Goal: Task Accomplishment & Management: Manage account settings

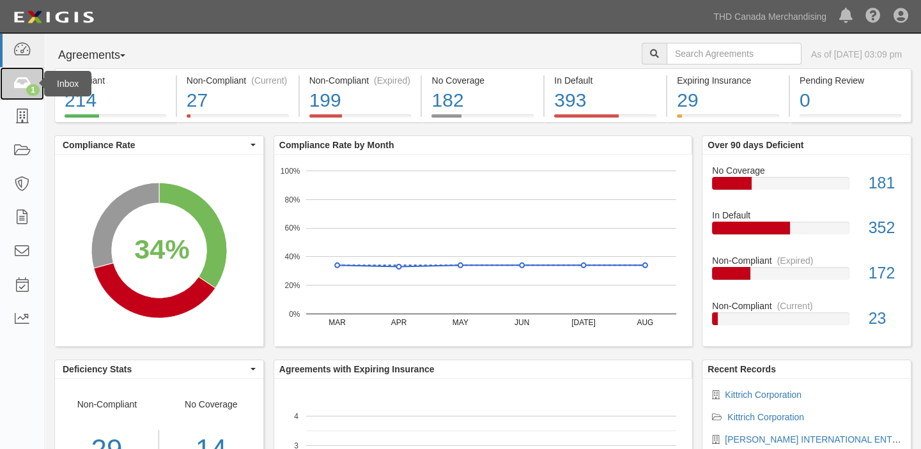
click at [16, 81] on icon at bounding box center [22, 84] width 18 height 15
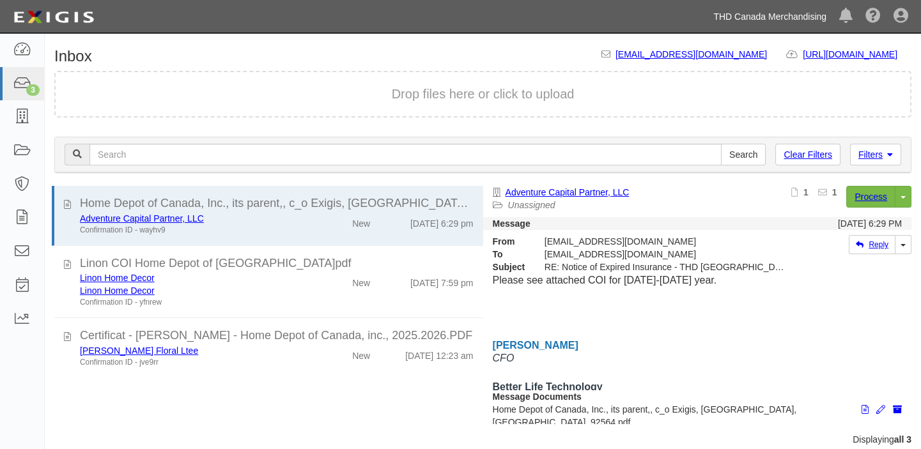
click at [764, 18] on link "THD Canada Merchandising" at bounding box center [770, 17] width 126 height 26
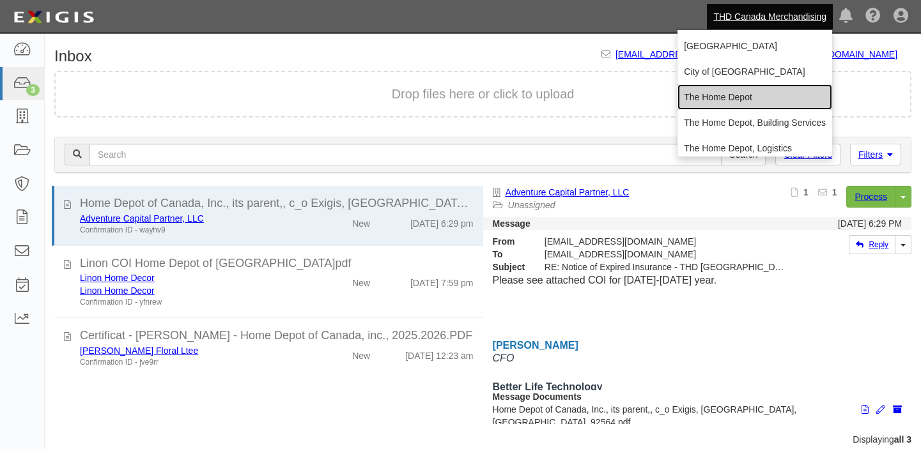
click at [740, 93] on link "The Home Depot" at bounding box center [754, 97] width 155 height 26
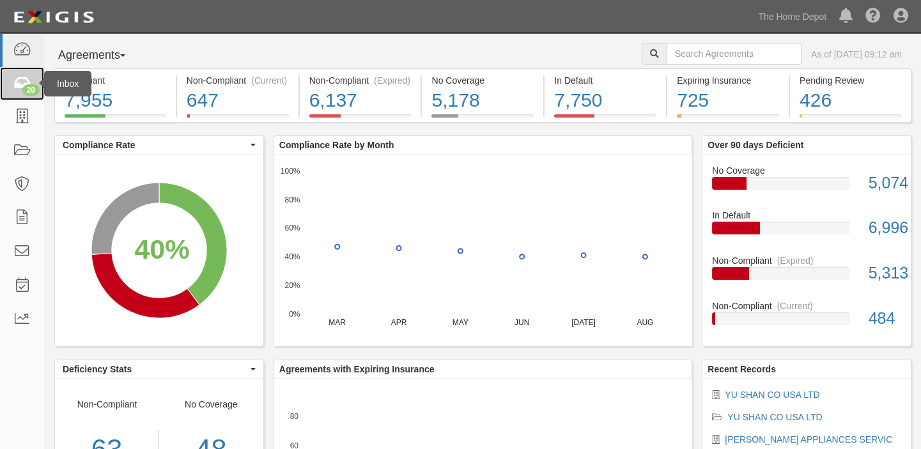
click at [28, 74] on link "20" at bounding box center [22, 84] width 44 height 34
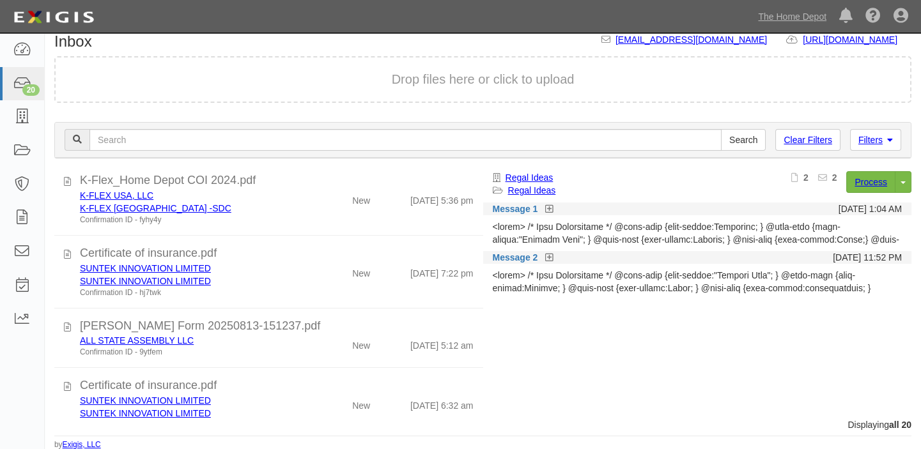
scroll to position [1102, 0]
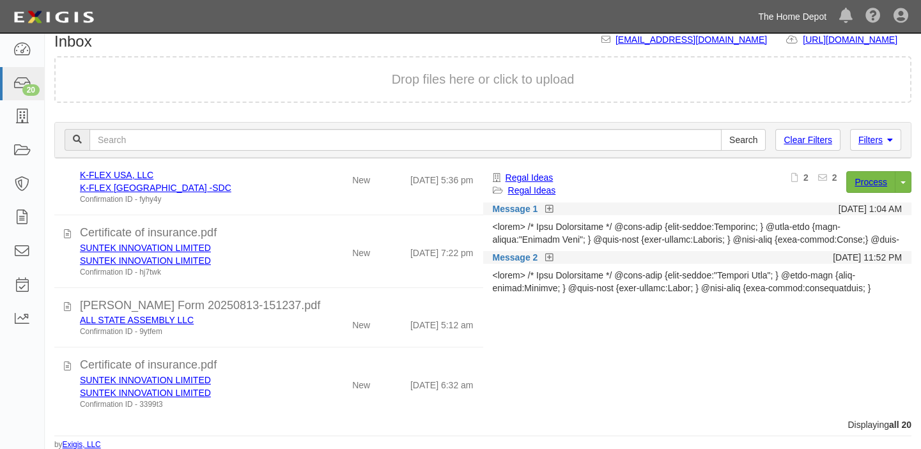
click at [790, 19] on link "The Home Depot" at bounding box center [791, 17] width 81 height 26
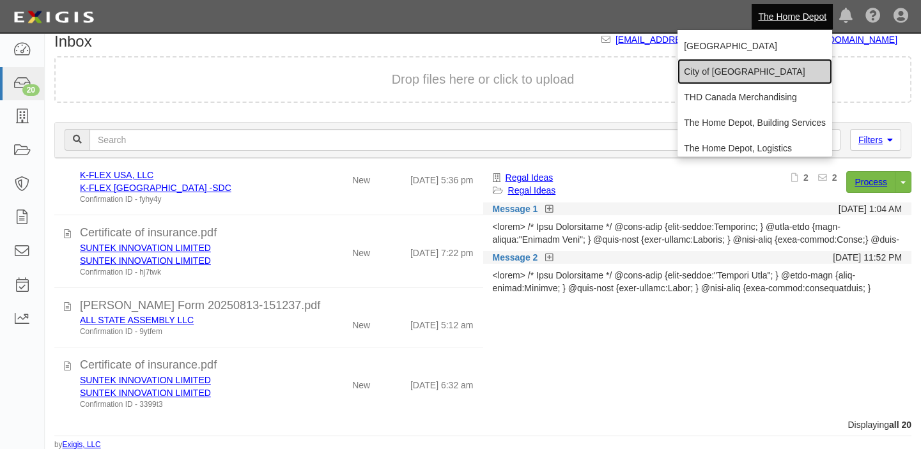
click at [713, 73] on link "City of [GEOGRAPHIC_DATA]" at bounding box center [754, 72] width 155 height 26
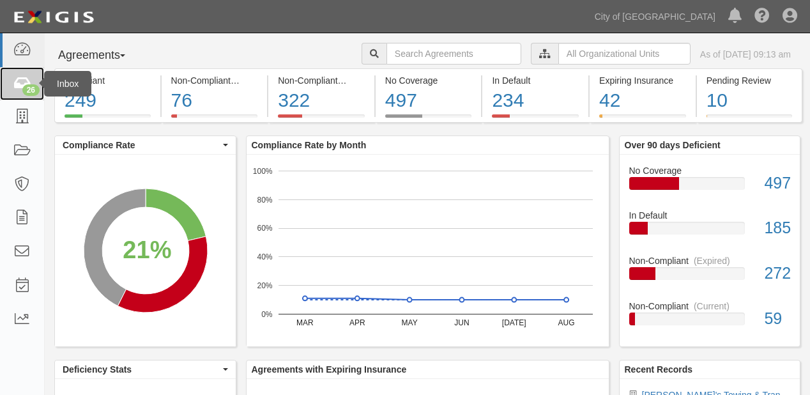
click at [15, 74] on link "26" at bounding box center [22, 84] width 44 height 34
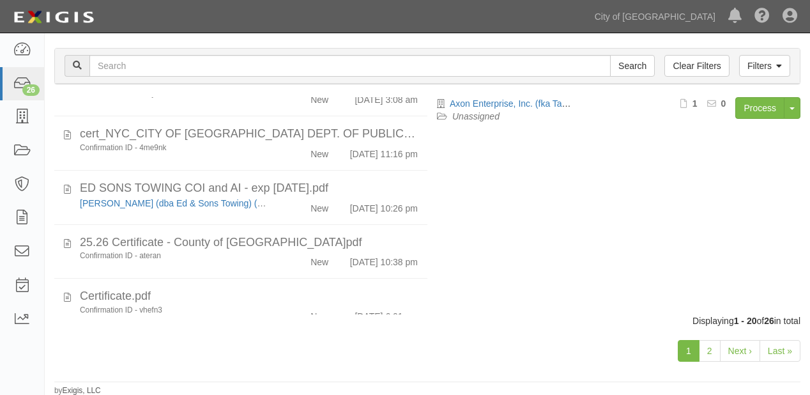
scroll to position [911, 0]
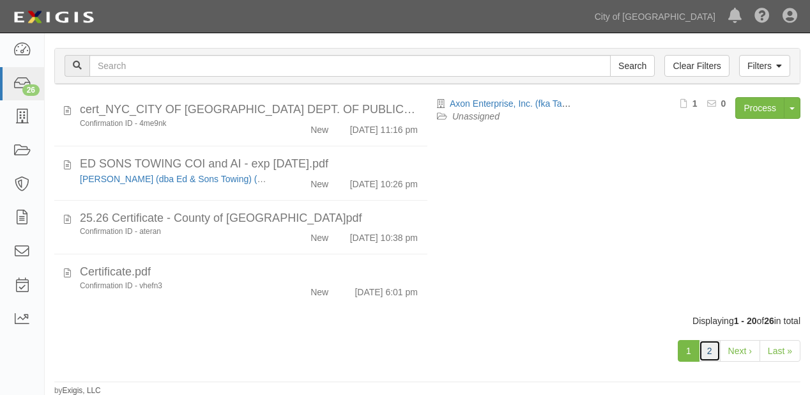
click at [713, 348] on link "2" at bounding box center [710, 351] width 22 height 22
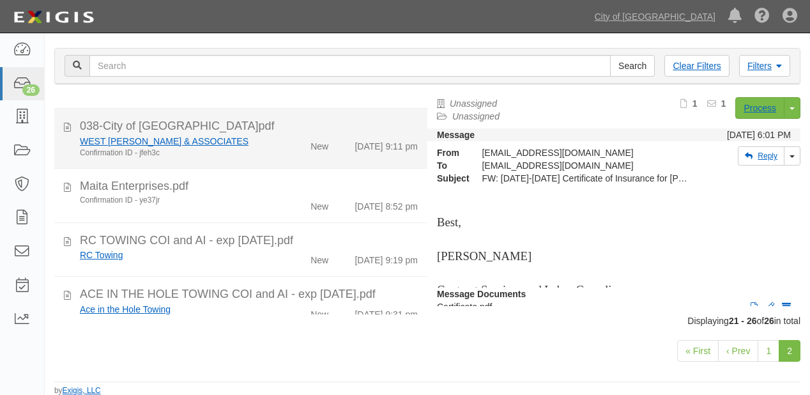
scroll to position [124, 0]
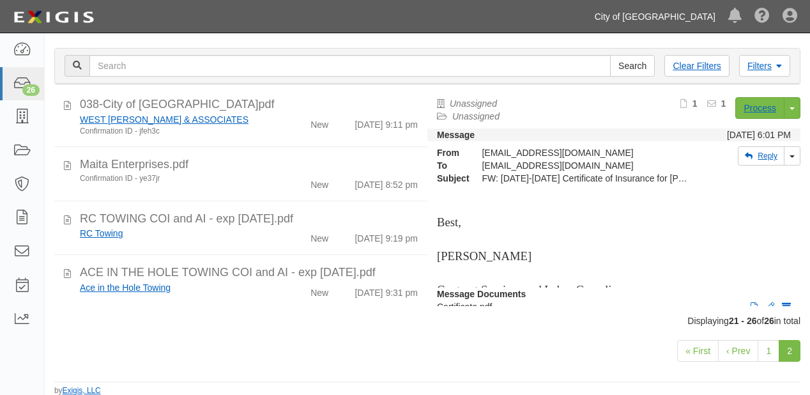
click at [673, 16] on link "City of [GEOGRAPHIC_DATA]" at bounding box center [655, 17] width 134 height 26
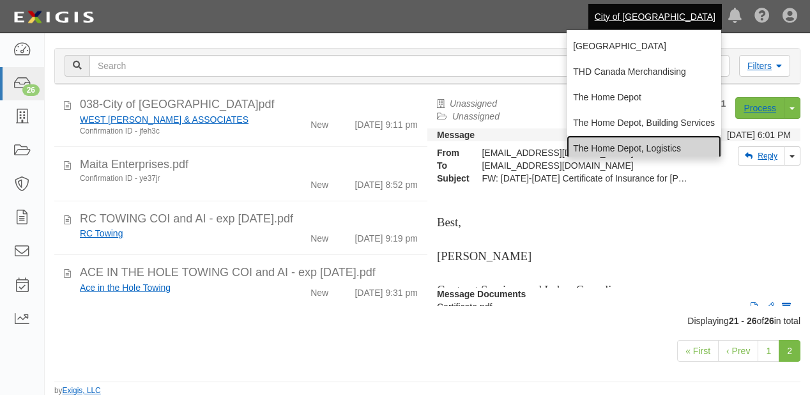
click at [643, 141] on link "The Home Depot, Logistics" at bounding box center [644, 148] width 155 height 26
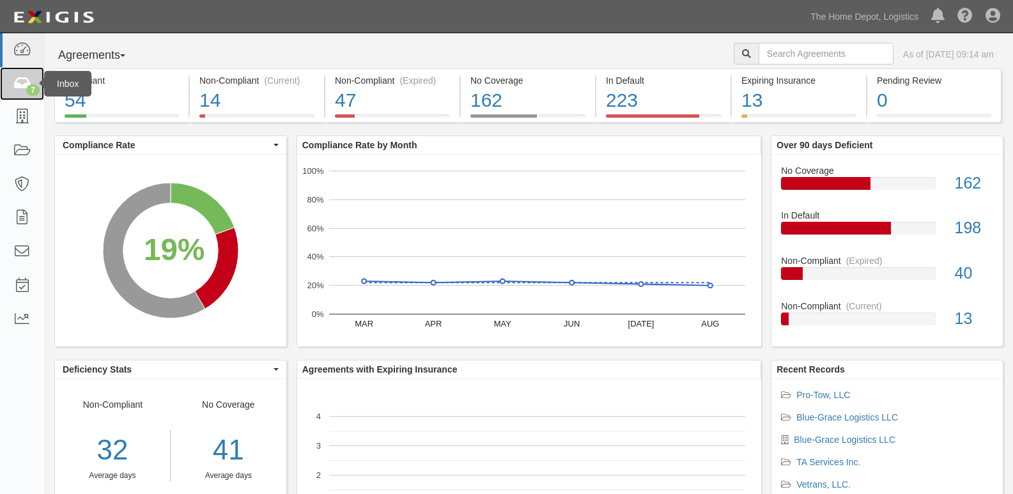
click at [4, 77] on link "7" at bounding box center [22, 84] width 44 height 34
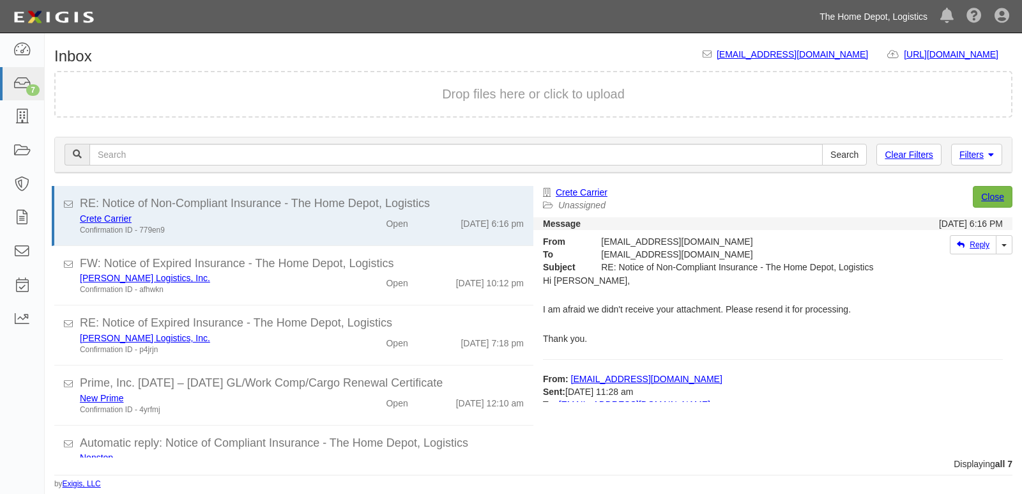
click at [851, 17] on link "The Home Depot, Logistics" at bounding box center [873, 17] width 121 height 26
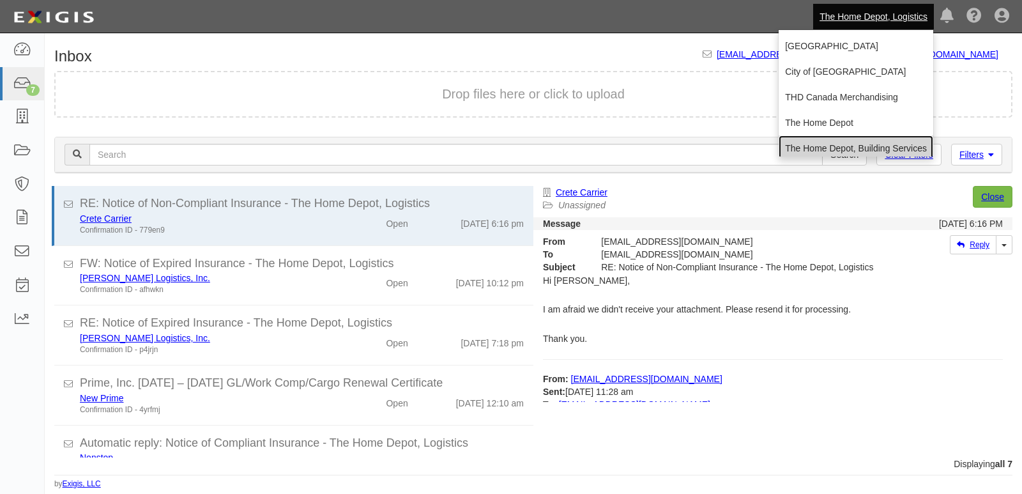
click at [818, 139] on link "The Home Depot, Building Services" at bounding box center [856, 148] width 155 height 26
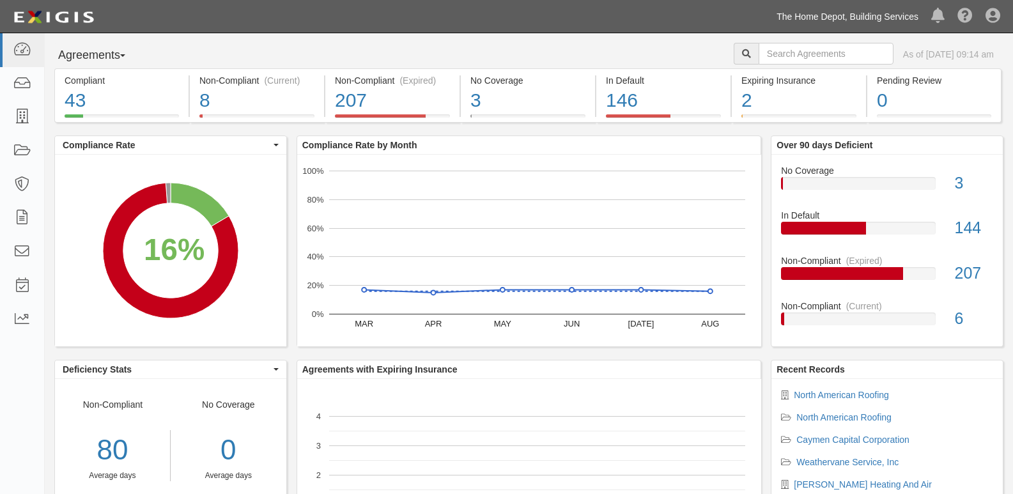
click at [793, 13] on link "The Home Depot, Building Services" at bounding box center [847, 17] width 155 height 26
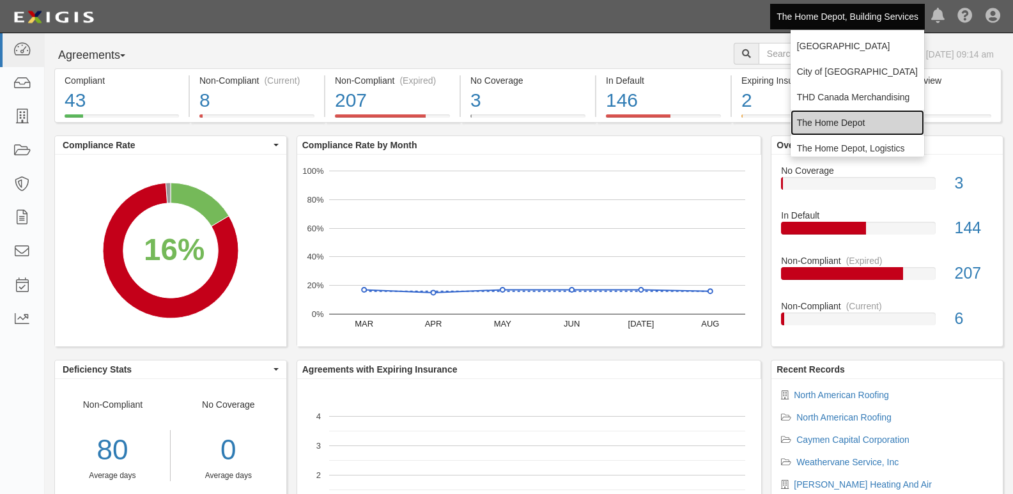
click at [799, 119] on link "The Home Depot" at bounding box center [857, 123] width 134 height 26
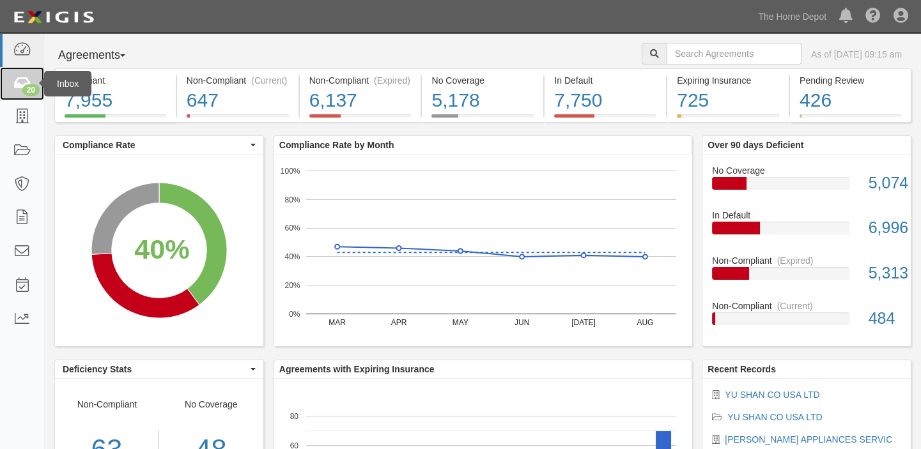
click at [29, 92] on div "20" at bounding box center [30, 90] width 17 height 12
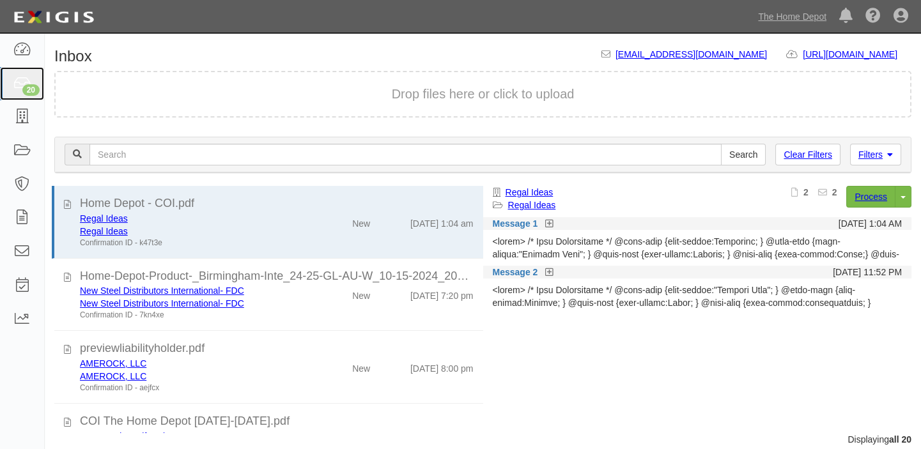
click at [29, 92] on div "20" at bounding box center [30, 90] width 17 height 12
click at [285, 125] on div "Drop files here or click to upload" at bounding box center [483, 99] width 876 height 56
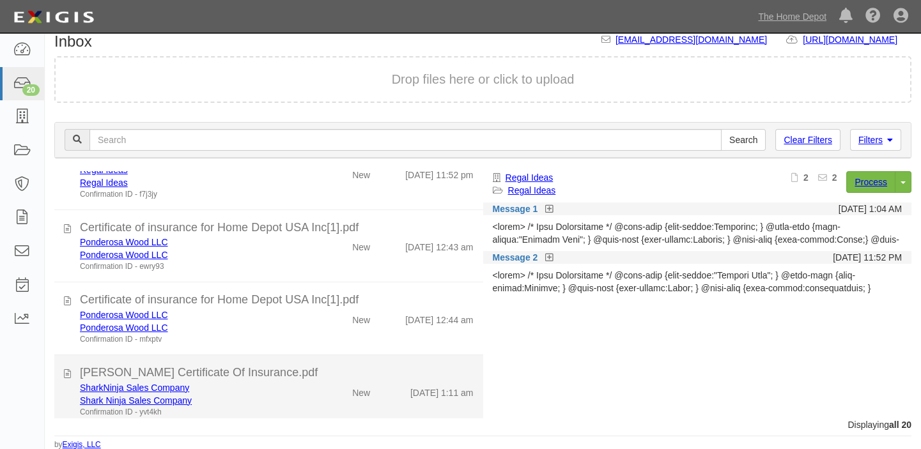
scroll to position [695, 0]
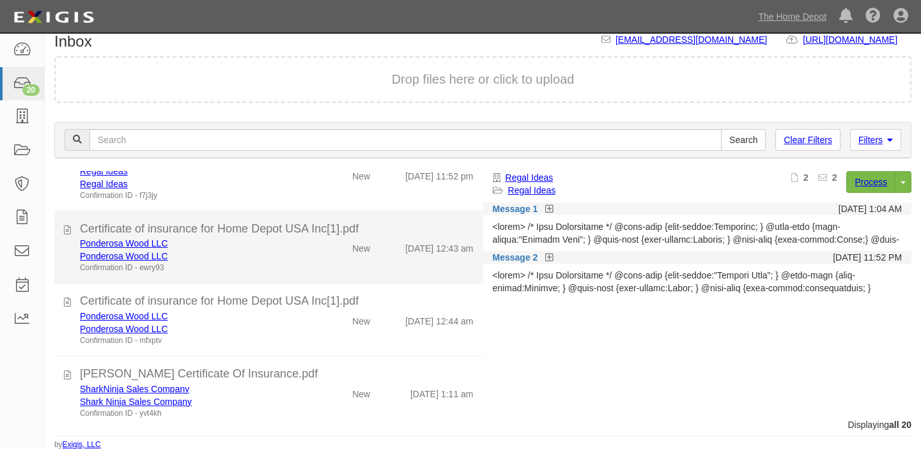
click at [276, 246] on div "Ponderosa Wood LLC" at bounding box center [191, 243] width 222 height 13
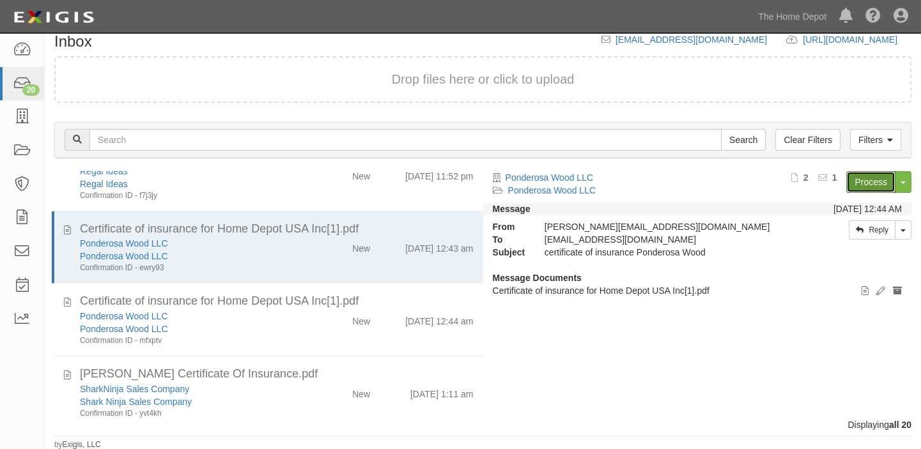
click at [882, 181] on link "Process" at bounding box center [870, 182] width 49 height 22
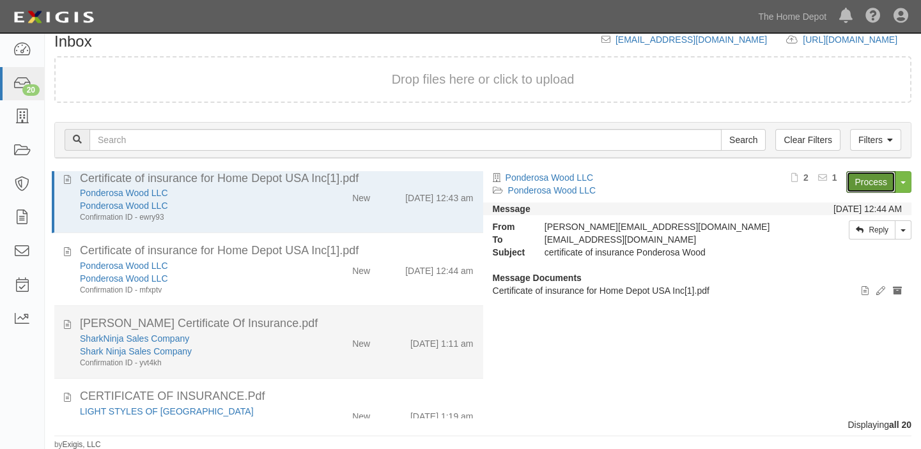
scroll to position [927, 0]
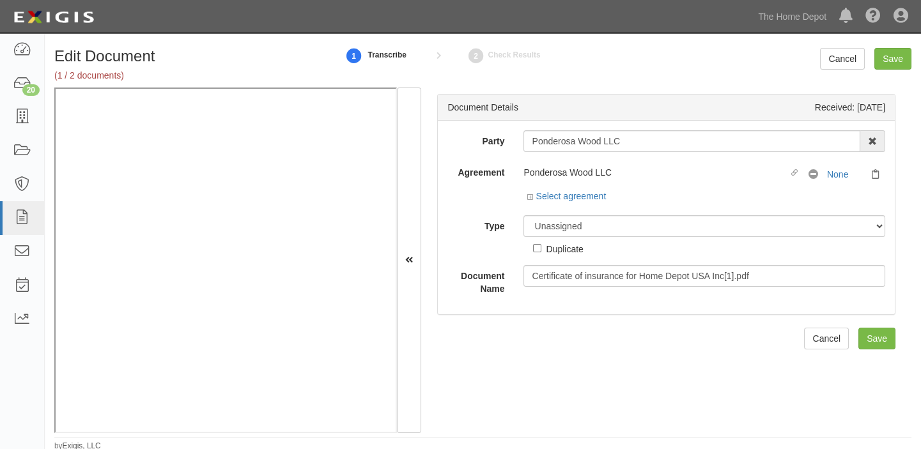
drag, startPoint x: 518, startPoint y: 144, endPoint x: 553, endPoint y: 141, distance: 35.2
click at [553, 141] on div "Ponderosa Wood LLC 1000576868 Ontario Inc. 10 STRAWBERRY STREET 115282 CANADA L…" at bounding box center [704, 141] width 381 height 22
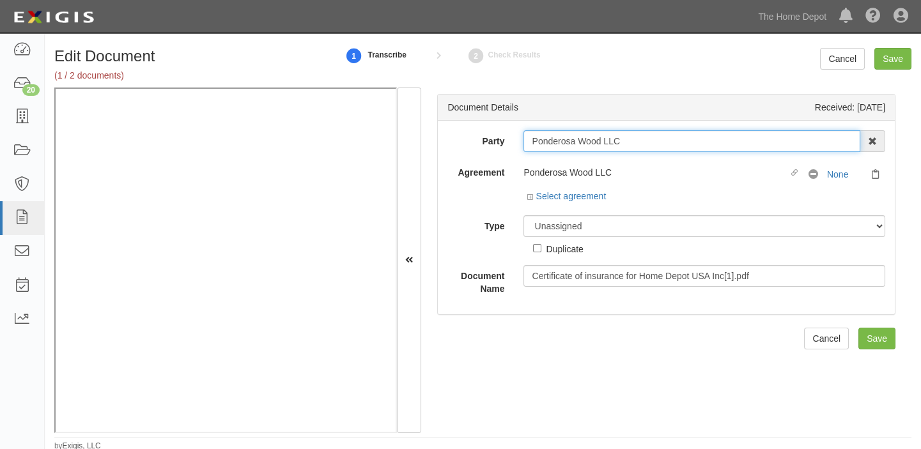
drag, startPoint x: 530, startPoint y: 141, endPoint x: 631, endPoint y: 147, distance: 101.1
click at [631, 147] on input "Ponderosa Wood LLC" at bounding box center [691, 141] width 337 height 22
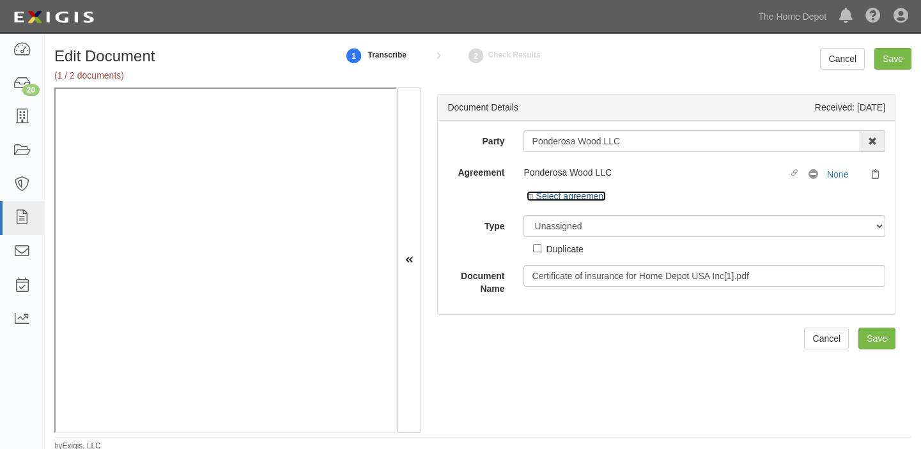
click at [576, 194] on link "Select agreement" at bounding box center [565, 196] width 79 height 10
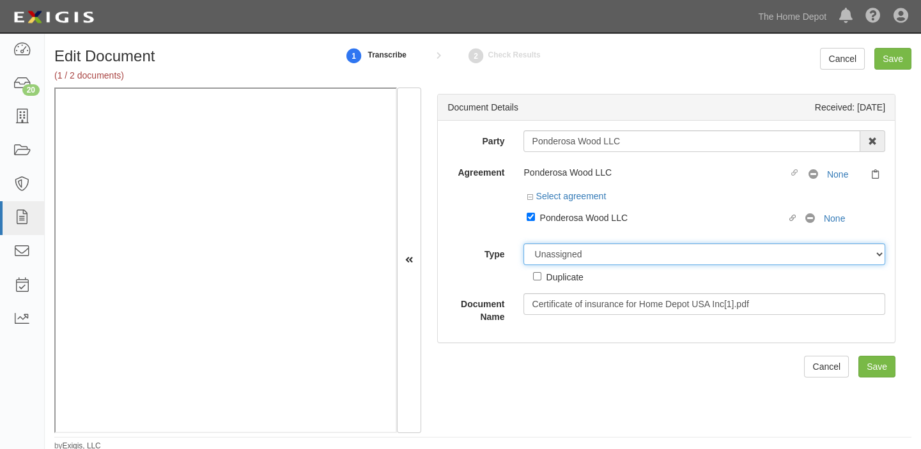
click at [576, 245] on select "Unassigned Binder Cancellation Notice Certificate Contract Endorsement Insuranc…" at bounding box center [704, 254] width 362 height 22
click at [523, 243] on select "Unassigned Binder Cancellation Notice Certificate Contract Endorsement Insuranc…" at bounding box center [704, 254] width 362 height 22
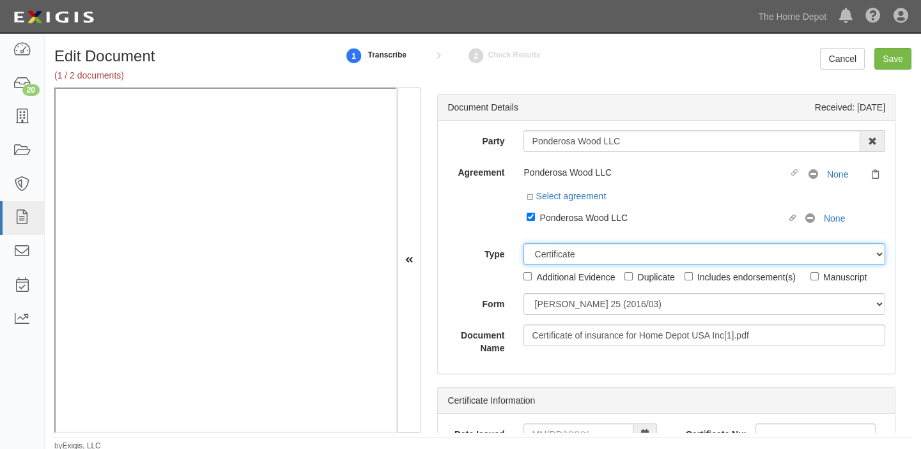
click at [615, 256] on select "Unassigned Binder Cancellation Notice Certificate Contract Endorsement Insuranc…" at bounding box center [704, 254] width 362 height 22
select select "OtherDetail"
click at [523, 243] on select "Unassigned Binder Cancellation Notice Certificate Contract Endorsement Insuranc…" at bounding box center [704, 254] width 362 height 22
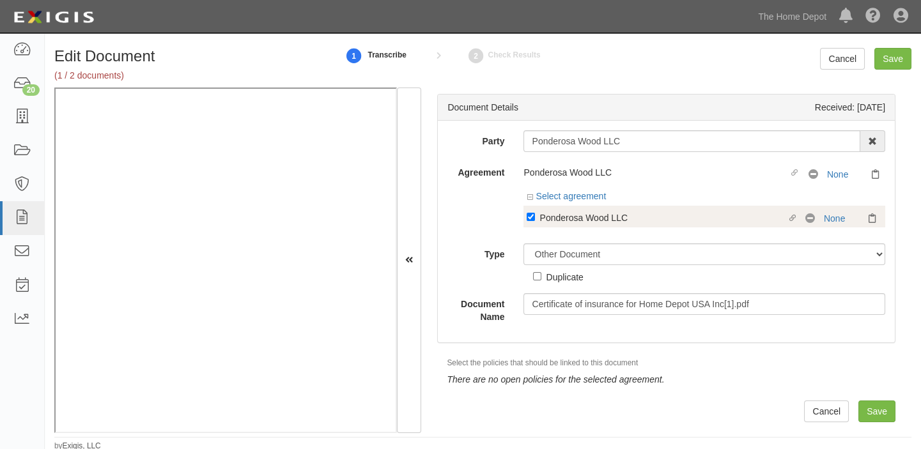
click at [574, 222] on div "Ponderosa Wood LLC" at bounding box center [662, 217] width 247 height 14
click at [535, 221] on input "Linked agreement Ponderosa Wood LLC Linked agreement" at bounding box center [530, 217] width 8 height 8
checkbox input "false"
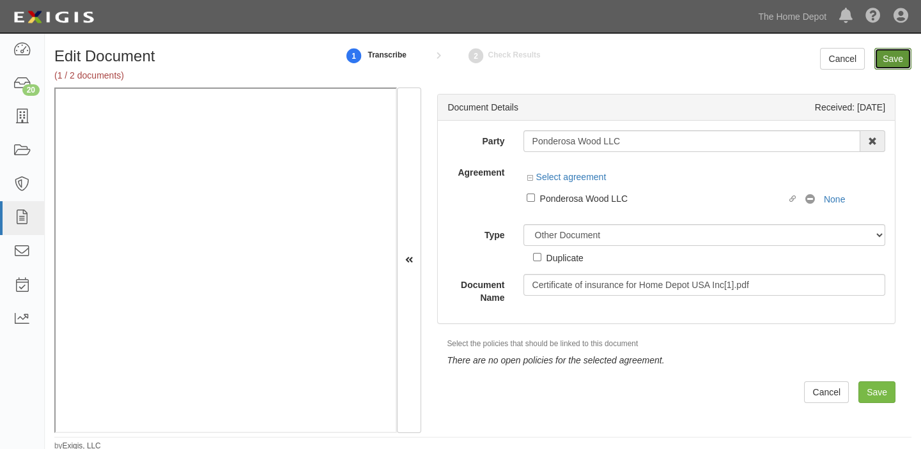
click at [893, 58] on input "Save" at bounding box center [892, 59] width 37 height 22
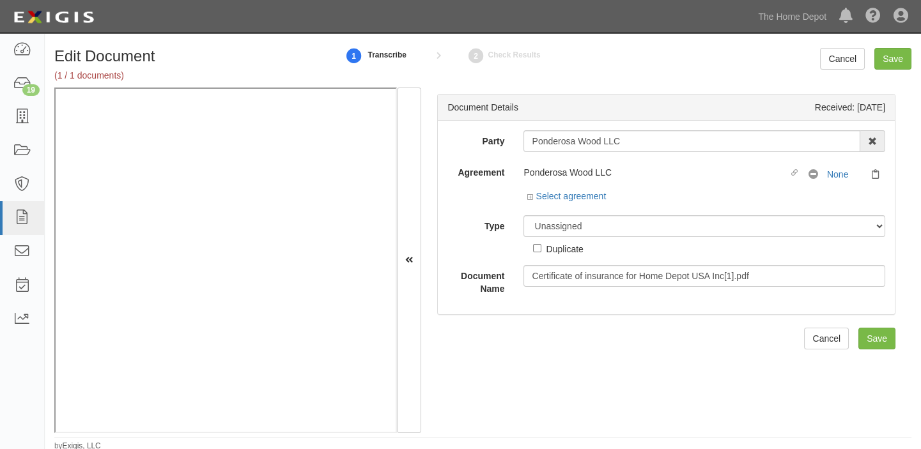
scroll to position [2, 0]
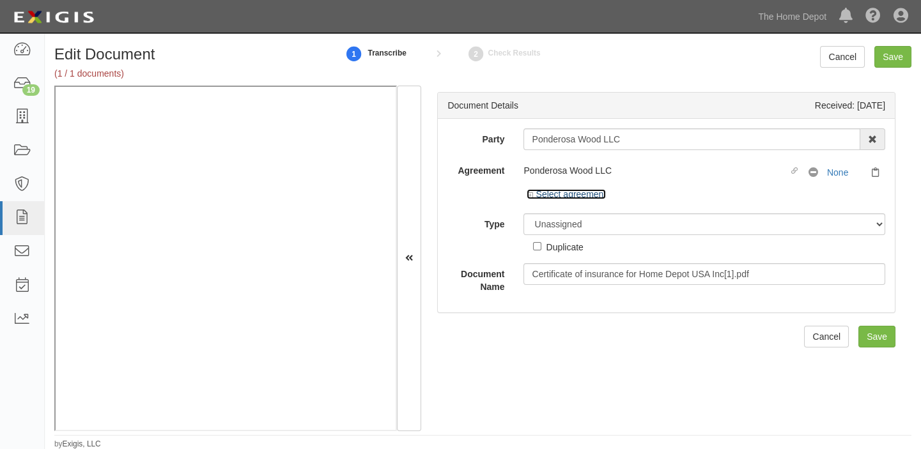
click at [568, 190] on link "Select agreement" at bounding box center [565, 194] width 79 height 10
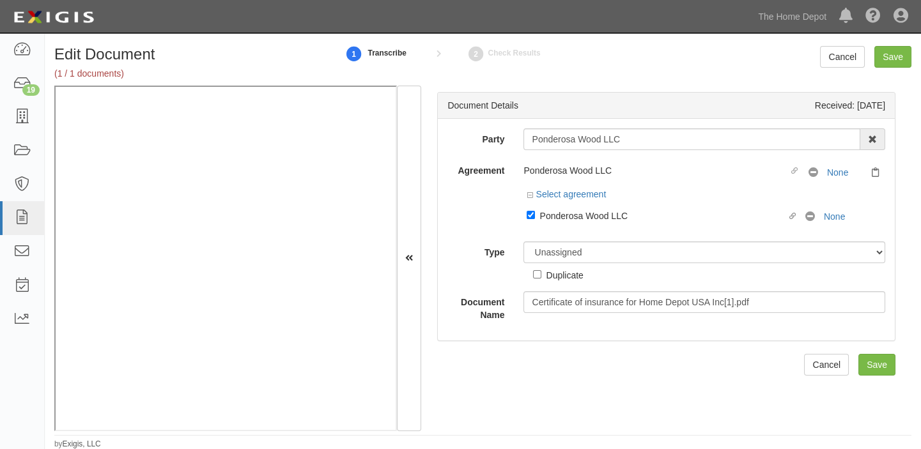
click at [577, 226] on div at bounding box center [704, 229] width 362 height 6
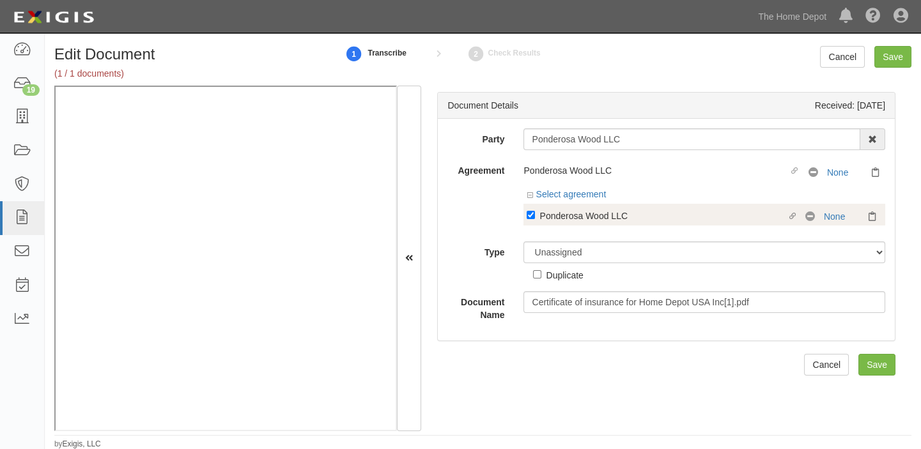
click at [579, 224] on label "Linked agreement Ponderosa Wood LLC Linked agreement" at bounding box center [665, 216] width 279 height 17
click at [535, 219] on input "Linked agreement Ponderosa Wood LLC Linked agreement" at bounding box center [530, 215] width 8 height 8
checkbox input "false"
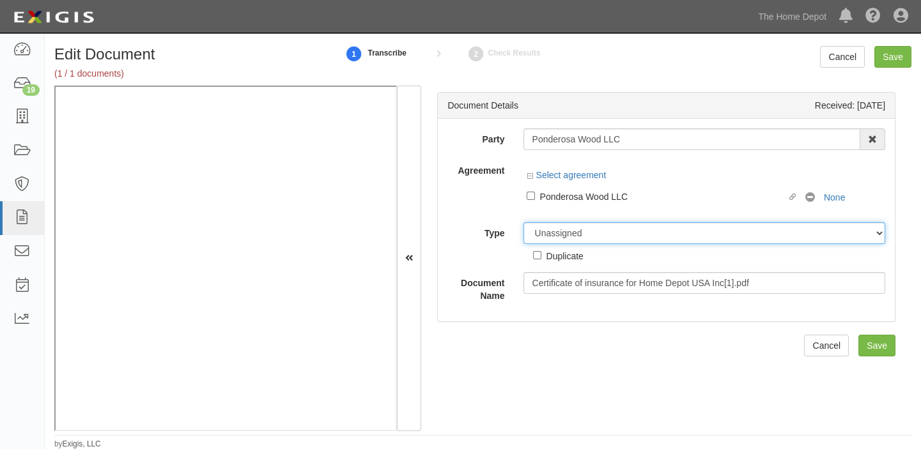
click at [572, 243] on select "Unassigned Binder Cancellation Notice Certificate Contract Endorsement Insuranc…" at bounding box center [704, 233] width 362 height 22
click at [523, 222] on select "Unassigned Binder Cancellation Notice Certificate Contract Endorsement Insuranc…" at bounding box center [704, 233] width 362 height 22
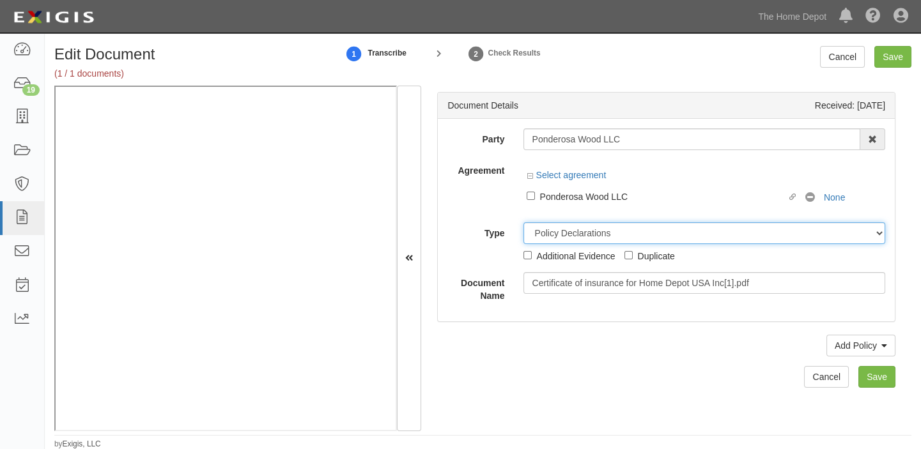
click at [552, 233] on select "Unassigned Binder Cancellation Notice Certificate Contract Endorsement Insuranc…" at bounding box center [704, 233] width 362 height 22
select select "OtherDetail"
click at [523, 222] on select "Unassigned Binder Cancellation Notice Certificate Contract Endorsement Insuranc…" at bounding box center [704, 233] width 362 height 22
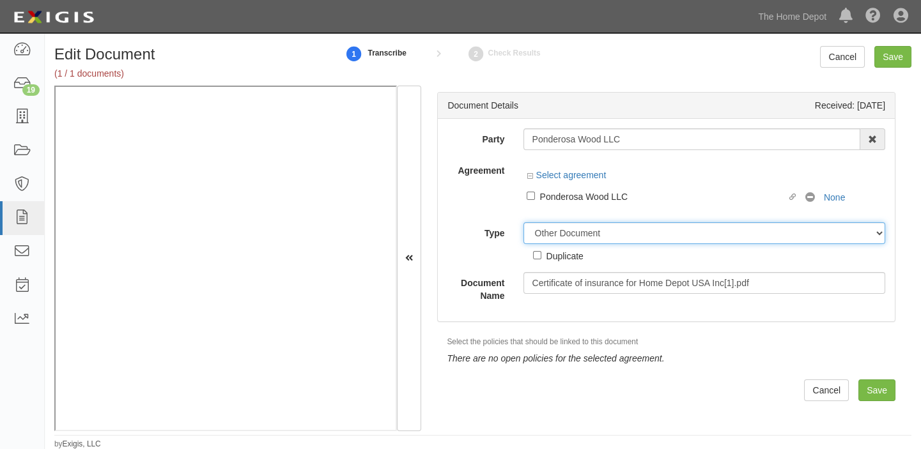
scroll to position [0, 0]
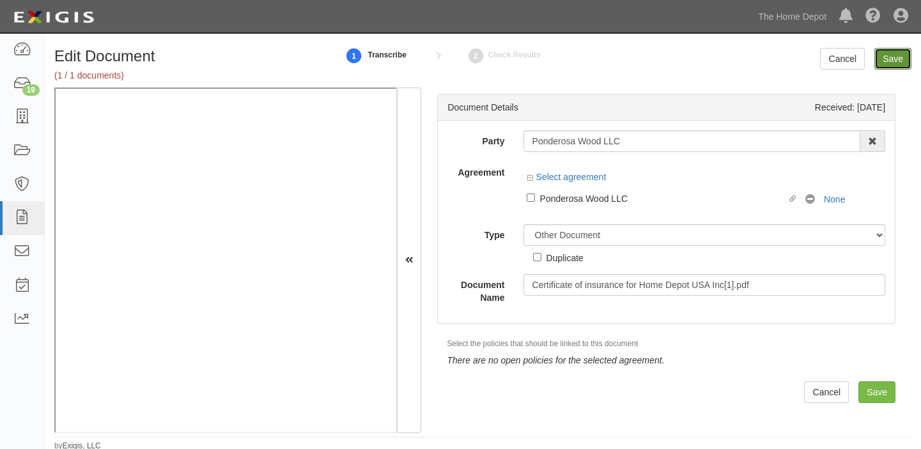
click at [884, 58] on input "Save" at bounding box center [892, 59] width 37 height 22
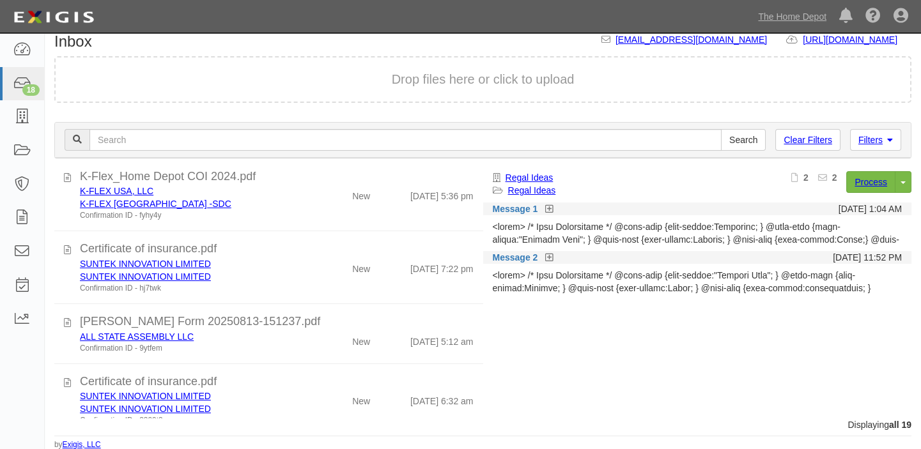
scroll to position [1029, 0]
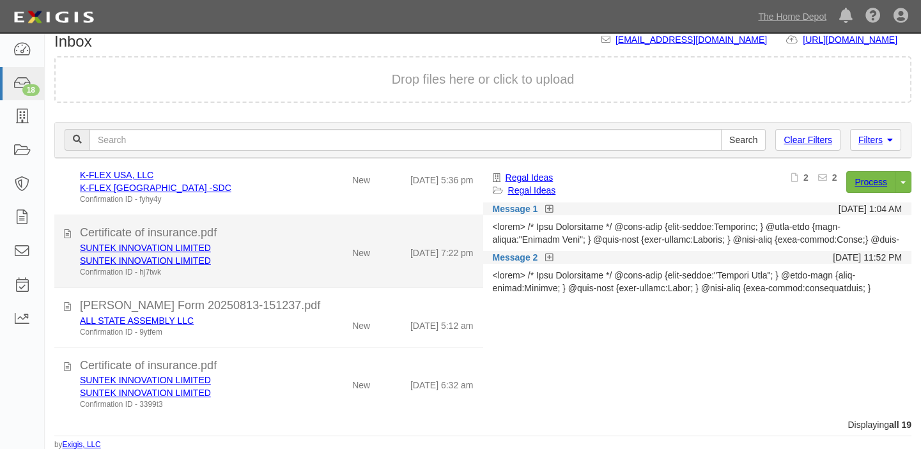
click at [282, 243] on div "SUNTEK INNOVATION LIMITED" at bounding box center [191, 248] width 222 height 13
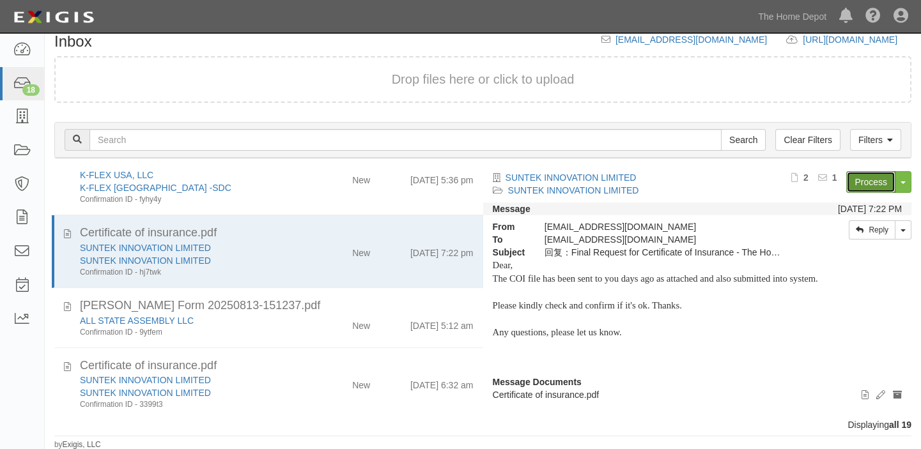
click at [856, 188] on link "Process" at bounding box center [870, 182] width 49 height 22
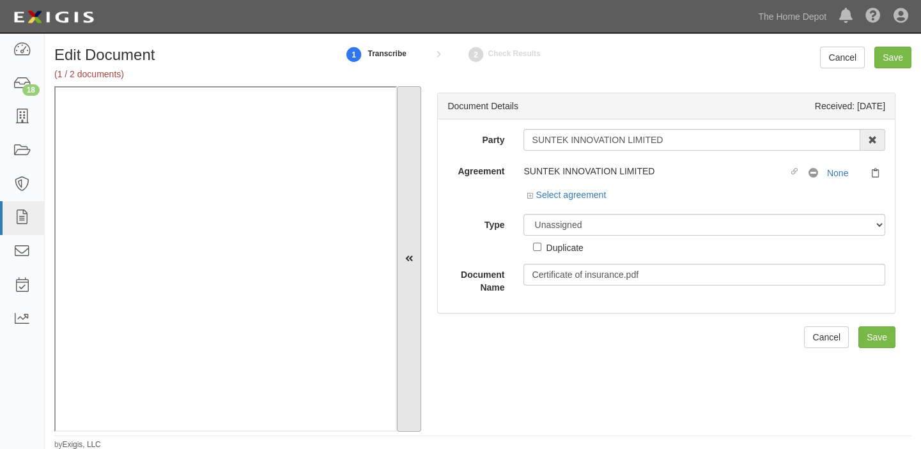
scroll to position [2, 0]
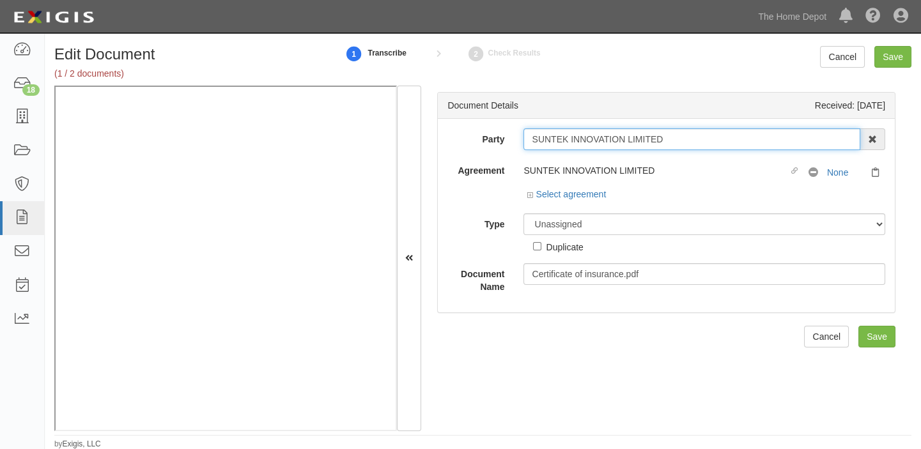
drag, startPoint x: 533, startPoint y: 140, endPoint x: 735, endPoint y: 134, distance: 202.0
click at [735, 134] on input "SUNTEK INNOVATION LIMITED" at bounding box center [691, 139] width 337 height 22
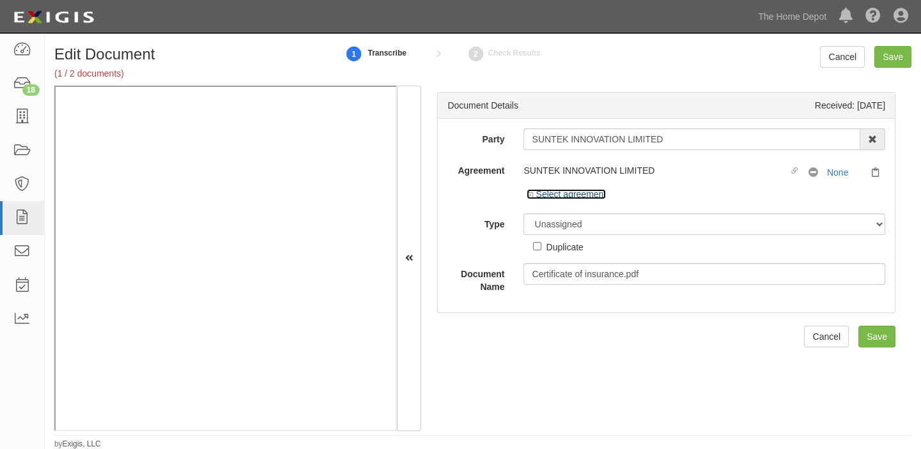
click at [588, 196] on link "Select agreement" at bounding box center [565, 194] width 79 height 10
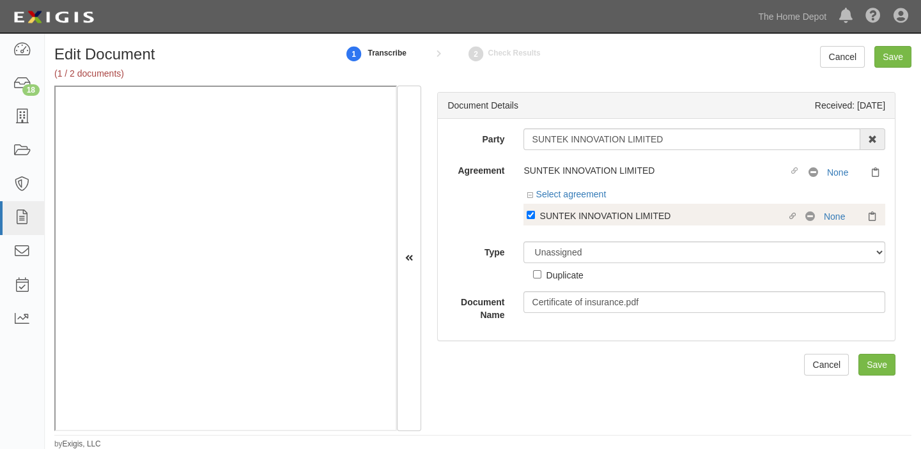
click at [573, 221] on div "SUNTEK INNOVATION LIMITED" at bounding box center [662, 215] width 247 height 14
click at [535, 219] on input "Linked agreement SUNTEK INNOVATION LIMITED Linked agreement" at bounding box center [530, 215] width 8 height 8
checkbox input "false"
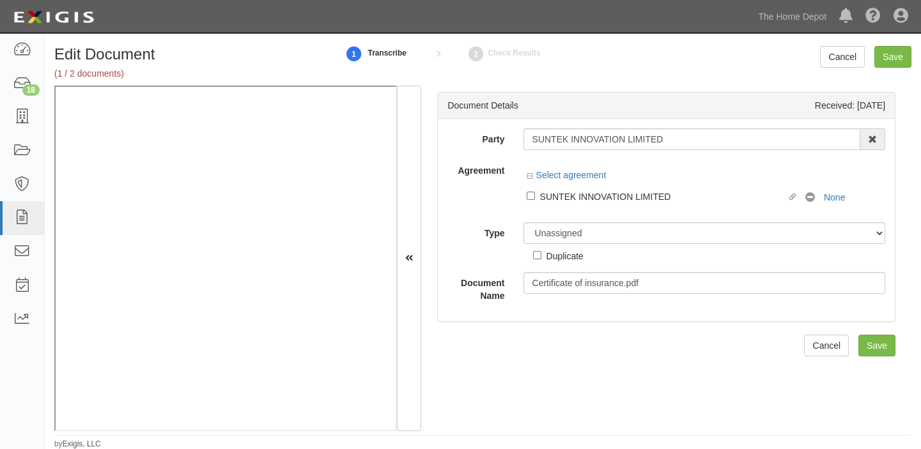
click at [564, 245] on div "Duplicate" at bounding box center [558, 253] width 50 height 19
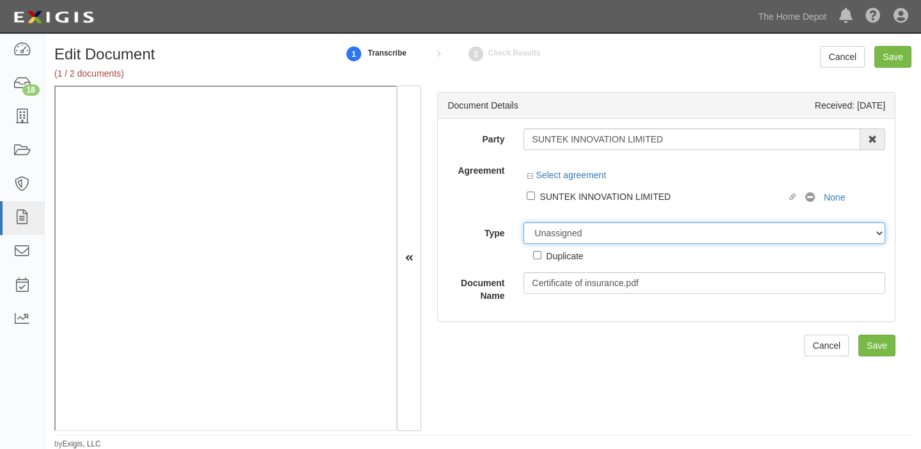
drag, startPoint x: 564, startPoint y: 233, endPoint x: 563, endPoint y: 240, distance: 7.7
click at [564, 233] on select "Unassigned Binder Cancellation Notice Certificate Contract Endorsement Insuranc…" at bounding box center [704, 233] width 362 height 22
select select "OtherDetail"
click at [523, 222] on select "Unassigned Binder Cancellation Notice Certificate Contract Endorsement Insuranc…" at bounding box center [704, 233] width 362 height 22
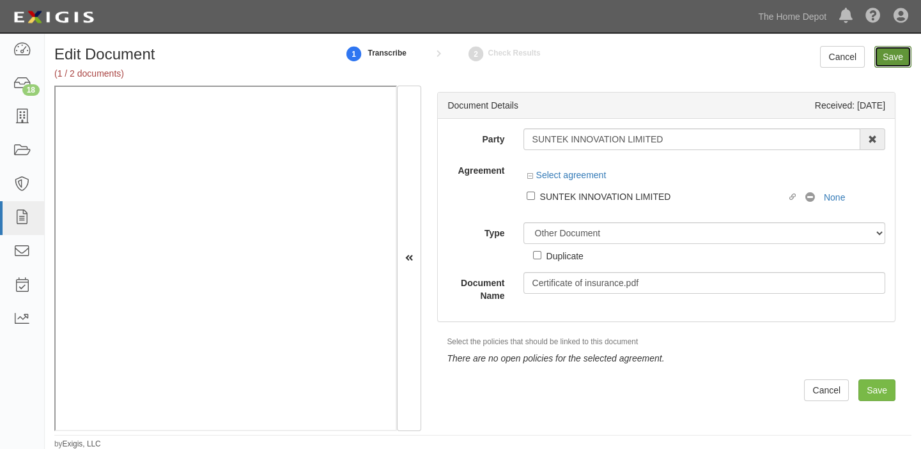
click at [882, 53] on input "Save" at bounding box center [892, 57] width 37 height 22
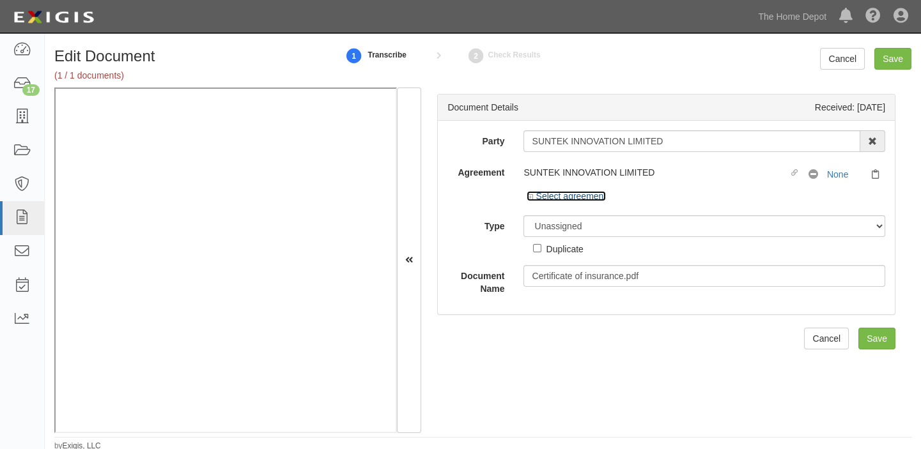
click at [588, 197] on link "Select agreement" at bounding box center [565, 196] width 79 height 10
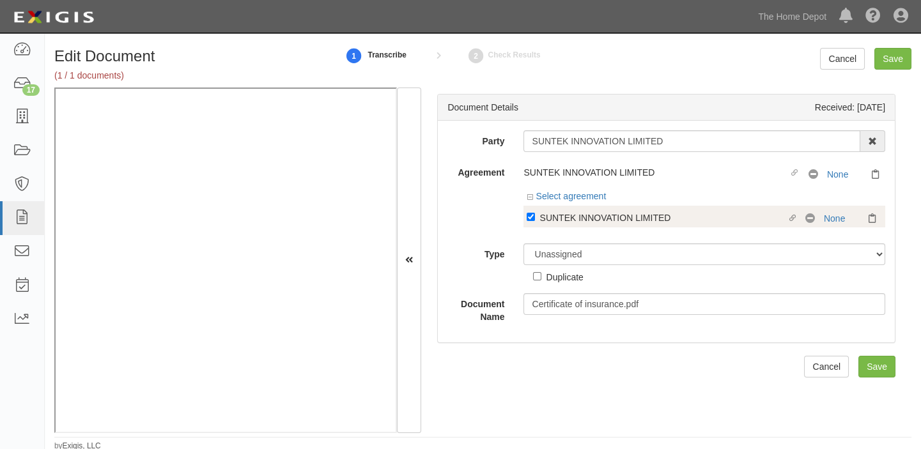
click at [583, 217] on div "SUNTEK INNOVATION LIMITED" at bounding box center [662, 217] width 247 height 14
click at [535, 217] on input "Linked agreement SUNTEK INNOVATION LIMITED Linked agreement" at bounding box center [530, 217] width 8 height 8
checkbox input "false"
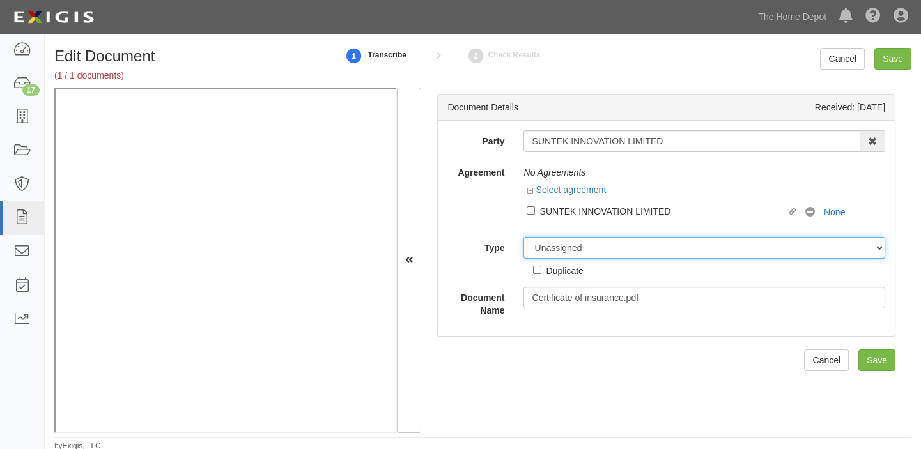
click at [581, 243] on select "Unassigned Binder Cancellation Notice Certificate Contract Endorsement Insuranc…" at bounding box center [704, 248] width 362 height 22
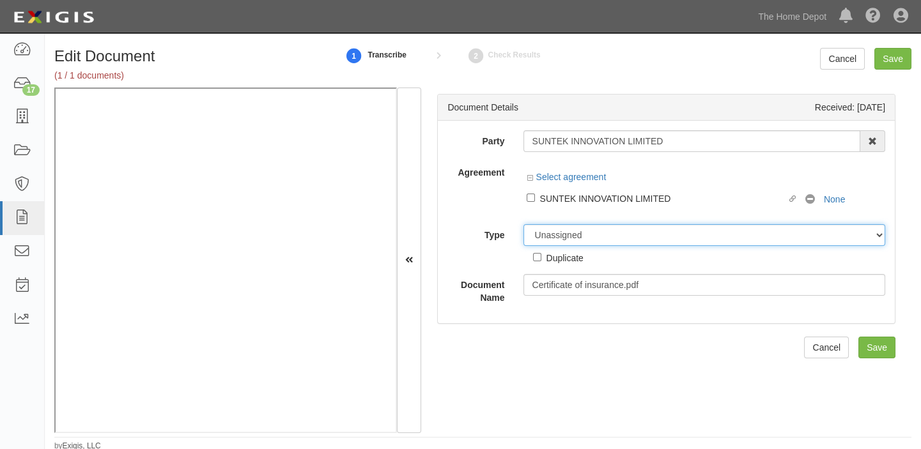
select select "OtherDetail"
click at [523, 224] on select "Unassigned Binder Cancellation Notice Certificate Contract Endorsement Insuranc…" at bounding box center [704, 235] width 362 height 22
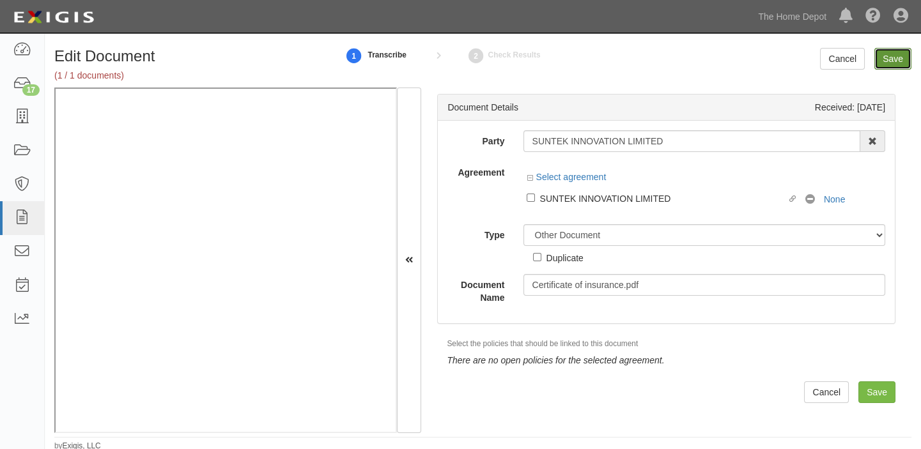
click at [909, 49] on input "Save" at bounding box center [892, 59] width 37 height 22
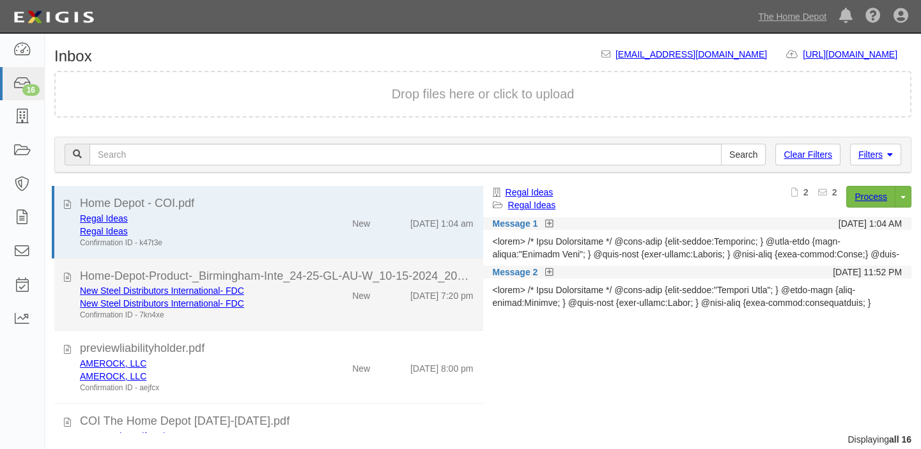
click at [301, 302] on div "New Steel Distributors International- FDC New Steel Distributors International-…" at bounding box center [190, 302] width 241 height 36
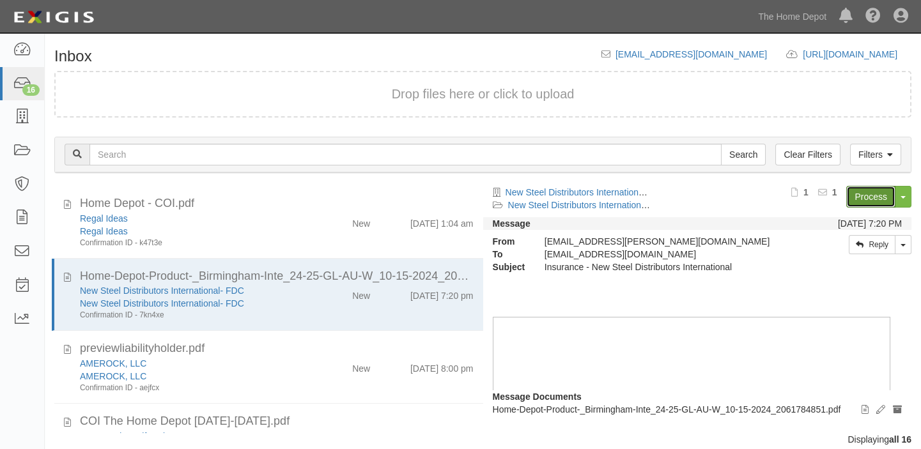
click at [861, 191] on link "Process" at bounding box center [870, 197] width 49 height 22
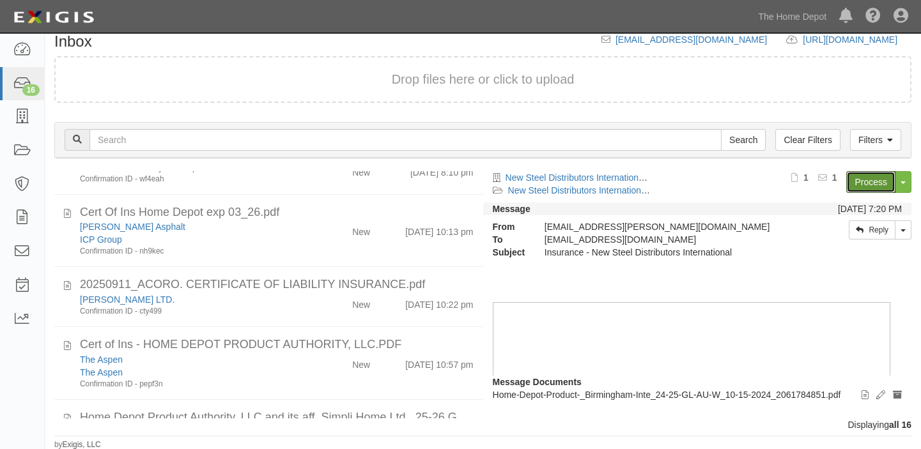
scroll to position [406, 0]
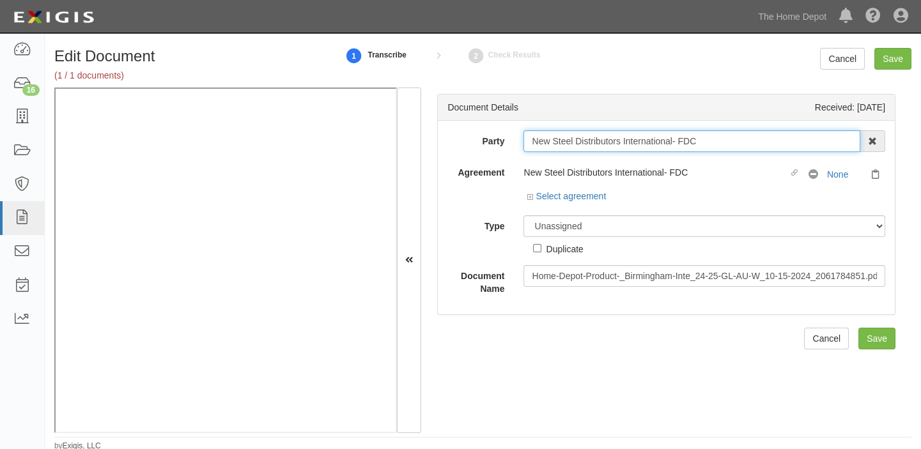
drag, startPoint x: 302, startPoint y: 1, endPoint x: 705, endPoint y: 142, distance: 427.2
click at [705, 142] on input "New Steel Distributors International- FDC" at bounding box center [691, 141] width 337 height 22
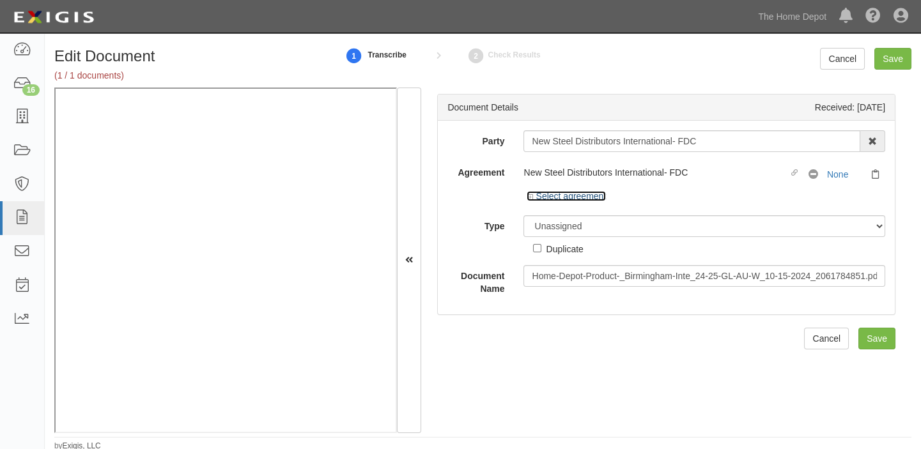
click at [576, 199] on link "Select agreement" at bounding box center [565, 196] width 79 height 10
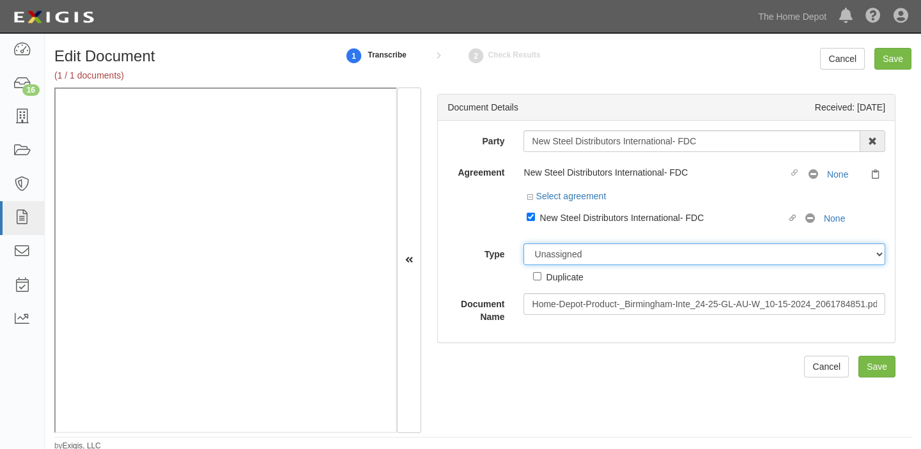
click at [569, 260] on select "Unassigned Binder Cancellation Notice Certificate Contract Endorsement Insuranc…" at bounding box center [704, 254] width 362 height 22
click at [523, 243] on select "Unassigned Binder Cancellation Notice Certificate Contract Endorsement Insuranc…" at bounding box center [704, 254] width 362 height 22
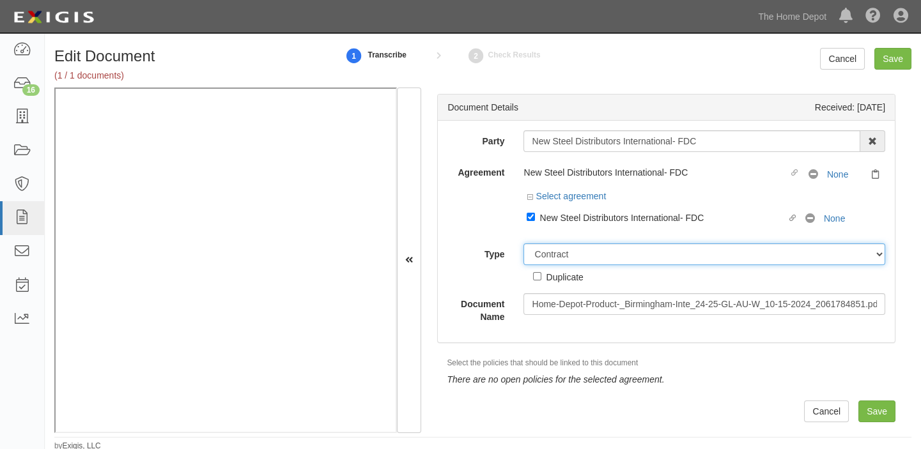
click at [543, 252] on select "Unassigned Binder Cancellation Notice Certificate Contract Endorsement Insuranc…" at bounding box center [704, 254] width 362 height 22
select select "CertificateDetail"
click at [523, 243] on select "Unassigned Binder Cancellation Notice Certificate Contract Endorsement Insuranc…" at bounding box center [704, 254] width 362 height 22
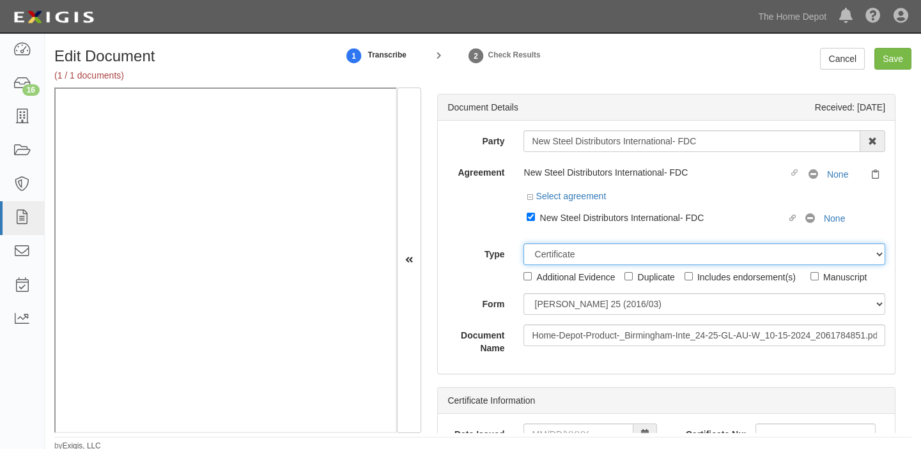
scroll to position [2, 0]
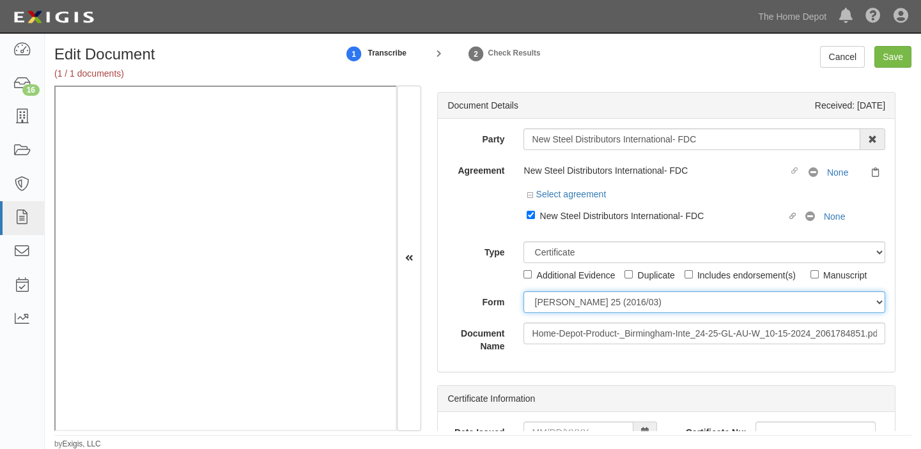
click at [588, 302] on select "ACORD 25 (2016/03) ACORD 101 ACORD 855 NY (2014/05) General" at bounding box center [704, 302] width 362 height 22
select select "GeneralFormDetail"
click at [523, 291] on select "ACORD 25 (2016/03) ACORD 101 ACORD 855 NY (2014/05) General" at bounding box center [704, 302] width 362 height 22
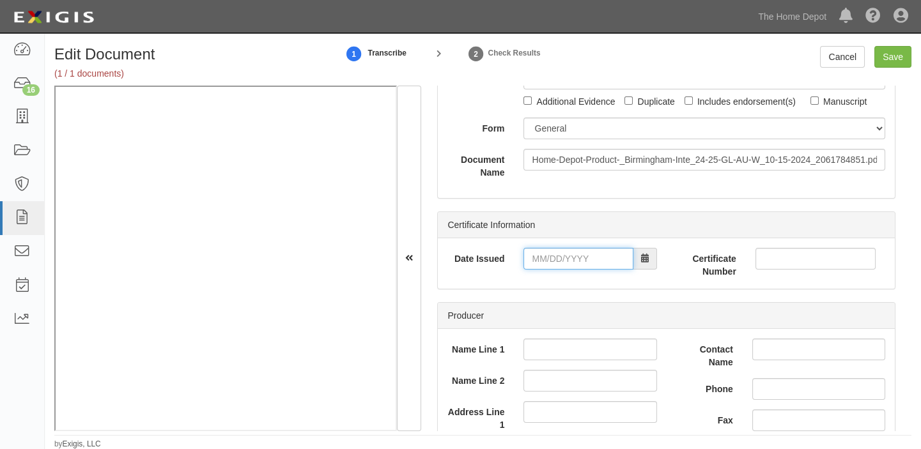
click at [572, 254] on input "Date Issued" at bounding box center [577, 259] width 109 height 22
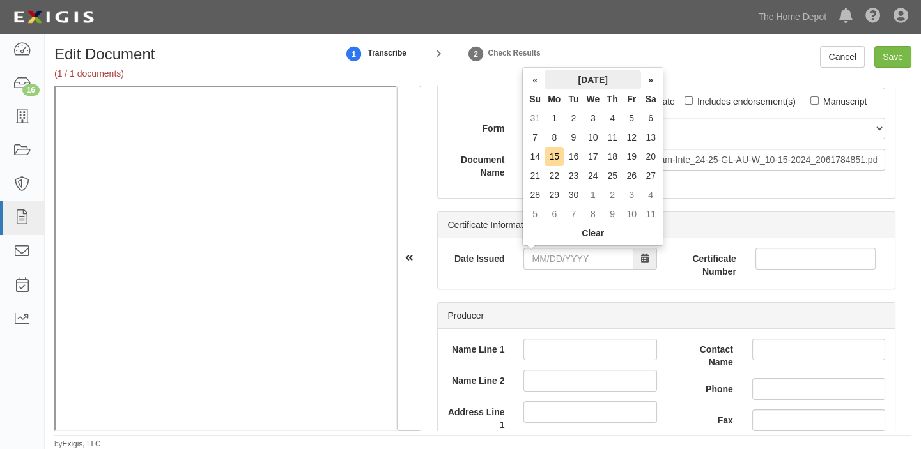
click at [591, 75] on th "September 2025" at bounding box center [592, 79] width 96 height 19
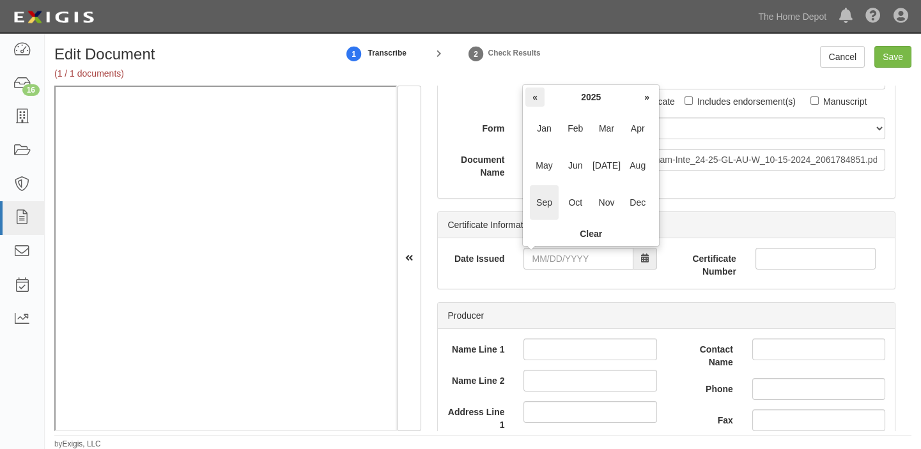
click at [537, 96] on th "«" at bounding box center [534, 97] width 19 height 19
click at [580, 196] on span "Oct" at bounding box center [575, 202] width 29 height 35
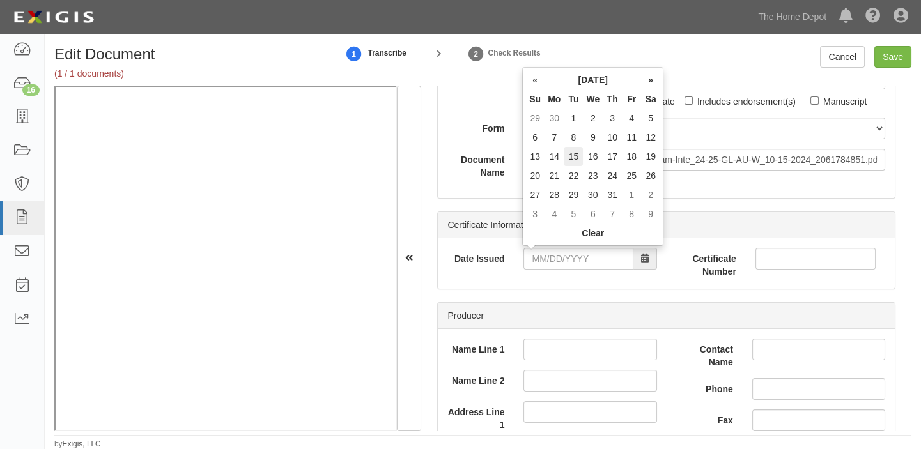
click at [573, 154] on td "15" at bounding box center [573, 156] width 19 height 19
type input "10/15/2024"
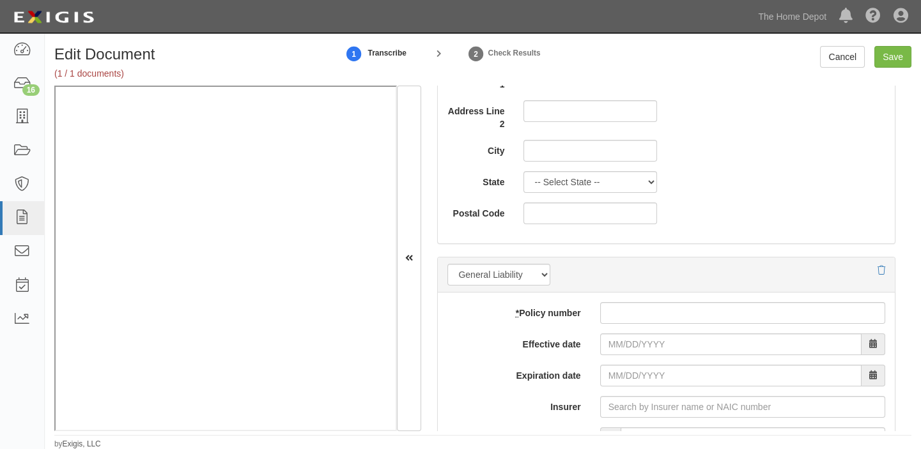
scroll to position [871, 0]
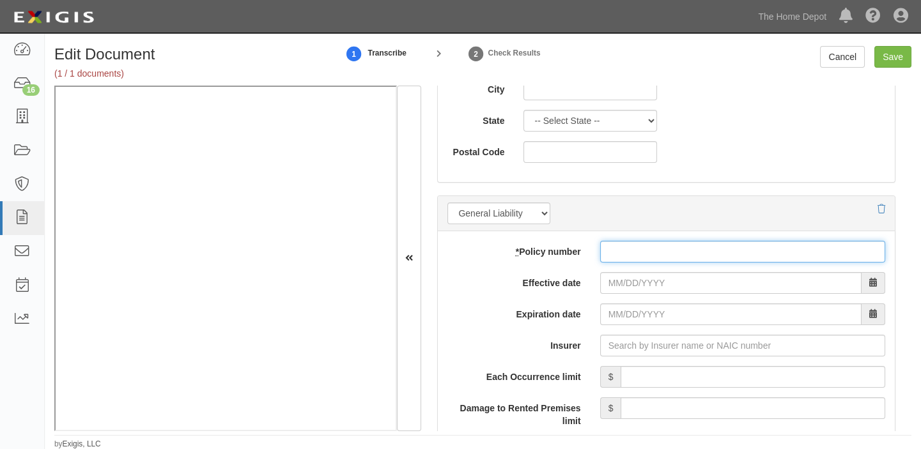
click at [620, 249] on input "* Policy number" at bounding box center [742, 252] width 285 height 22
paste input "ZD2929103715"
type input "ZD2929103715"
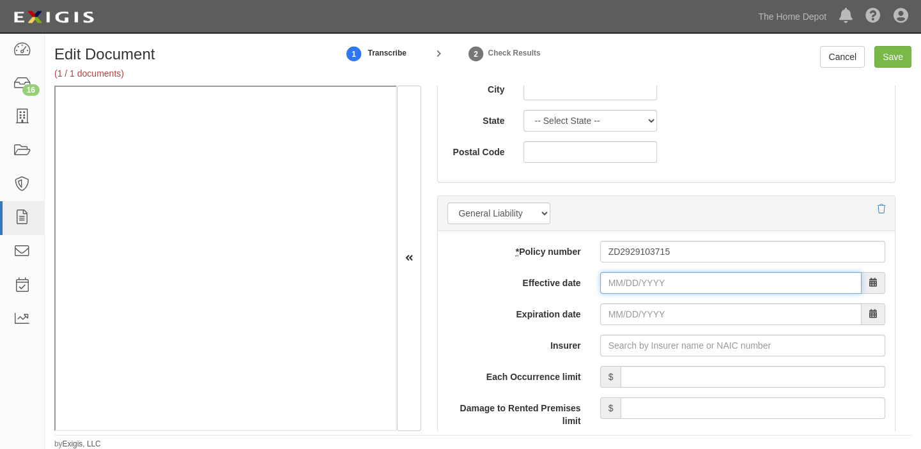
click at [616, 274] on input "Effective date" at bounding box center [730, 283] width 261 height 22
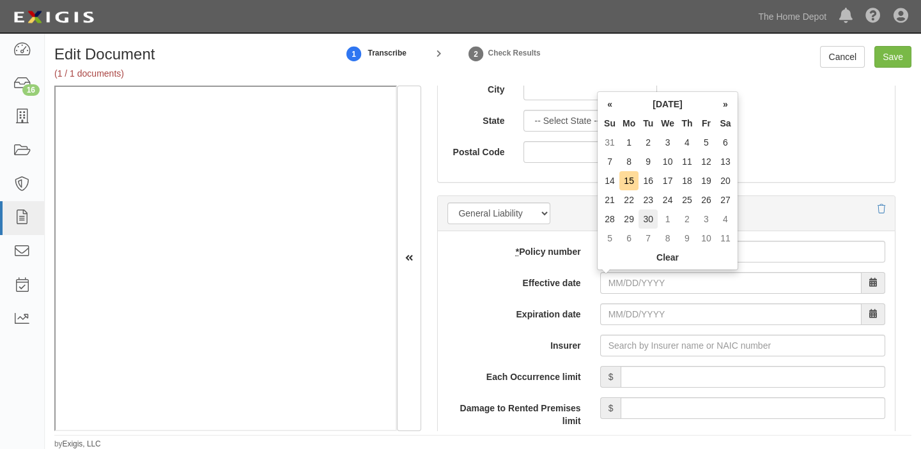
click at [650, 227] on td "30" at bounding box center [647, 219] width 19 height 19
type input "09/30/2025"
type input "09/30/2026"
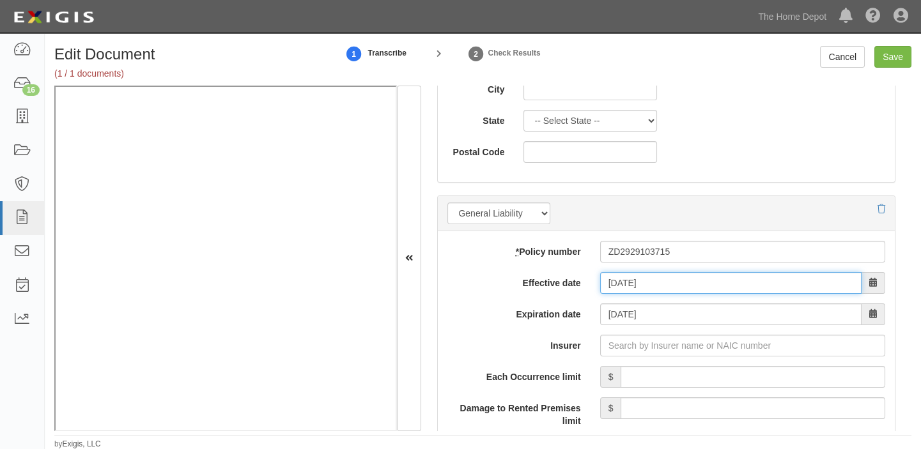
click at [640, 281] on input "09/30/2025" at bounding box center [730, 283] width 261 height 22
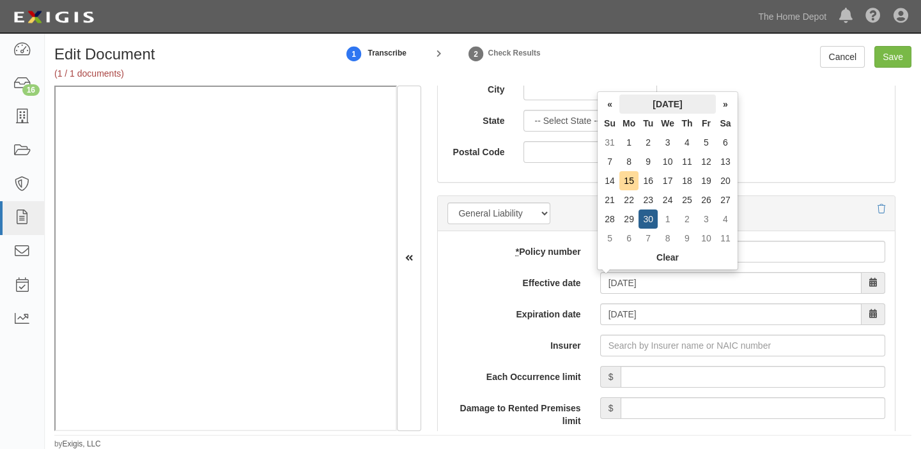
click at [647, 96] on th "September 2025" at bounding box center [667, 104] width 96 height 19
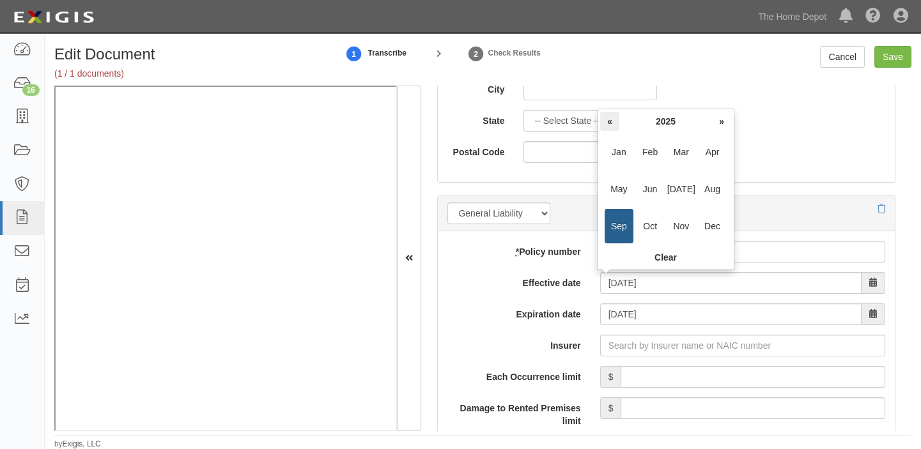
click at [606, 123] on th "«" at bounding box center [609, 121] width 19 height 19
click at [613, 233] on span "Sep" at bounding box center [618, 226] width 29 height 35
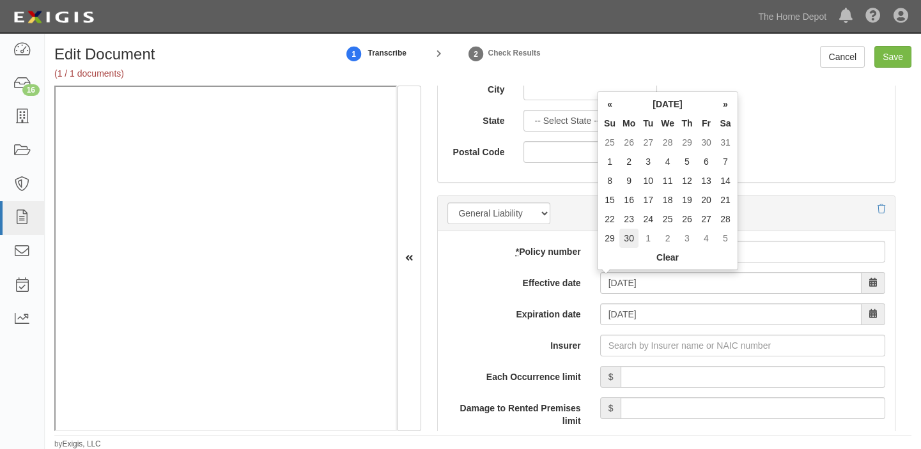
click at [638, 229] on td "30" at bounding box center [628, 238] width 19 height 19
type input "09/30/2024"
type input "09/30/2025"
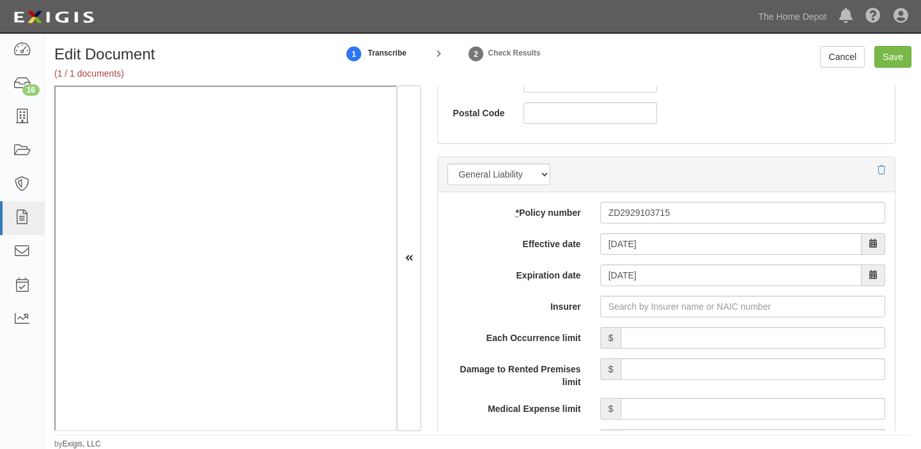
scroll to position [929, 0]
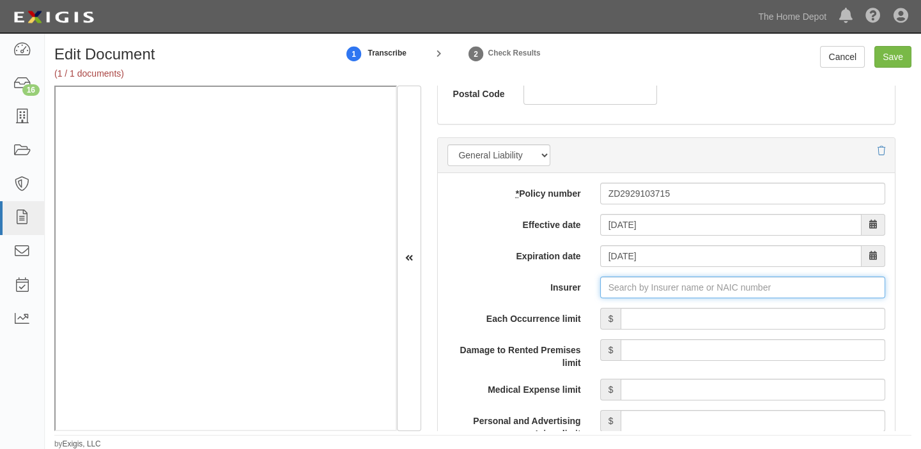
click at [692, 293] on input "Insurer" at bounding box center [742, 288] width 285 height 22
type input "21st Century Advantage Insurance Company (25232) NR Rating"
type input "2"
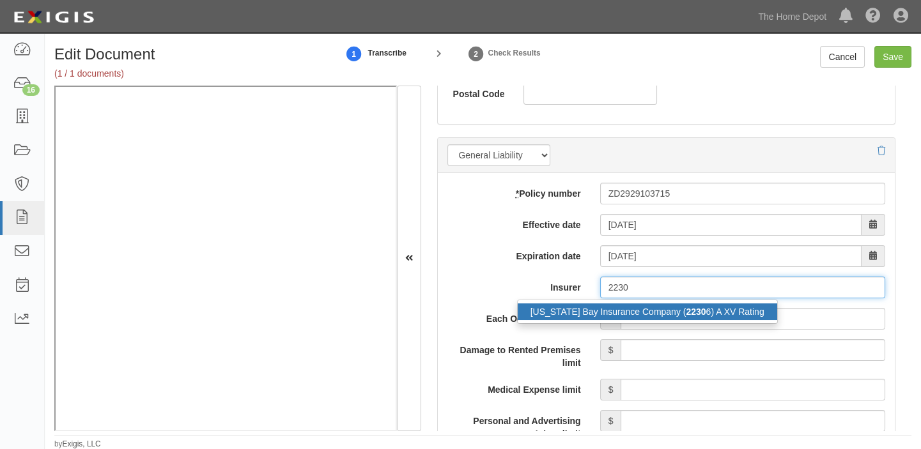
click at [684, 309] on div "Massachusetts Bay Insurance Company ( 2230 6) A XV Rating" at bounding box center [647, 311] width 259 height 17
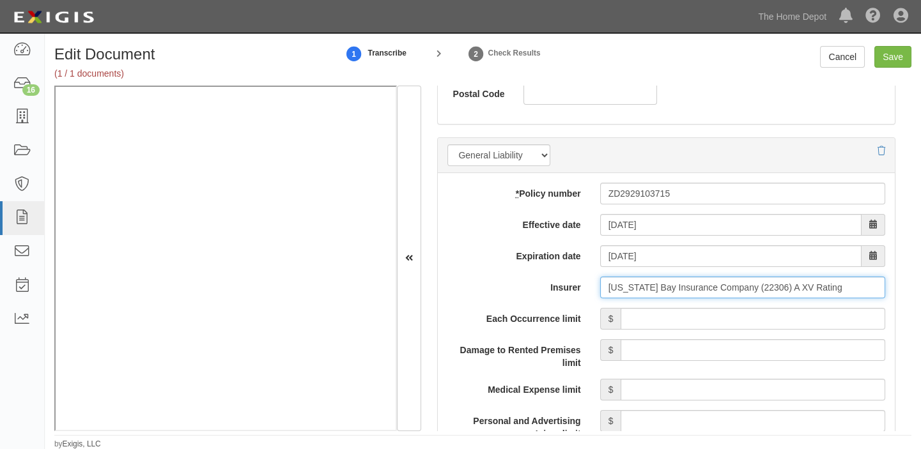
type input "Massachusetts Bay Insurance Company (22306) A XV Rating"
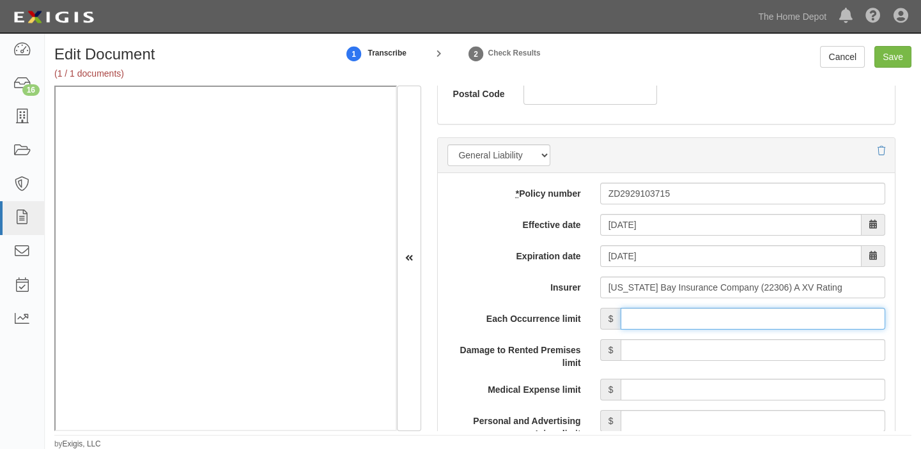
click at [684, 311] on input "Each Occurrence limit" at bounding box center [752, 319] width 265 height 22
type input "1,000,000"
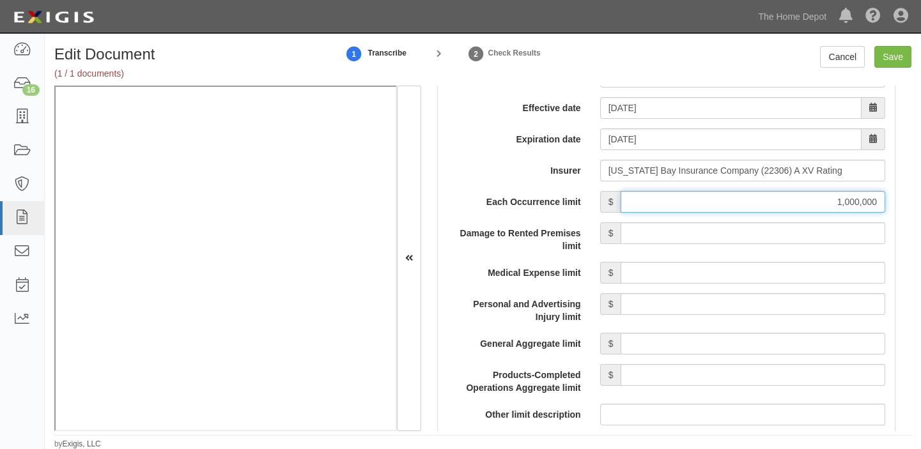
scroll to position [1162, 0]
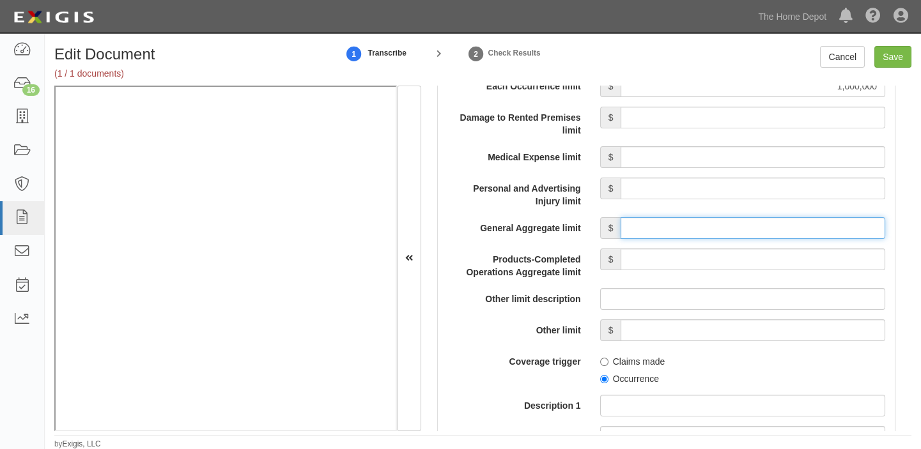
click at [739, 220] on input "General Aggregate limit" at bounding box center [752, 228] width 265 height 22
type input "2,000,000"
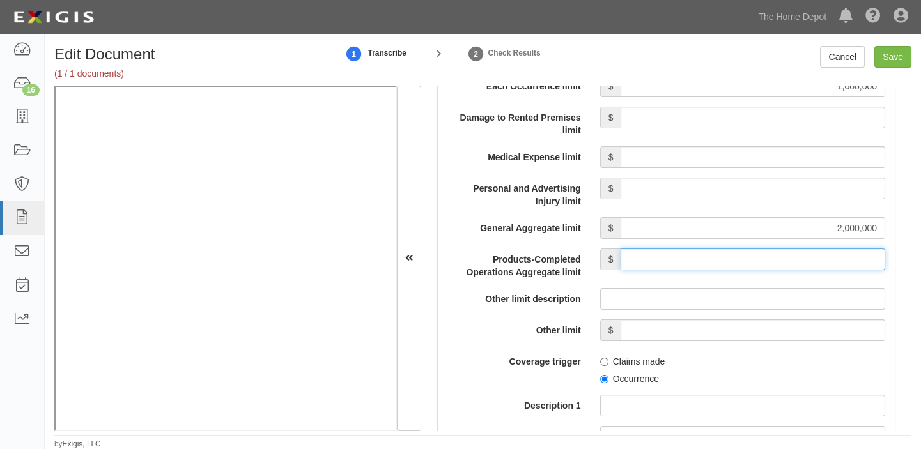
click at [742, 264] on input "Products-Completed Operations Aggregate limit" at bounding box center [752, 260] width 265 height 22
type input "2,000,000"
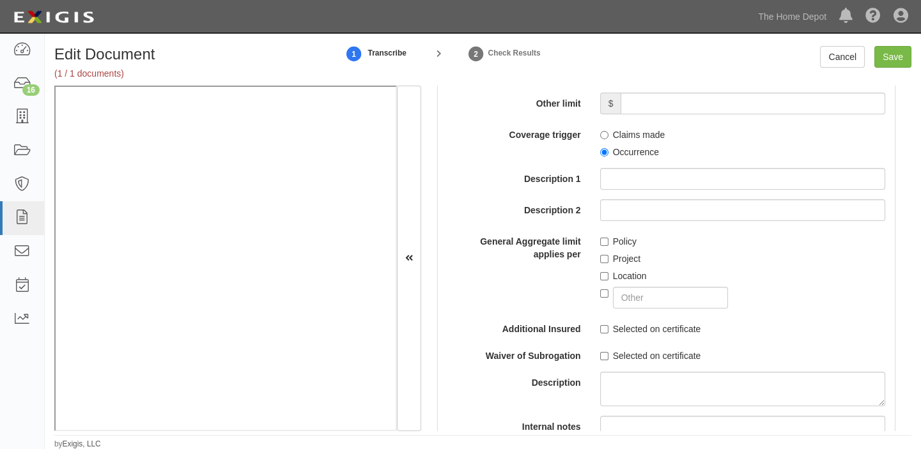
scroll to position [1394, 0]
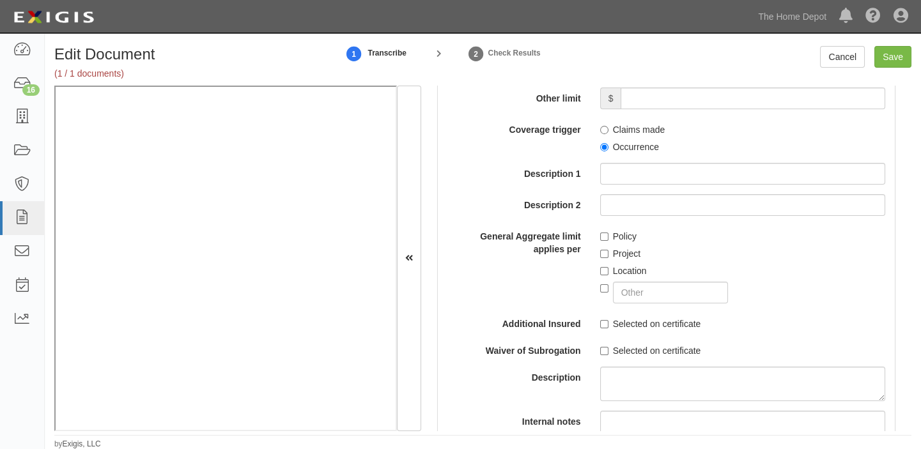
click at [619, 150] on label "Occurrence" at bounding box center [629, 147] width 59 height 13
click at [608, 150] on input "Occurrence" at bounding box center [604, 147] width 8 height 8
radio input "true"
click at [613, 273] on label "Location" at bounding box center [623, 271] width 47 height 13
click at [608, 273] on input "Location" at bounding box center [604, 271] width 8 height 8
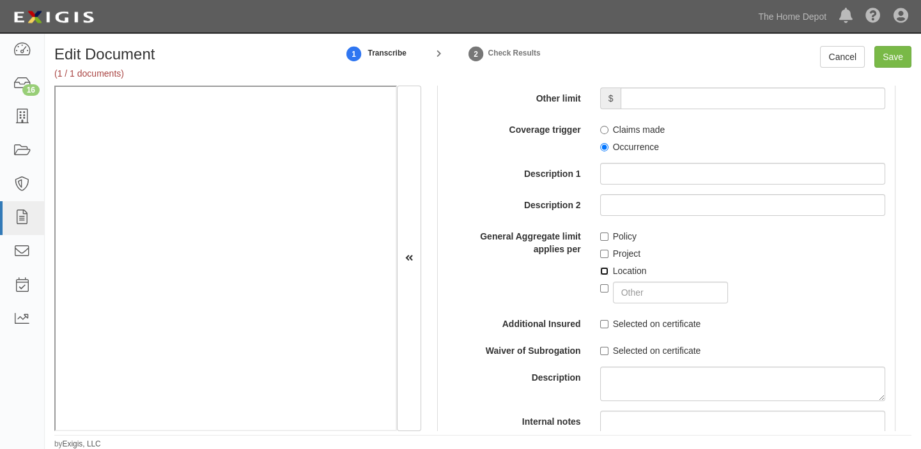
checkbox input "true"
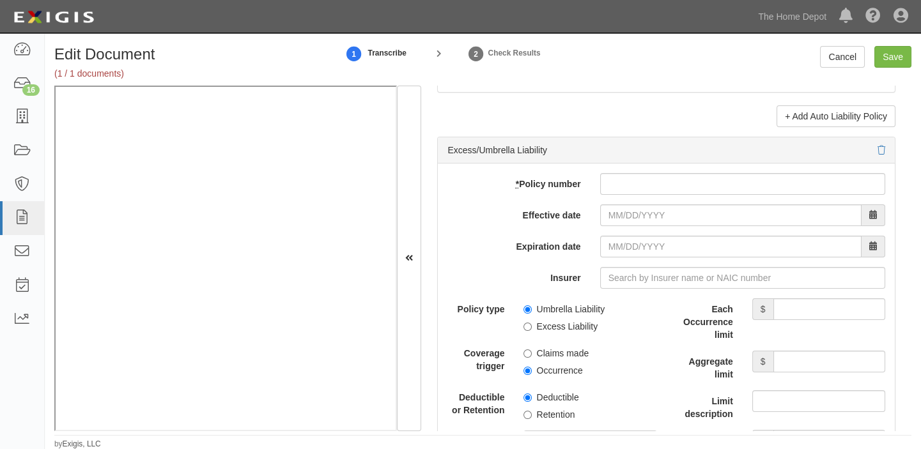
scroll to position [2556, 0]
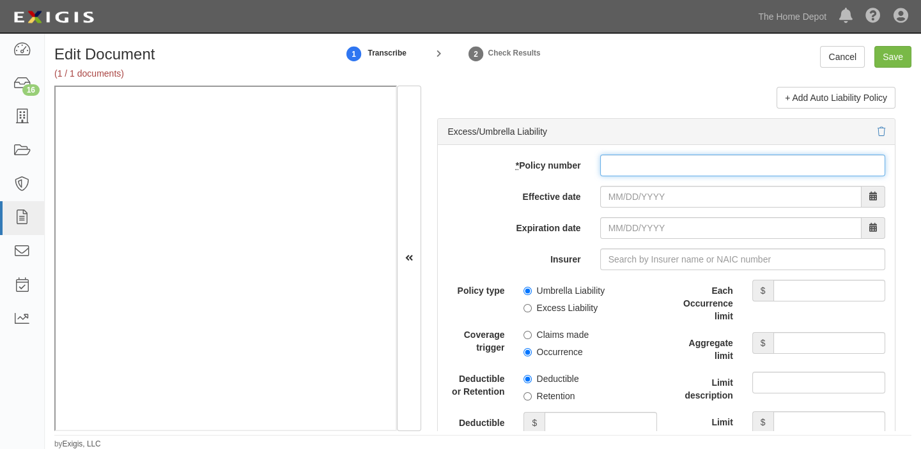
click at [643, 170] on input "* Policy number" at bounding box center [742, 166] width 285 height 22
paste input "UH2929068015"
type input "UH2929068015"
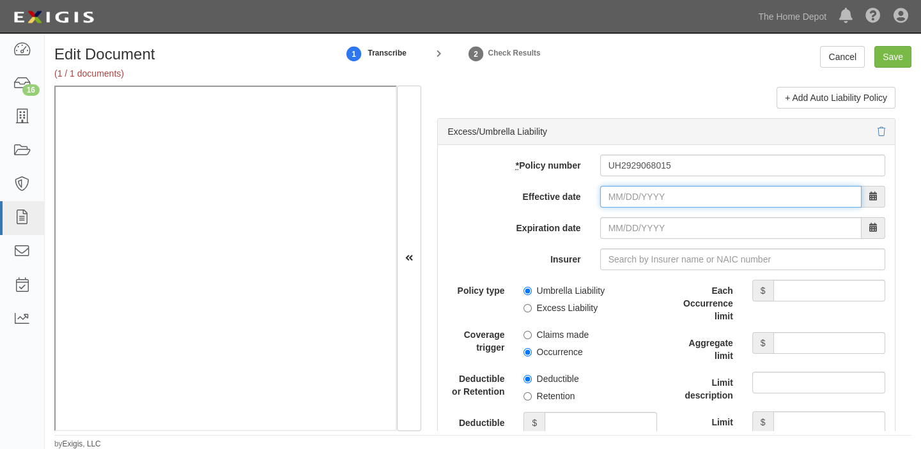
click at [621, 203] on input "Effective date" at bounding box center [730, 197] width 261 height 22
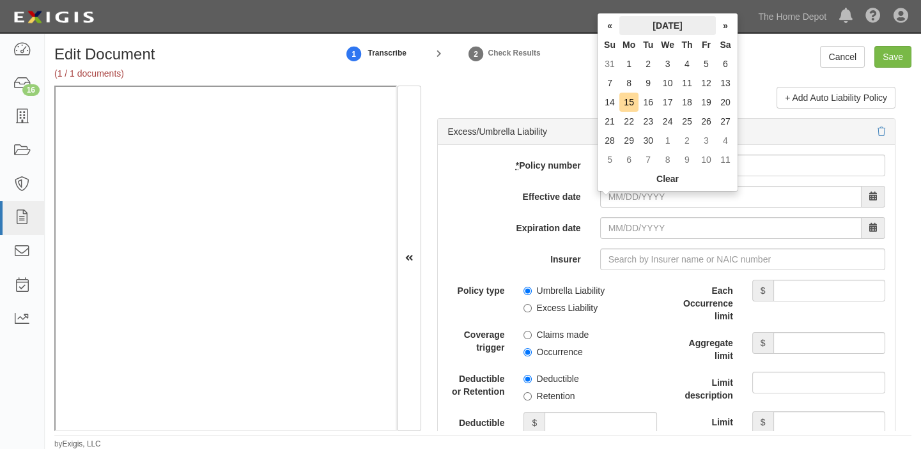
click at [654, 17] on th "[DATE]" at bounding box center [667, 25] width 96 height 19
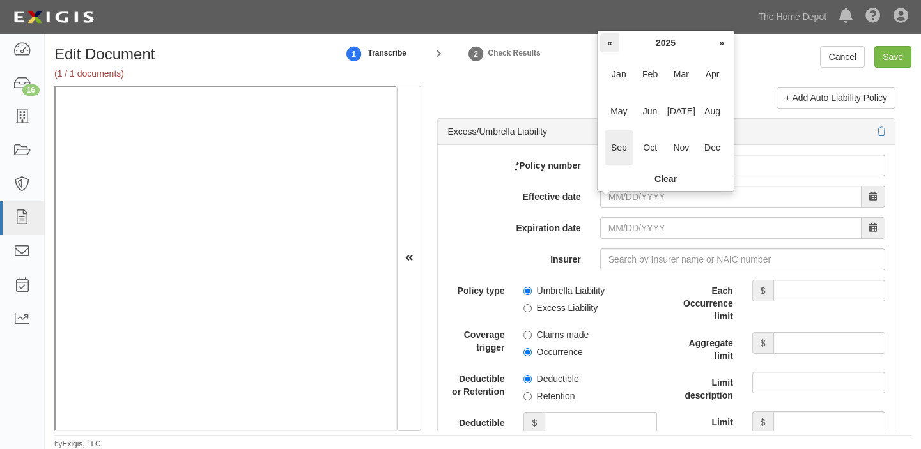
click at [615, 40] on th "«" at bounding box center [609, 42] width 19 height 19
click at [619, 151] on span "Sep" at bounding box center [618, 147] width 29 height 35
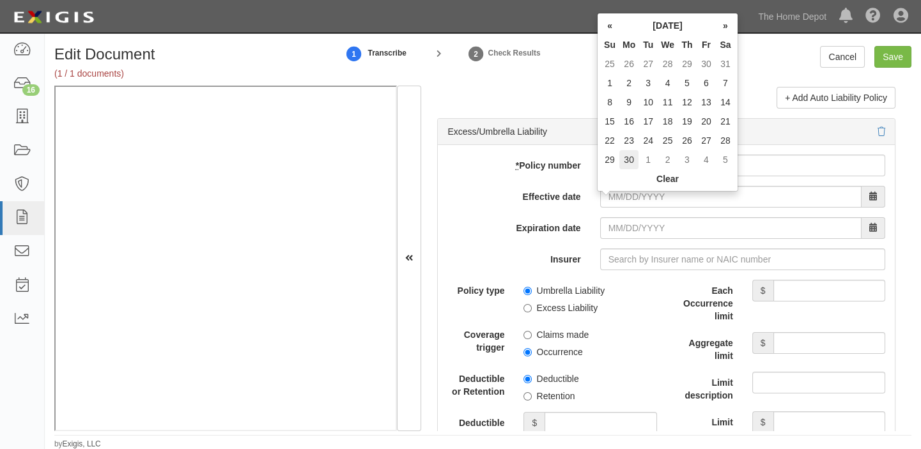
click at [619, 159] on td "30" at bounding box center [628, 159] width 19 height 19
type input "09/30/2024"
type input "09/30/2025"
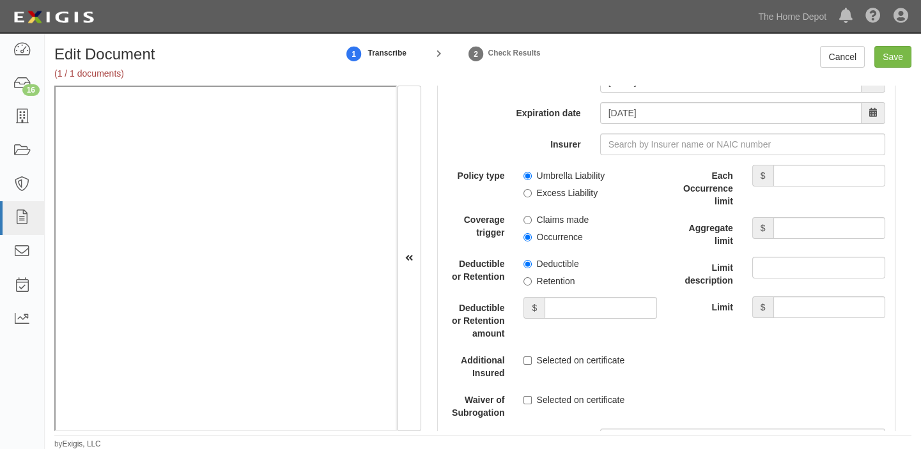
scroll to position [2671, 0]
click at [558, 243] on label "Occurrence" at bounding box center [552, 236] width 59 height 13
click at [532, 241] on input "Occurrence" at bounding box center [527, 237] width 8 height 8
radio input "true"
click at [559, 194] on label "Excess Liability" at bounding box center [560, 192] width 74 height 13
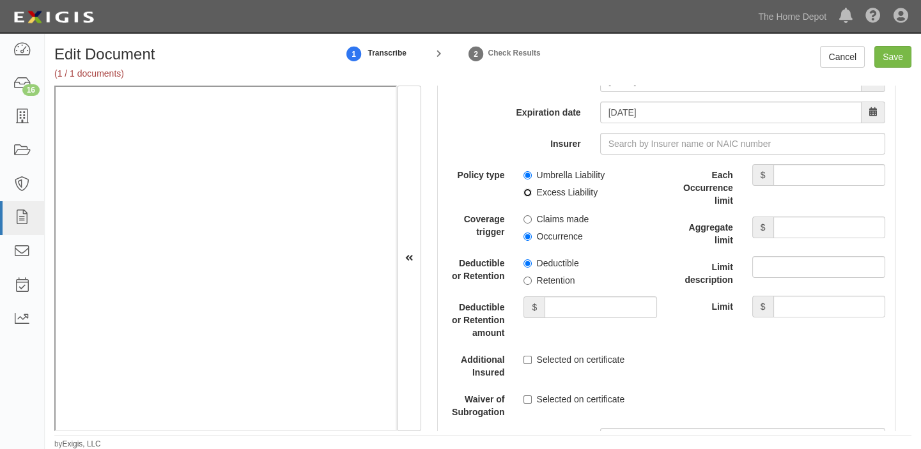
click at [532, 194] on input "Excess Liability" at bounding box center [527, 192] width 8 height 8
radio input "true"
click at [809, 183] on input "Each Occurrence limit" at bounding box center [829, 175] width 112 height 22
type input "10,000,000"
click at [792, 234] on input "Aggregate limit" at bounding box center [829, 228] width 112 height 22
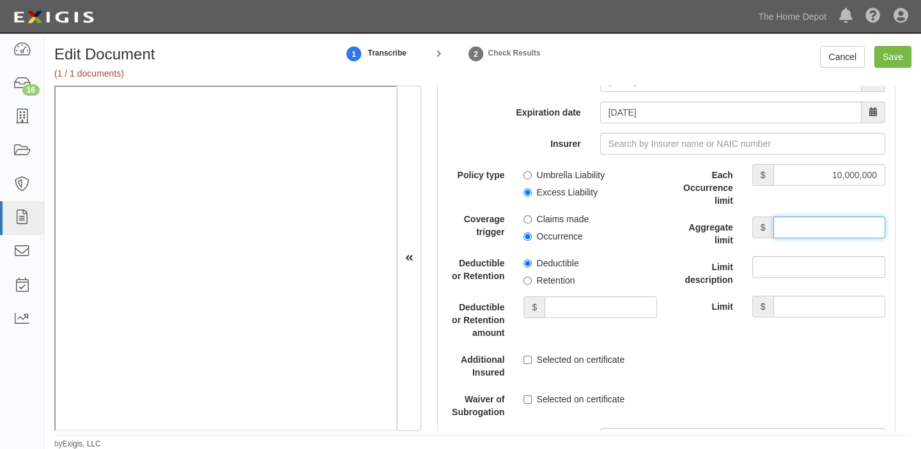
type input "10,000,000"
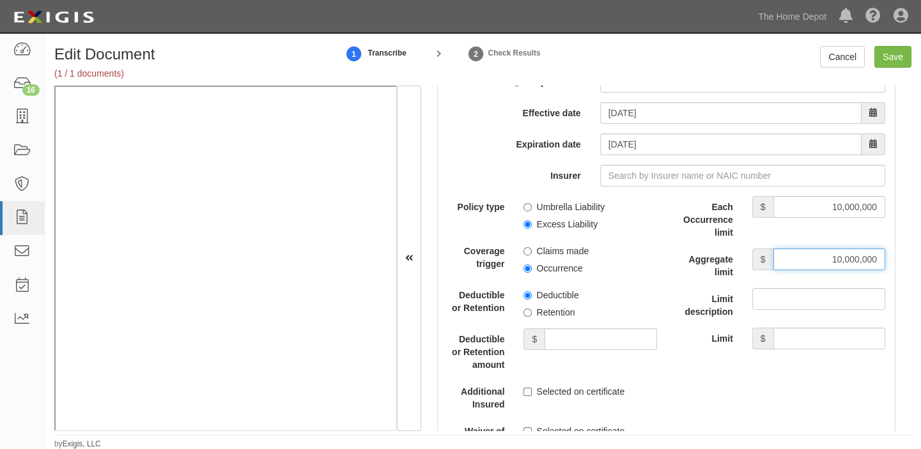
scroll to position [2613, 0]
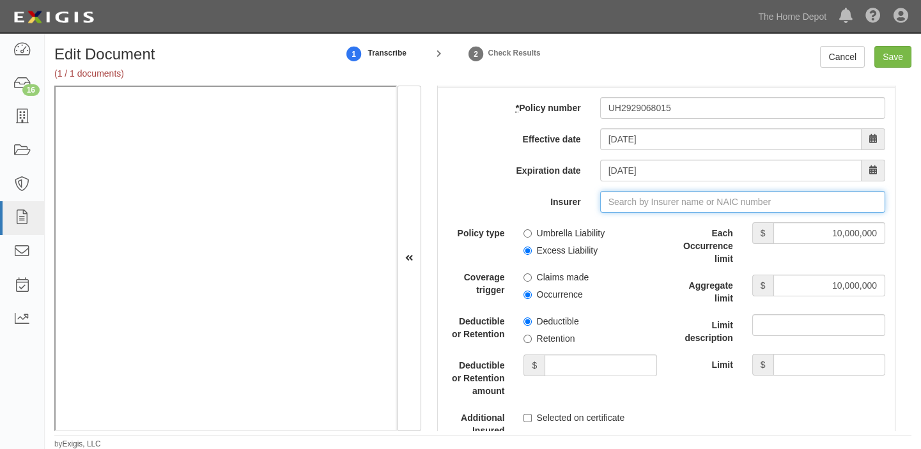
click at [614, 210] on input "Insurer" at bounding box center [742, 202] width 285 height 22
type input "21st Century Advantage Insurance Company (25232) NR Rating"
type input "2"
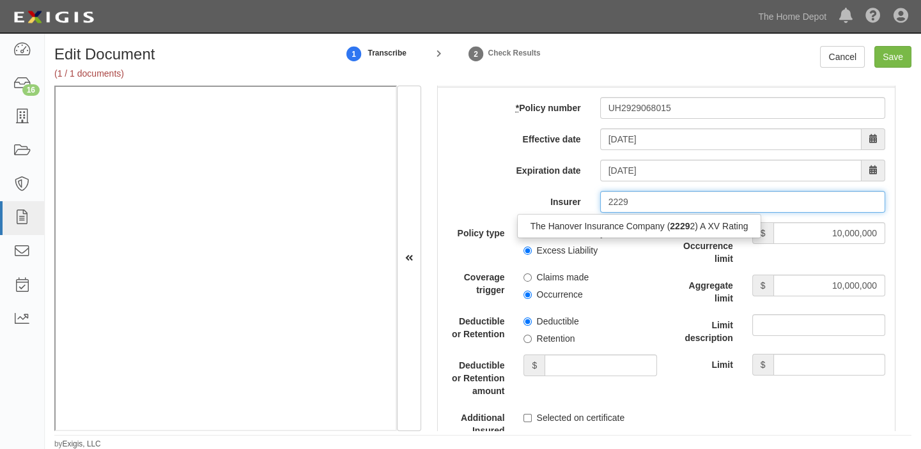
click at [613, 221] on div "The Hanover Insurance Company ( 2229 2) A XV Rating" at bounding box center [639, 226] width 245 height 24
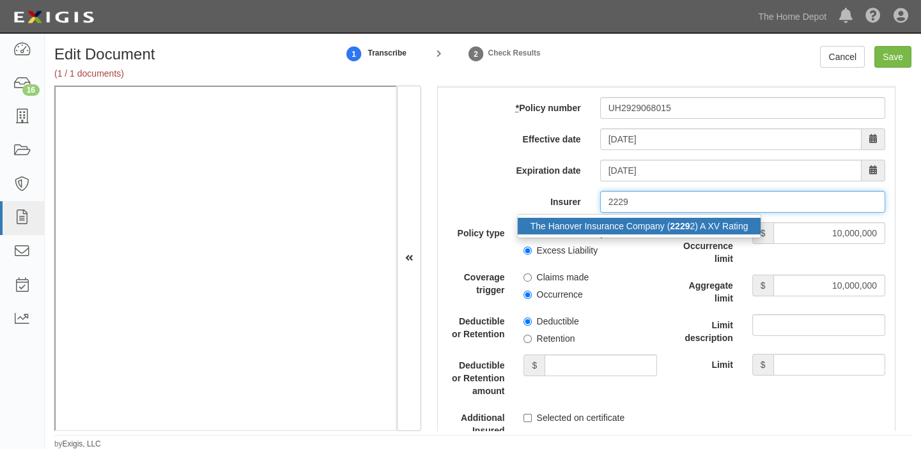
click at [613, 227] on div "The Hanover Insurance Company ( 2229 2) A XV Rating" at bounding box center [639, 226] width 243 height 17
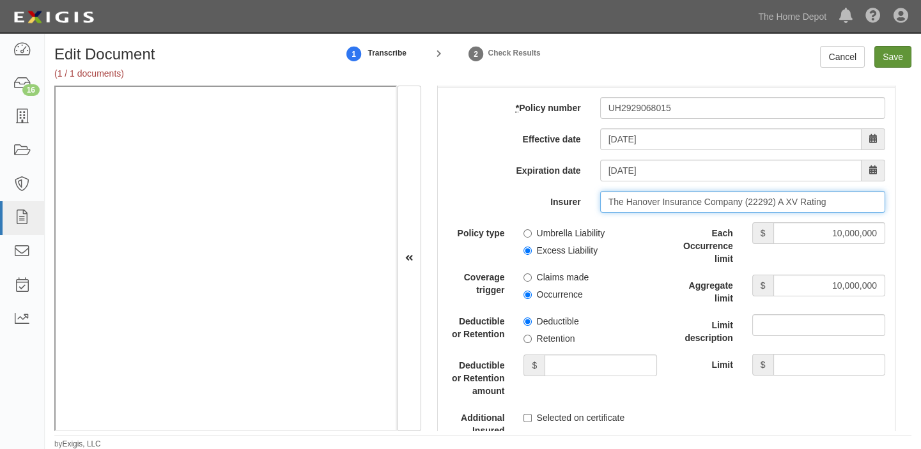
type input "The Hanover Insurance Company (22292) A XV Rating"
click at [895, 59] on input "Save" at bounding box center [892, 57] width 37 height 22
type input "1000000"
type input "2000000"
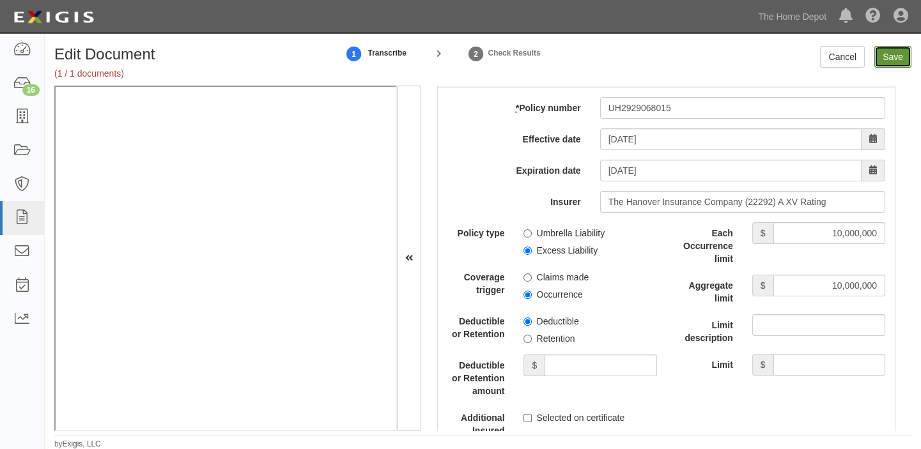
type input "10000000"
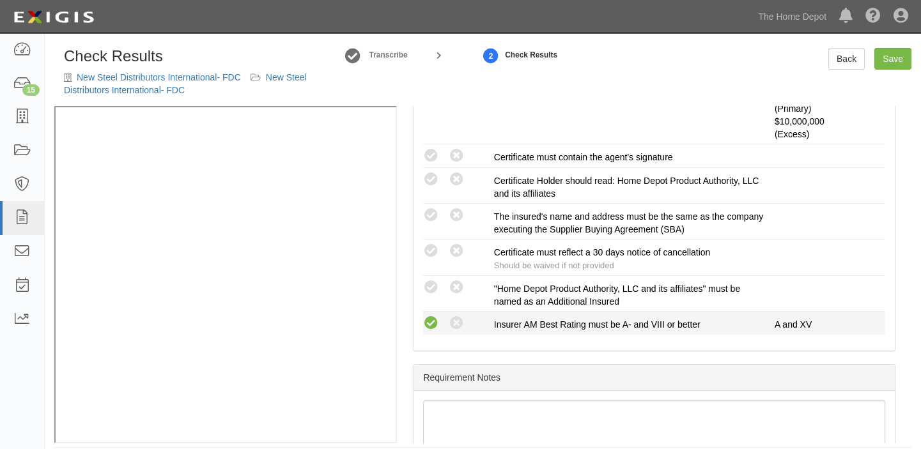
scroll to position [465, 0]
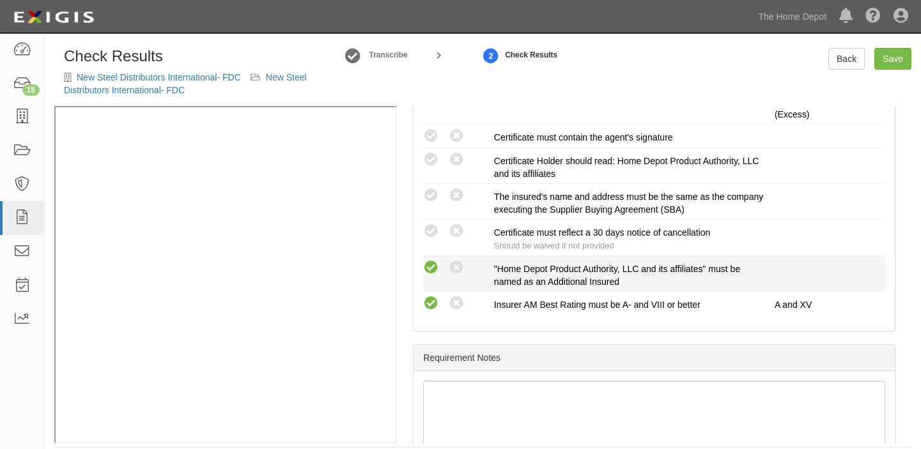
click at [428, 272] on icon at bounding box center [431, 268] width 16 height 16
radio input "true"
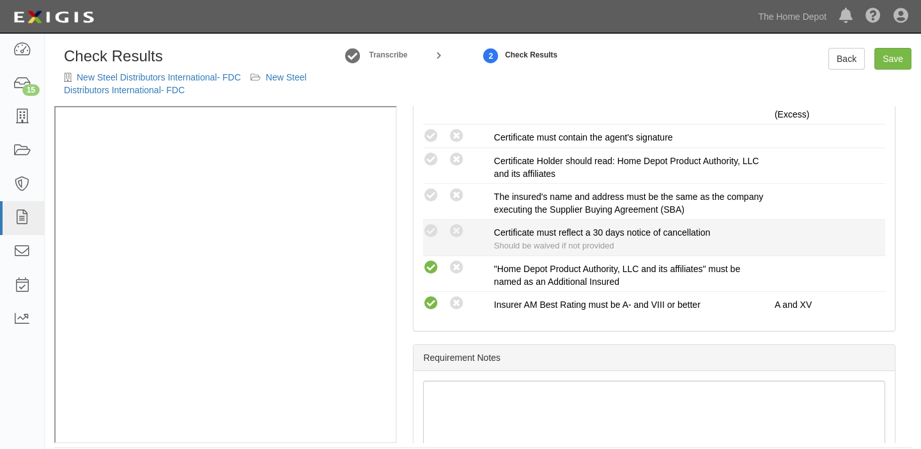
click at [426, 240] on div "Compliant Waived: Non-Compliant Certificate must reflect a 30 days notice of ca…" at bounding box center [653, 237] width 481 height 29
click at [427, 233] on icon at bounding box center [431, 232] width 16 height 16
radio input "true"
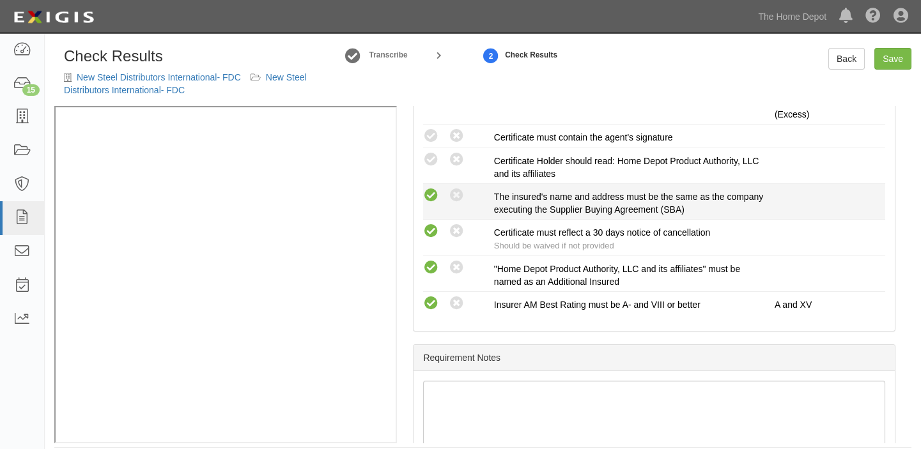
click at [434, 195] on icon at bounding box center [431, 196] width 16 height 16
radio input "true"
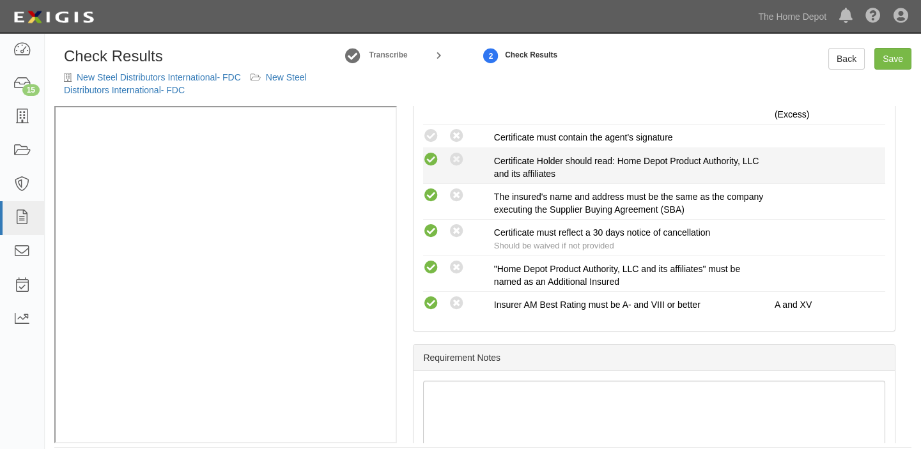
click at [434, 161] on icon at bounding box center [431, 160] width 16 height 16
radio input "true"
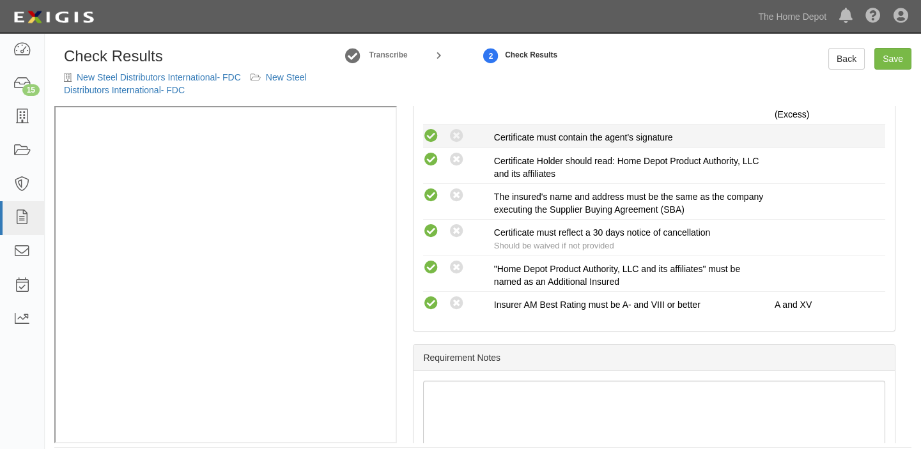
click at [436, 131] on icon at bounding box center [431, 136] width 16 height 16
radio input "true"
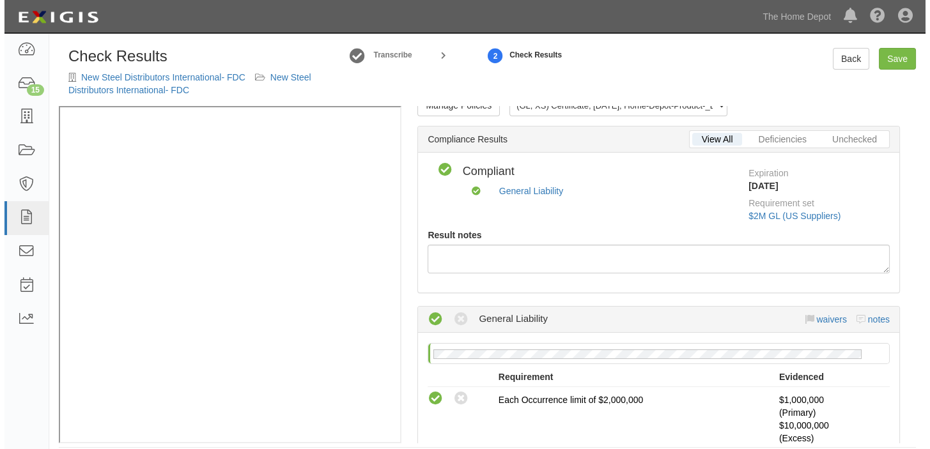
scroll to position [0, 0]
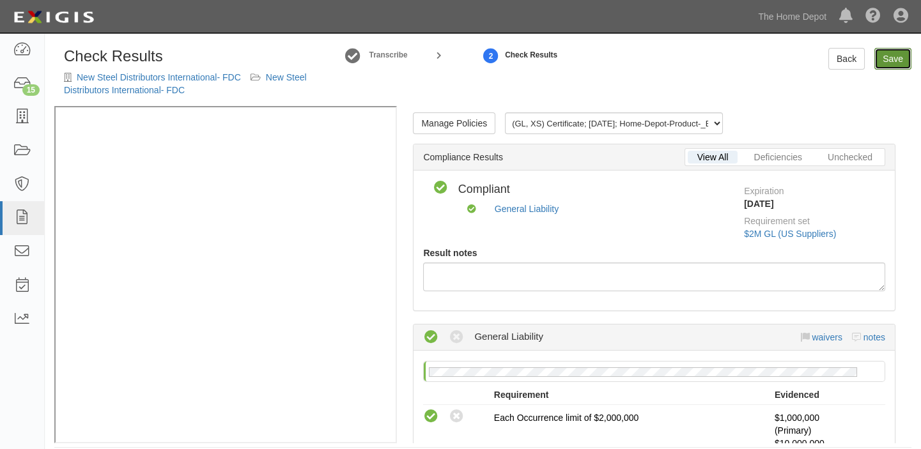
click at [889, 61] on link "Save" at bounding box center [892, 59] width 37 height 22
radio input "true"
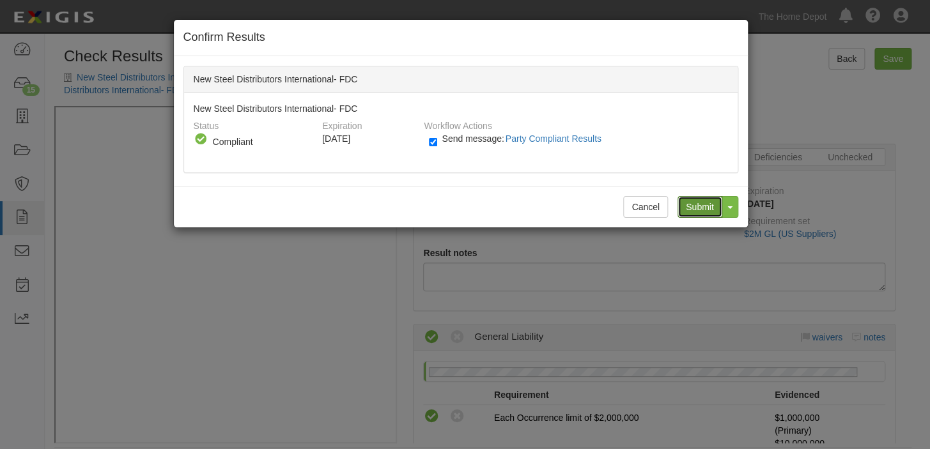
click at [680, 203] on input "Submit" at bounding box center [699, 207] width 45 height 22
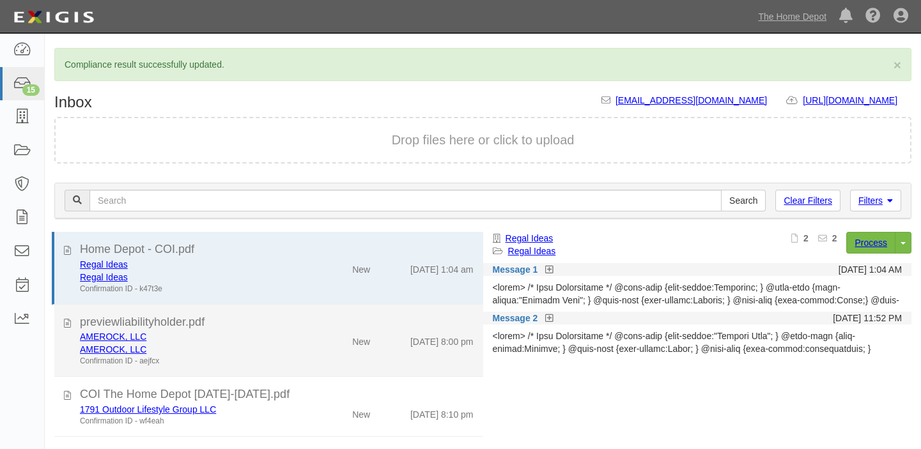
click at [311, 358] on div "AMEROCK, LLC AMEROCK, LLC Confirmation ID - aejfcx New [DATE] 8:00 pm" at bounding box center [276, 348] width 413 height 36
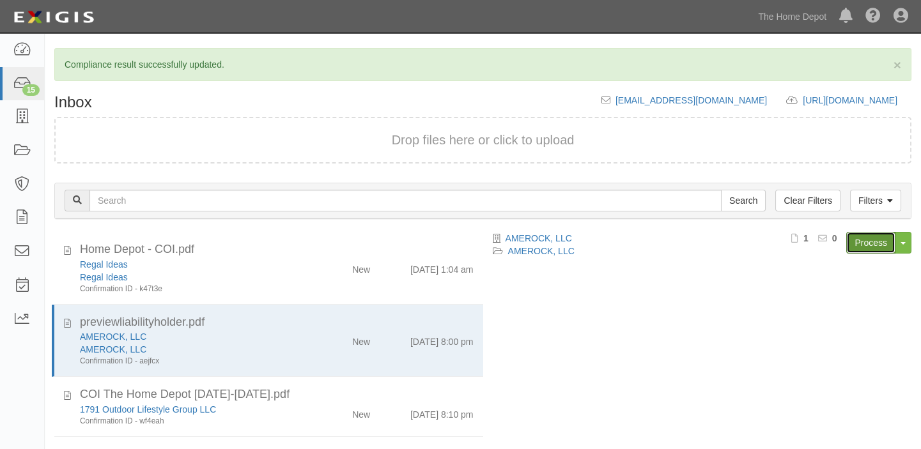
click at [875, 243] on link "Process" at bounding box center [870, 243] width 49 height 22
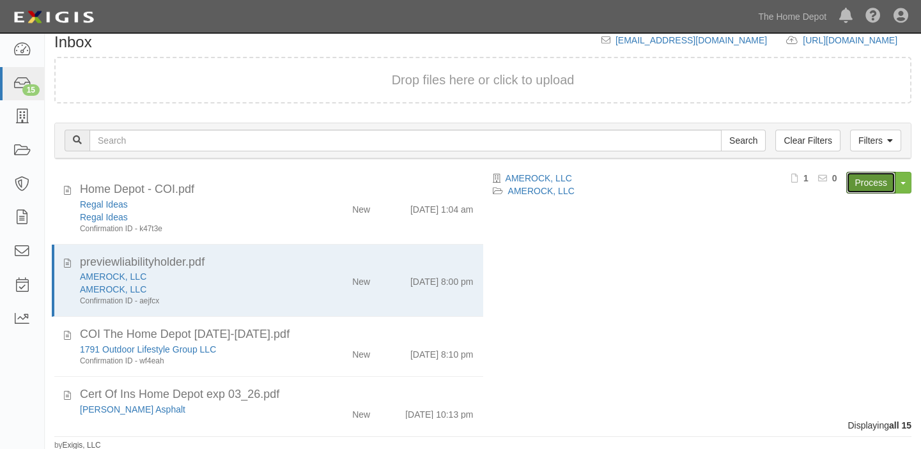
scroll to position [61, 0]
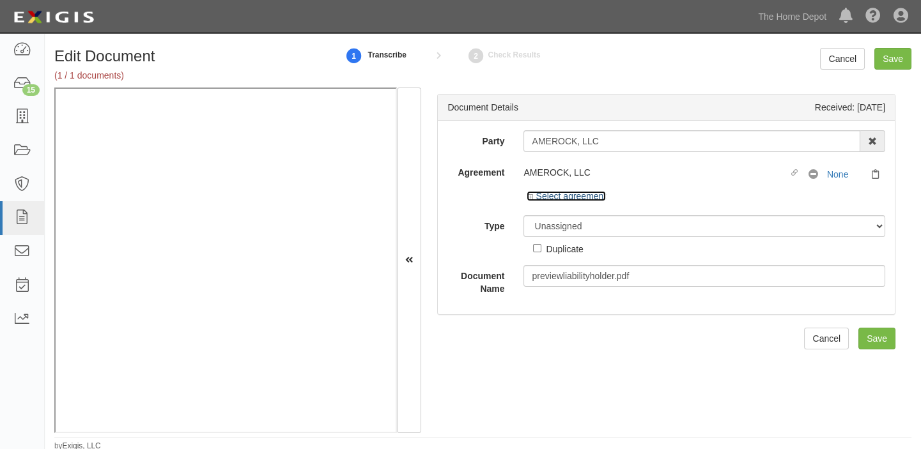
click at [566, 193] on link "Select agreement" at bounding box center [565, 196] width 79 height 10
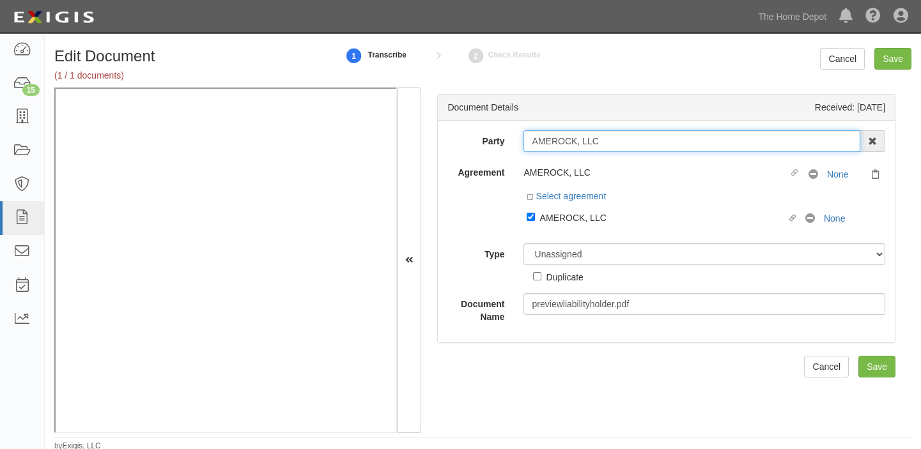
drag, startPoint x: 530, startPoint y: 139, endPoint x: 652, endPoint y: 137, distance: 122.1
click at [652, 137] on input "AMEROCK, LLC" at bounding box center [691, 141] width 337 height 22
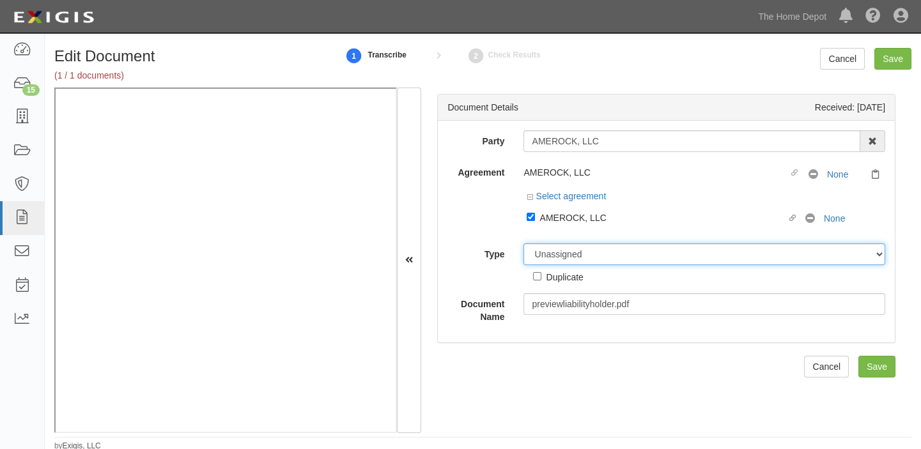
click at [542, 256] on select "Unassigned Binder Cancellation Notice Certificate Contract Endorsement Insuranc…" at bounding box center [704, 254] width 362 height 22
select select "CertificateDetail"
click at [523, 243] on select "Unassigned Binder Cancellation Notice Certificate Contract Endorsement Insuranc…" at bounding box center [704, 254] width 362 height 22
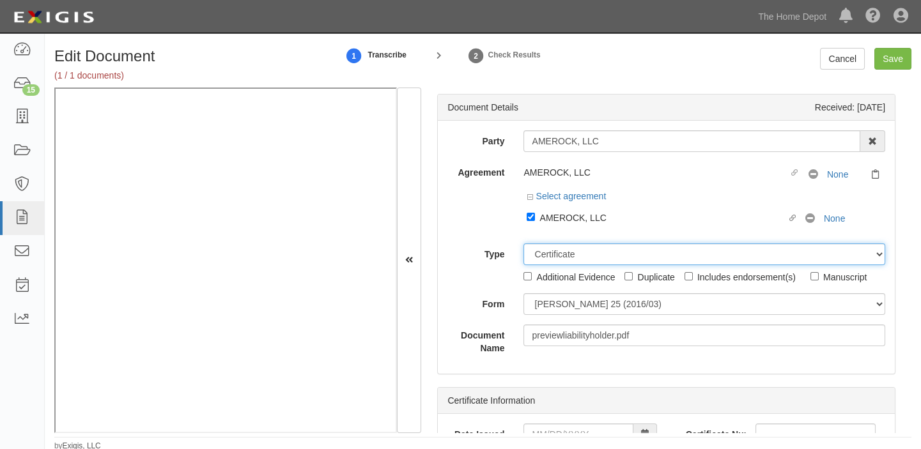
scroll to position [2, 0]
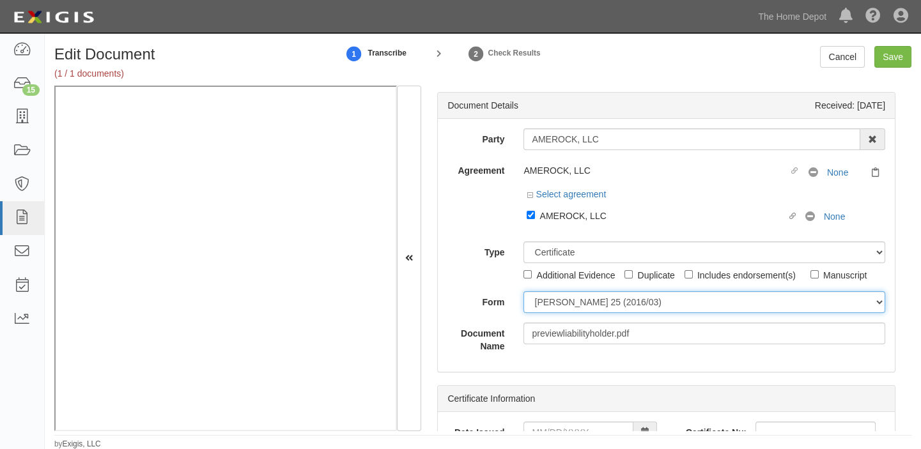
click at [607, 309] on select "[PERSON_NAME] 25 (2016/03) [PERSON_NAME] 101 [PERSON_NAME] 855 NY (2014/05) Gen…" at bounding box center [704, 302] width 362 height 22
select select "GeneralFormDetail"
click at [523, 291] on select "ACORD 25 (2016/03) ACORD 101 ACORD 855 NY (2014/05) General" at bounding box center [704, 302] width 362 height 22
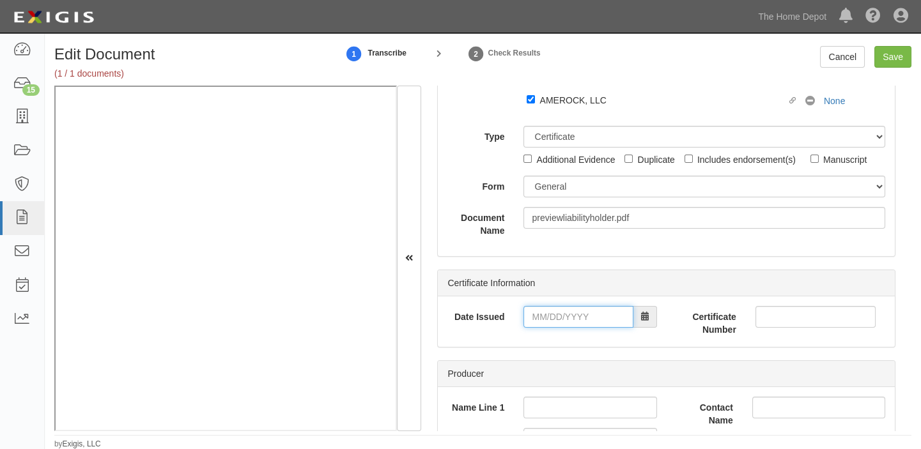
click at [564, 319] on input "Date Issued" at bounding box center [577, 317] width 109 height 22
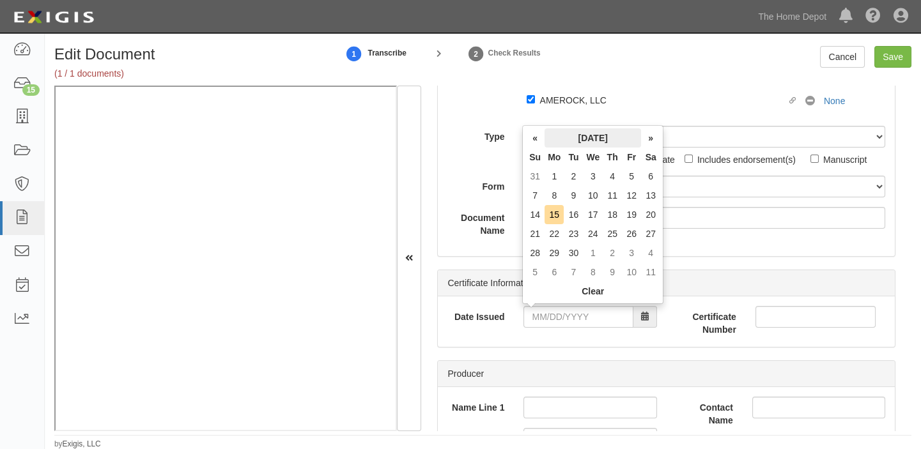
click at [558, 142] on th "September 2025" at bounding box center [592, 137] width 96 height 19
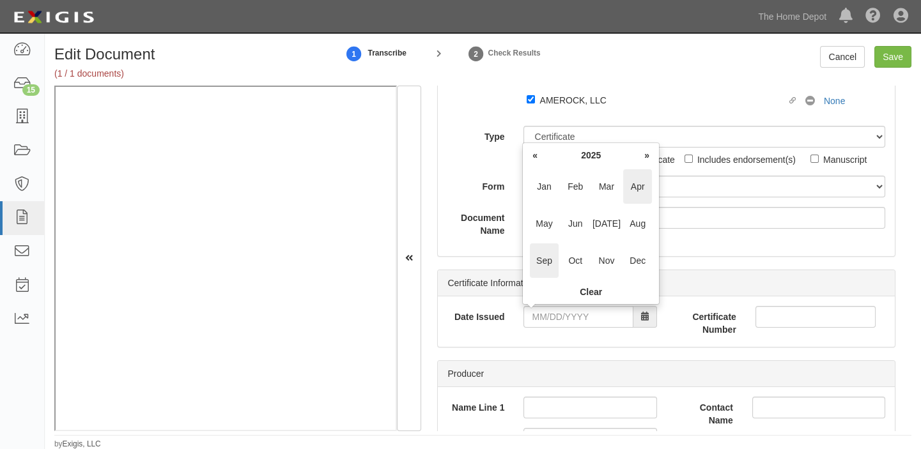
click at [643, 190] on span "Apr" at bounding box center [637, 186] width 29 height 35
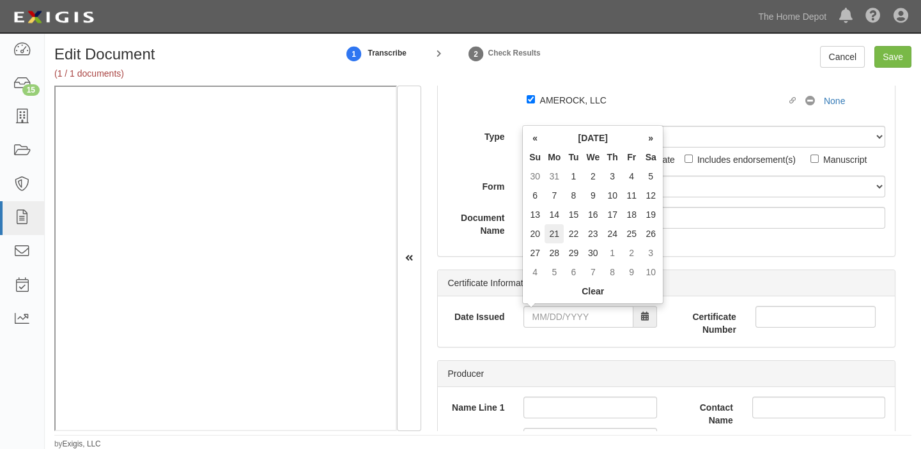
click at [560, 235] on td "21" at bounding box center [553, 233] width 19 height 19
type input "04/21/2025"
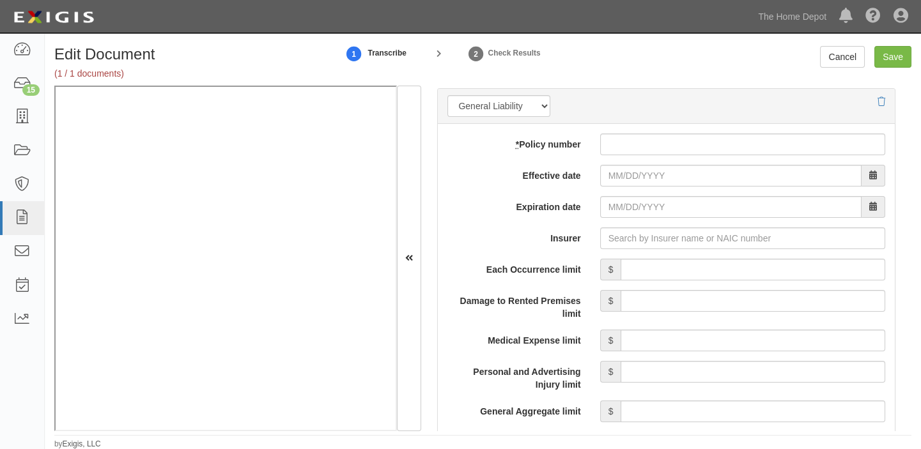
scroll to position [987, 0]
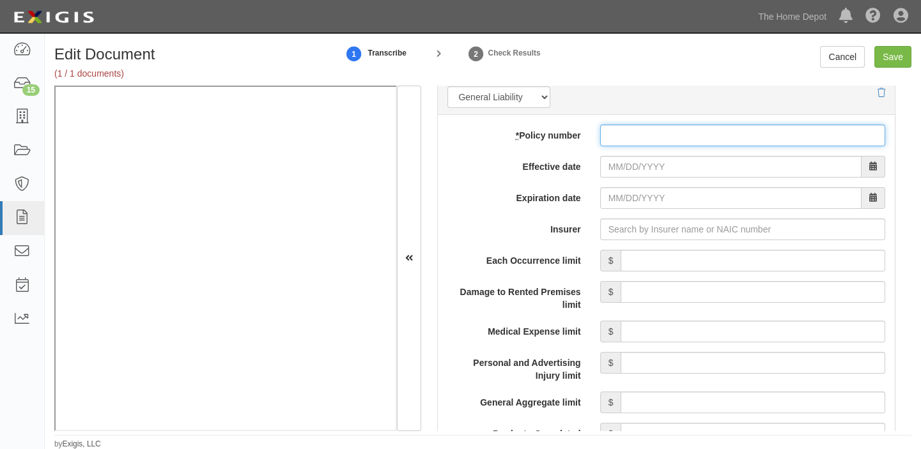
drag, startPoint x: 695, startPoint y: 130, endPoint x: 690, endPoint y: 142, distance: 13.2
click at [695, 130] on input "* Policy number" at bounding box center [742, 136] width 285 height 22
paste input "COI"
type input "COICOI"
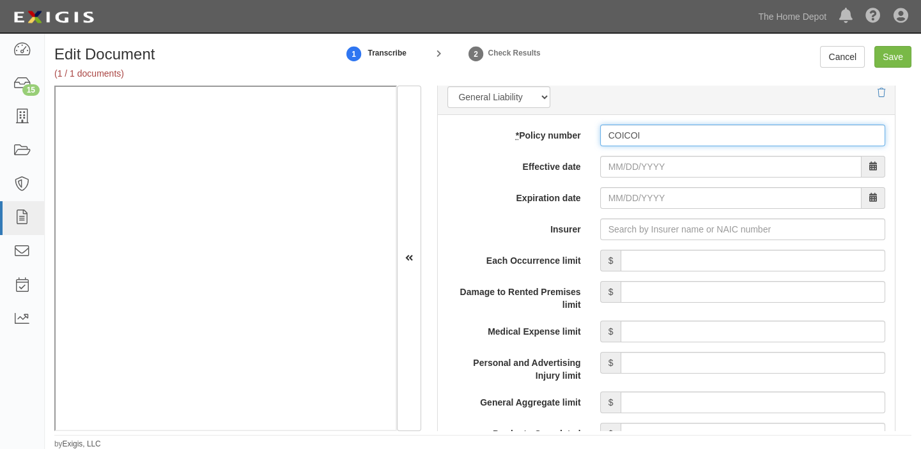
drag, startPoint x: 643, startPoint y: 128, endPoint x: 474, endPoint y: 134, distance: 169.4
click at [474, 134] on div "* Policy number COICOI" at bounding box center [666, 136] width 457 height 22
click at [669, 138] on input "XSL G" at bounding box center [742, 136] width 285 height 22
type input "XSL G48977534"
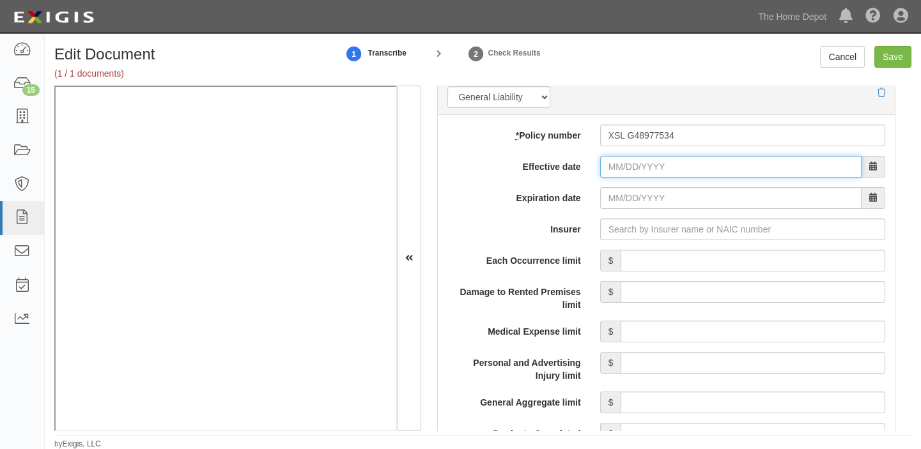
click at [661, 166] on input "Effective date" at bounding box center [730, 167] width 261 height 22
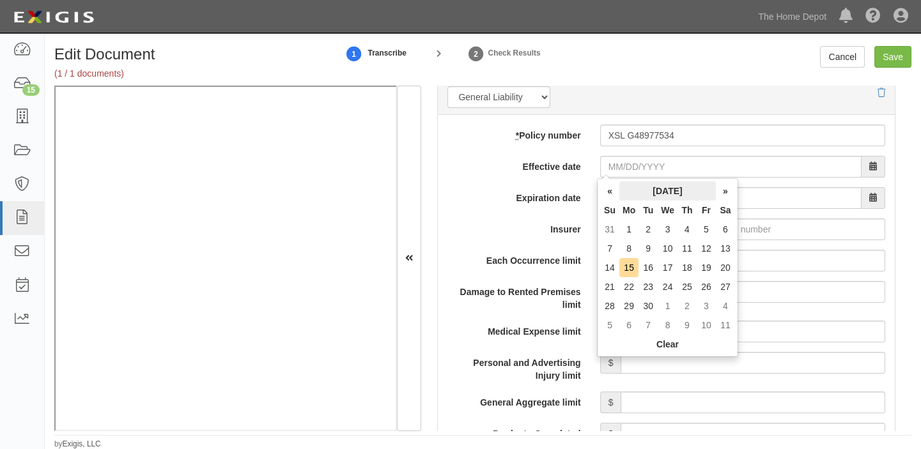
click at [626, 188] on th "September 2025" at bounding box center [667, 190] width 96 height 19
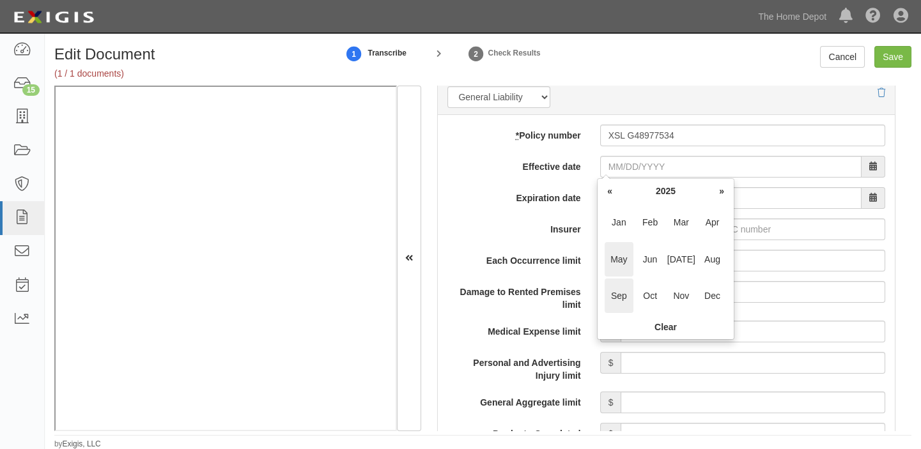
click at [622, 266] on span "May" at bounding box center [618, 259] width 29 height 35
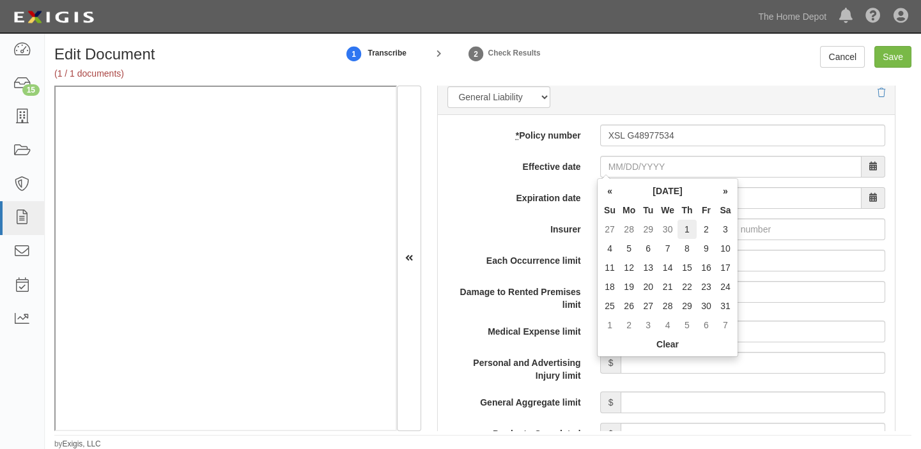
click at [680, 228] on td "1" at bounding box center [686, 229] width 19 height 19
type input "05/01/2025"
type input "05/01/2026"
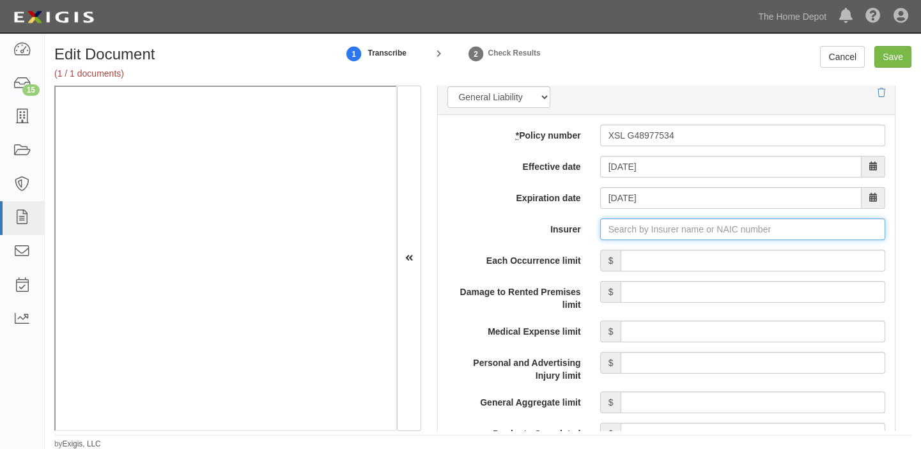
click at [651, 219] on input "Insurer" at bounding box center [742, 230] width 285 height 22
type input "21st Century Advantage Insurance Company (25232) NR Rating"
type input "2"
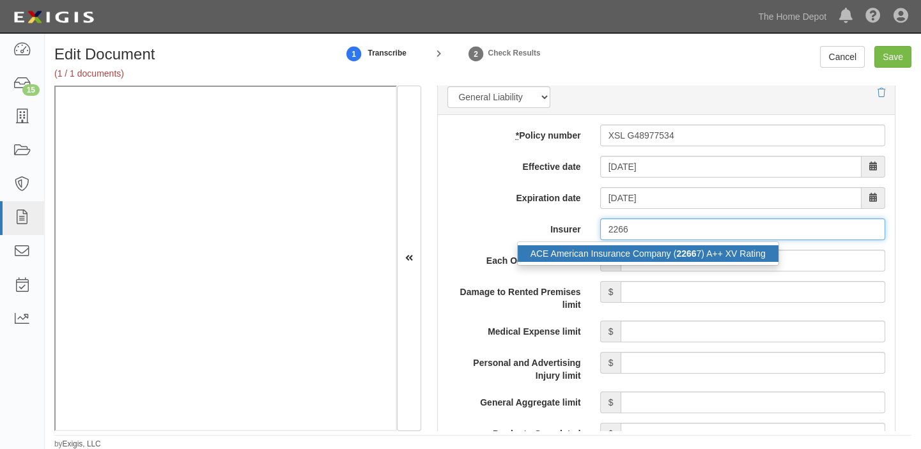
click at [657, 245] on div "ACE American Insurance Company ( 2266 7) A++ XV Rating" at bounding box center [648, 253] width 261 height 17
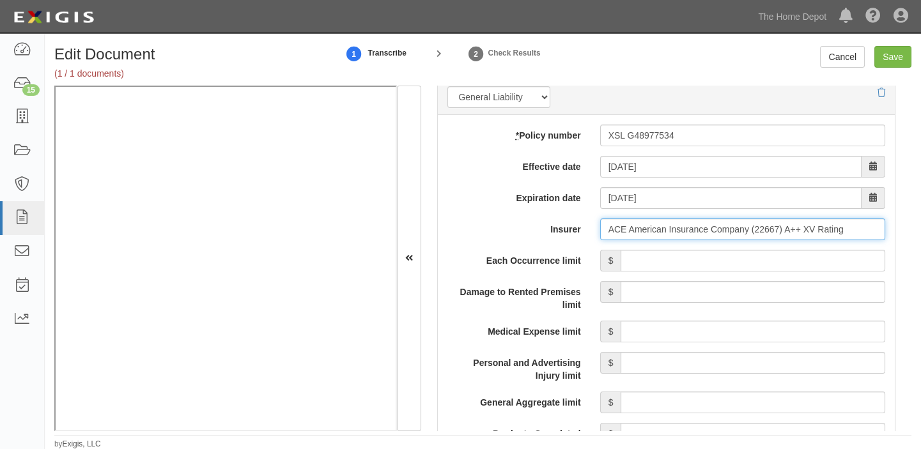
type input "ACE American Insurance Company (22667) A++ XV Rating"
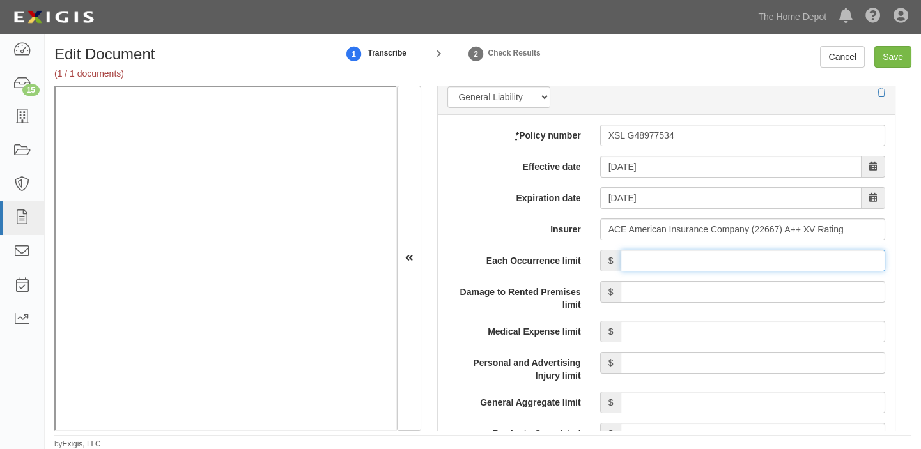
click at [691, 254] on input "Each Occurrence limit" at bounding box center [752, 261] width 265 height 22
type input "1,000,000"
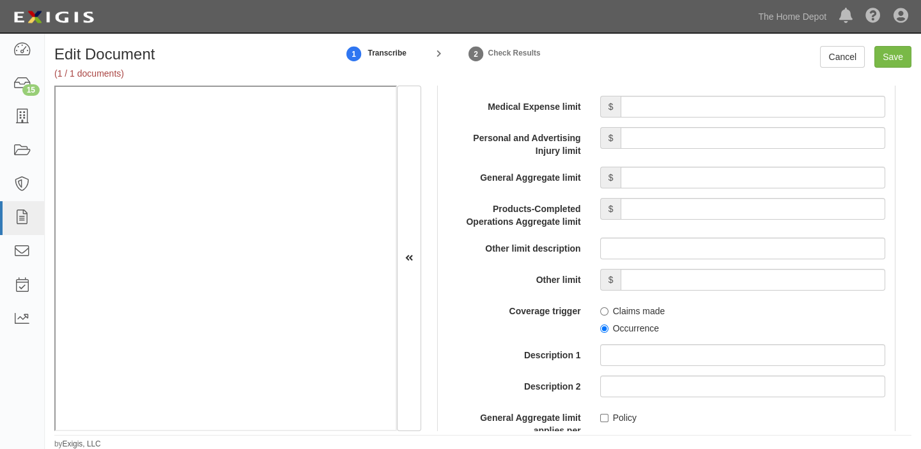
scroll to position [1220, 0]
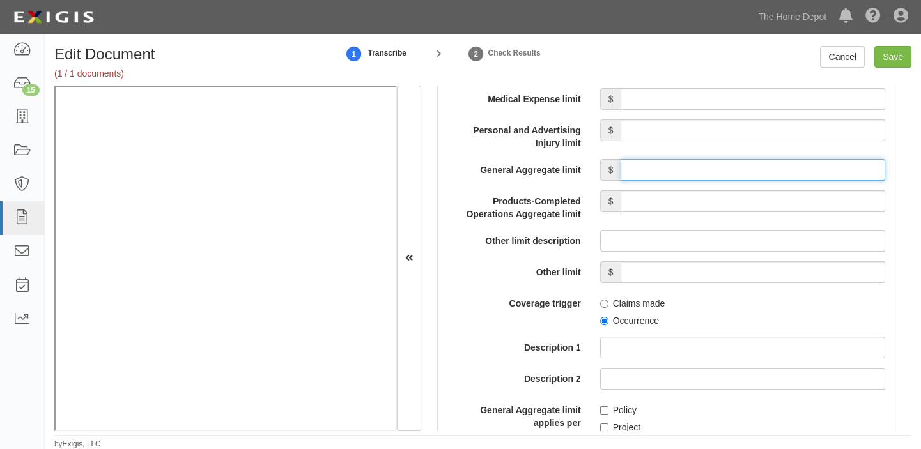
click at [701, 164] on input "General Aggregate limit" at bounding box center [752, 170] width 265 height 22
type input "10,000,000"
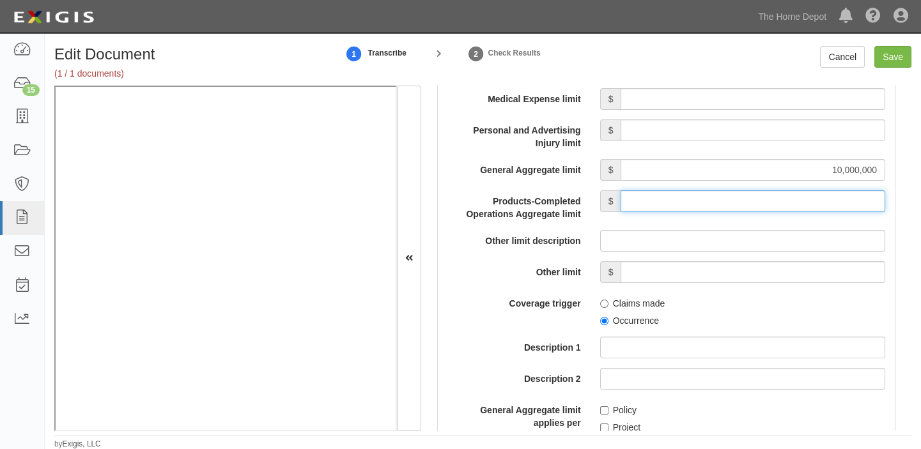
click at [735, 196] on input "Products-Completed Operations Aggregate limit" at bounding box center [752, 201] width 265 height 22
type input "10,000,000"
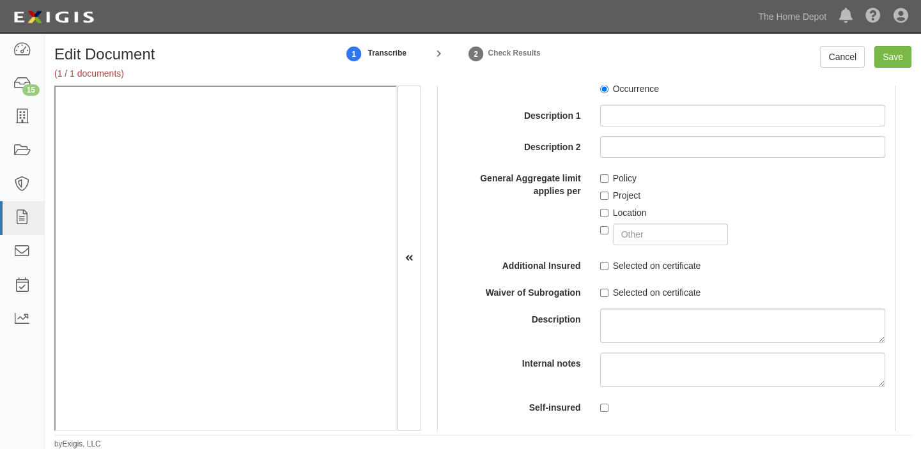
click at [627, 91] on label "Occurrence" at bounding box center [629, 88] width 59 height 13
click at [608, 91] on input "Occurrence" at bounding box center [604, 89] width 8 height 8
radio input "true"
click at [615, 217] on label "Location" at bounding box center [623, 214] width 47 height 13
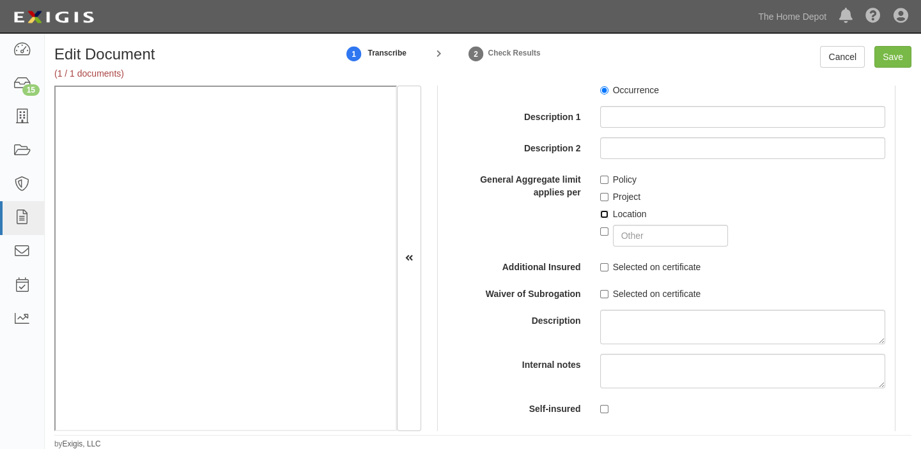
click at [608, 217] on input "Location" at bounding box center [604, 214] width 8 height 8
checkbox input "true"
click at [617, 195] on label "Project" at bounding box center [620, 196] width 41 height 13
click at [608, 195] on input "Project" at bounding box center [604, 197] width 8 height 8
checkbox input "true"
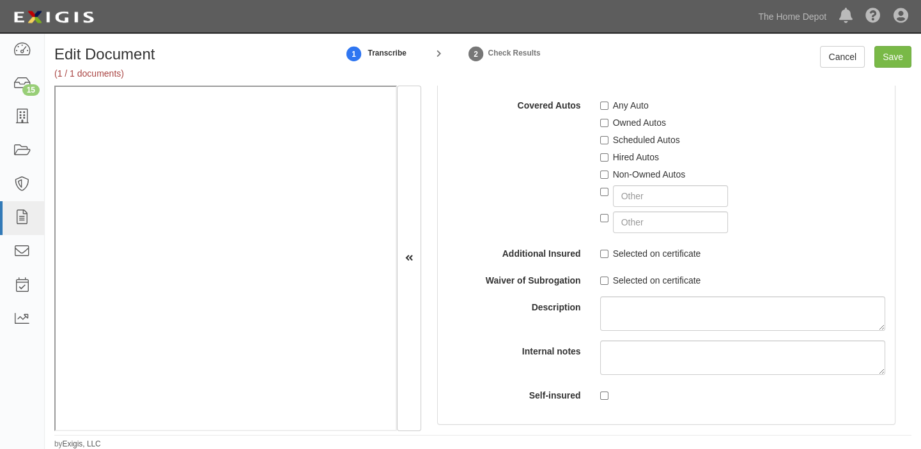
scroll to position [2496, 0]
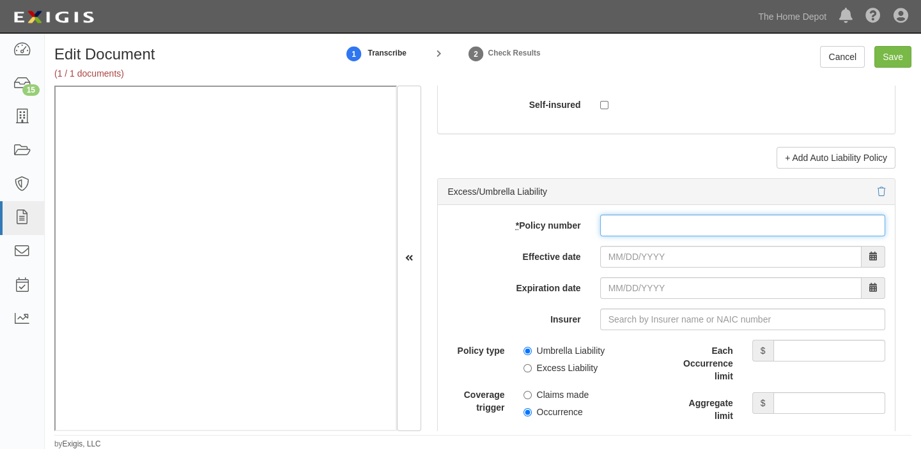
click at [656, 235] on input "* Policy number" at bounding box center [742, 226] width 285 height 22
type input "XOO G72519802 005"
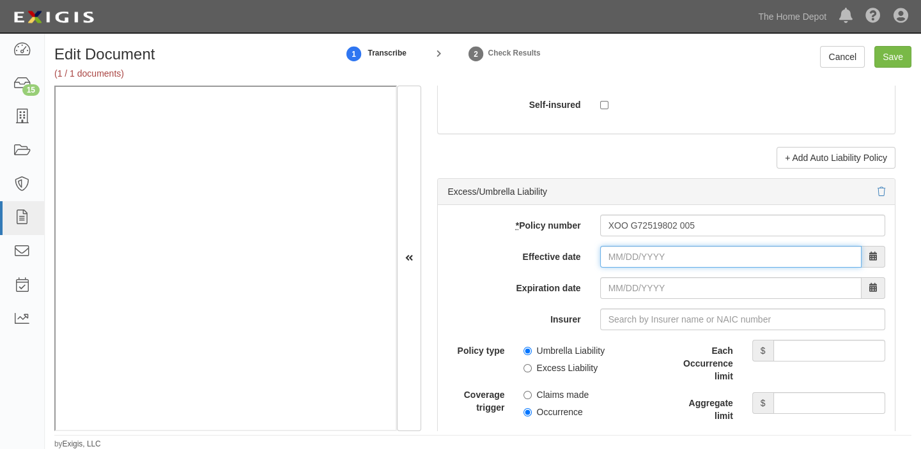
drag, startPoint x: 649, startPoint y: 263, endPoint x: 655, endPoint y: 256, distance: 8.6
click at [649, 263] on input "Effective date" at bounding box center [730, 257] width 261 height 22
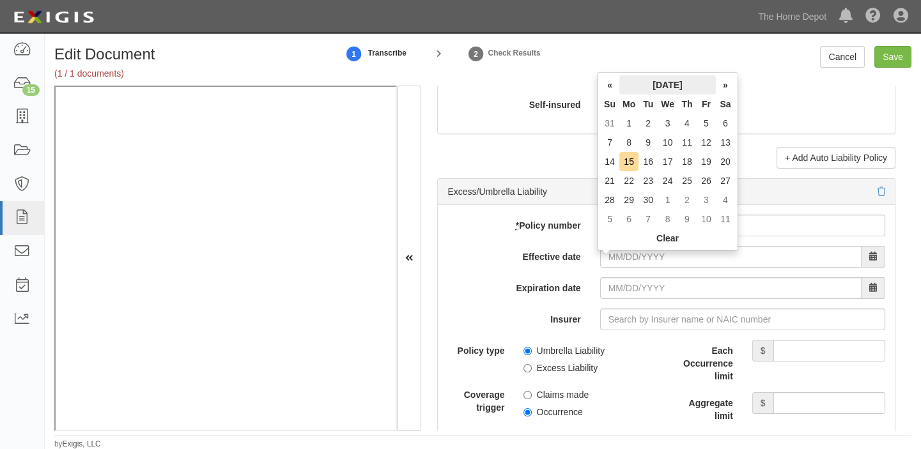
click at [664, 83] on th "September 2025" at bounding box center [667, 84] width 96 height 19
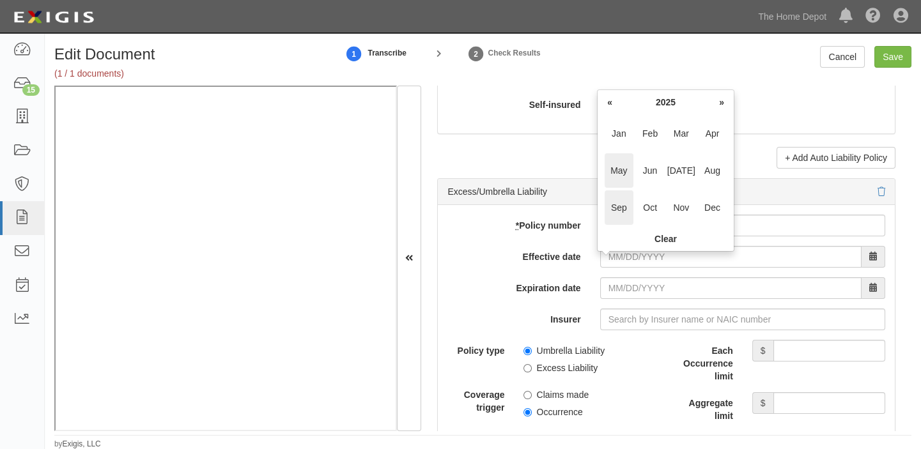
click at [620, 169] on span "May" at bounding box center [618, 170] width 29 height 35
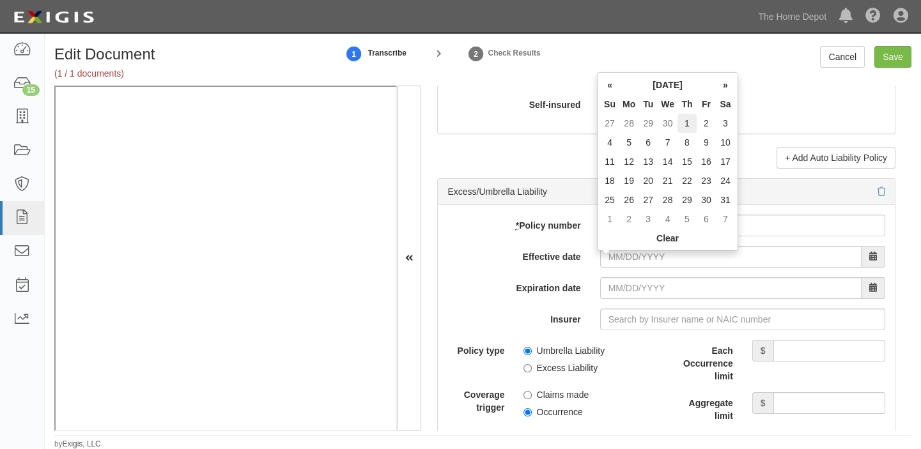
click at [687, 117] on td "1" at bounding box center [686, 123] width 19 height 19
type input "05/01/2025"
type input "05/01/2026"
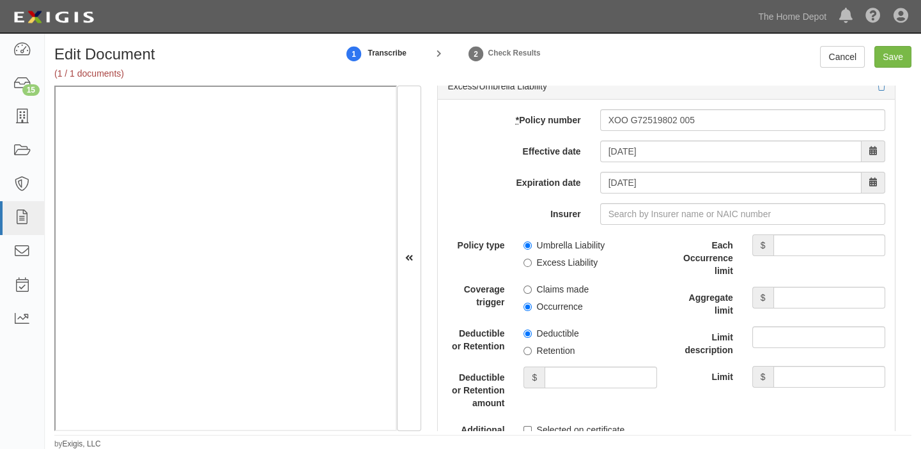
scroll to position [2612, 0]
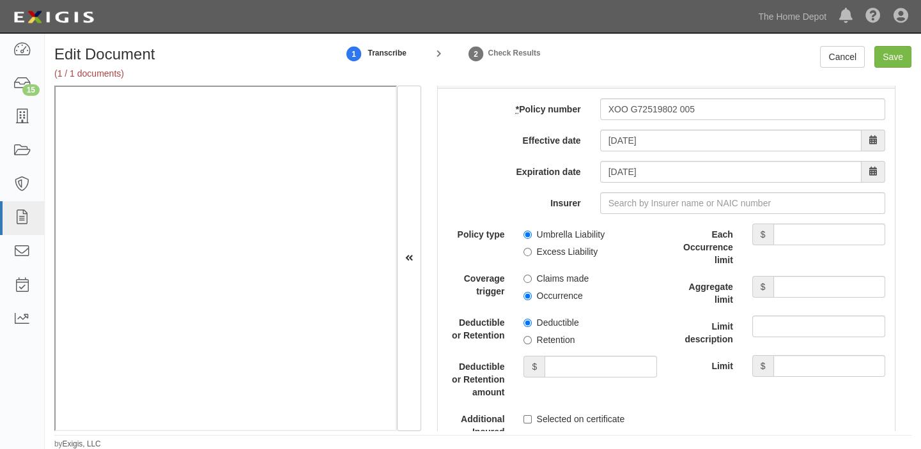
click at [544, 235] on label "Umbrella Liability" at bounding box center [563, 234] width 81 height 13
click at [532, 235] on input "Umbrella Liability" at bounding box center [527, 235] width 8 height 8
radio input "true"
click at [530, 300] on input "Occurrence" at bounding box center [527, 296] width 8 height 8
radio input "true"
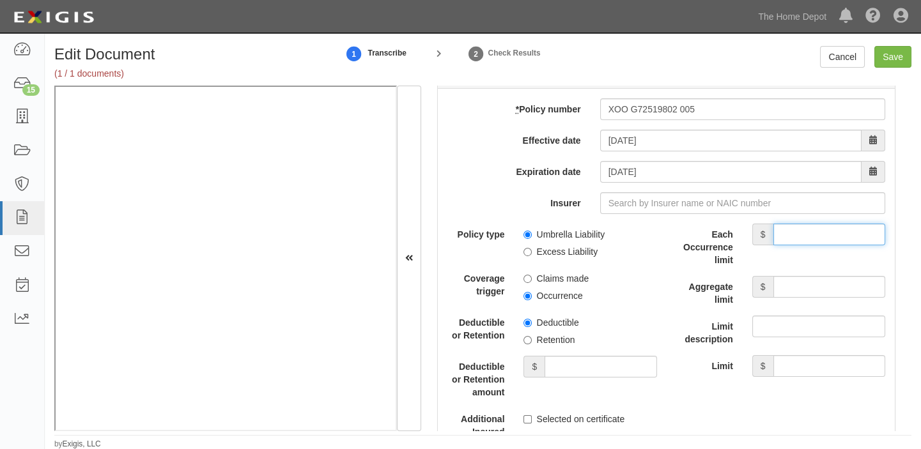
click at [817, 239] on input "Each Occurrence limit" at bounding box center [829, 235] width 112 height 22
type input "10,000,000"
click at [790, 298] on input "Aggregate limit" at bounding box center [829, 287] width 112 height 22
type input "10,000,000"
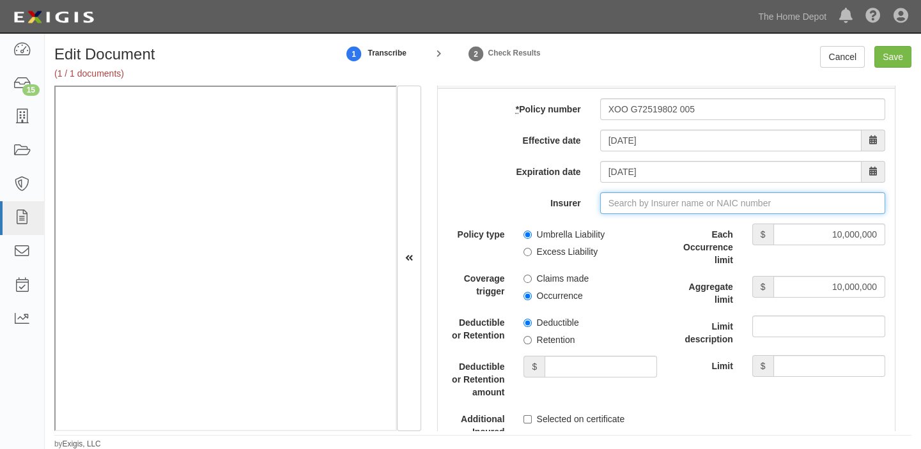
click at [653, 204] on input "Insurer" at bounding box center [742, 203] width 285 height 22
type input "21st Century Advantage Insurance Company (25232) NR Rating"
type input "2"
type input "ACE Property and Casualty Insurance Co (20699) A++ XV Rating"
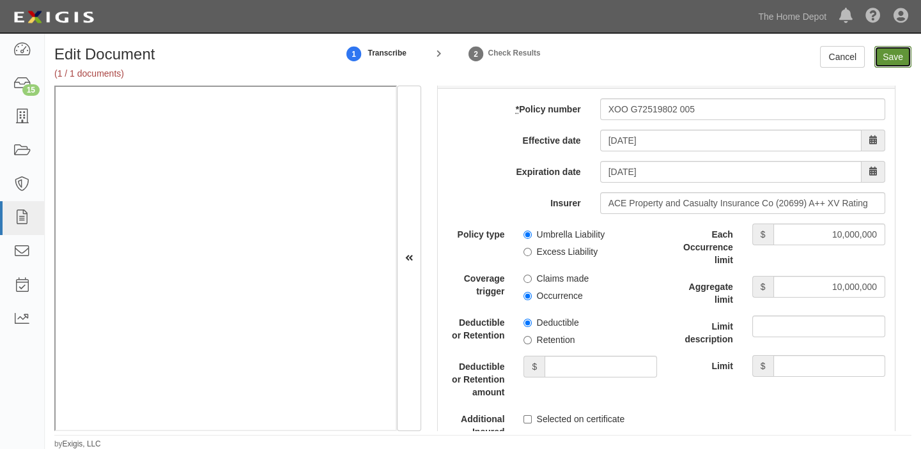
click at [891, 54] on input "Save" at bounding box center [892, 57] width 37 height 22
type input "1000000"
type input "10000000"
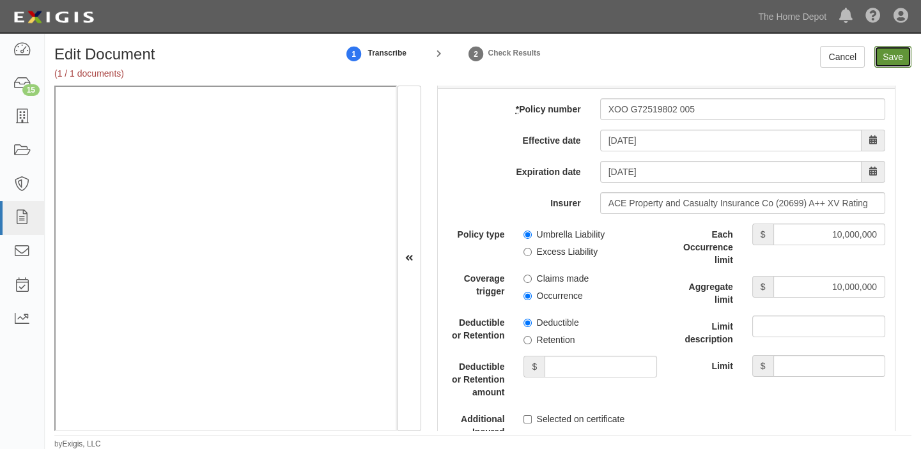
type input "10000000"
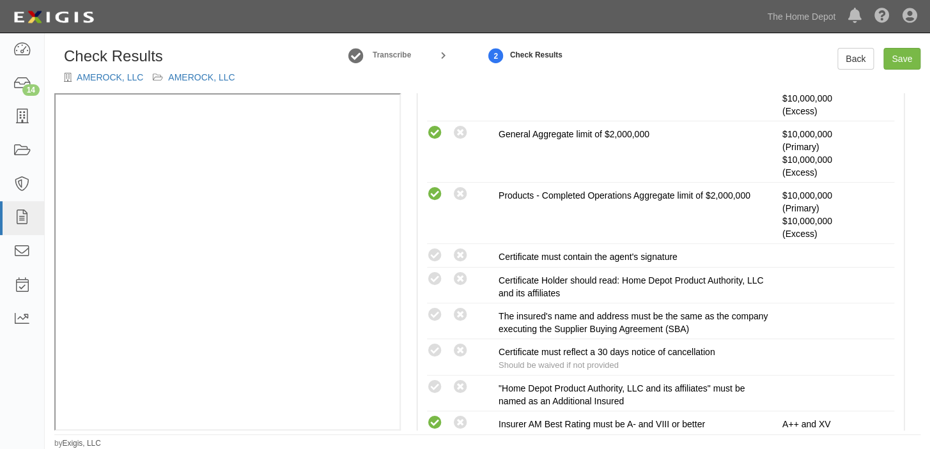
scroll to position [348, 0]
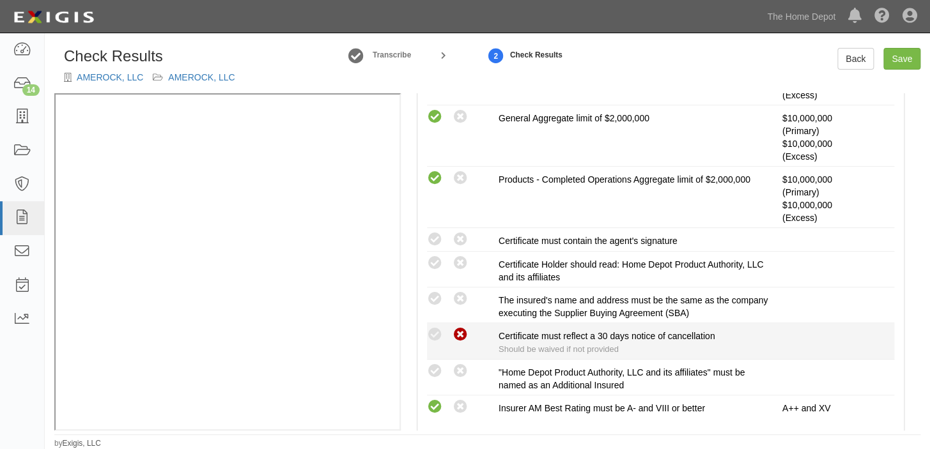
click at [461, 332] on icon at bounding box center [460, 335] width 16 height 16
radio input "true"
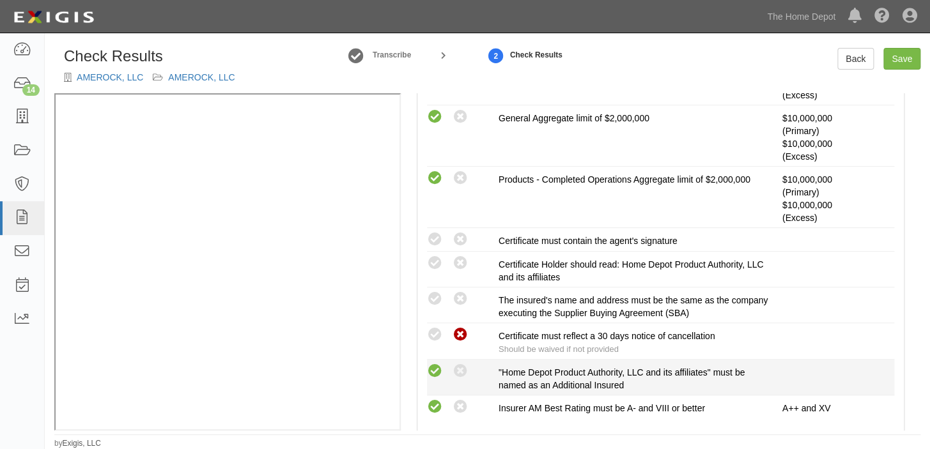
click at [433, 369] on icon at bounding box center [435, 372] width 16 height 16
radio input "true"
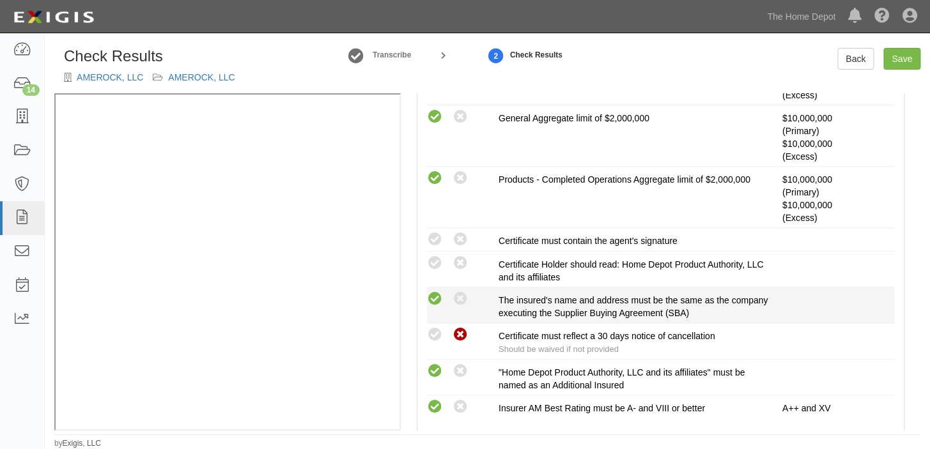
click at [433, 291] on icon at bounding box center [435, 299] width 16 height 16
radio input "true"
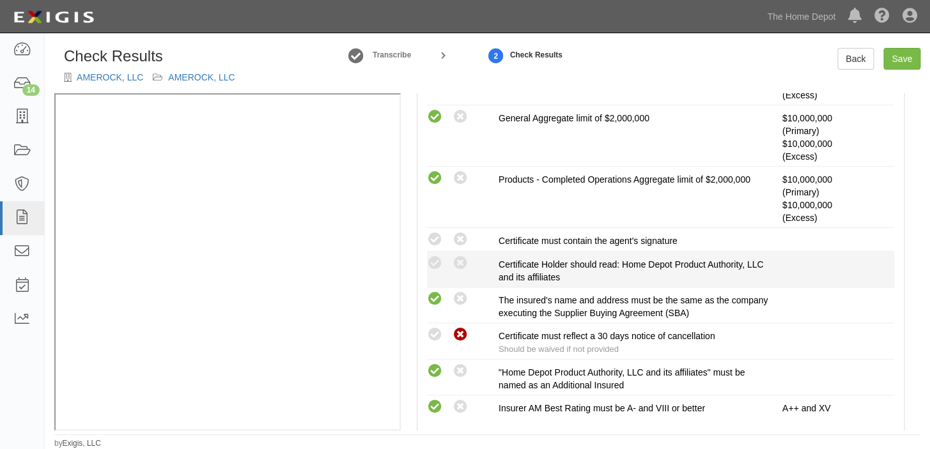
click at [434, 255] on div "Compliant Waived: Non-Compliant" at bounding box center [463, 263] width 72 height 17
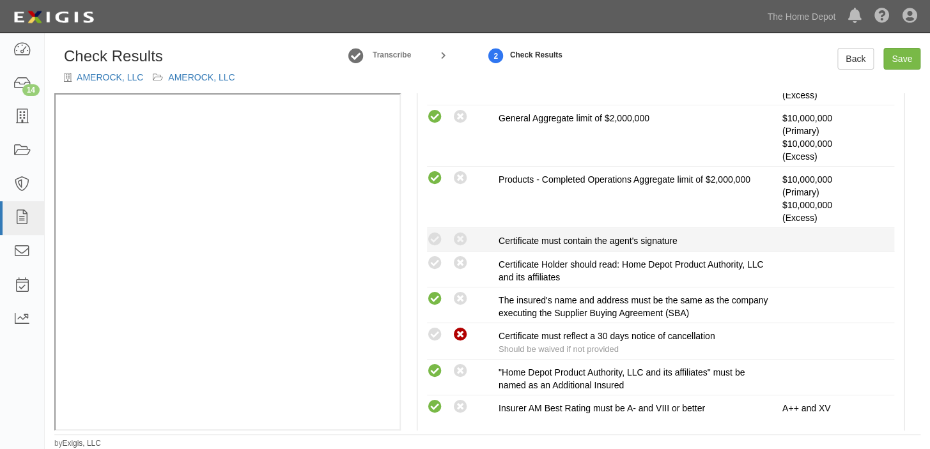
click at [436, 229] on li "Compliant Waived: Non-Compliant Certificate must contain the agent's signature" at bounding box center [660, 240] width 467 height 24
click at [434, 239] on icon at bounding box center [435, 240] width 16 height 16
radio input "true"
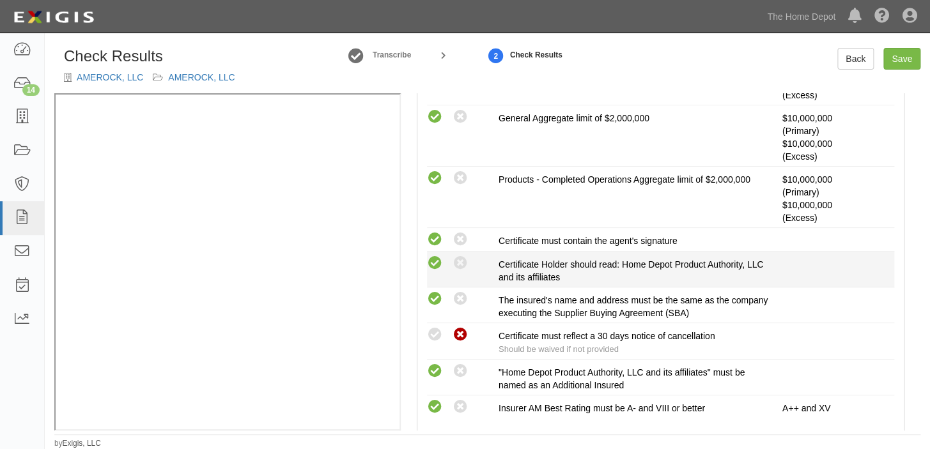
click at [437, 263] on icon at bounding box center [435, 264] width 16 height 16
radio input "true"
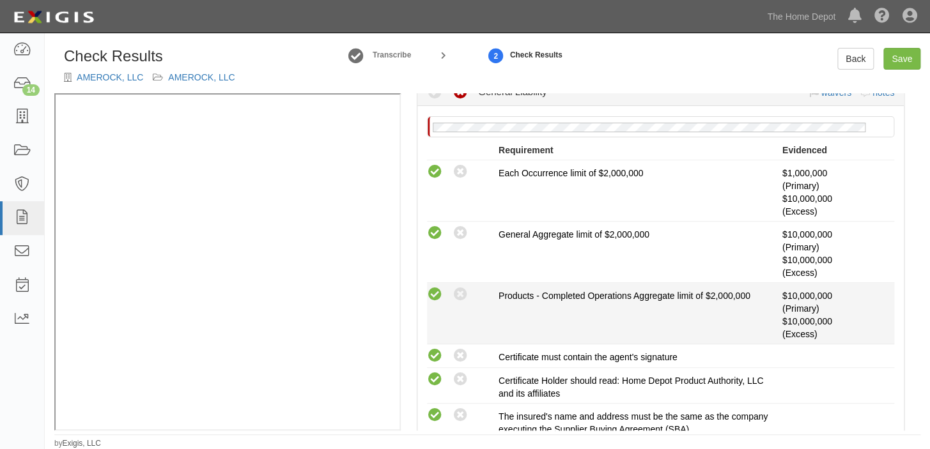
scroll to position [58, 0]
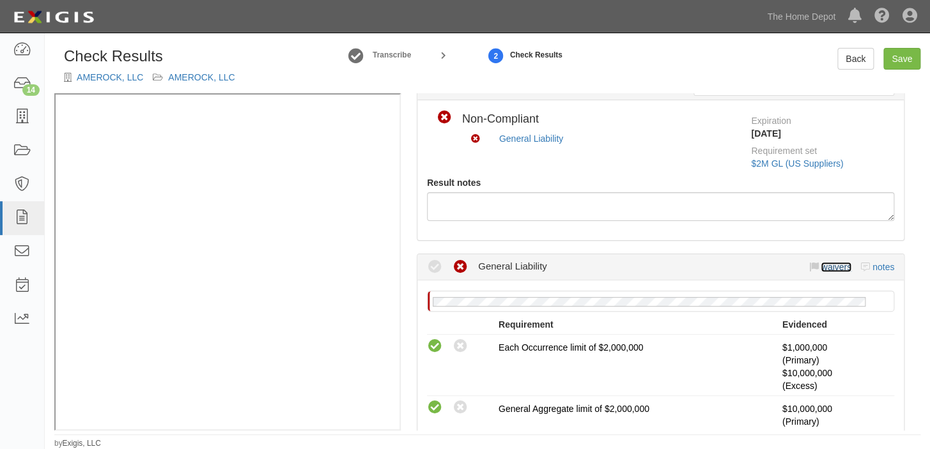
click at [832, 266] on link "waivers" at bounding box center [835, 267] width 30 height 10
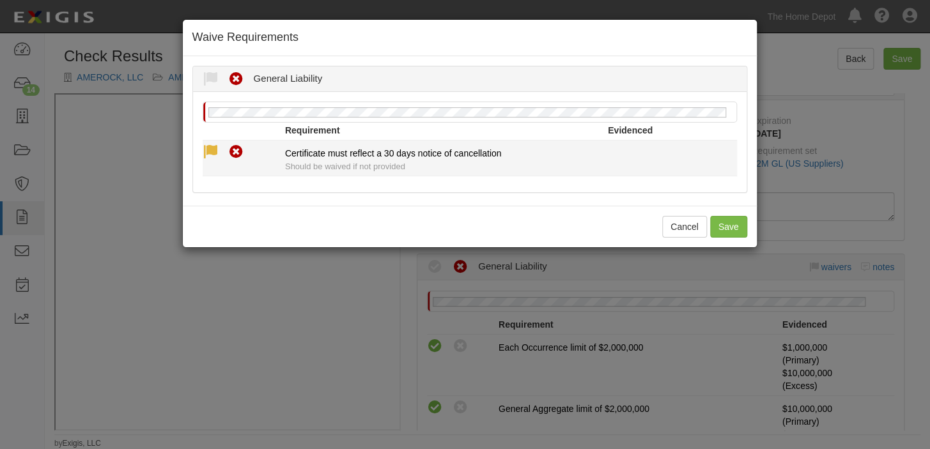
click at [205, 149] on icon at bounding box center [211, 152] width 16 height 16
radio input "true"
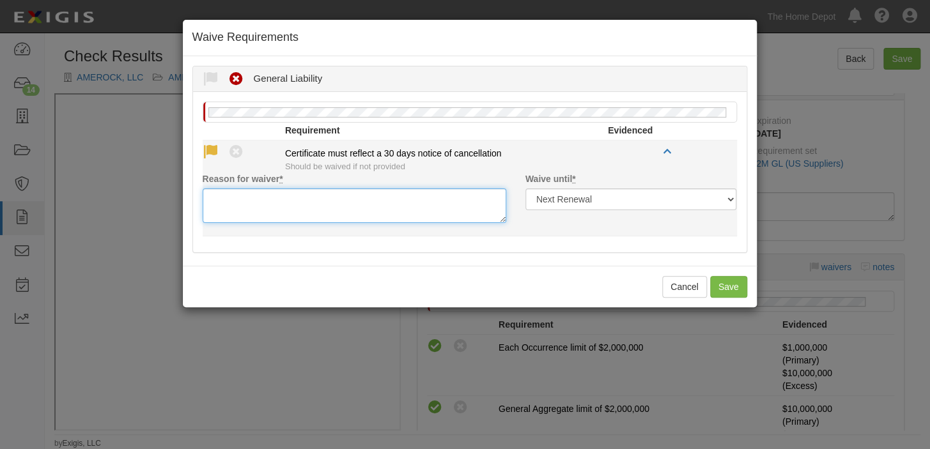
click at [219, 192] on textarea "Reason for waiver *" at bounding box center [354, 205] width 303 height 35
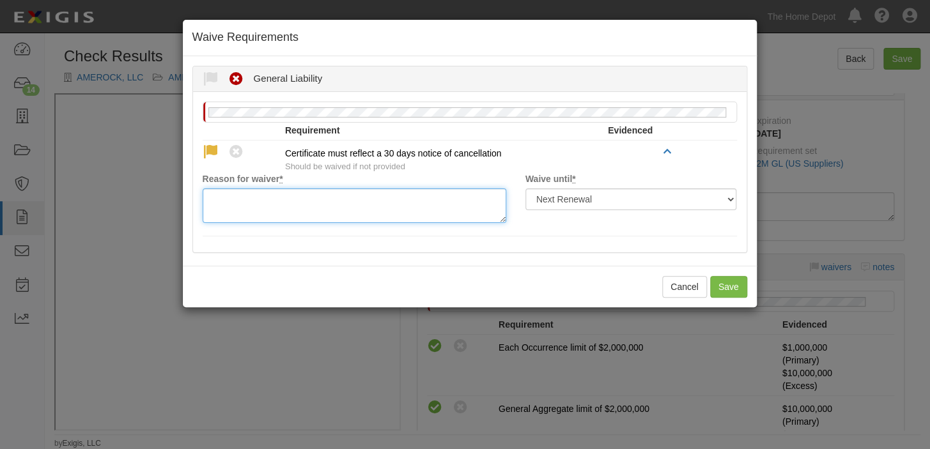
paste textarea "waived per client"
type textarea "waived per client"
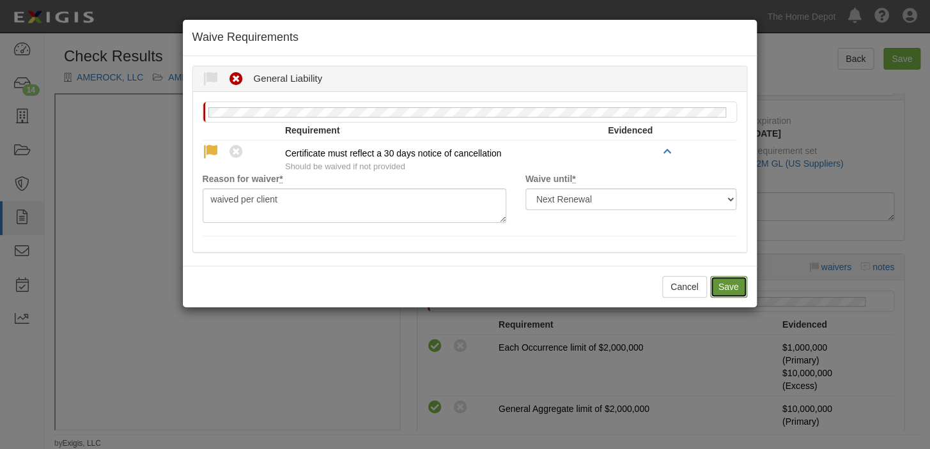
click at [739, 284] on button "Save" at bounding box center [728, 287] width 37 height 22
radio input "true"
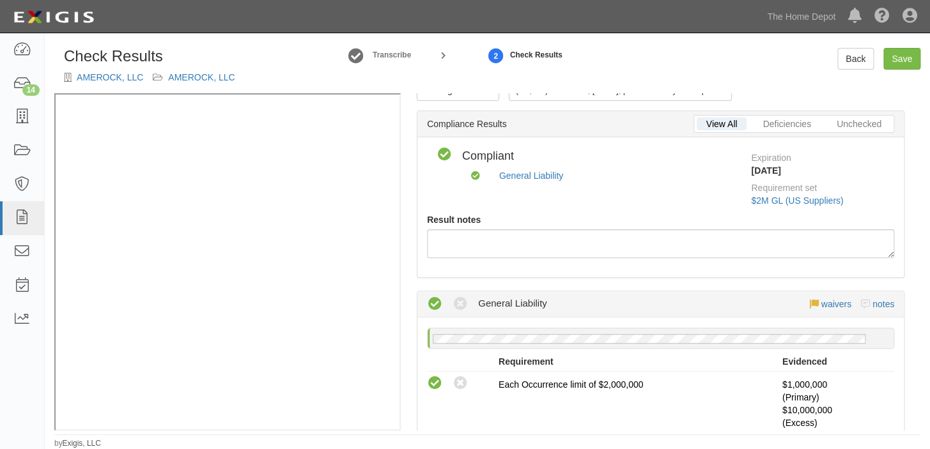
scroll to position [0, 0]
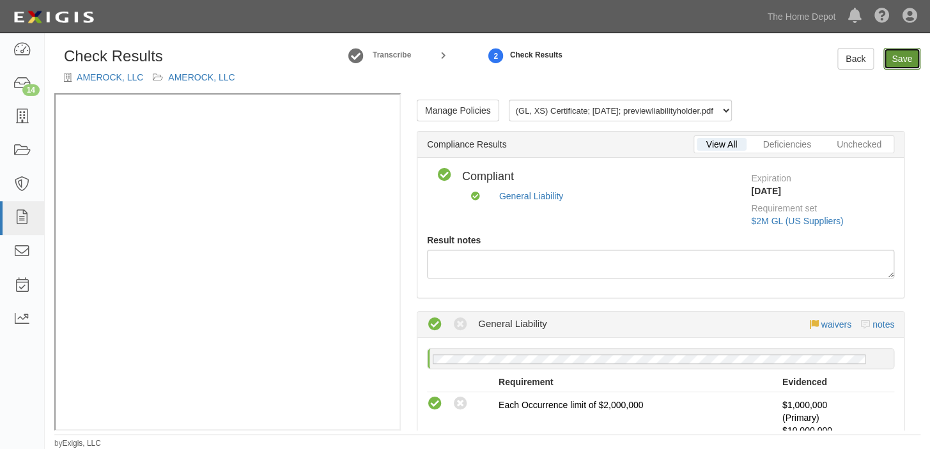
click at [900, 56] on link "Save" at bounding box center [901, 59] width 37 height 22
radio input "true"
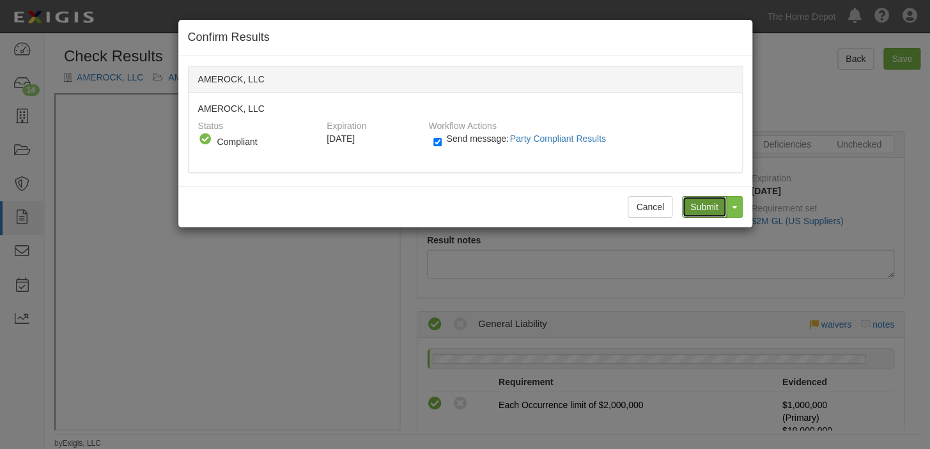
click at [719, 201] on input "Submit" at bounding box center [704, 207] width 45 height 22
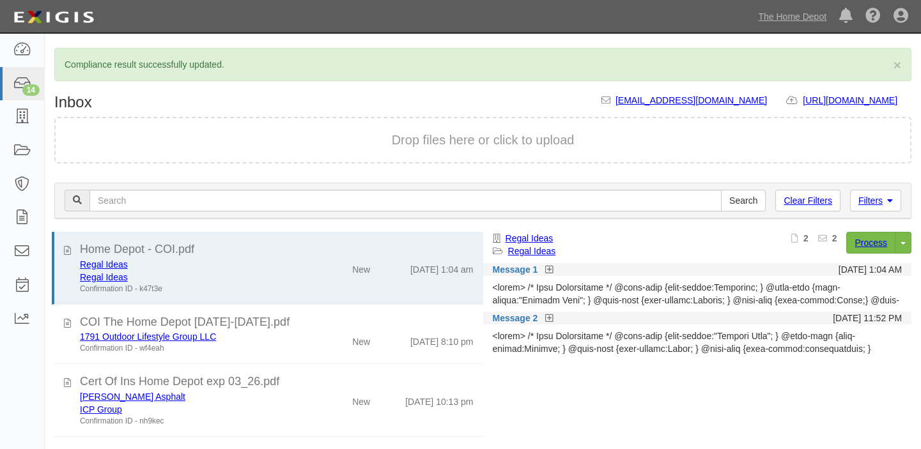
scroll to position [58, 0]
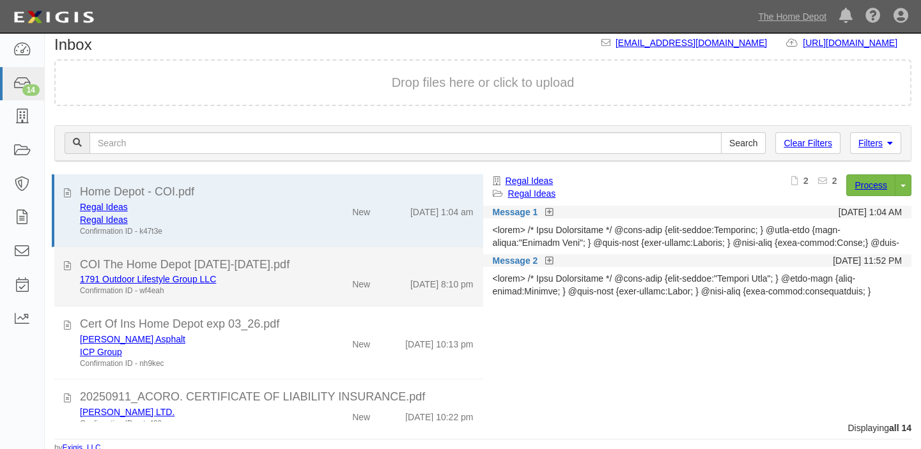
click at [320, 301] on li "COI The Home Depot [DATE]-[DATE].pdf 1791 Outdoor Lifestyle Group LLC Confirmat…" at bounding box center [268, 277] width 429 height 60
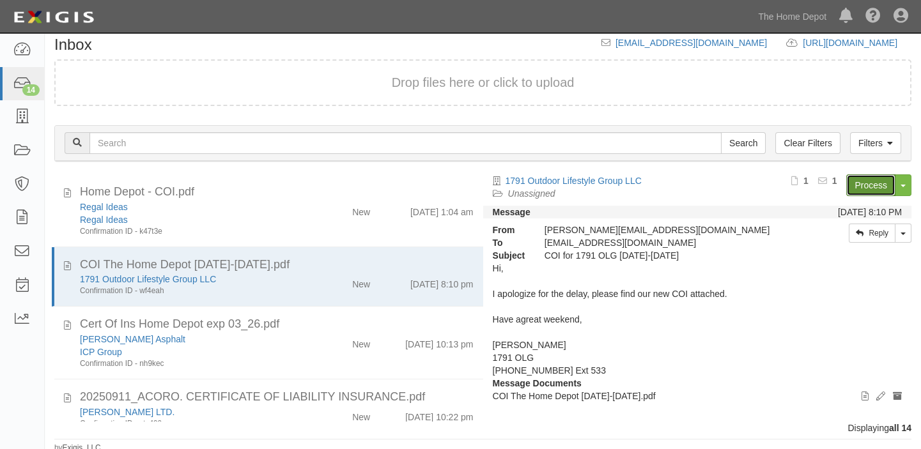
click at [873, 182] on link "Process" at bounding box center [870, 185] width 49 height 22
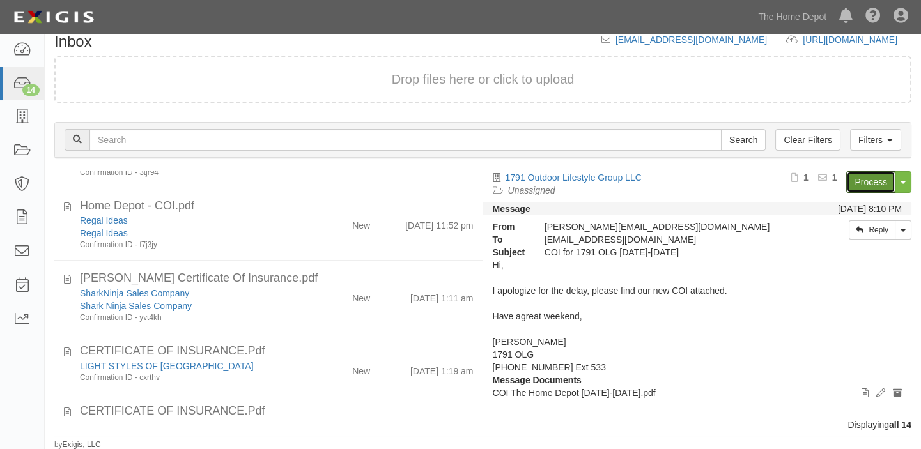
scroll to position [578, 0]
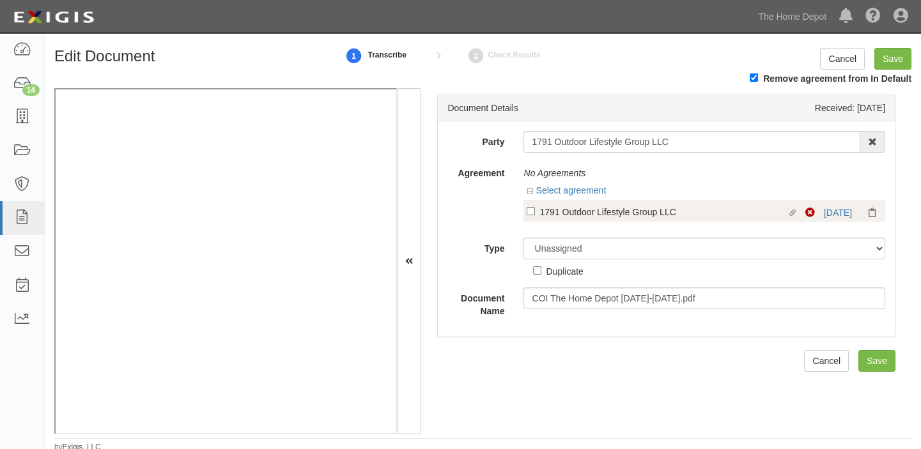
click at [834, 201] on div "Linked agreement 1791 Outdoor Lifestyle Group LLC Linked agreement Non-Complian…" at bounding box center [704, 211] width 362 height 22
click at [824, 213] on link "[DATE]" at bounding box center [838, 213] width 28 height 10
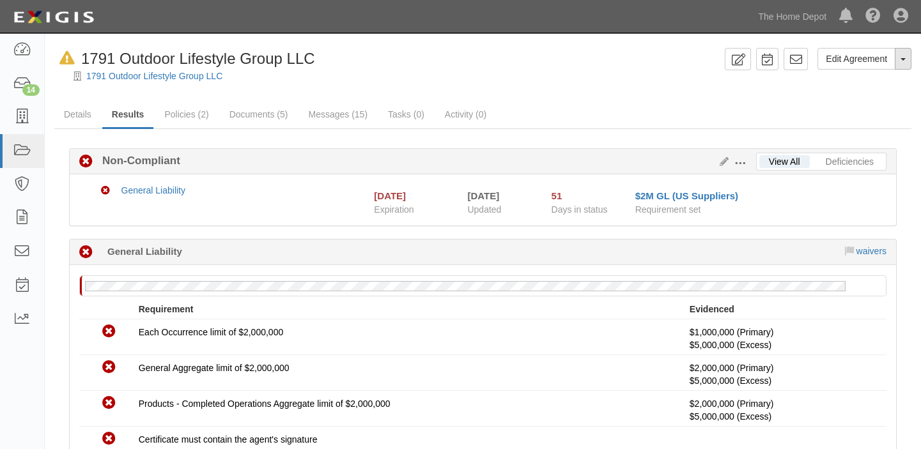
click at [900, 63] on button "Toggle Agreement Dropdown" at bounding box center [903, 59] width 17 height 22
click at [876, 115] on button "Remove from Default" at bounding box center [859, 117] width 104 height 19
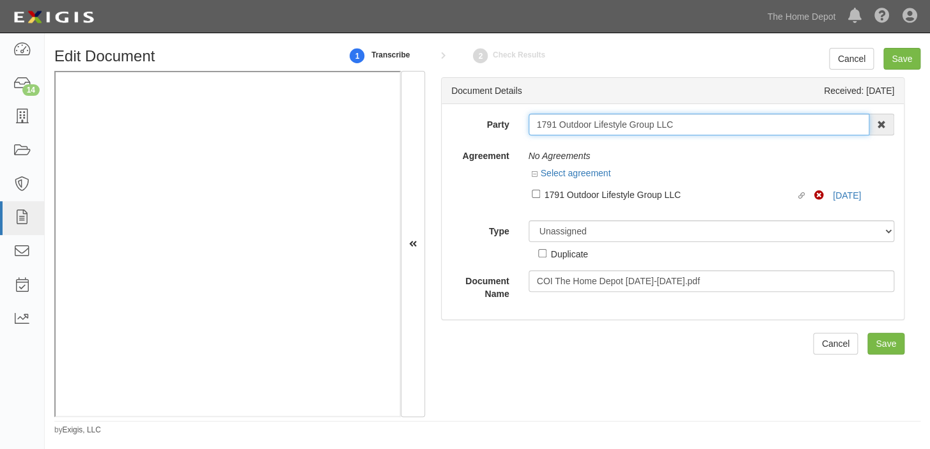
drag, startPoint x: 532, startPoint y: 125, endPoint x: 746, endPoint y: 125, distance: 213.4
click at [746, 125] on input "1791 Outdoor Lifestyle Group LLC" at bounding box center [698, 125] width 341 height 22
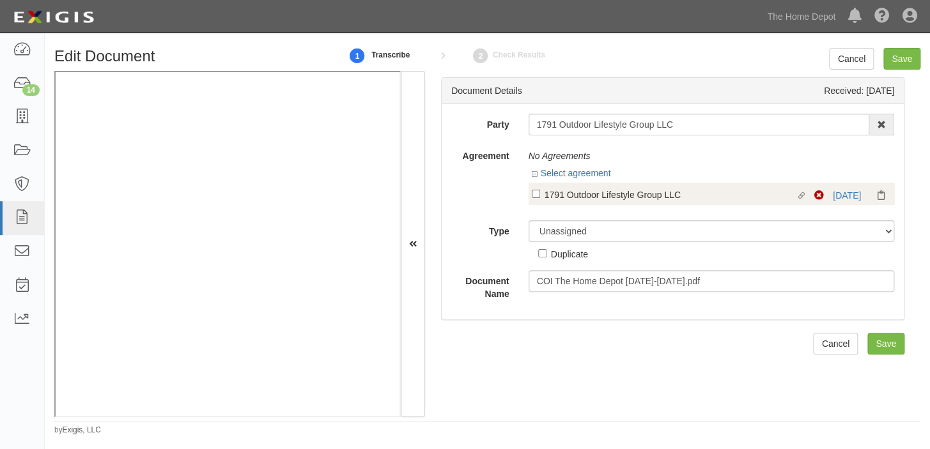
click at [600, 199] on div "1791 Outdoor Lifestyle Group LLC" at bounding box center [669, 194] width 251 height 14
click at [540, 198] on input "Linked agreement 1791 Outdoor Lifestyle Group LLC Linked agreement" at bounding box center [536, 194] width 8 height 8
checkbox input "true"
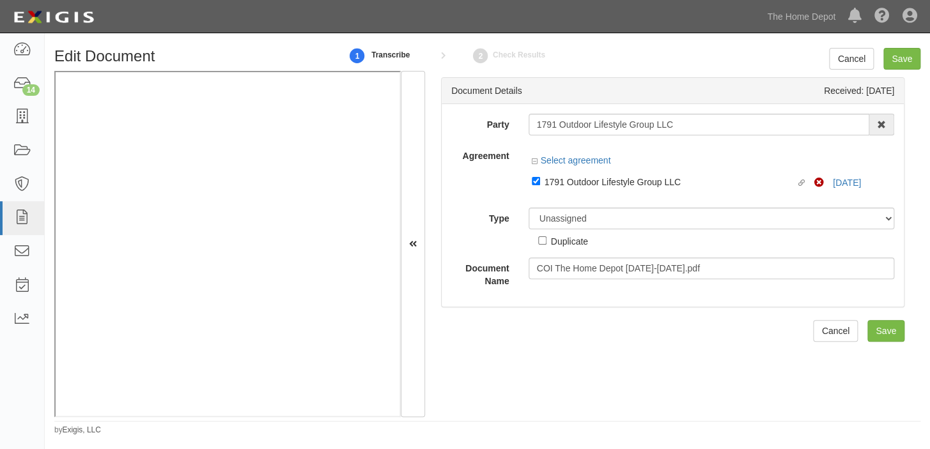
click at [598, 233] on div "Unassigned Binder Cancellation Notice Certificate Contract Endorsement Insuranc…" at bounding box center [711, 228] width 385 height 40
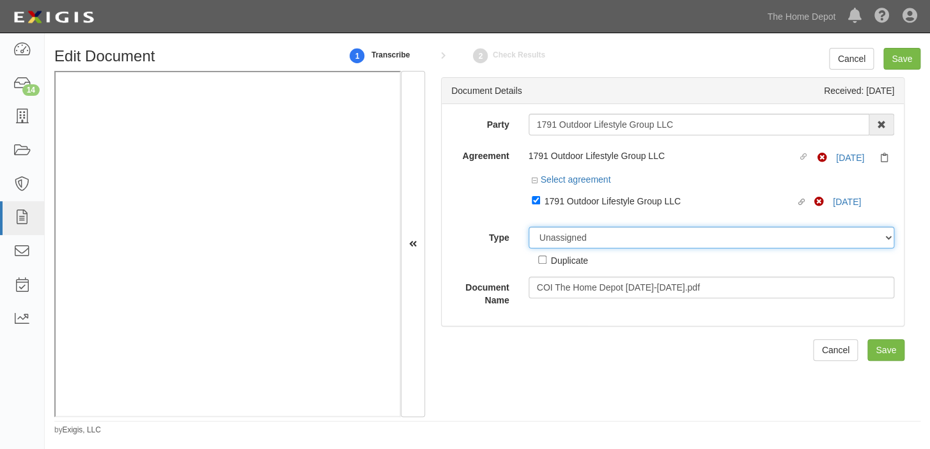
click at [598, 236] on select "Unassigned Binder Cancellation Notice Certificate Contract Endorsement Insuranc…" at bounding box center [711, 238] width 366 height 22
select select "CertificateDetail"
click at [528, 227] on select "Unassigned Binder Cancellation Notice Certificate Contract Endorsement Insuranc…" at bounding box center [711, 238] width 366 height 22
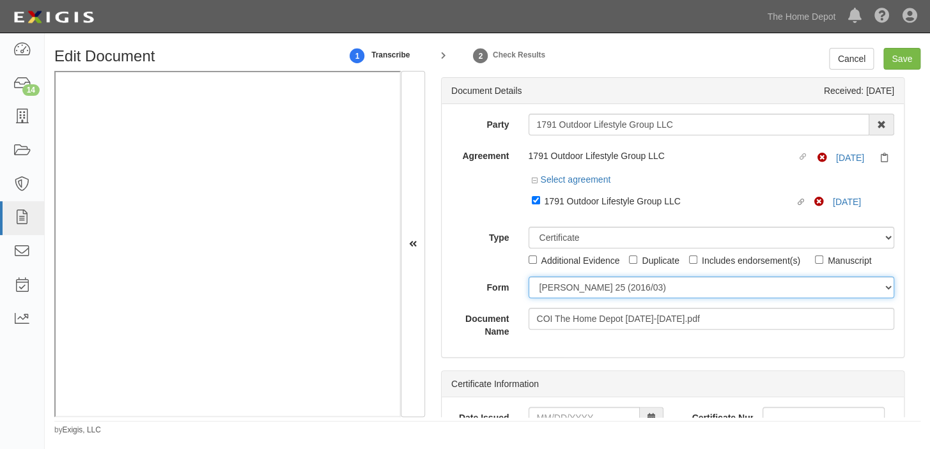
click at [564, 285] on select "[PERSON_NAME] 25 (2016/03) [PERSON_NAME] 101 [PERSON_NAME] 855 NY (2014/05) Gen…" at bounding box center [711, 288] width 366 height 22
select select "GeneralFormDetail"
click at [528, 277] on select "[PERSON_NAME] 25 (2016/03) [PERSON_NAME] 101 [PERSON_NAME] 855 NY (2014/05) Gen…" at bounding box center [711, 288] width 366 height 22
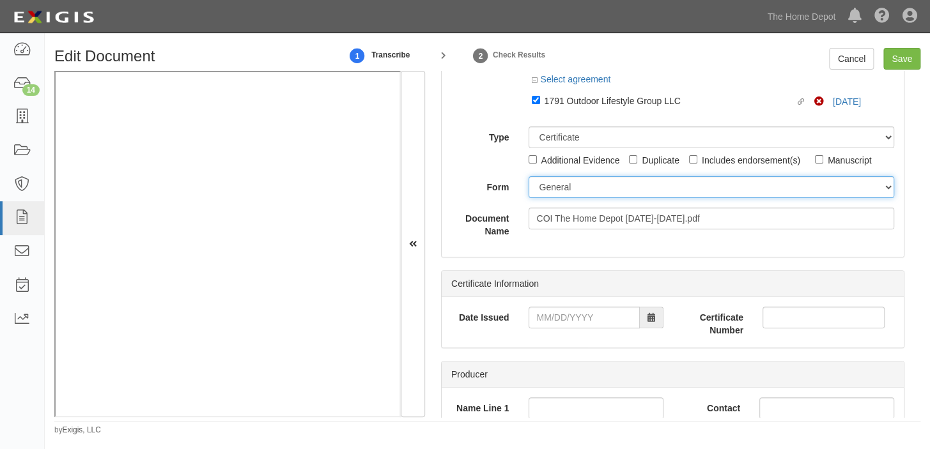
scroll to position [116, 0]
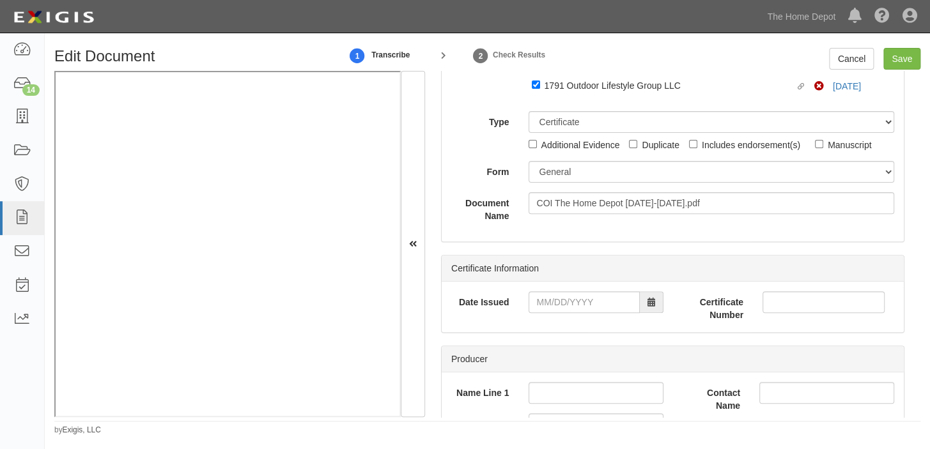
click at [574, 315] on div "Date Issued" at bounding box center [557, 306] width 231 height 31
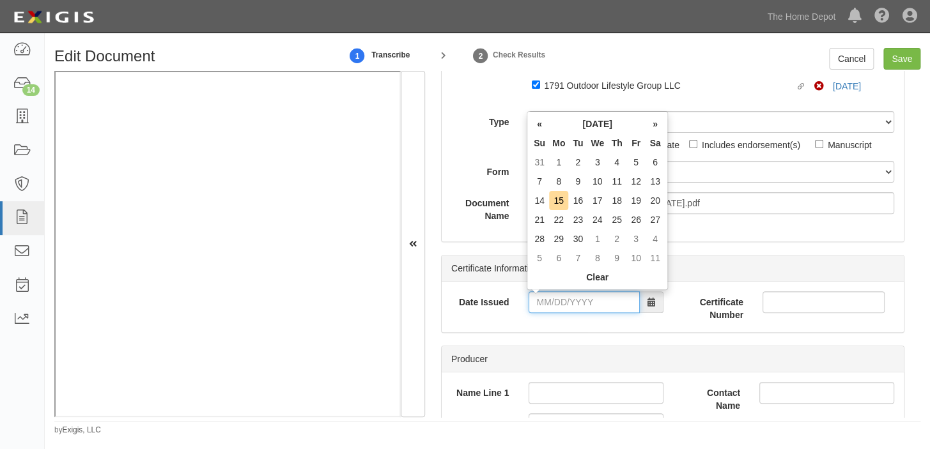
click at [574, 300] on input "Date Issued" at bounding box center [583, 302] width 111 height 22
click at [626, 179] on td "12" at bounding box center [635, 181] width 19 height 19
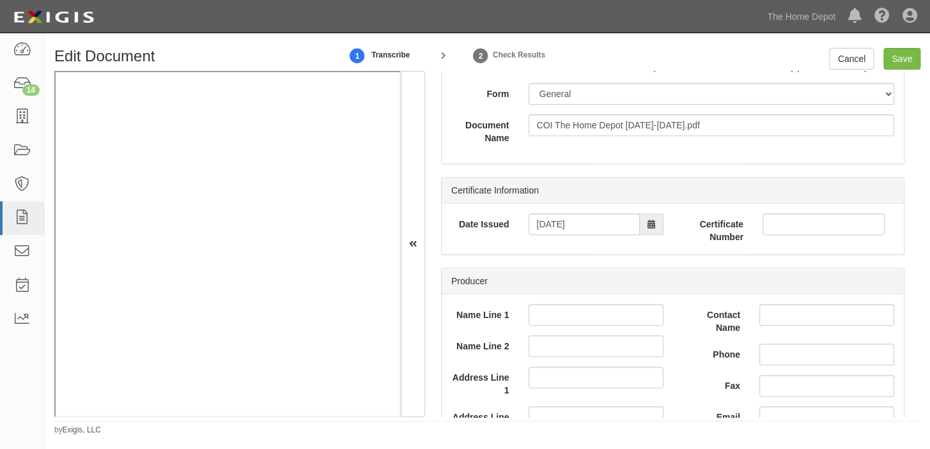
scroll to position [174, 0]
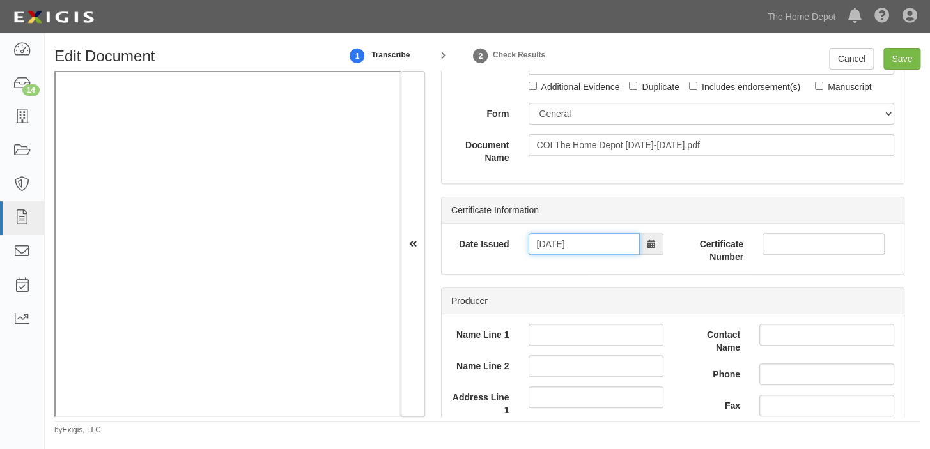
click at [594, 242] on input "[DATE]" at bounding box center [583, 244] width 111 height 22
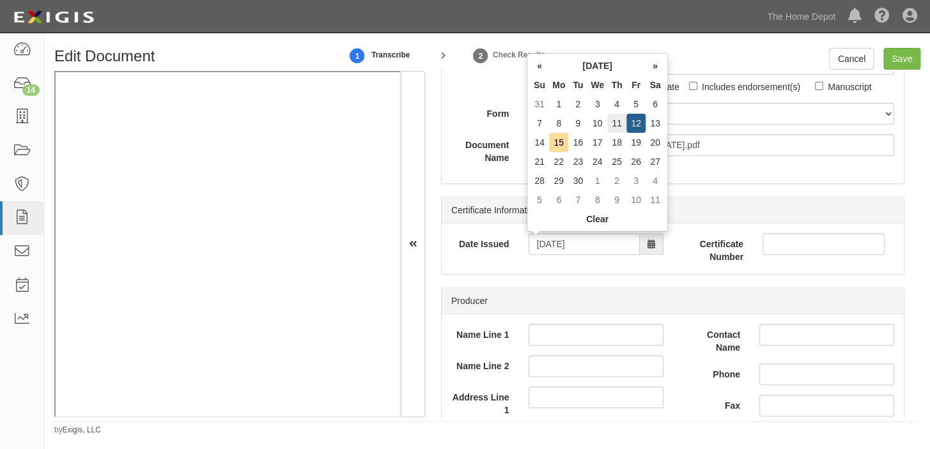
click at [614, 128] on td "11" at bounding box center [616, 123] width 19 height 19
type input "[DATE]"
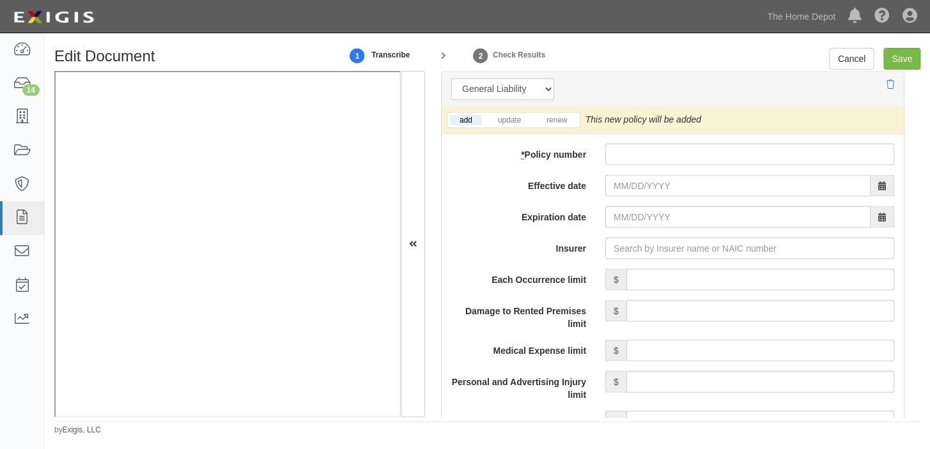
scroll to position [987, 0]
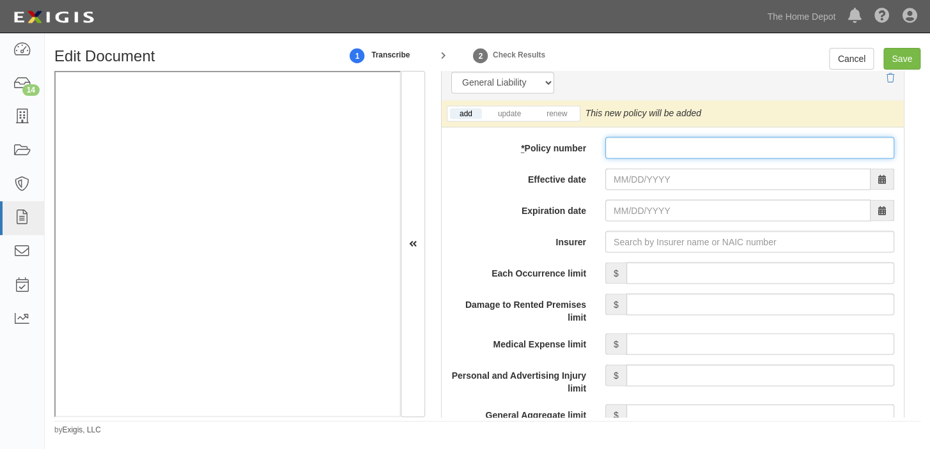
click at [605, 150] on input "* Policy number" at bounding box center [749, 148] width 289 height 22
type input "CA000058827-01"
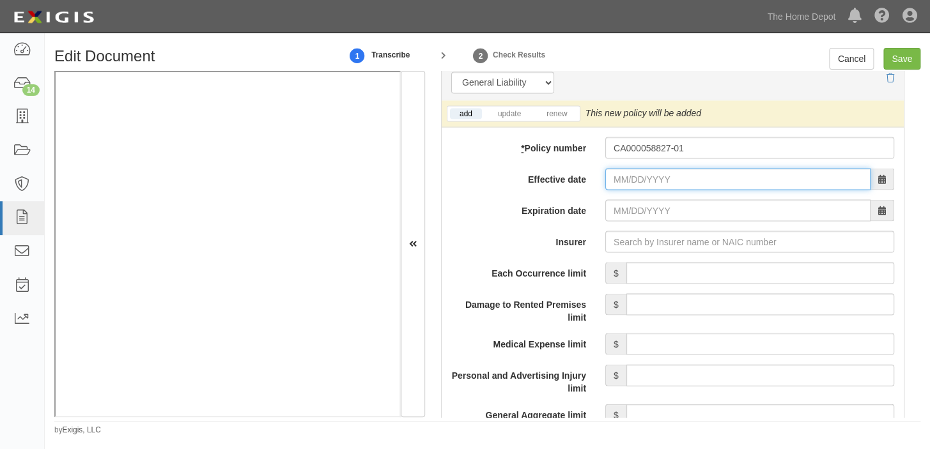
click at [654, 187] on input "Effective date" at bounding box center [737, 179] width 265 height 22
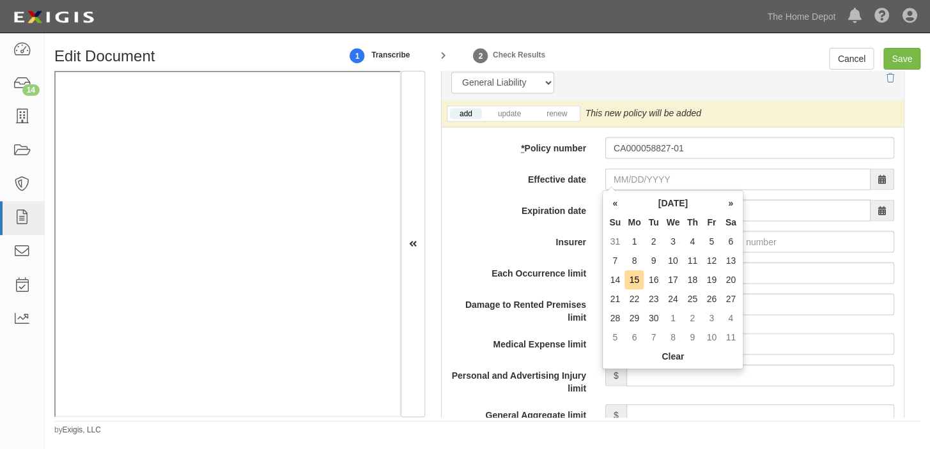
click at [636, 225] on th "Mo" at bounding box center [633, 222] width 19 height 19
click at [684, 256] on td "11" at bounding box center [691, 260] width 19 height 19
type input "[DATE]"
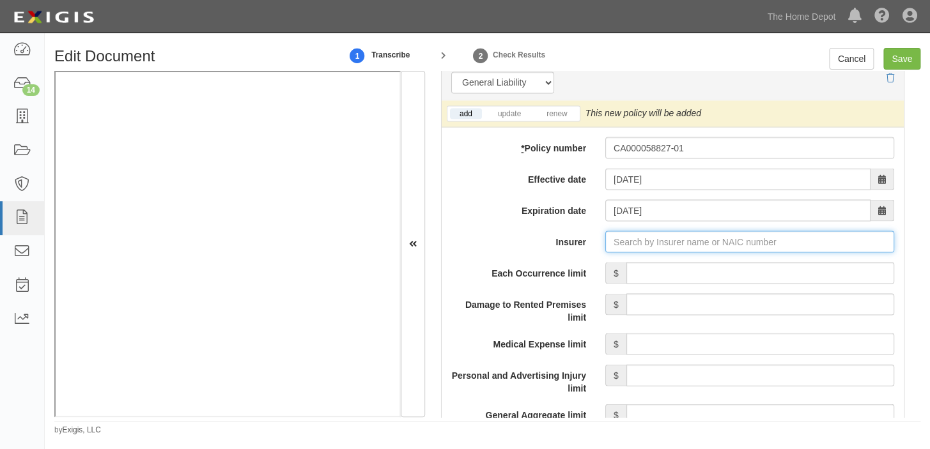
click at [688, 232] on input "Insurer" at bounding box center [749, 242] width 289 height 22
type input "21st Century Advantage Insurance Company (25232) NR Rating"
type input "2"
type input "Admiral Insurance Company (24856) A+ XV Rating"
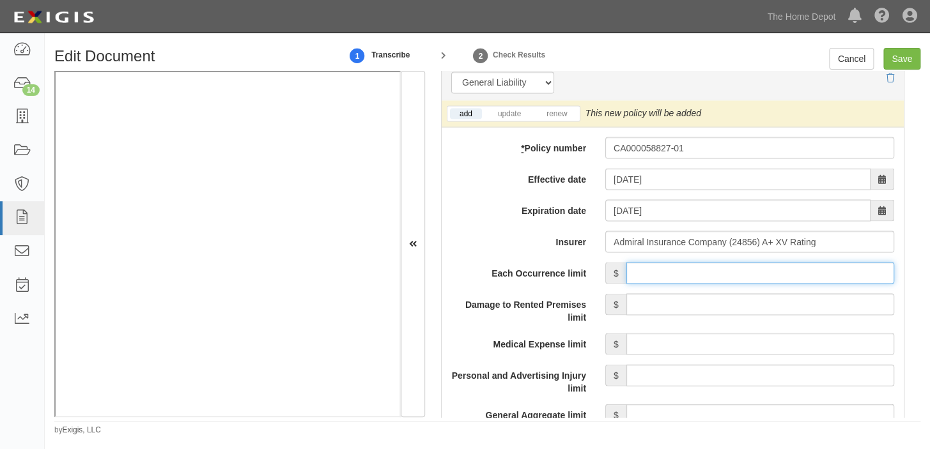
click at [706, 266] on input "Each Occurrence limit" at bounding box center [760, 273] width 268 height 22
type input "1,000,000"
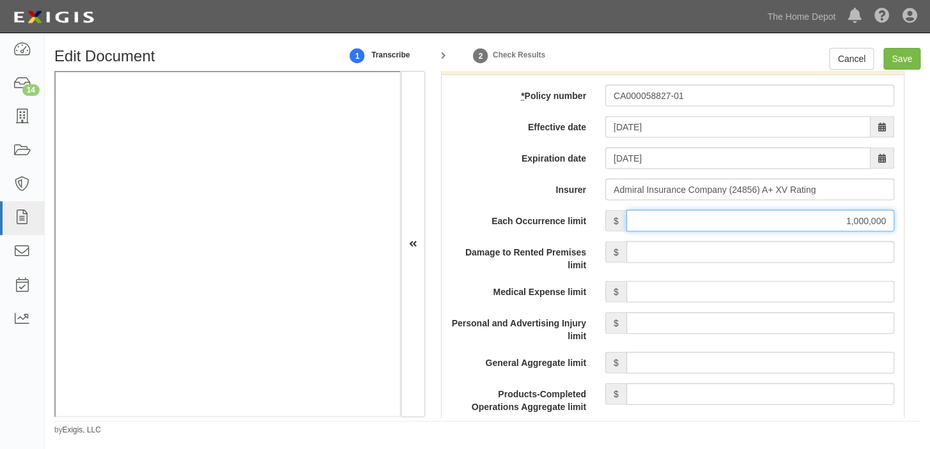
scroll to position [1103, 0]
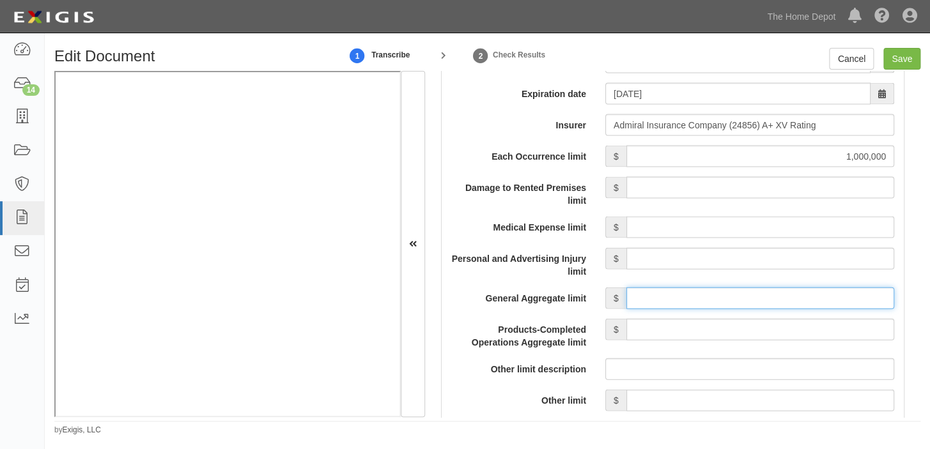
click at [752, 303] on input "General Aggregate limit" at bounding box center [760, 299] width 268 height 22
type input "2,000,000"
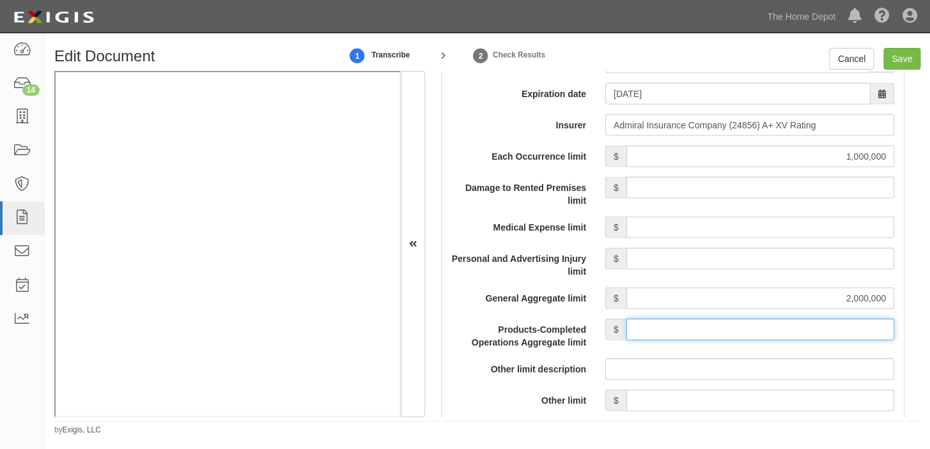
click at [728, 324] on input "Products-Completed Operations Aggregate limit" at bounding box center [760, 330] width 268 height 22
type input "2,000,000"
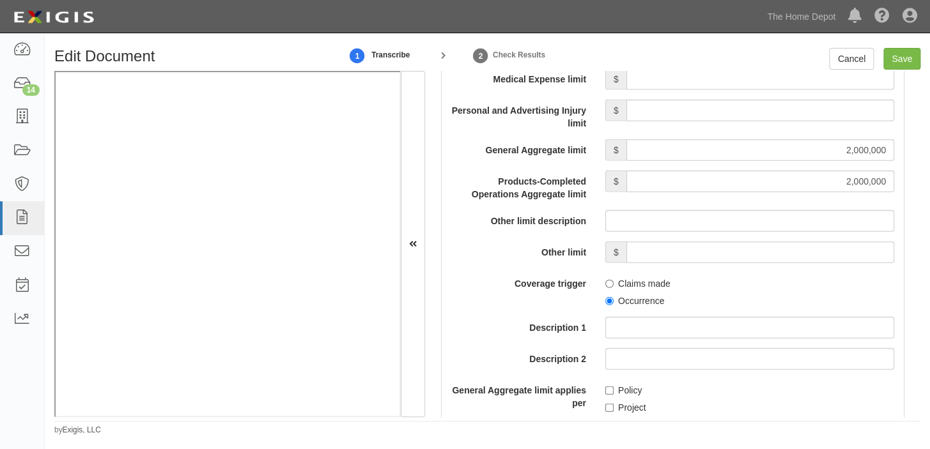
scroll to position [1278, 0]
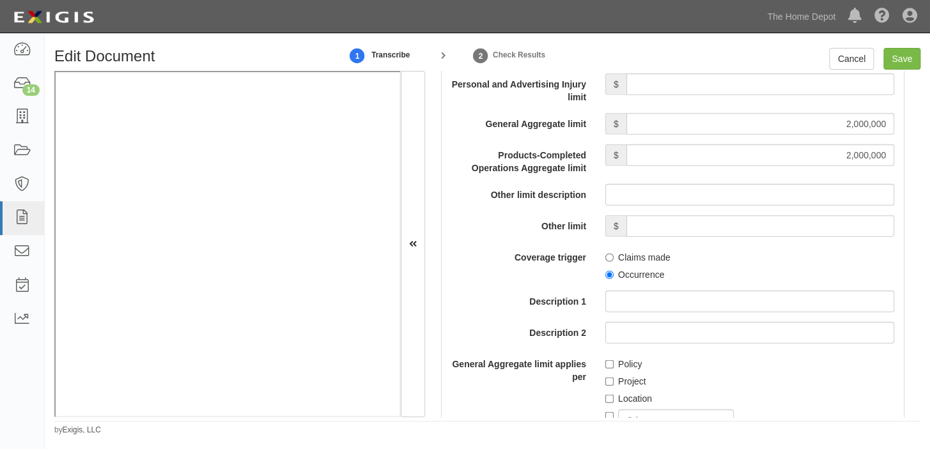
click at [620, 268] on label "Occurrence" at bounding box center [634, 274] width 59 height 13
click at [613, 271] on input "Occurrence" at bounding box center [609, 275] width 8 height 8
radio input "true"
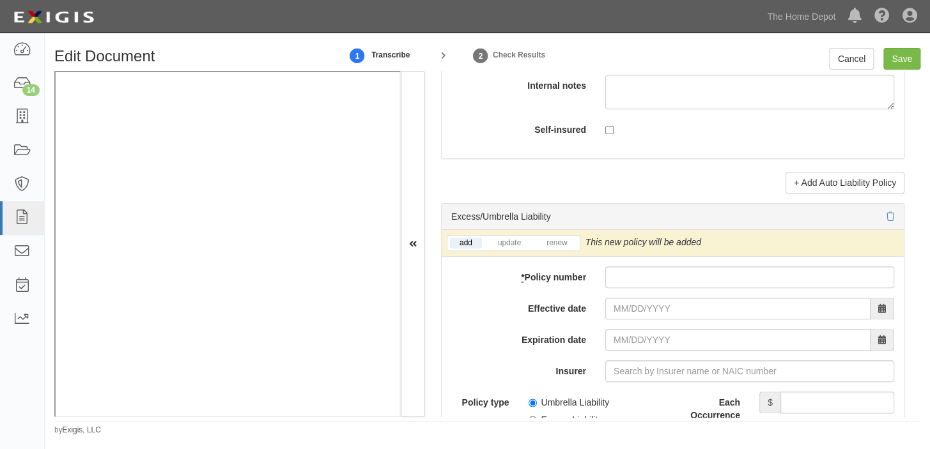
scroll to position [2498, 0]
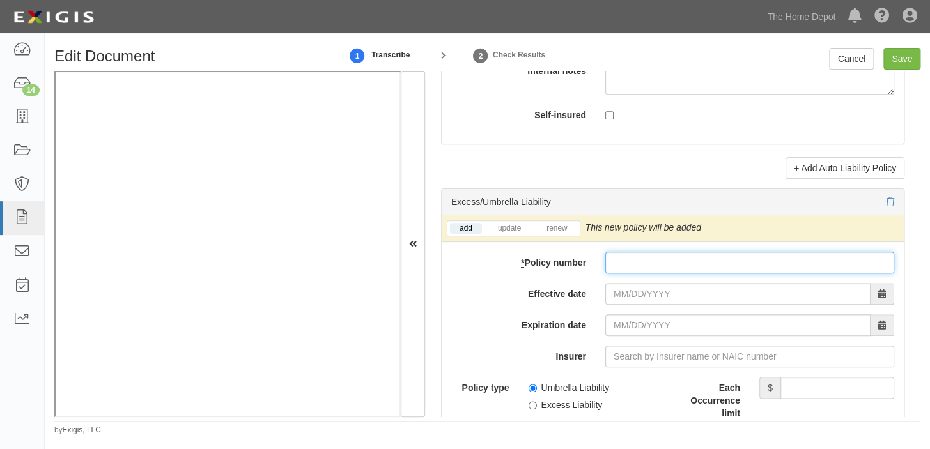
click at [644, 266] on input "* Policy number" at bounding box center [749, 263] width 289 height 22
type input "0100397356-0"
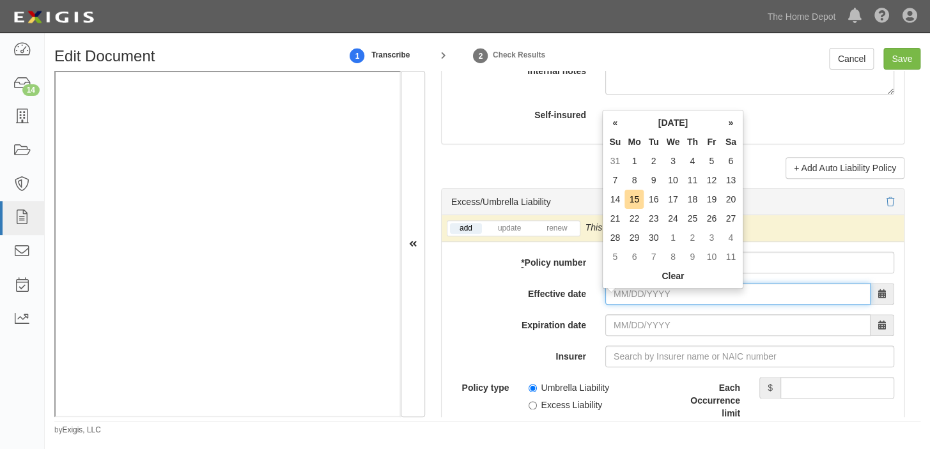
click at [621, 303] on input "Effective date" at bounding box center [737, 294] width 265 height 22
click at [688, 180] on td "11" at bounding box center [691, 180] width 19 height 19
type input "09/11/2025"
type input "09/11/2026"
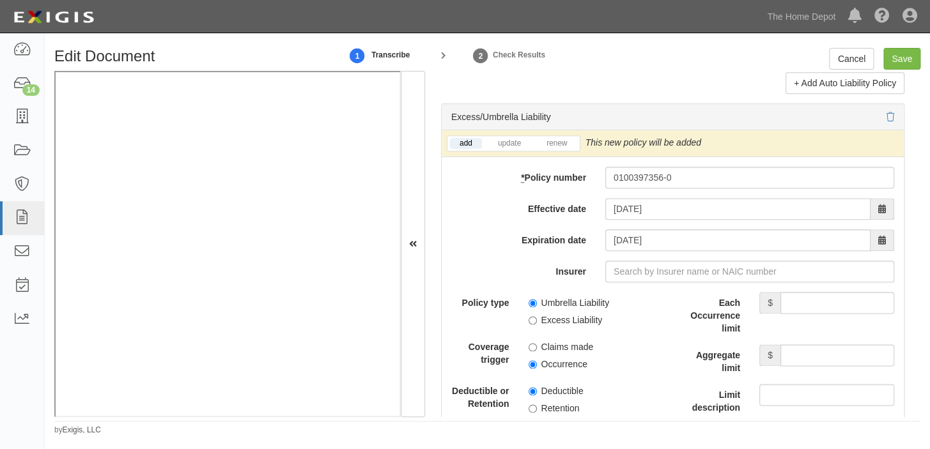
scroll to position [2613, 0]
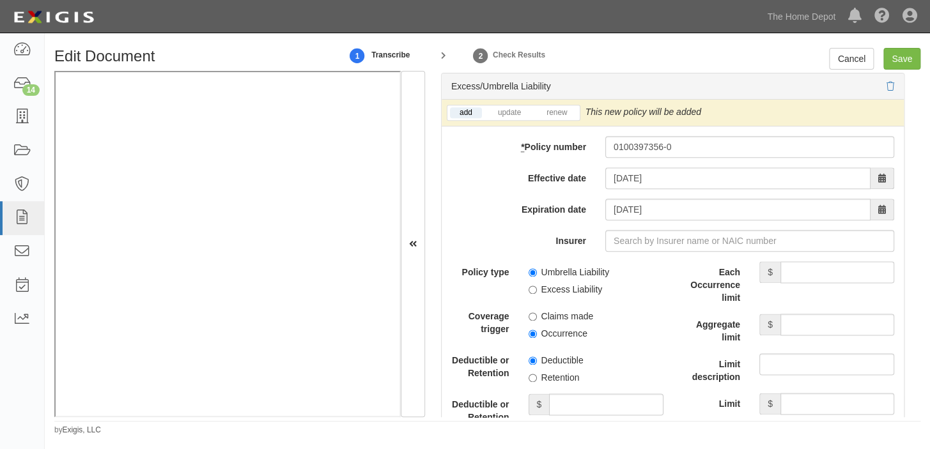
click at [565, 296] on label "Excess Liability" at bounding box center [565, 289] width 74 height 13
click at [537, 294] on input "Excess Liability" at bounding box center [532, 290] width 8 height 8
radio input "true"
click at [551, 340] on label "Occurrence" at bounding box center [557, 333] width 59 height 13
click at [537, 338] on input "Occurrence" at bounding box center [532, 334] width 8 height 8
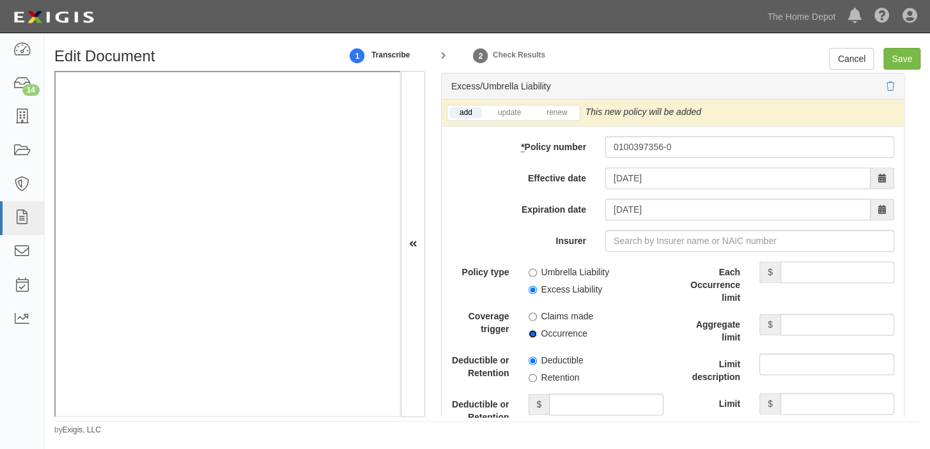
radio input "true"
click at [807, 273] on input "Each Occurrence limit" at bounding box center [837, 272] width 114 height 22
type input "5,000,000"
click at [805, 328] on input "Aggregate limit" at bounding box center [837, 325] width 114 height 22
type input "5,000,000"
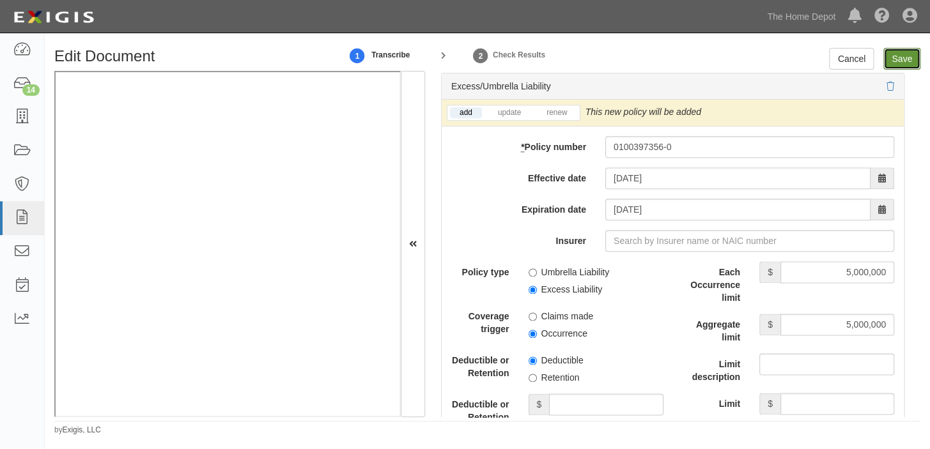
click at [905, 58] on input "Save" at bounding box center [901, 59] width 37 height 22
type input "1000000"
type input "2000000"
type input "5000000"
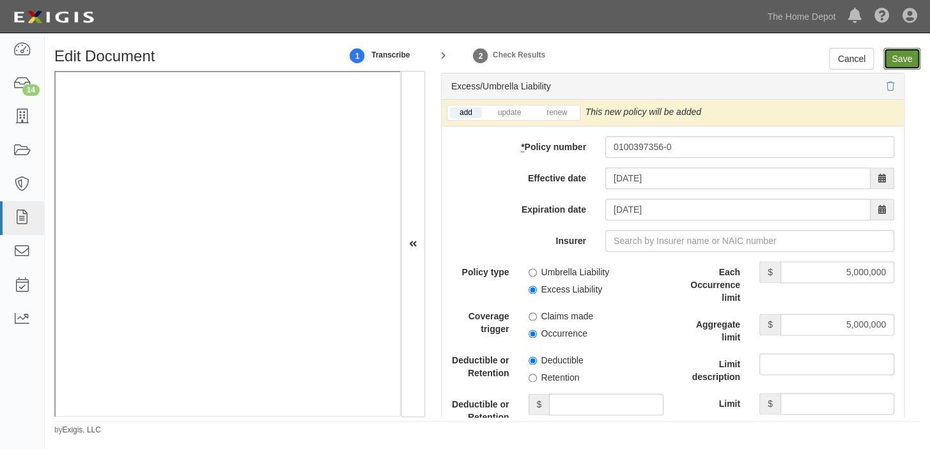
type input "5000000"
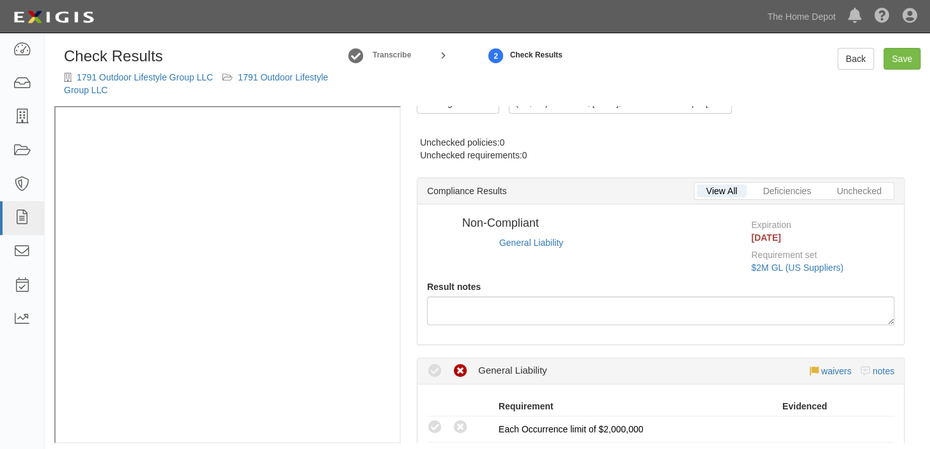
radio input "true"
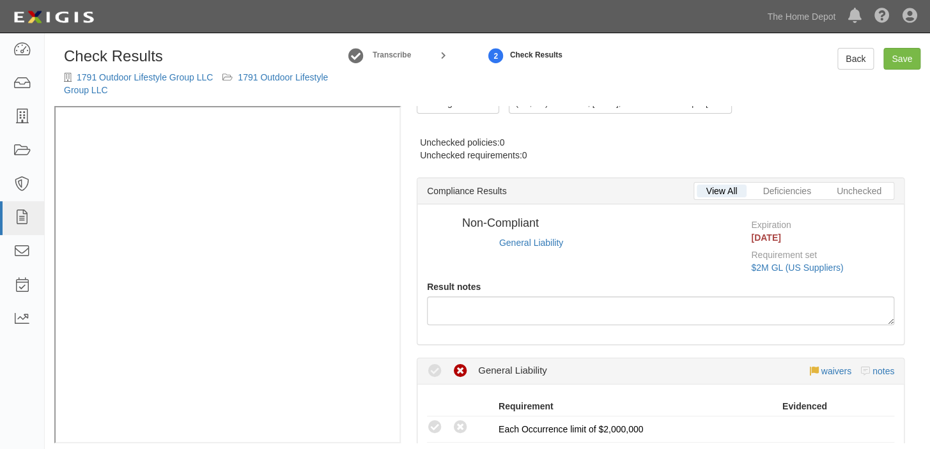
radio input "true"
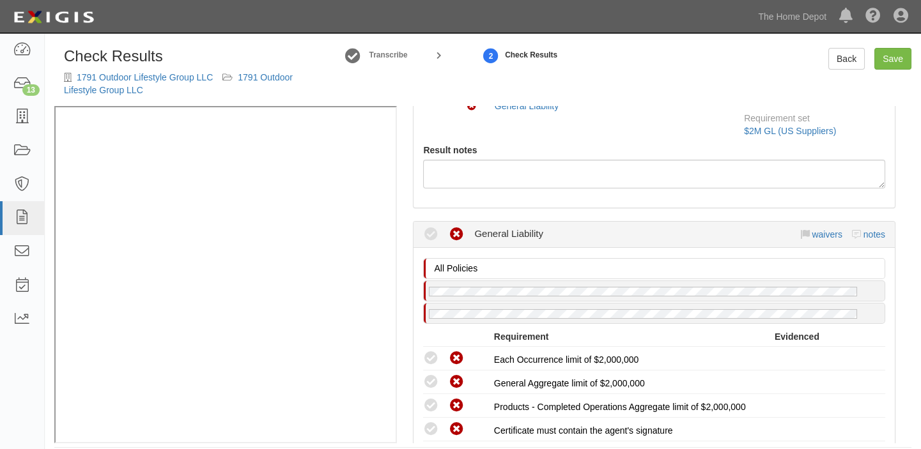
scroll to position [3, 0]
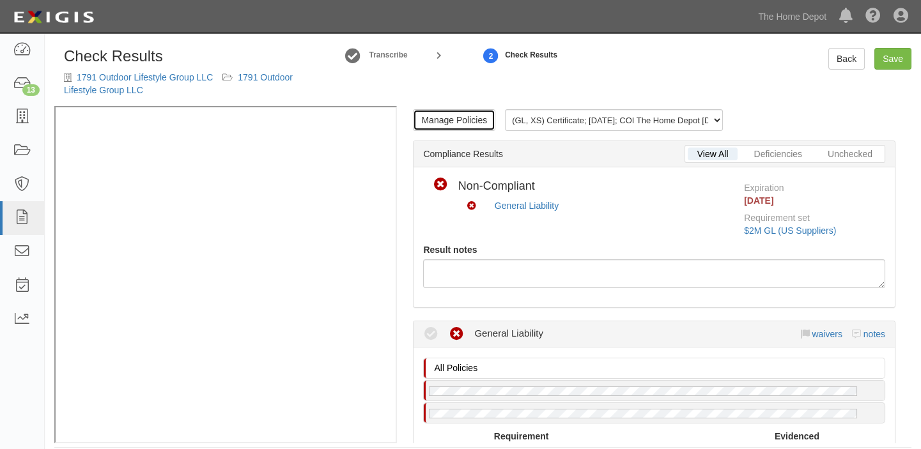
click at [459, 113] on link "Manage Policies" at bounding box center [454, 120] width 82 height 22
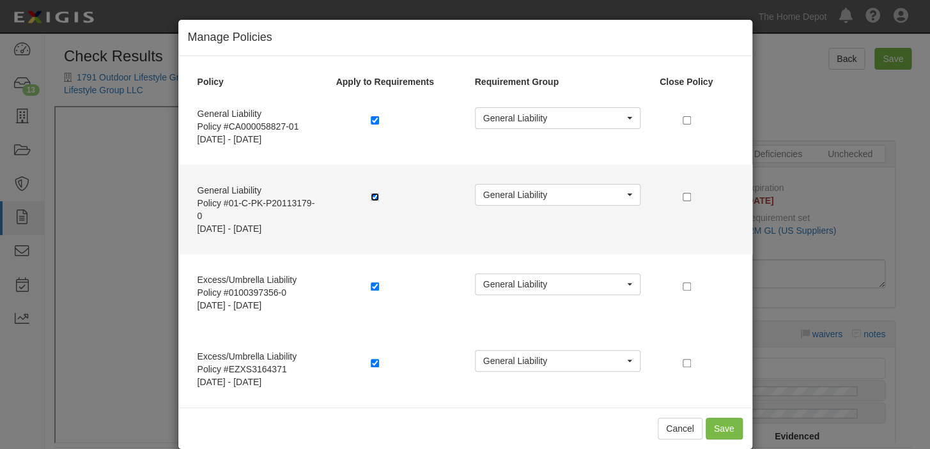
click at [371, 196] on input "checkbox" at bounding box center [375, 197] width 8 height 8
checkbox input "false"
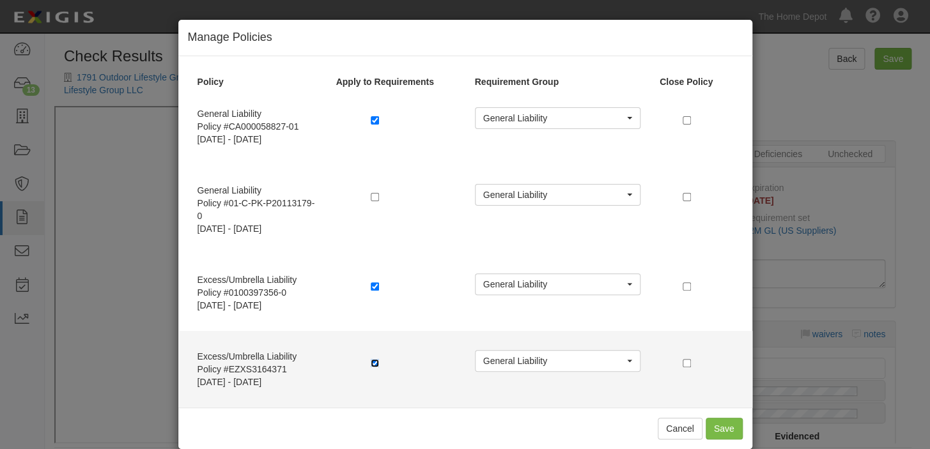
click at [371, 359] on input "checkbox" at bounding box center [375, 363] width 8 height 8
checkbox input "false"
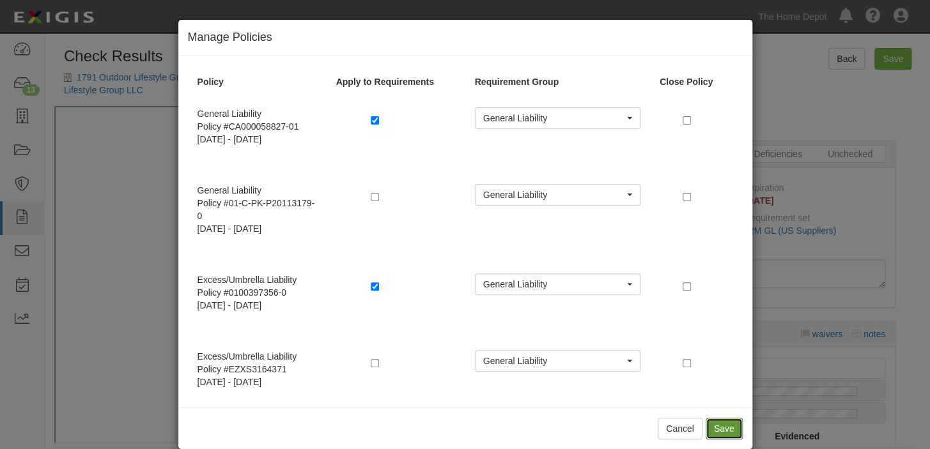
click at [716, 422] on button "Save" at bounding box center [723, 429] width 37 height 22
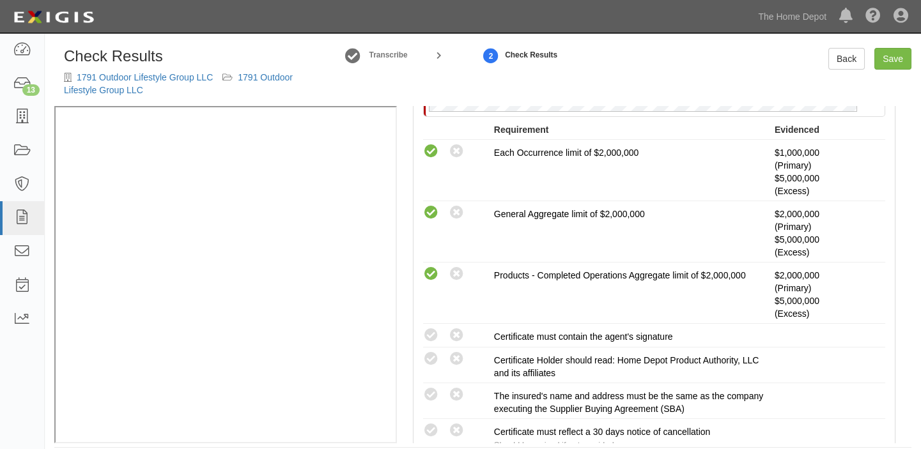
scroll to position [351, 0]
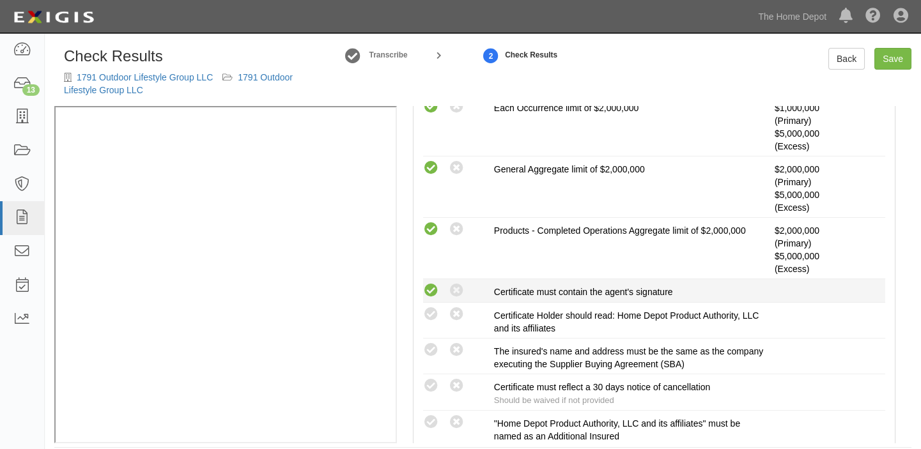
click at [429, 291] on icon at bounding box center [431, 291] width 16 height 16
radio input "true"
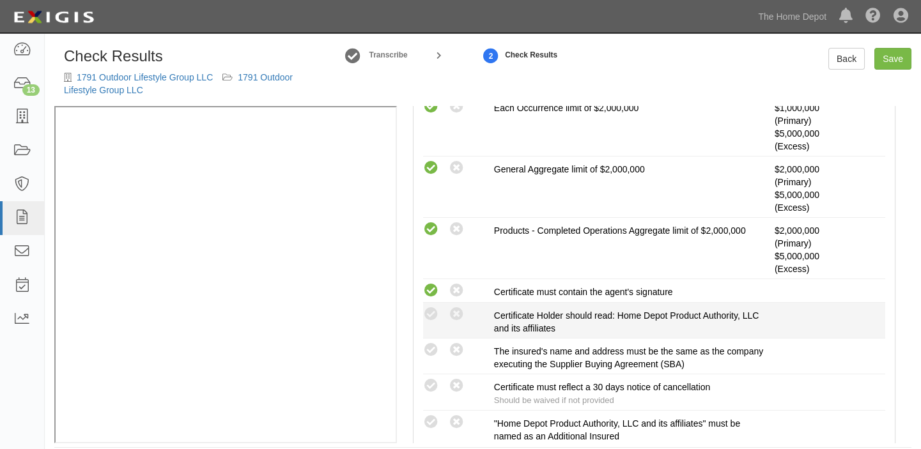
click at [441, 321] on div "Compliant Waived: Non-Compliant Certificate Holder should read: Home Depot Prod…" at bounding box center [653, 320] width 481 height 29
click at [434, 316] on icon at bounding box center [431, 315] width 16 height 16
radio input "true"
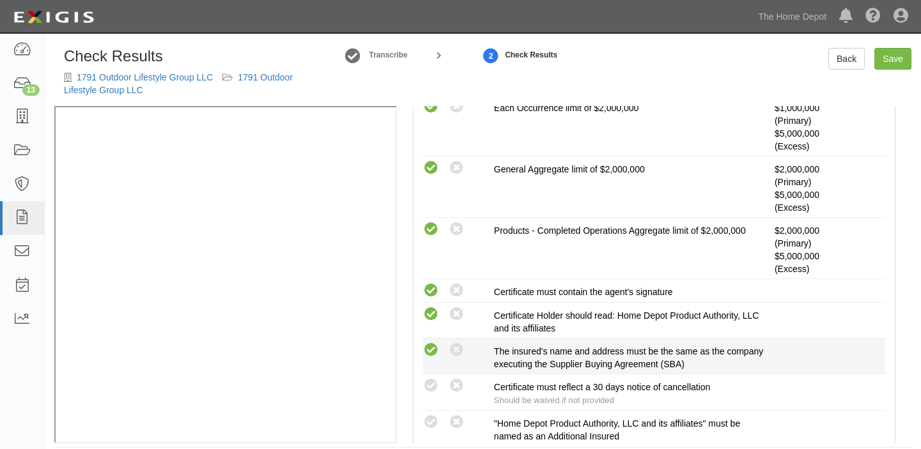
click at [429, 355] on icon at bounding box center [431, 350] width 16 height 16
radio input "true"
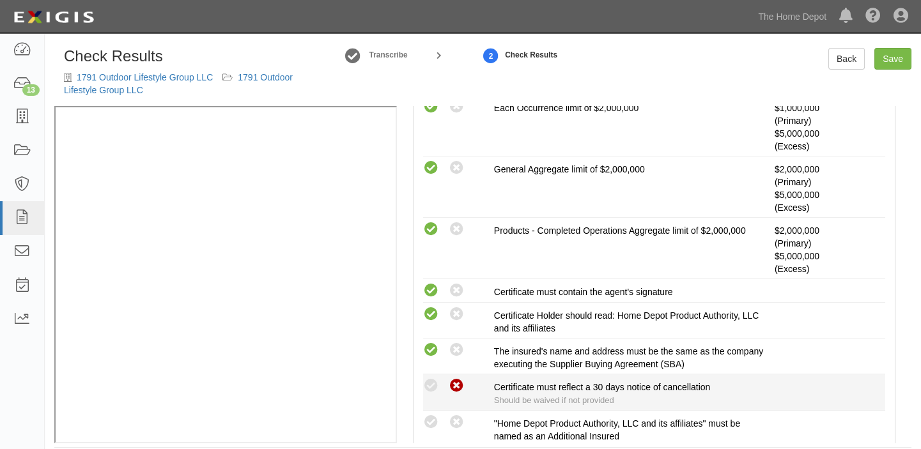
click at [452, 383] on icon at bounding box center [457, 386] width 16 height 16
radio input "true"
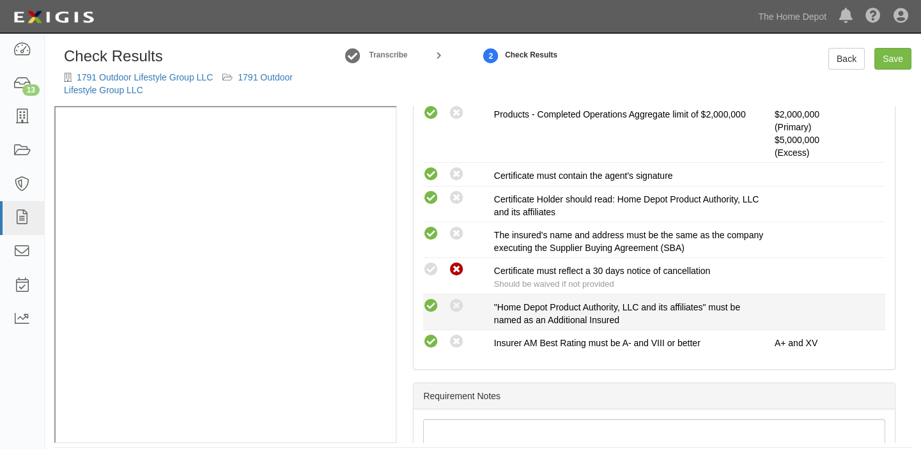
click at [427, 304] on icon at bounding box center [431, 306] width 16 height 16
radio input "true"
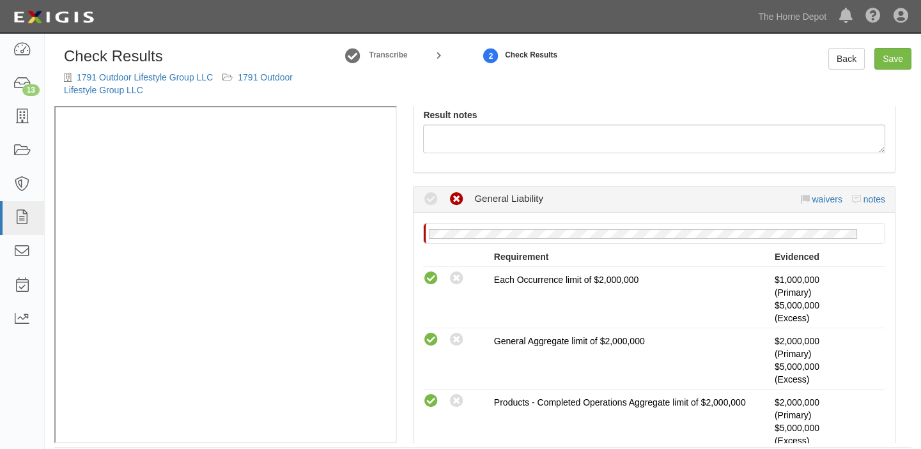
scroll to position [178, 0]
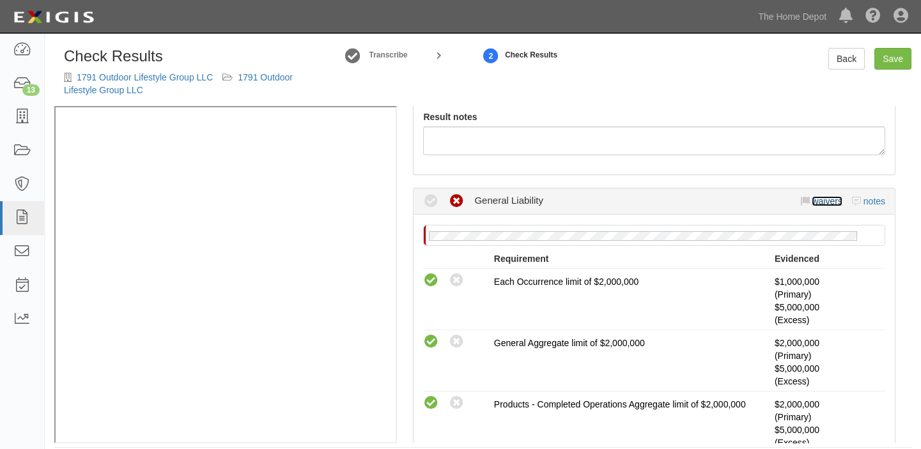
click at [811, 204] on link "waivers" at bounding box center [826, 201] width 30 height 10
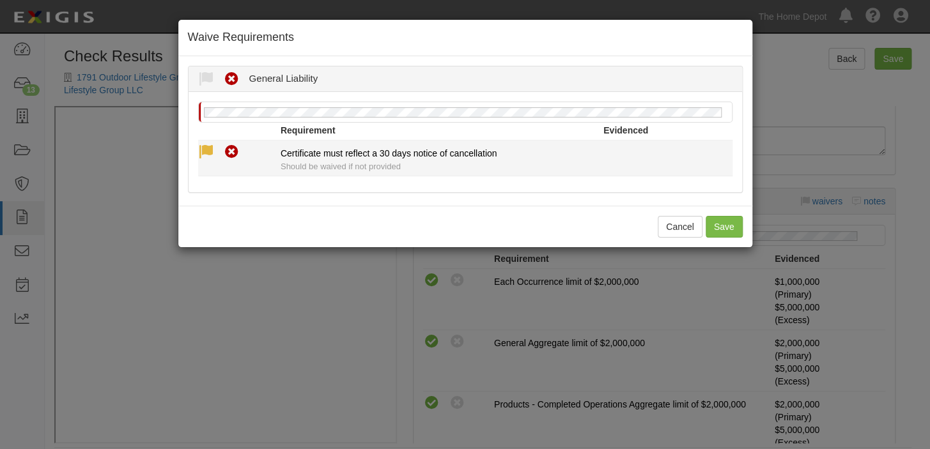
click at [204, 150] on icon at bounding box center [206, 152] width 16 height 16
radio input "true"
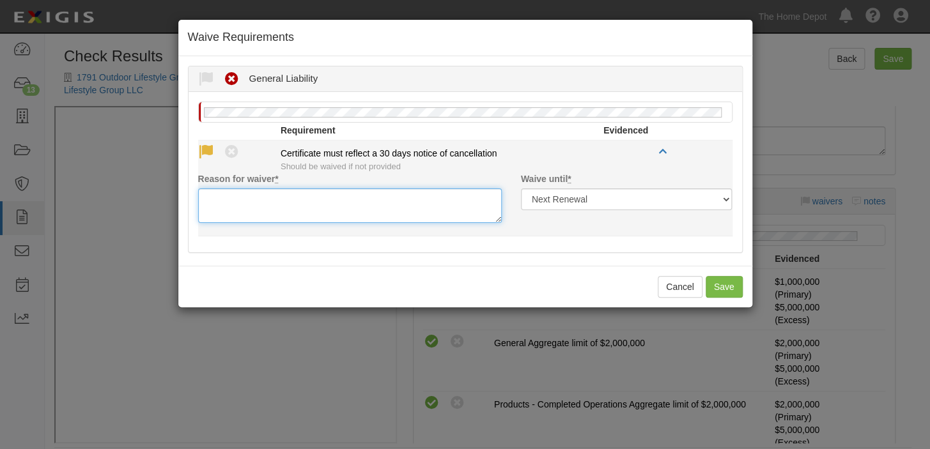
click at [216, 203] on textarea "Reason for waiver *" at bounding box center [349, 205] width 303 height 35
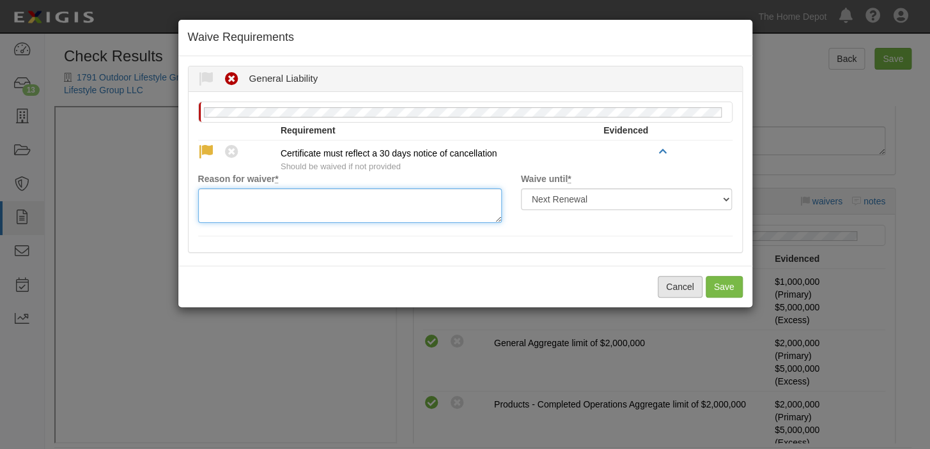
paste textarea "waived per client"
type textarea "waived per client"
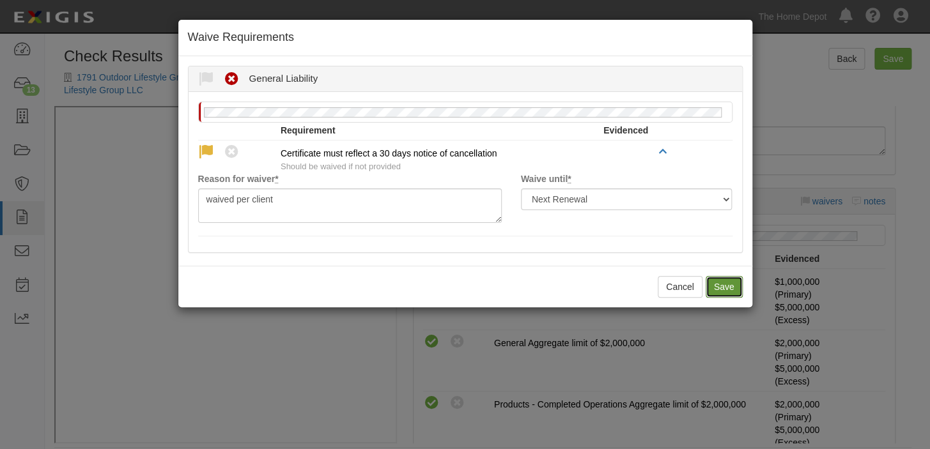
click at [715, 288] on button "Save" at bounding box center [723, 287] width 37 height 22
radio input "true"
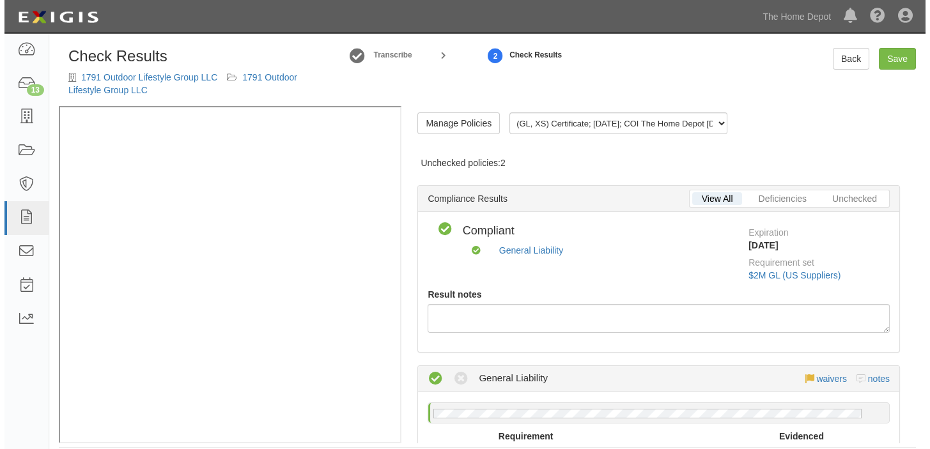
scroll to position [0, 0]
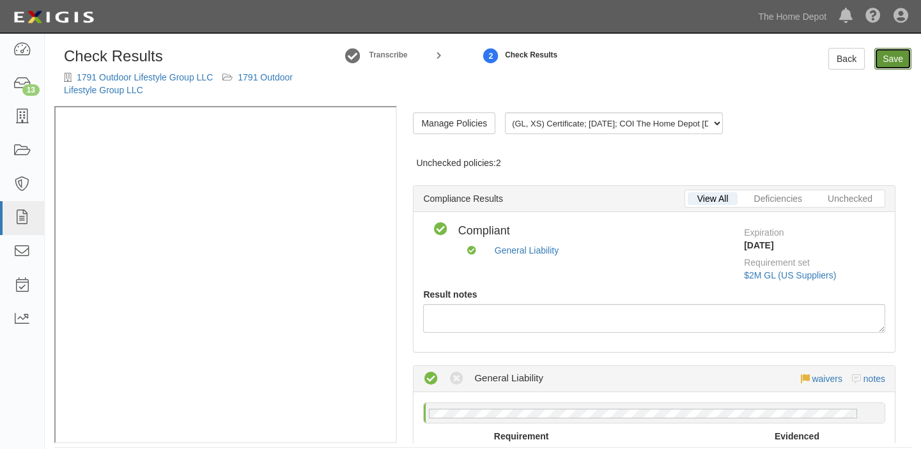
click at [896, 61] on link "Save" at bounding box center [892, 59] width 37 height 22
radio input "true"
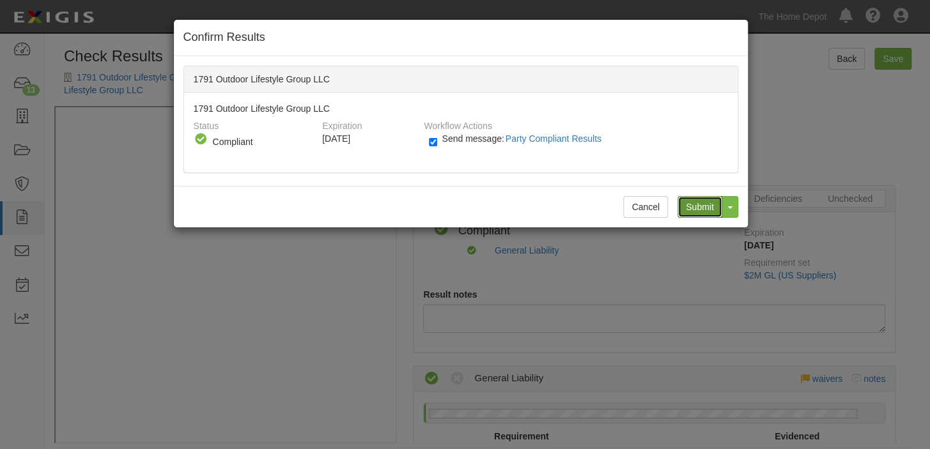
click at [693, 196] on input "Submit" at bounding box center [699, 207] width 45 height 22
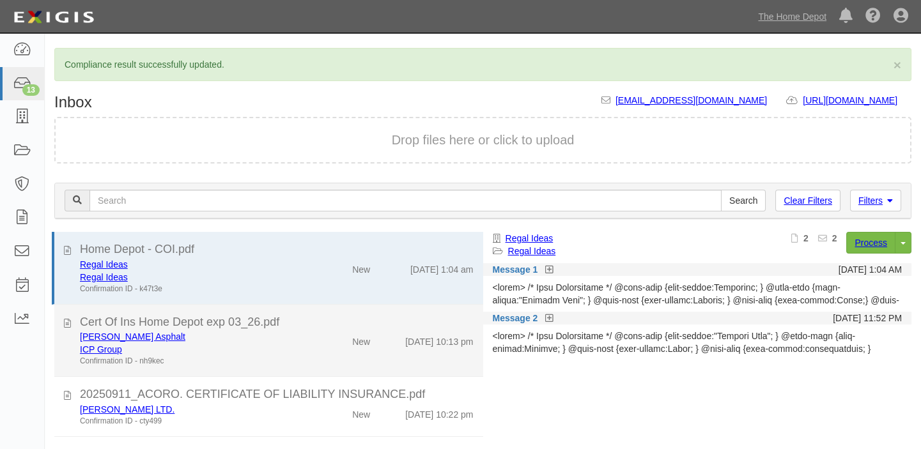
click at [270, 345] on div "ICP Group" at bounding box center [191, 349] width 222 height 13
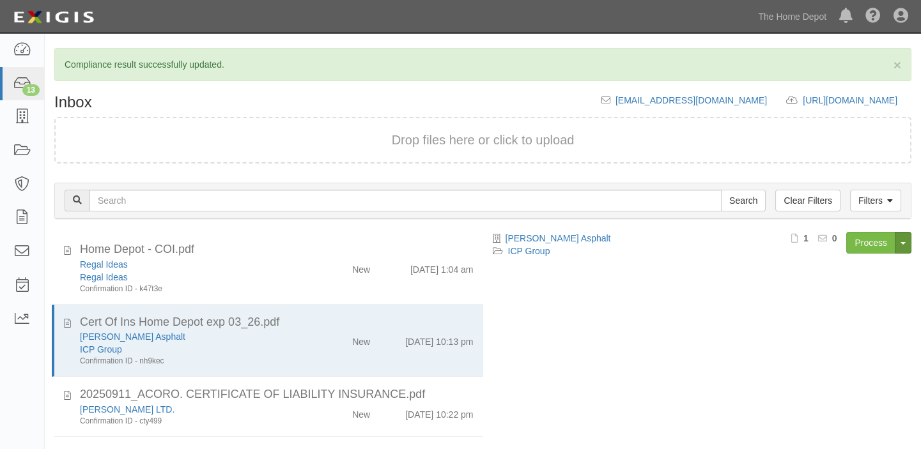
click at [897, 236] on button "Toggle Document Dropdown" at bounding box center [903, 243] width 17 height 22
click at [883, 240] on link "Process" at bounding box center [870, 243] width 49 height 22
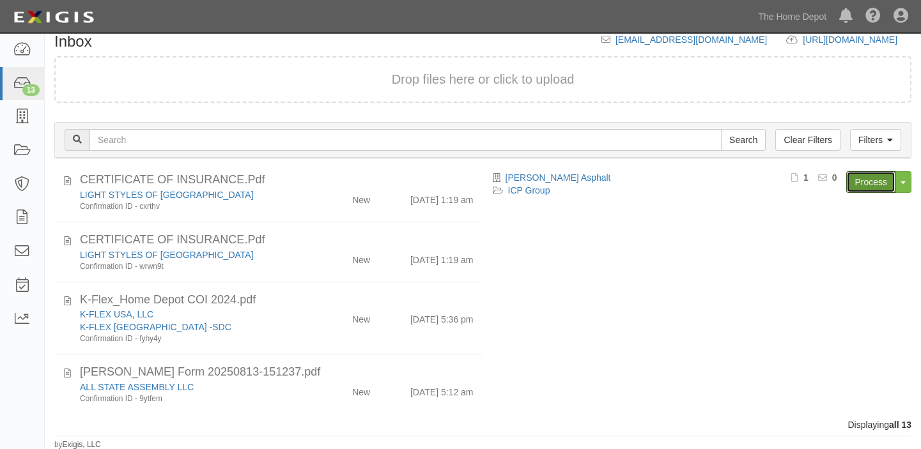
scroll to position [613, 0]
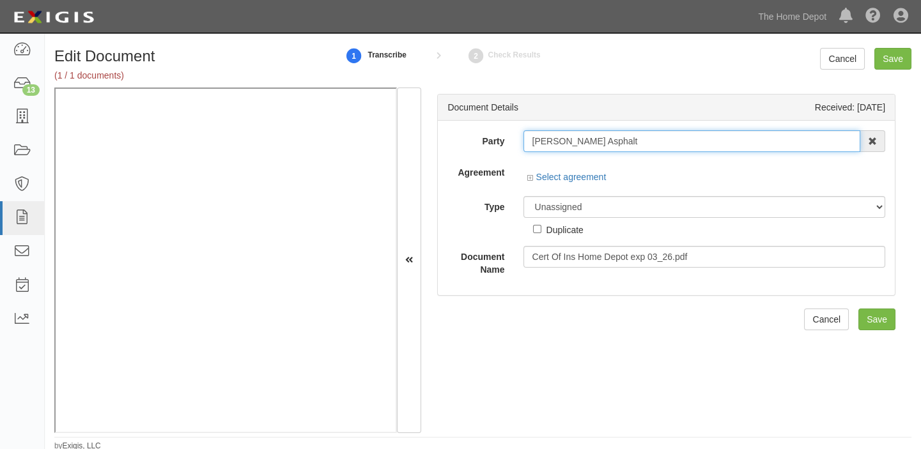
drag, startPoint x: 526, startPoint y: 143, endPoint x: 619, endPoint y: 143, distance: 93.3
click at [619, 143] on input "[PERSON_NAME] Asphalt" at bounding box center [691, 141] width 337 height 22
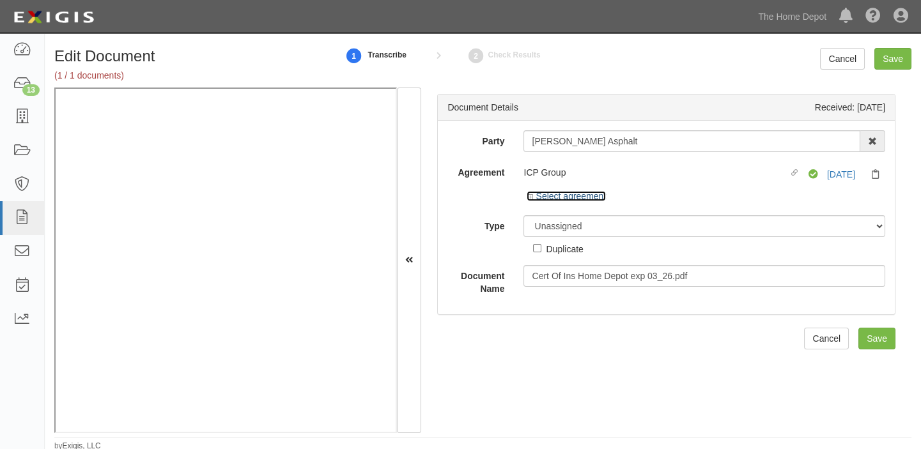
click at [571, 194] on link "Select agreement" at bounding box center [565, 196] width 79 height 10
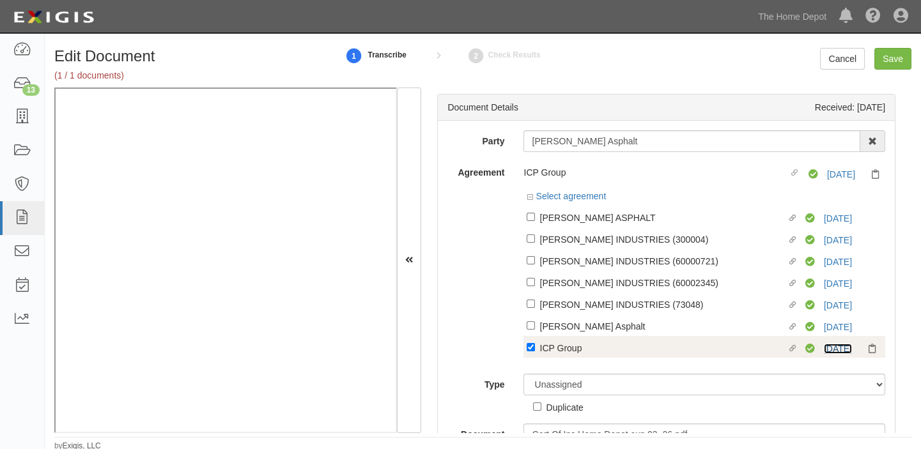
click at [842, 351] on link "3/31/26" at bounding box center [838, 349] width 28 height 10
click at [541, 350] on div "ICP Group" at bounding box center [662, 348] width 247 height 14
click at [535, 350] on input "Linked agreement ICP Group Linked agreement" at bounding box center [530, 347] width 8 height 8
checkbox input "false"
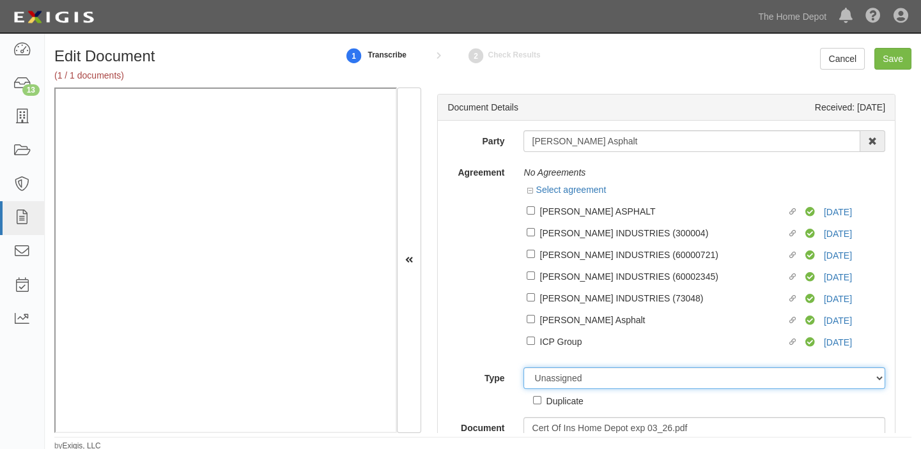
drag, startPoint x: 543, startPoint y: 380, endPoint x: 546, endPoint y: 374, distance: 6.9
click at [543, 380] on select "Unassigned Binder Cancellation Notice Certificate Contract Endorsement Insuranc…" at bounding box center [704, 378] width 362 height 22
select select "OtherDetail"
click at [523, 369] on select "Unassigned Binder Cancellation Notice Certificate Contract Endorsement Insuranc…" at bounding box center [704, 378] width 362 height 22
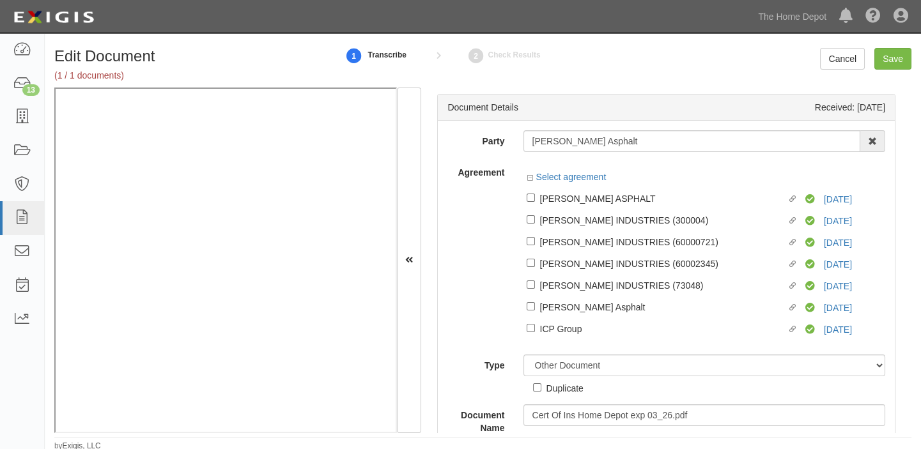
click at [549, 390] on div "Duplicate" at bounding box center [564, 388] width 37 height 14
click at [541, 390] on input "Duplicate" at bounding box center [537, 387] width 8 height 8
checkbox input "true"
click at [884, 64] on input "Save" at bounding box center [892, 59] width 37 height 22
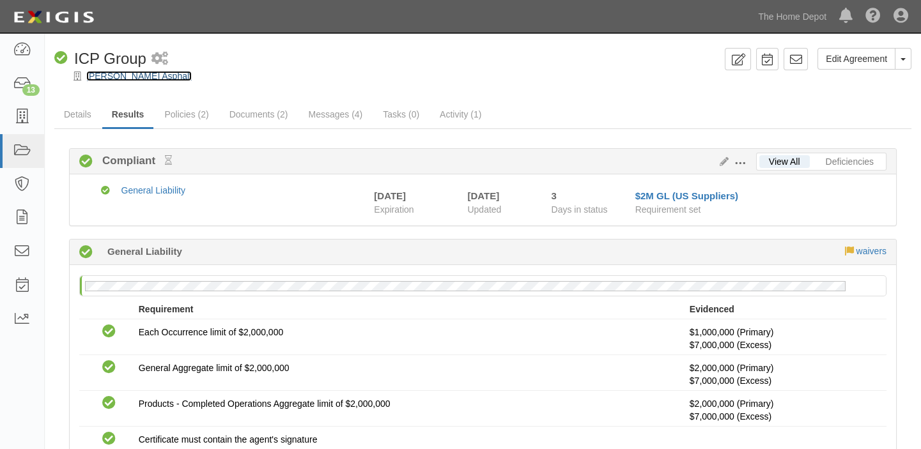
click at [133, 77] on link "[PERSON_NAME] Asphalt" at bounding box center [138, 76] width 105 height 10
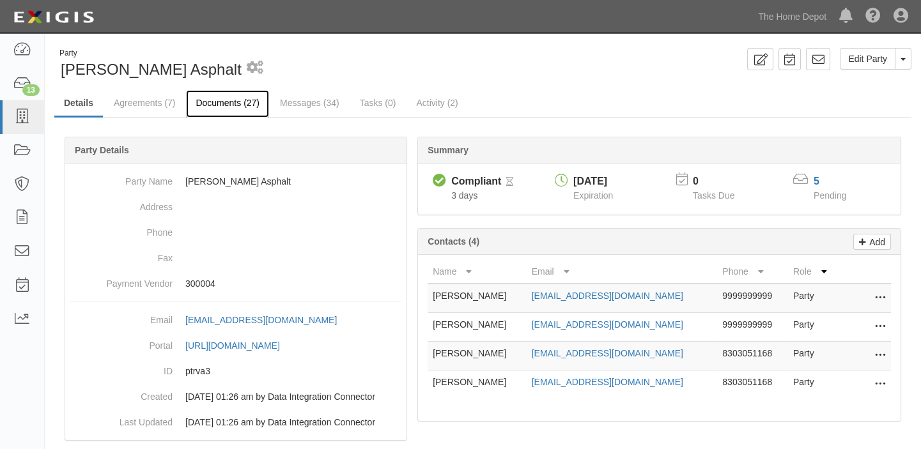
click at [203, 102] on link "Documents (27)" at bounding box center [227, 103] width 83 height 27
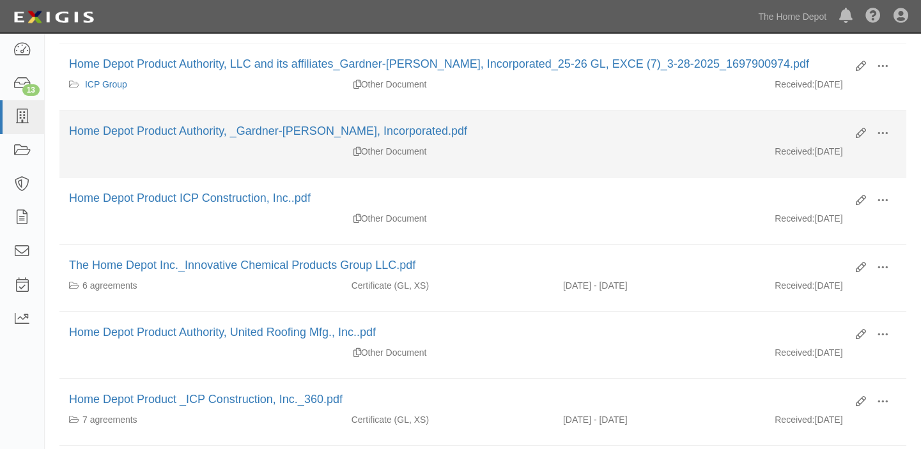
scroll to position [290, 0]
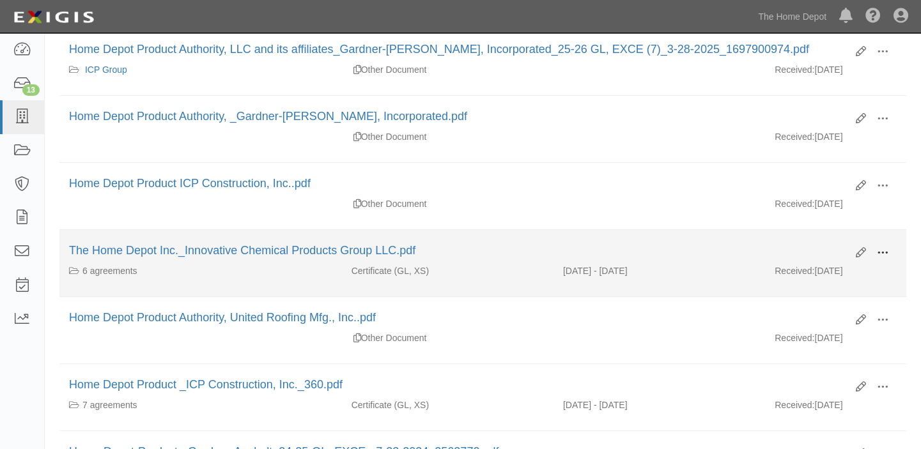
click at [880, 250] on span at bounding box center [883, 253] width 12 height 12
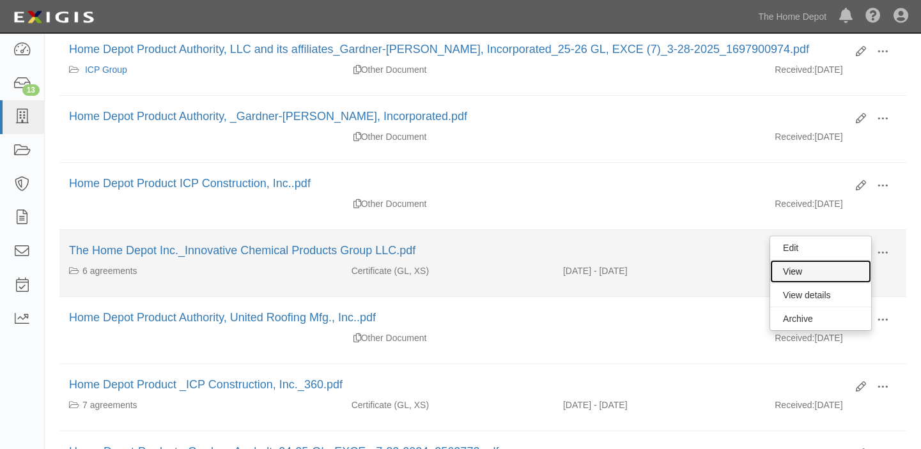
click at [827, 274] on link "View" at bounding box center [820, 271] width 101 height 23
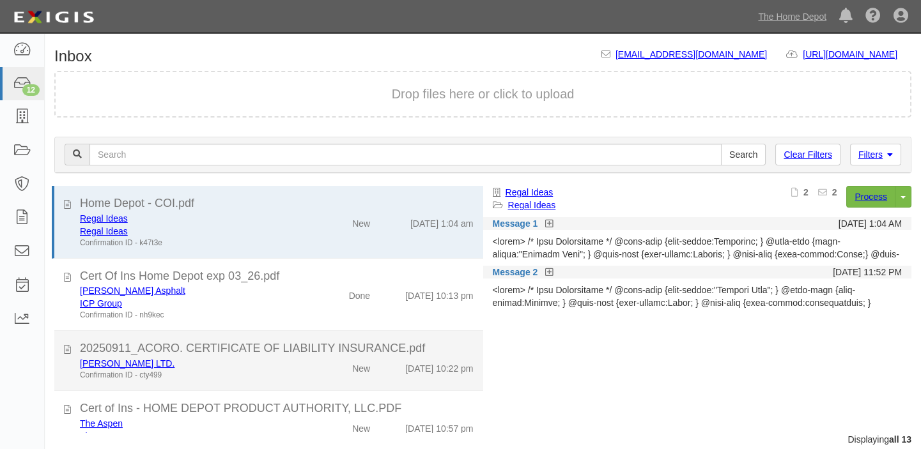
click at [308, 352] on div "20250911_ACORO. CERTIFICATE OF LIABILITY INSURANCE.pdf" at bounding box center [277, 349] width 394 height 17
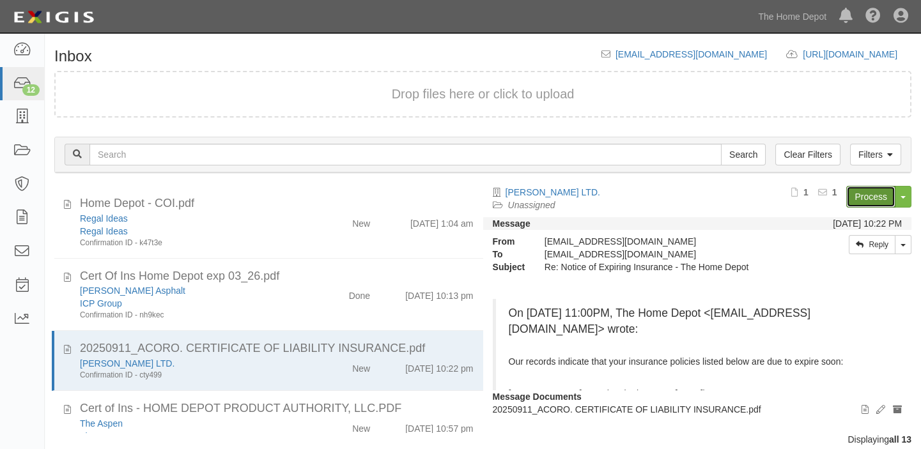
click at [852, 192] on link "Process" at bounding box center [870, 197] width 49 height 22
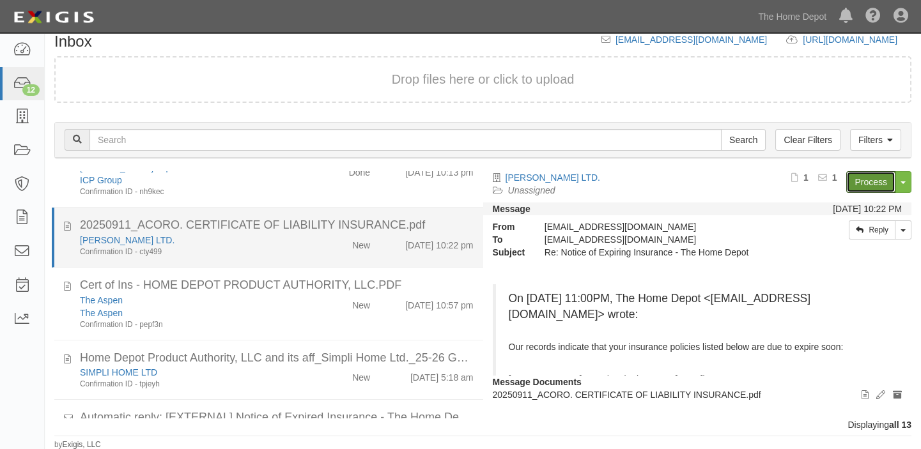
scroll to position [116, 0]
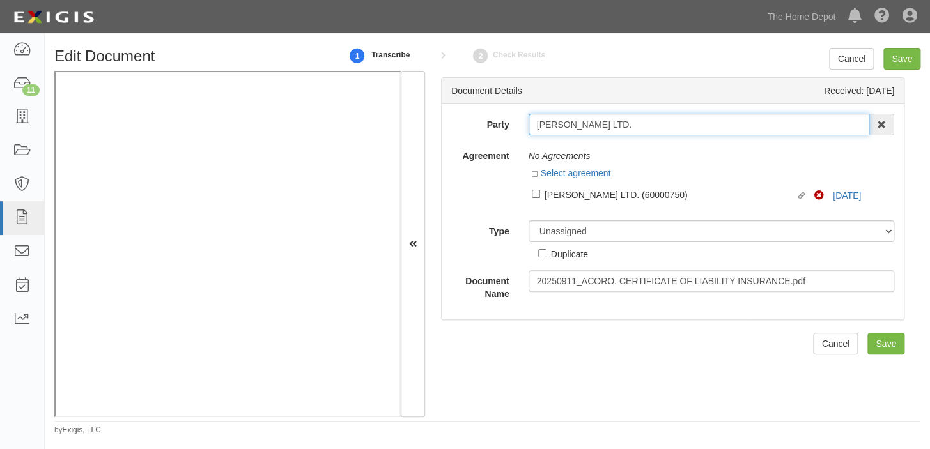
drag, startPoint x: 533, startPoint y: 130, endPoint x: 680, endPoint y: 130, distance: 147.6
click at [680, 130] on input "[PERSON_NAME] LTD." at bounding box center [698, 125] width 341 height 22
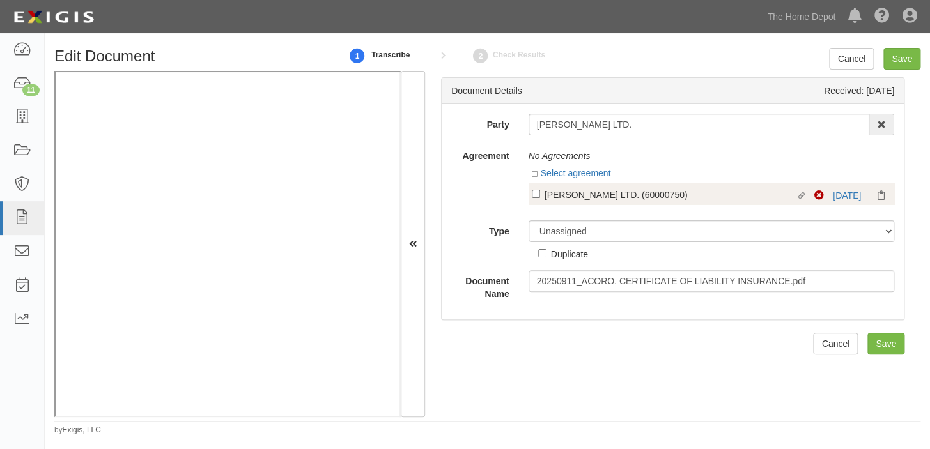
click at [619, 203] on label "Linked agreement ADNA REESE LTD. (60000750) Linked agreement" at bounding box center [673, 195] width 283 height 17
click at [540, 198] on input "Linked agreement ADNA REESE LTD. (60000750) Linked agreement" at bounding box center [536, 194] width 8 height 8
checkbox input "true"
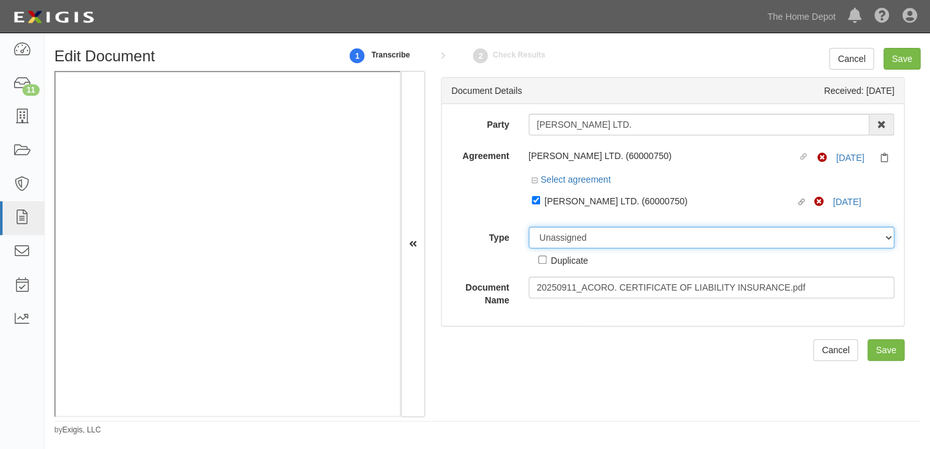
click at [581, 242] on select "Unassigned Binder Cancellation Notice Certificate Contract Endorsement Insuranc…" at bounding box center [711, 238] width 366 height 22
select select "CertificateDetail"
click at [528, 227] on select "Unassigned Binder Cancellation Notice Certificate Contract Endorsement Insuranc…" at bounding box center [711, 238] width 366 height 22
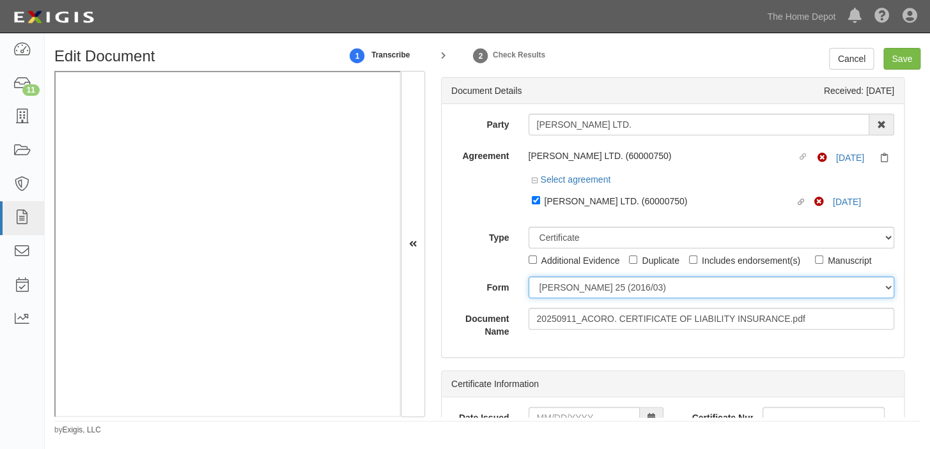
click at [574, 294] on select "ACORD 25 (2016/03) ACORD 101 ACORD 855 NY (2014/05) General" at bounding box center [711, 288] width 366 height 22
select select "GeneralFormDetail"
click at [528, 277] on select "[PERSON_NAME] 25 (2016/03) [PERSON_NAME] 101 [PERSON_NAME] 855 NY (2014/05) Gen…" at bounding box center [711, 288] width 366 height 22
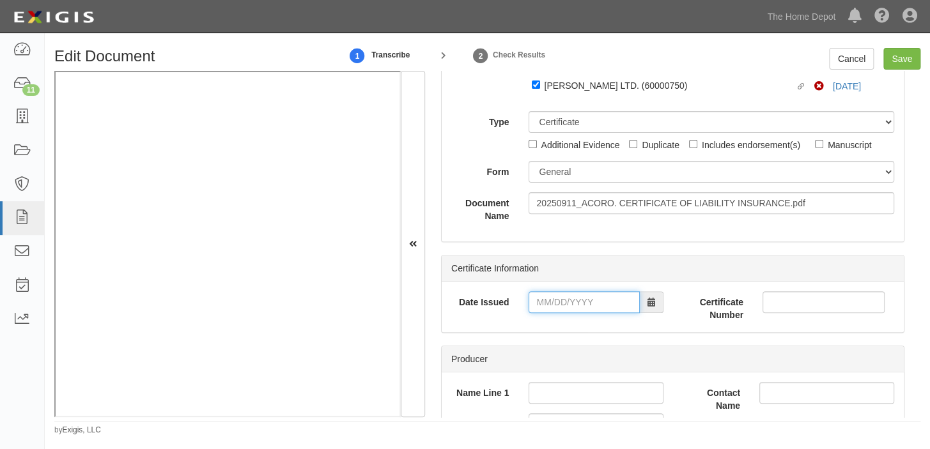
click at [569, 311] on input "Date Issued" at bounding box center [583, 302] width 111 height 22
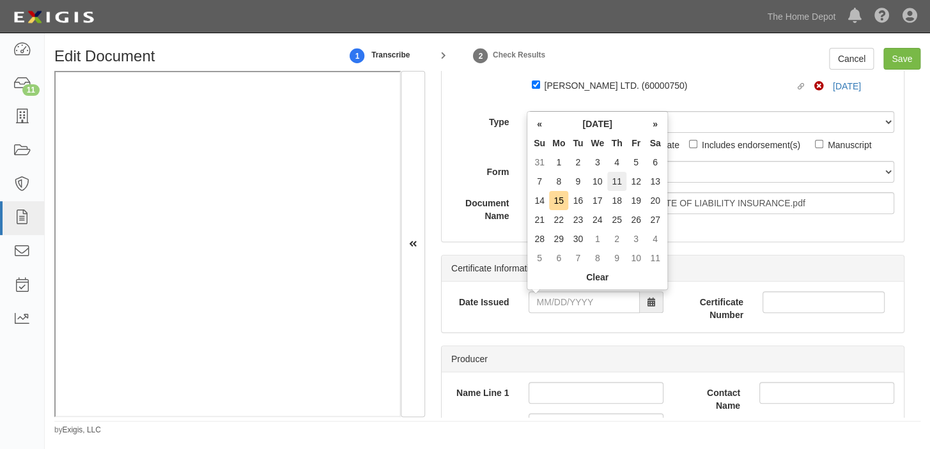
click at [620, 176] on td "11" at bounding box center [616, 181] width 19 height 19
type input "09/11/2025"
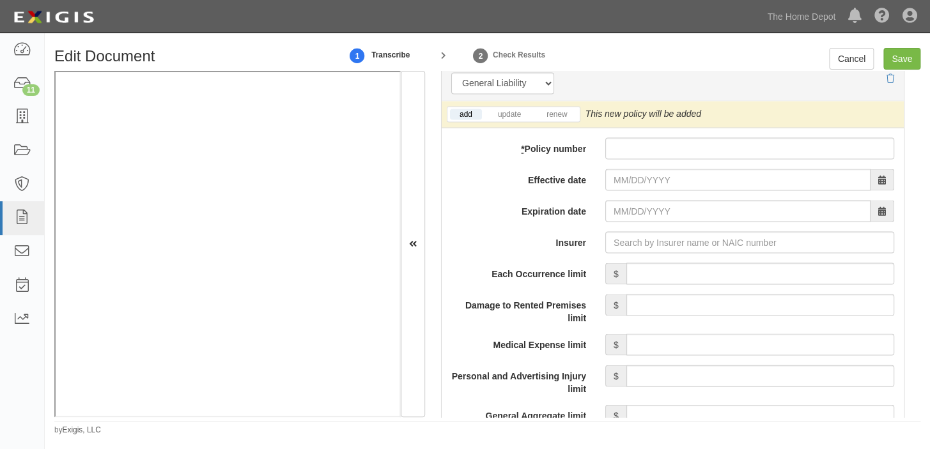
scroll to position [987, 0]
click at [618, 151] on input "* Policy number" at bounding box center [749, 148] width 289 height 22
paste input "3AA68517"
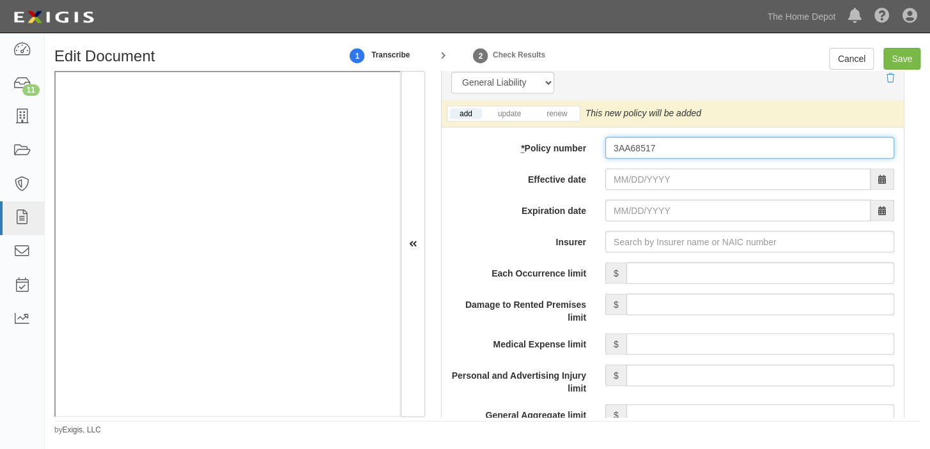
type input "3AA68517"
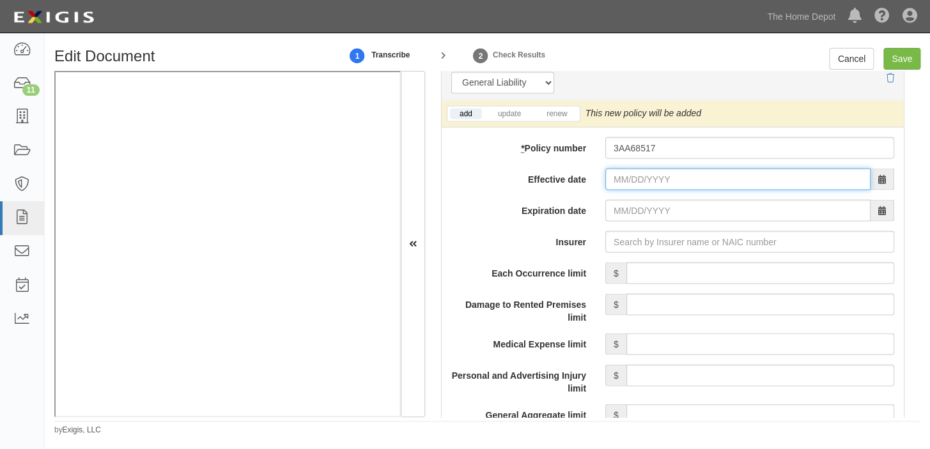
click at [620, 174] on input "Effective date" at bounding box center [737, 179] width 265 height 22
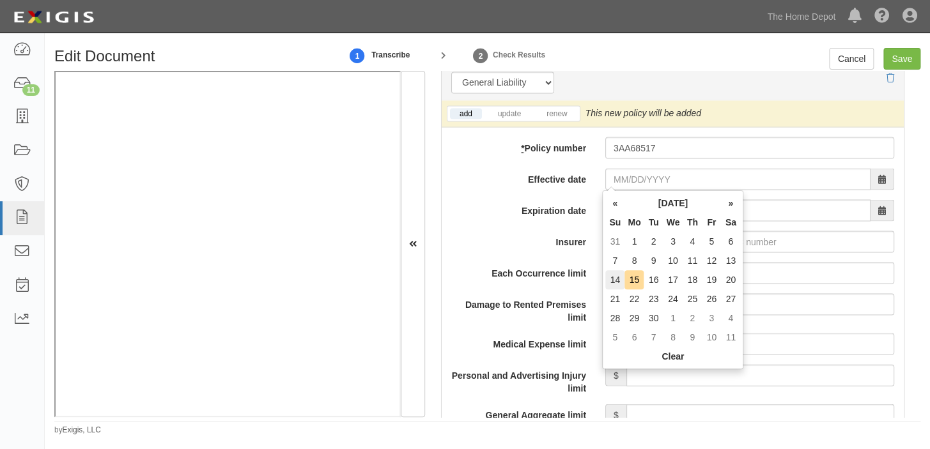
click at [614, 277] on td "14" at bounding box center [614, 279] width 19 height 19
type input "09/14/2025"
type input "09/14/2026"
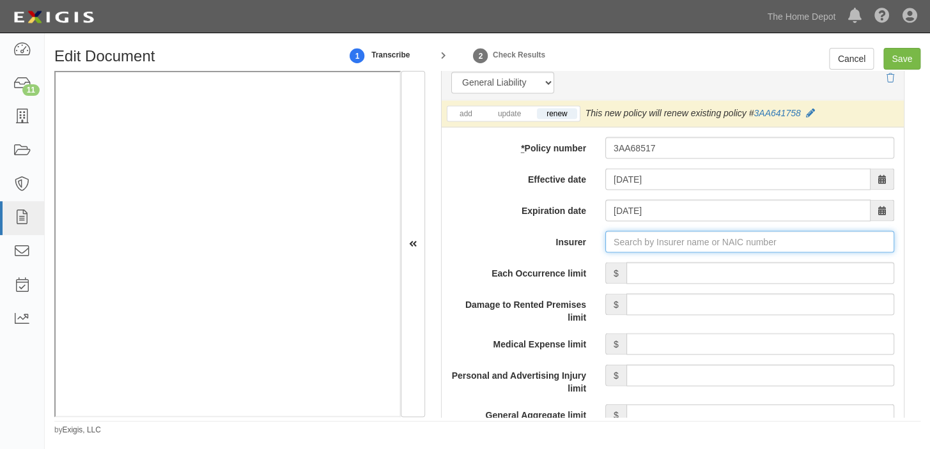
click at [702, 236] on input "Insurer" at bounding box center [749, 242] width 289 height 22
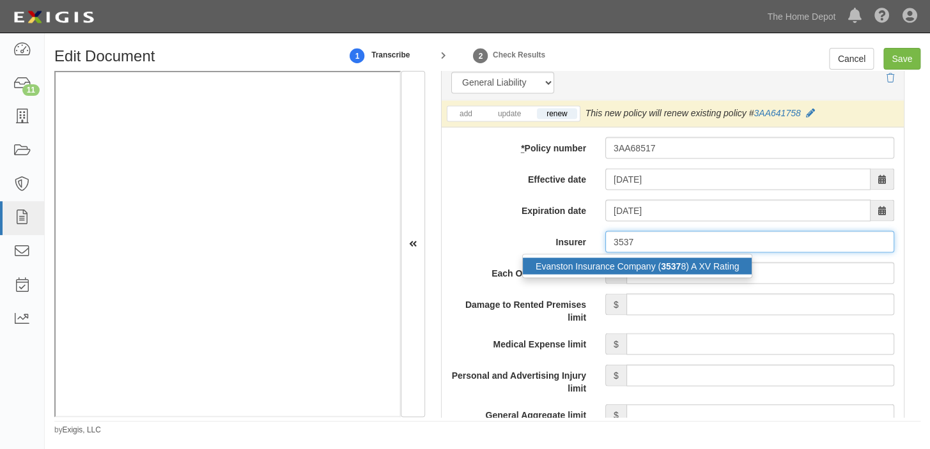
click at [698, 265] on div "Evanston Insurance Company ( 3537 8) A XV Rating" at bounding box center [637, 265] width 229 height 17
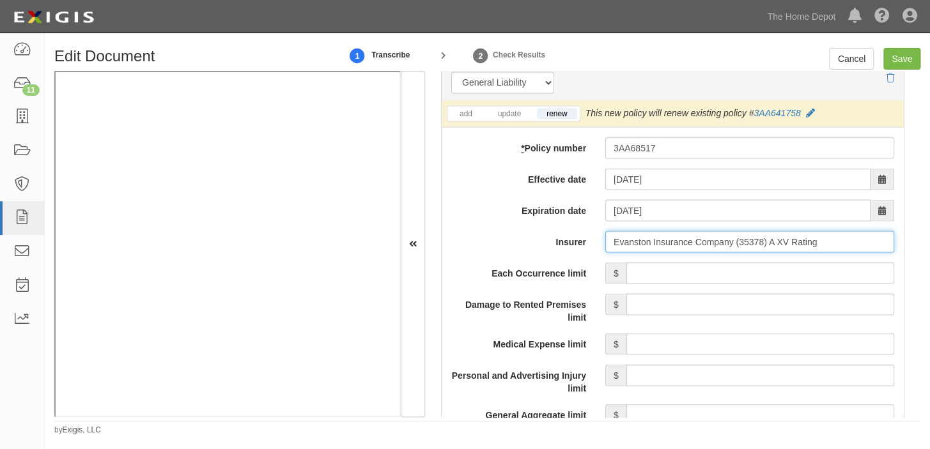
type input "Evanston Insurance Company (35378) A XV Rating"
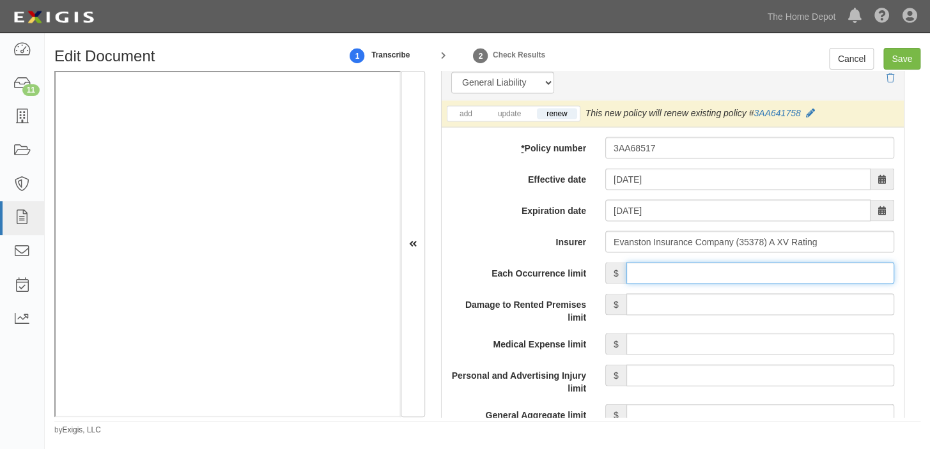
click at [698, 270] on input "Each Occurrence limit" at bounding box center [760, 273] width 268 height 22
type input "2,000,000"
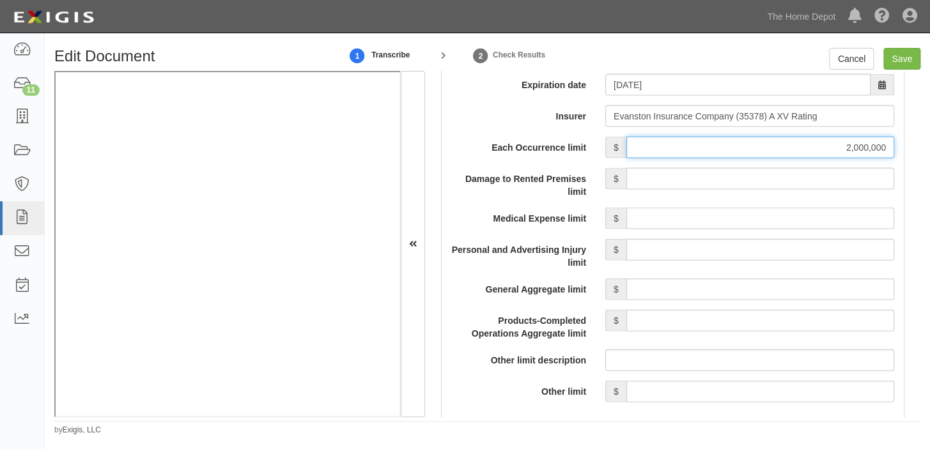
scroll to position [1162, 0]
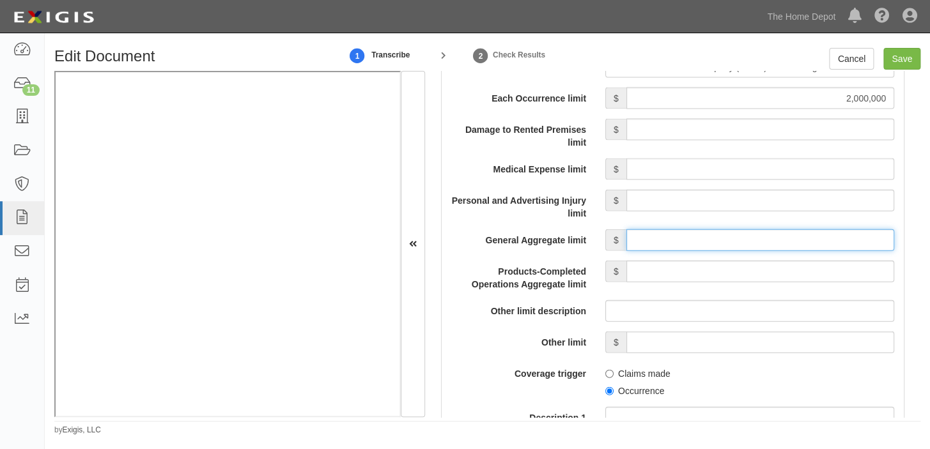
click at [704, 242] on input "General Aggregate limit" at bounding box center [760, 240] width 268 height 22
type input "2,000,000"
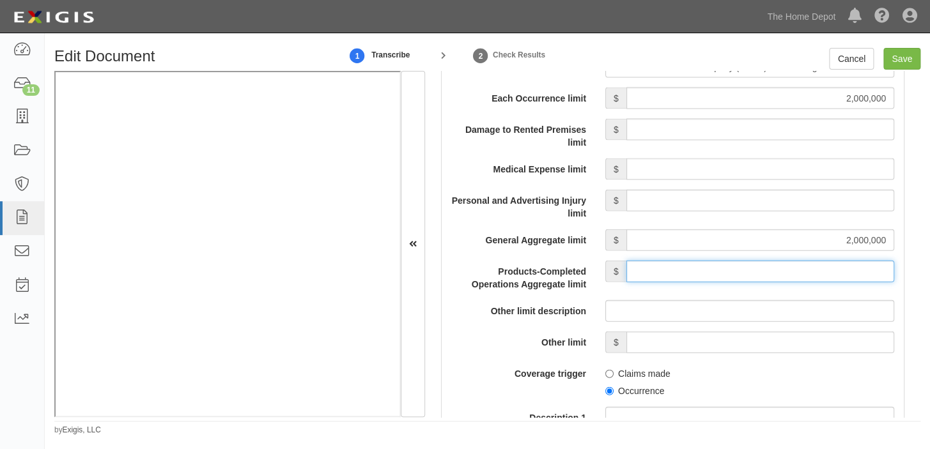
click at [746, 274] on input "Products-Completed Operations Aggregate limit" at bounding box center [760, 272] width 268 height 22
type input "2,000,000"
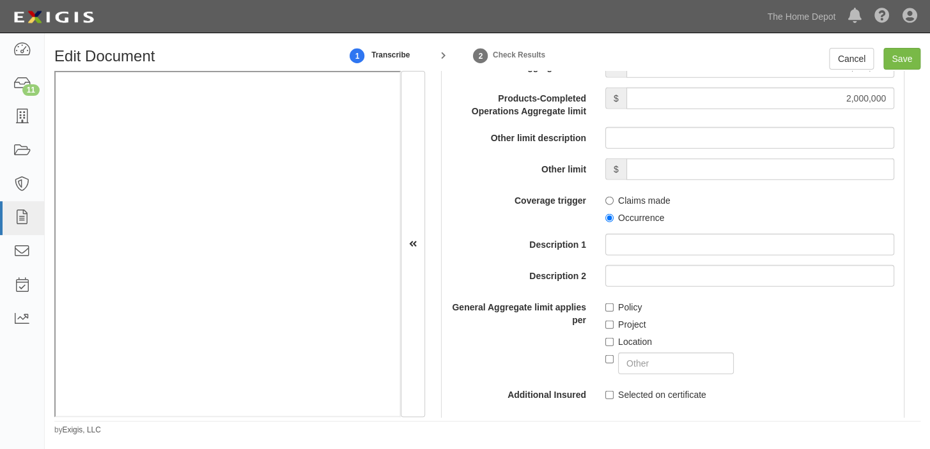
scroll to position [1335, 0]
click at [625, 218] on label "Occurrence" at bounding box center [634, 217] width 59 height 13
click at [613, 218] on input "Occurrence" at bounding box center [609, 217] width 8 height 8
radio input "true"
click at [622, 308] on label "Policy" at bounding box center [623, 306] width 36 height 13
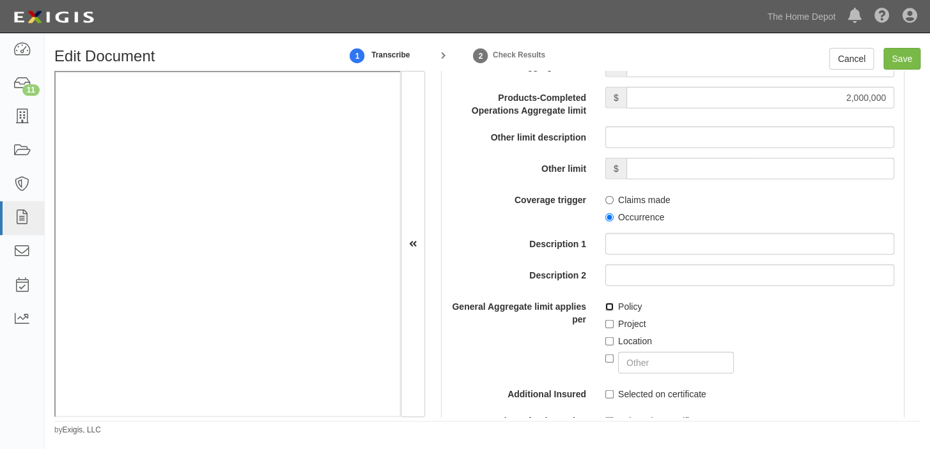
click at [613, 308] on input "Policy" at bounding box center [609, 307] width 8 height 8
checkbox input "true"
click at [897, 59] on input "Save" at bounding box center [901, 59] width 37 height 22
type input "2000000"
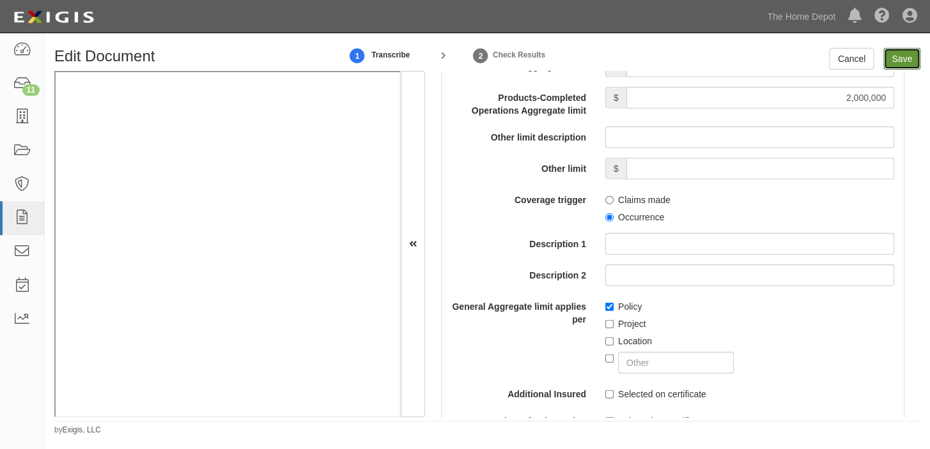
type input "2000000"
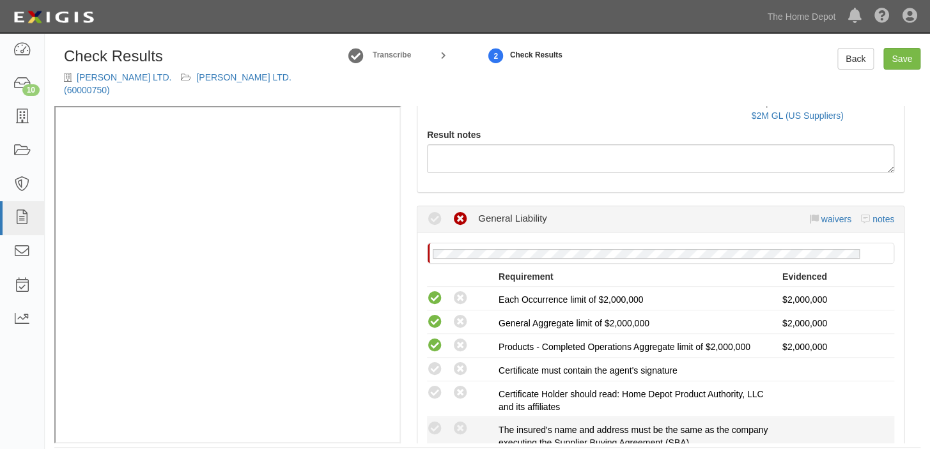
scroll to position [232, 0]
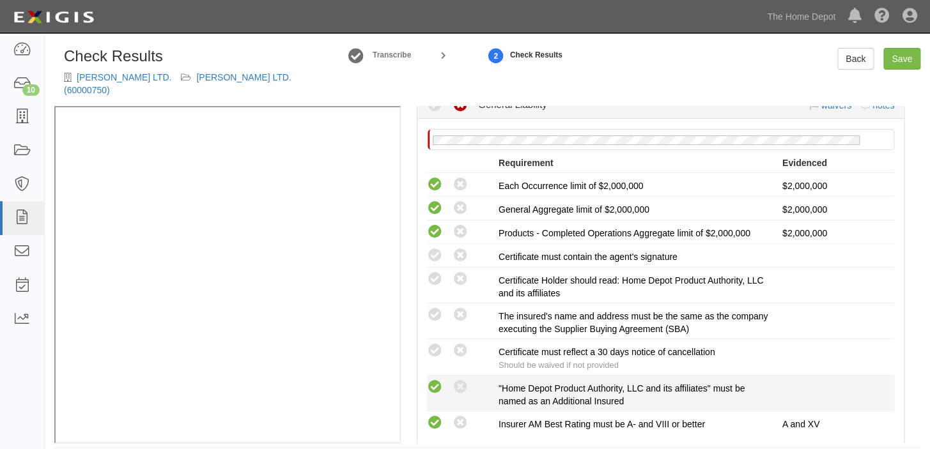
click at [432, 380] on icon at bounding box center [435, 388] width 16 height 16
radio input "true"
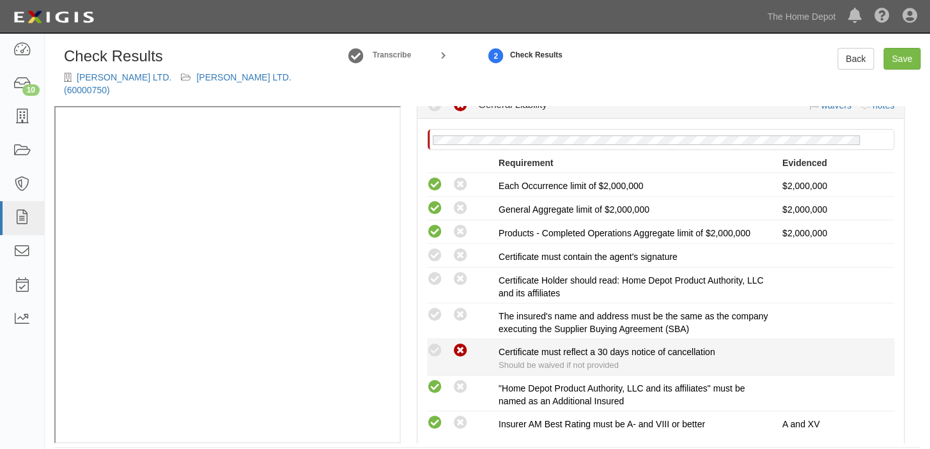
click at [460, 343] on icon at bounding box center [460, 351] width 16 height 16
radio input "true"
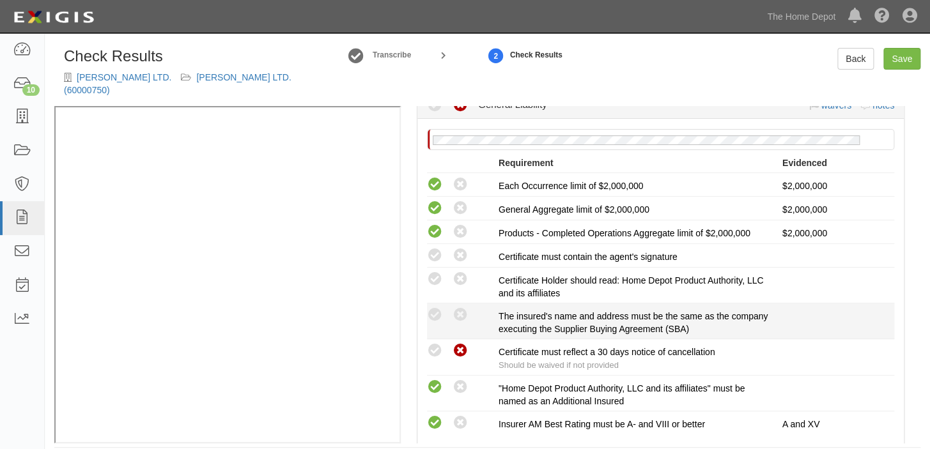
click at [426, 307] on div "Compliant Waived: Non-Compliant" at bounding box center [457, 315] width 81 height 17
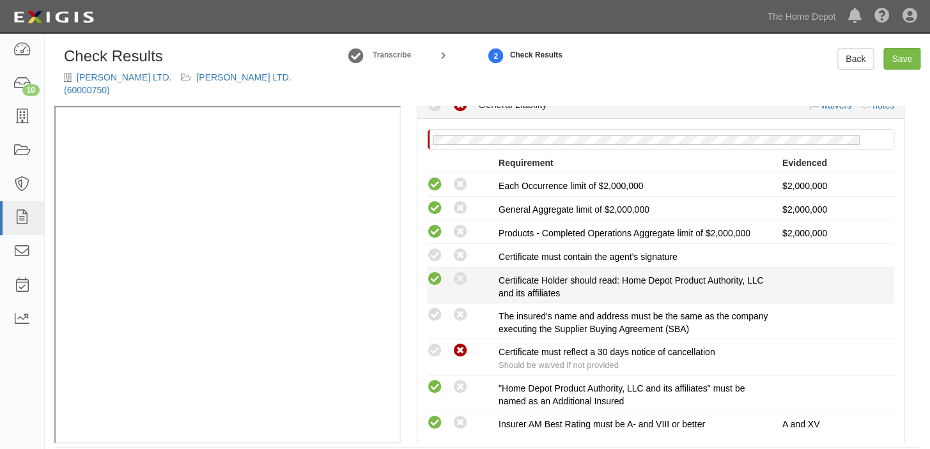
click at [435, 272] on icon at bounding box center [435, 280] width 16 height 16
radio input "true"
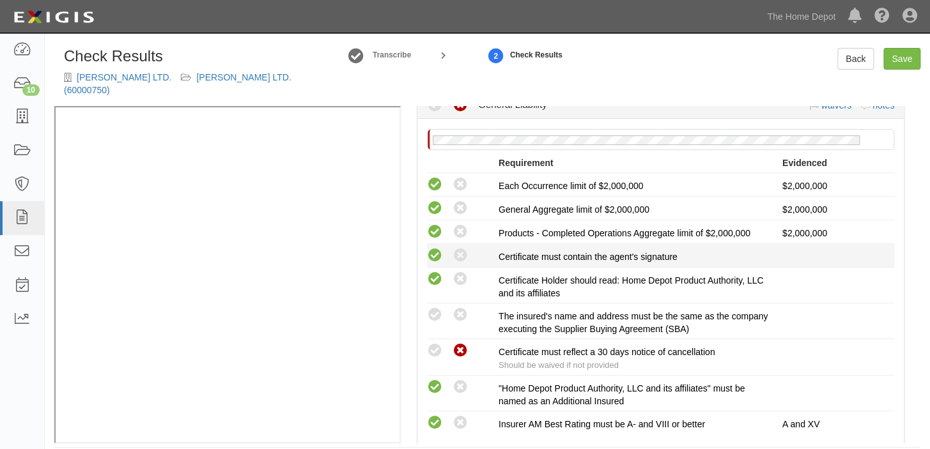
click at [433, 248] on icon at bounding box center [435, 256] width 16 height 16
radio input "true"
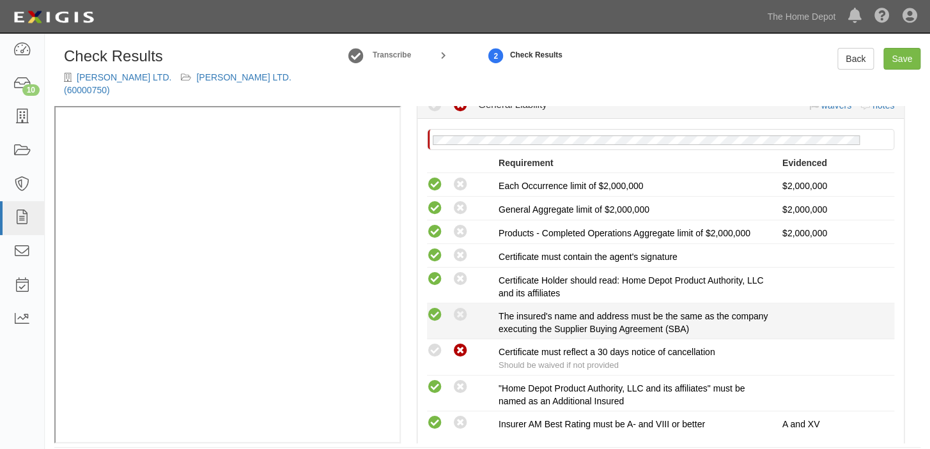
click at [427, 307] on icon at bounding box center [435, 315] width 16 height 16
radio input "true"
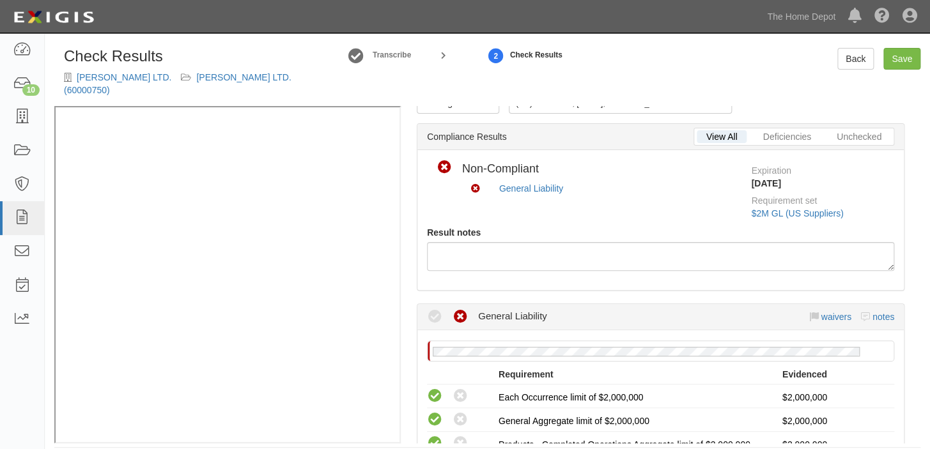
scroll to position [0, 0]
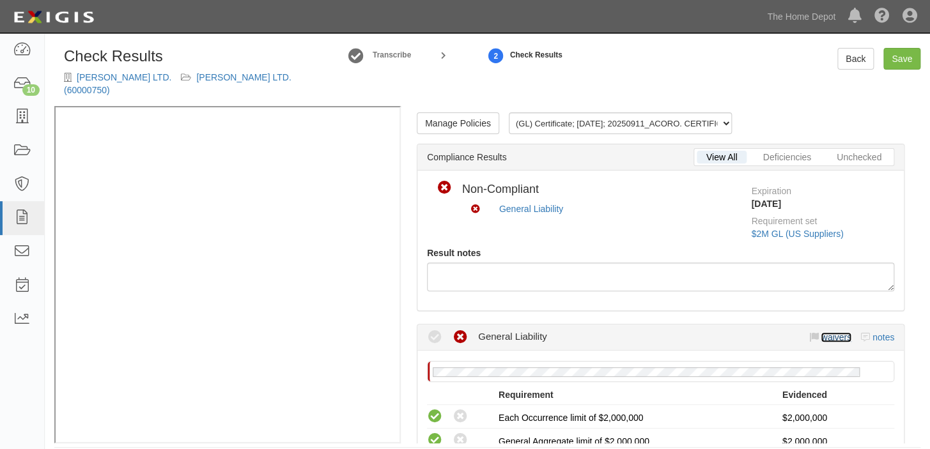
click at [836, 332] on link "waivers" at bounding box center [835, 337] width 30 height 10
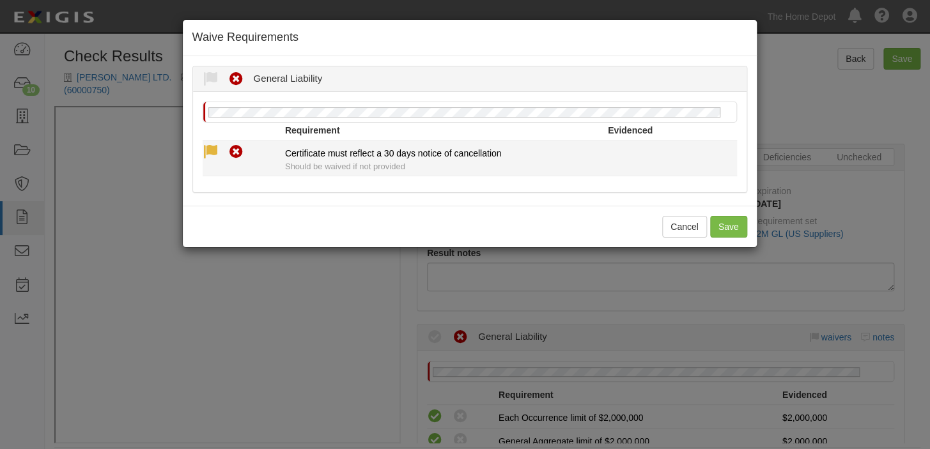
click at [209, 150] on icon at bounding box center [211, 152] width 16 height 16
radio input "true"
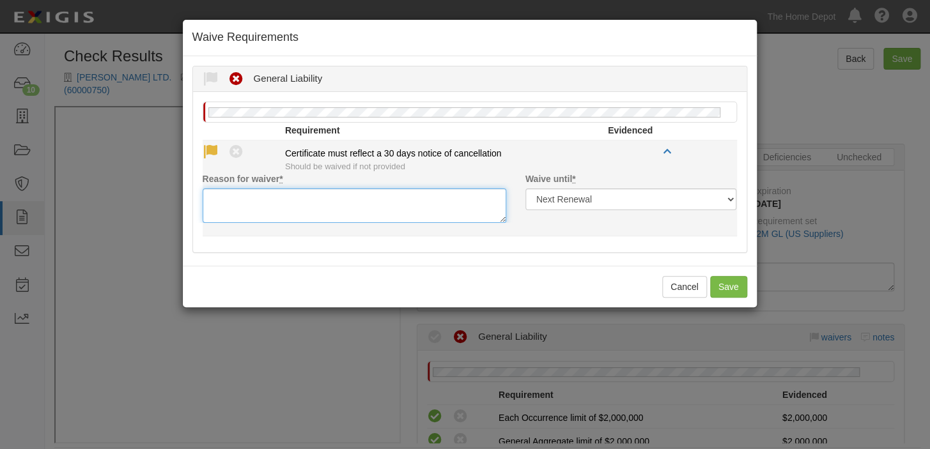
click at [218, 196] on textarea "Reason for waiver *" at bounding box center [354, 205] width 303 height 35
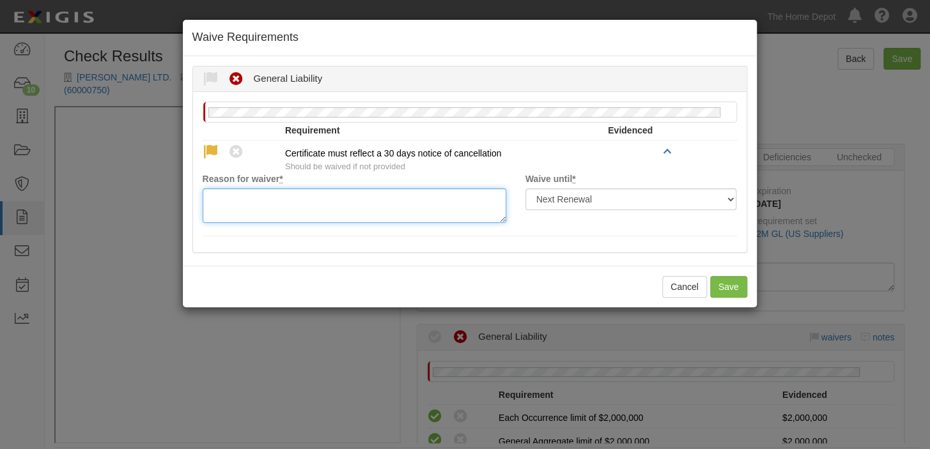
paste textarea "waived per client"
type textarea "waived per client"
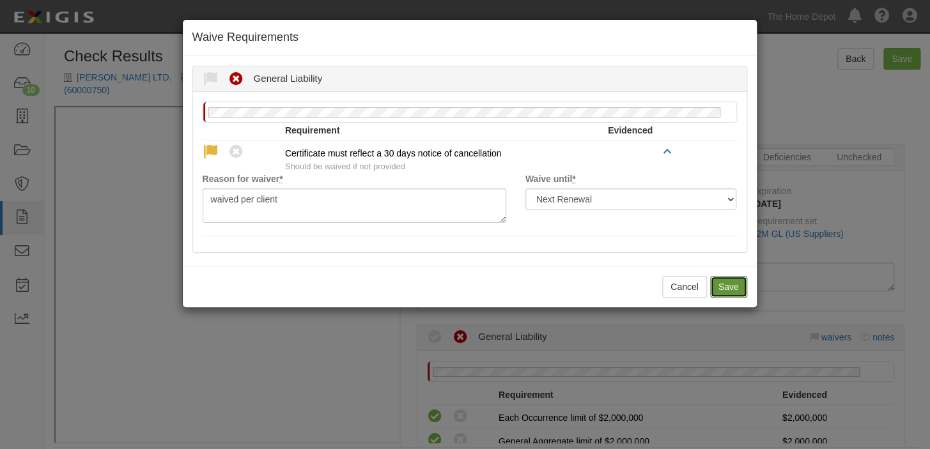
click at [741, 288] on button "Save" at bounding box center [728, 287] width 37 height 22
radio input "true"
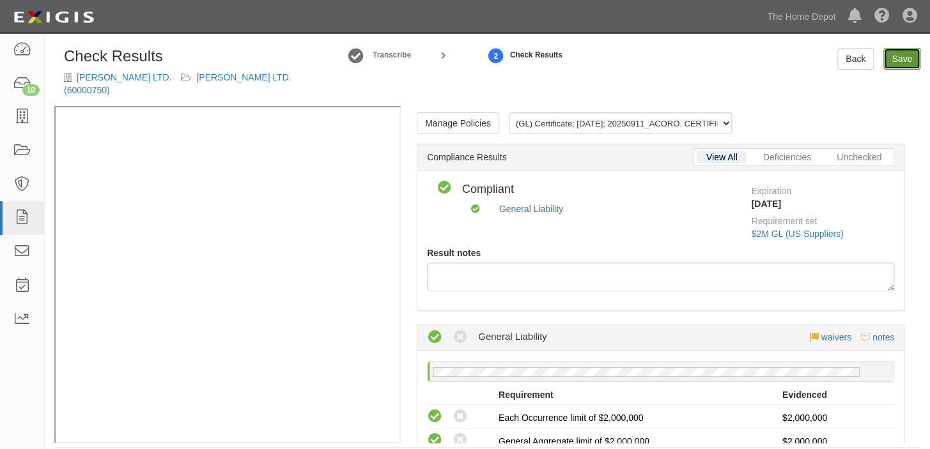
click at [909, 59] on link "Save" at bounding box center [901, 59] width 37 height 22
radio input "true"
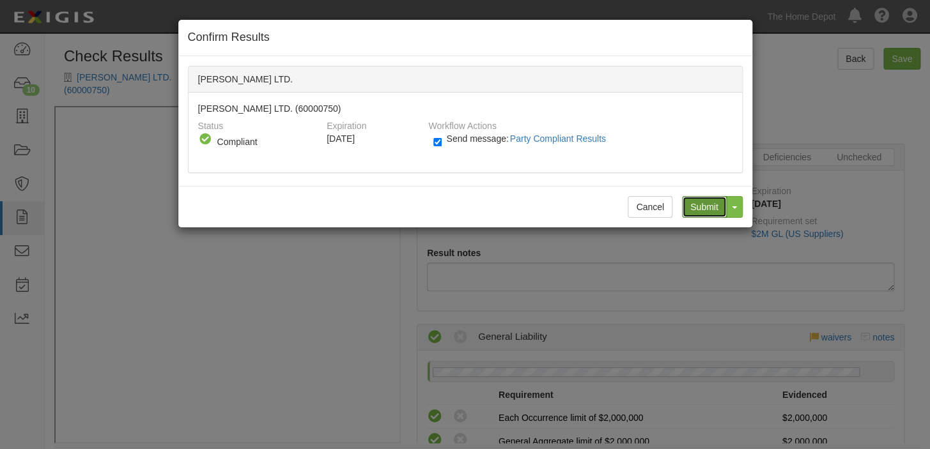
click at [684, 200] on input "Submit" at bounding box center [704, 207] width 45 height 22
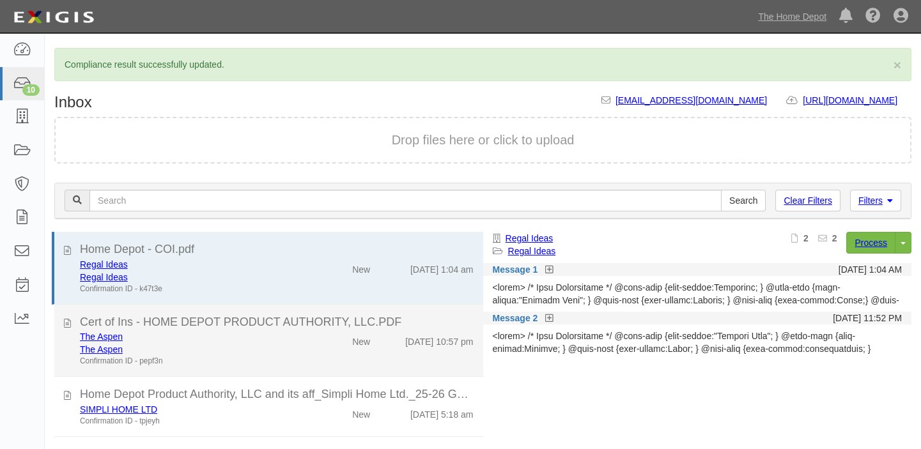
click at [274, 352] on div "The Aspen" at bounding box center [191, 349] width 222 height 13
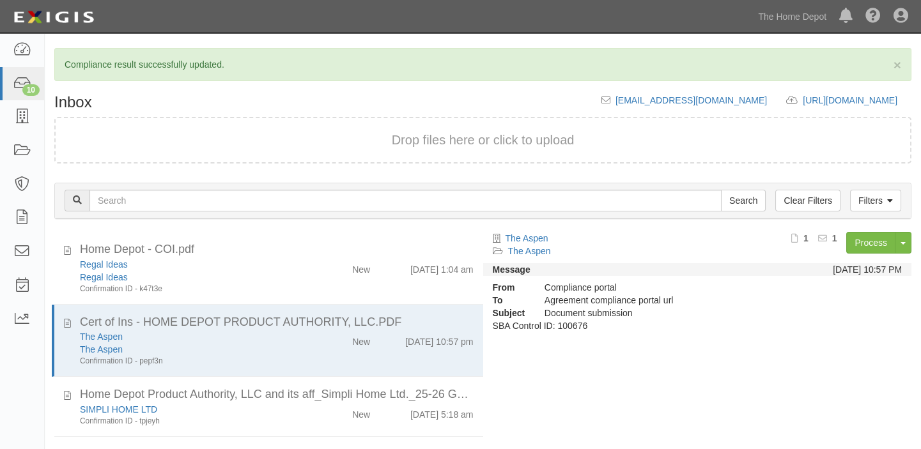
click at [843, 246] on div "Process Toggle Document Dropdown Archive Document Close Mark as Done Toggle Tas…" at bounding box center [786, 247] width 250 height 31
click at [850, 245] on link "Process" at bounding box center [870, 243] width 49 height 22
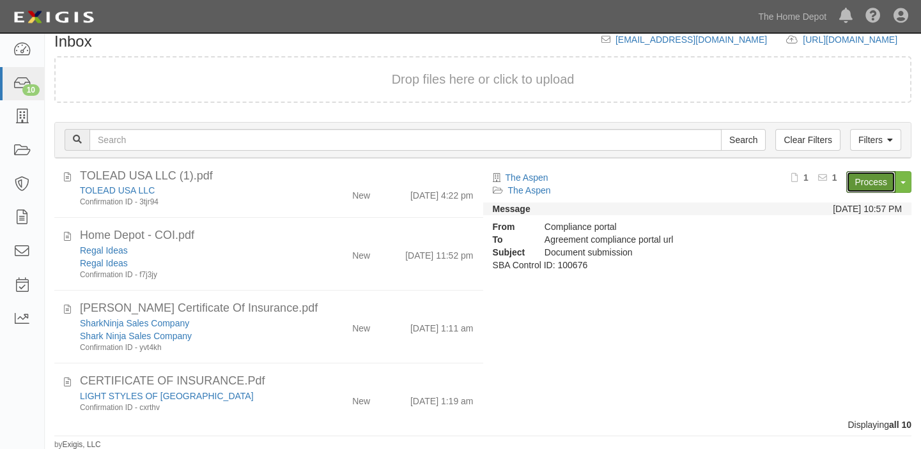
scroll to position [290, 0]
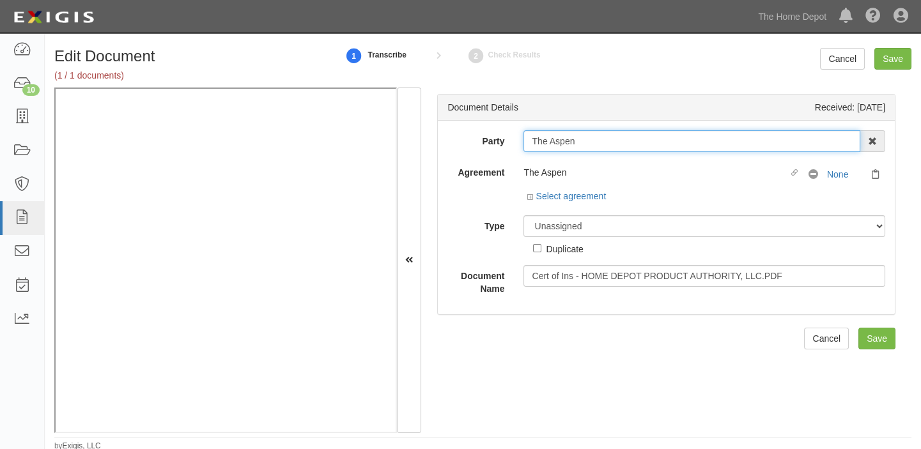
drag, startPoint x: 528, startPoint y: 139, endPoint x: 632, endPoint y: 142, distance: 104.2
click at [632, 142] on input "The Aspen" at bounding box center [691, 141] width 337 height 22
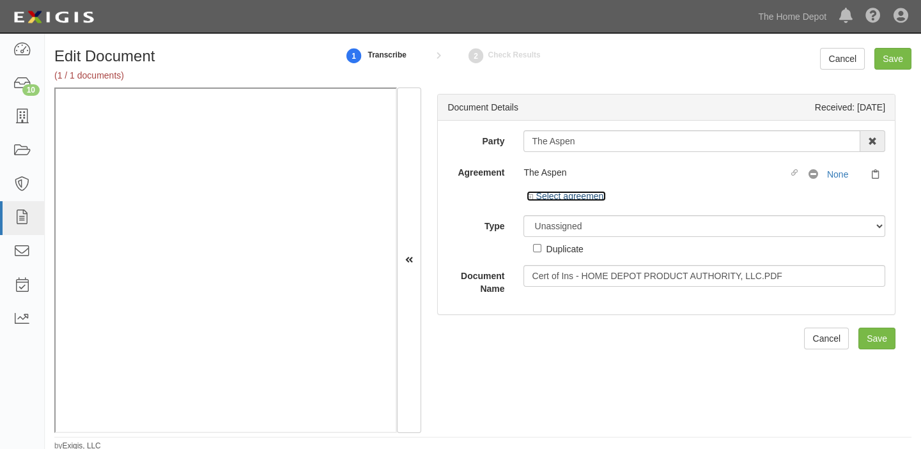
click at [599, 192] on link "Select agreement" at bounding box center [565, 196] width 79 height 10
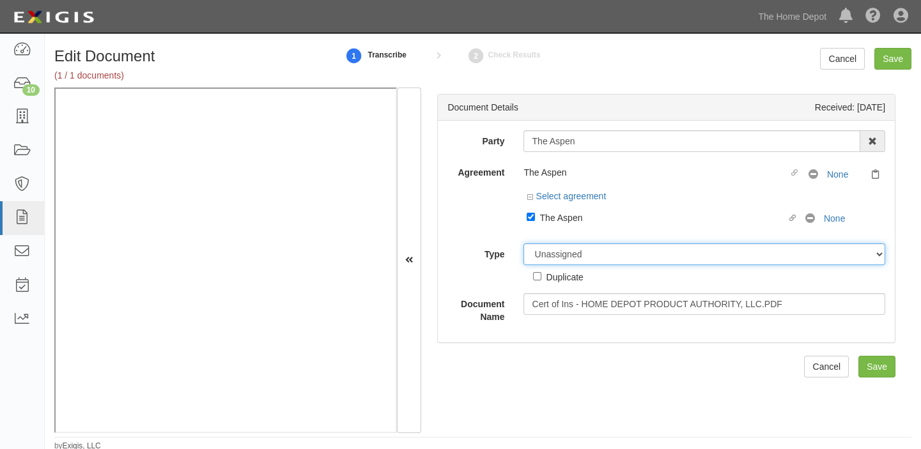
click at [600, 256] on select "Unassigned Binder Cancellation Notice Certificate Contract Endorsement Insuranc…" at bounding box center [704, 254] width 362 height 22
select select "CertificateDetail"
click at [523, 243] on select "Unassigned Binder Cancellation Notice Certificate Contract Endorsement Insuranc…" at bounding box center [704, 254] width 362 height 22
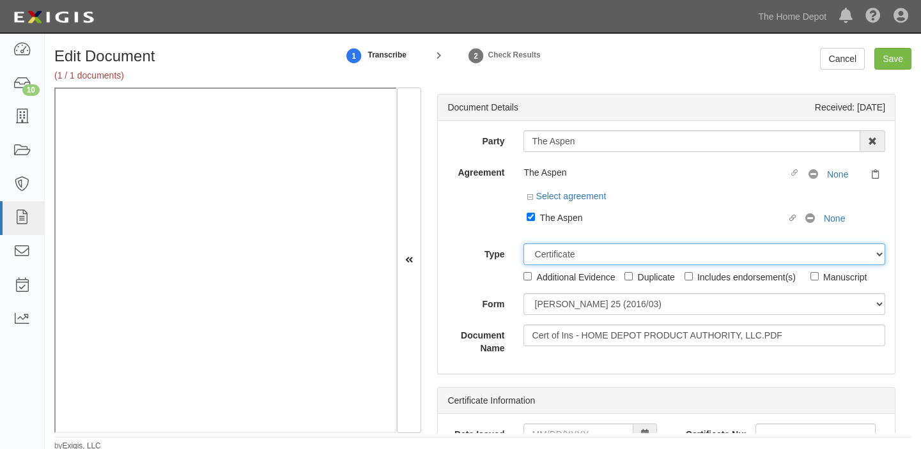
scroll to position [2, 0]
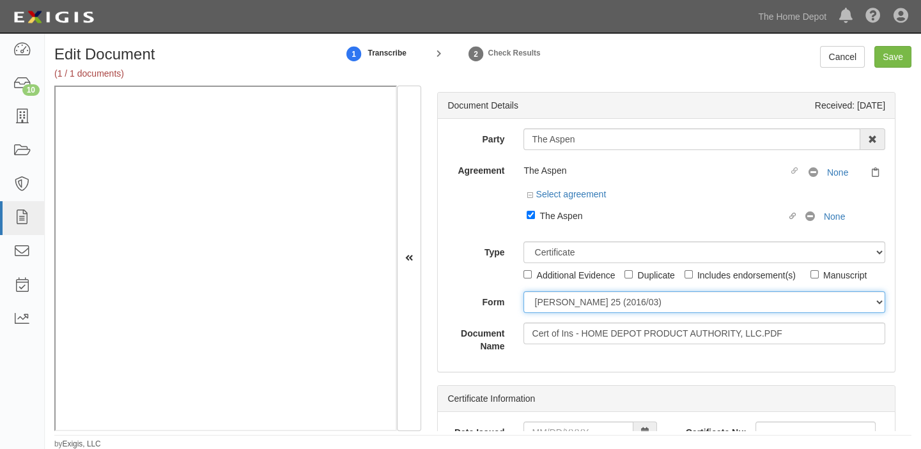
click at [559, 300] on select "ACORD 25 (2016/03) ACORD 101 ACORD 855 NY (2014/05) General" at bounding box center [704, 302] width 362 height 22
select select "GeneralFormDetail"
click at [523, 291] on select "ACORD 25 (2016/03) ACORD 101 ACORD 855 NY (2014/05) General" at bounding box center [704, 302] width 362 height 22
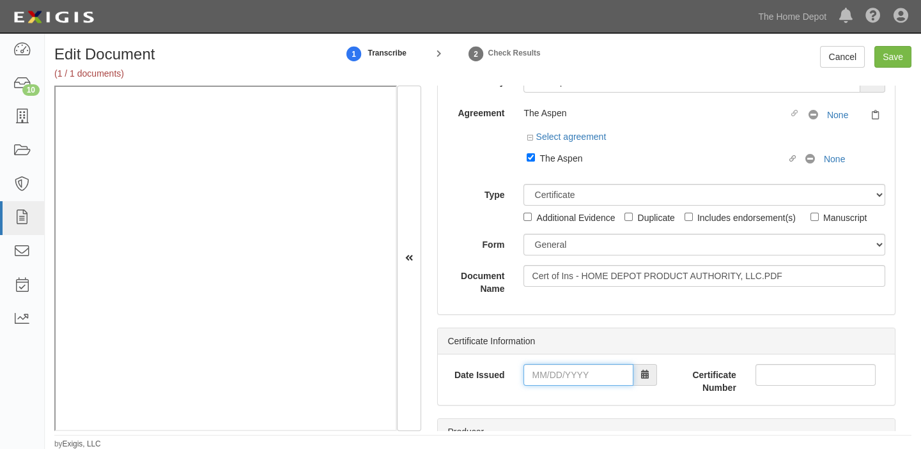
drag, startPoint x: 563, startPoint y: 373, endPoint x: 565, endPoint y: 365, distance: 7.5
click at [563, 373] on input "Date Issued" at bounding box center [577, 375] width 109 height 22
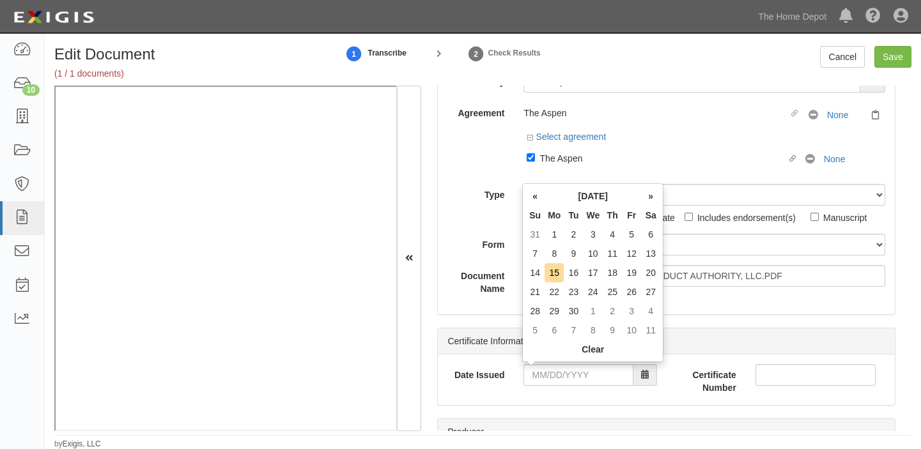
click at [580, 212] on th "Tu" at bounding box center [573, 215] width 19 height 19
click at [569, 250] on td "9" at bounding box center [573, 253] width 19 height 19
type input "09/09/2025"
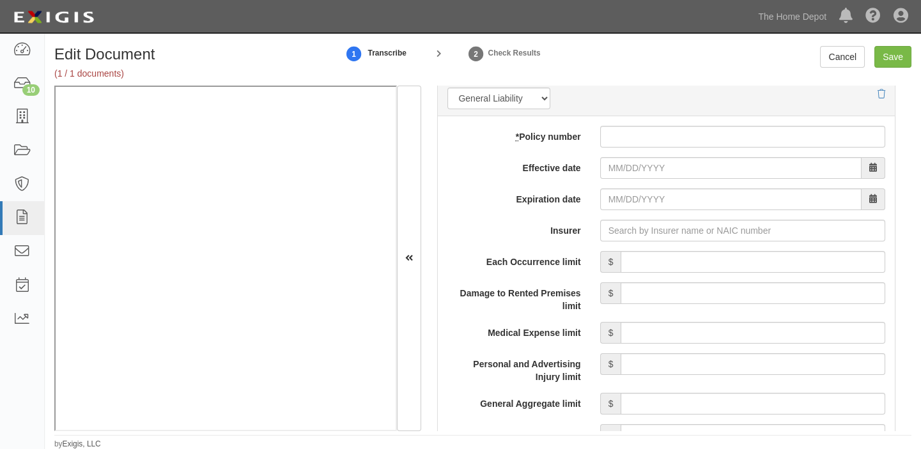
scroll to position [987, 0]
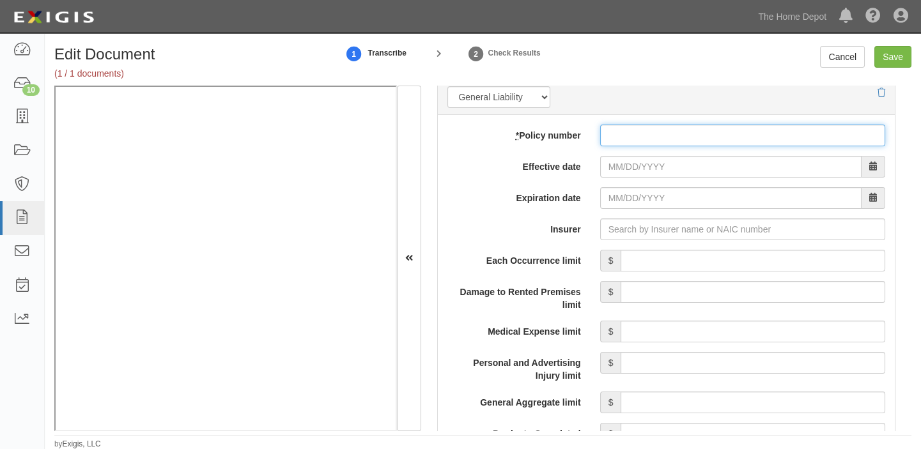
drag, startPoint x: 632, startPoint y: 136, endPoint x: 631, endPoint y: 142, distance: 6.5
click at [632, 136] on input "* Policy number" at bounding box center [742, 136] width 285 height 22
paste input "57SBMAY5R4A"
type input "57SBMAY5R4A"
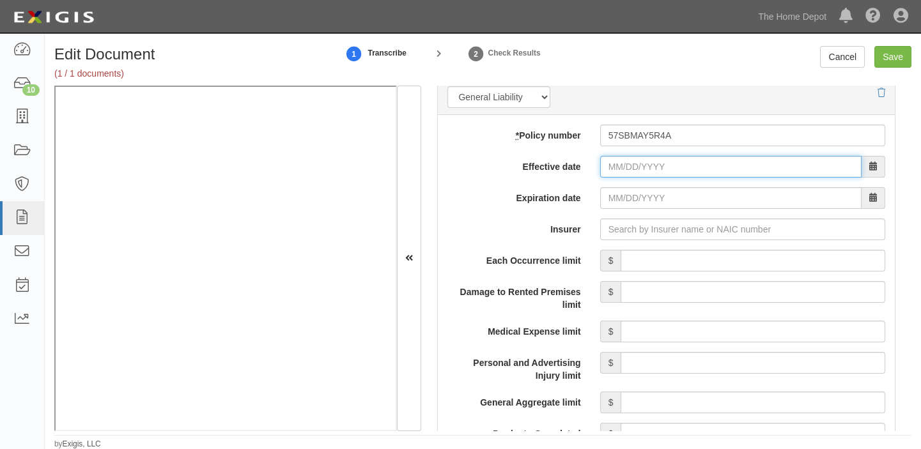
click at [624, 160] on input "Effective date" at bounding box center [730, 167] width 261 height 22
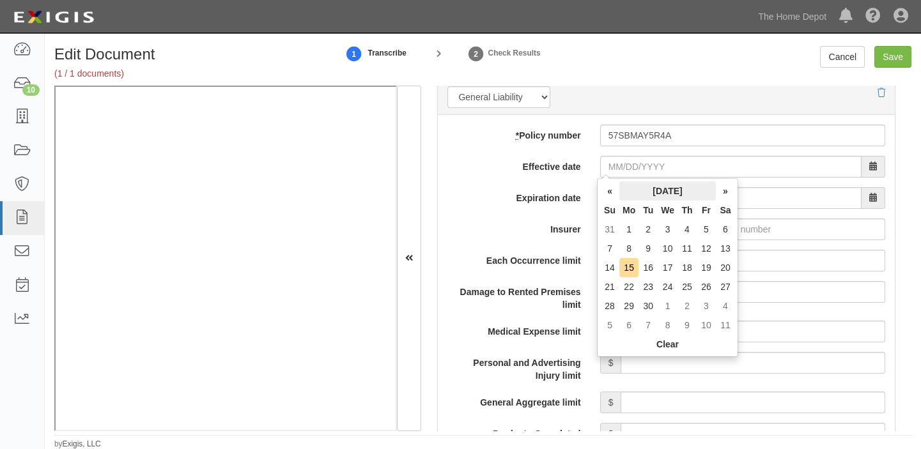
click at [639, 196] on th "[DATE]" at bounding box center [667, 190] width 96 height 19
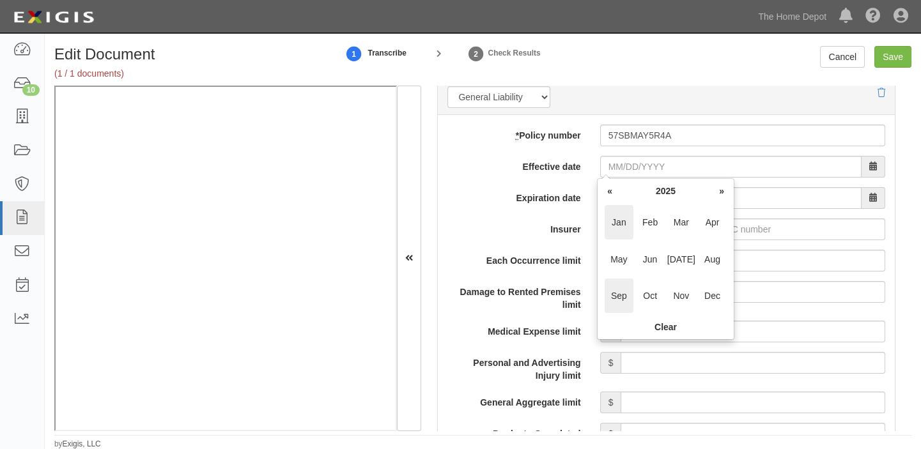
click at [621, 220] on span "Jan" at bounding box center [618, 222] width 29 height 35
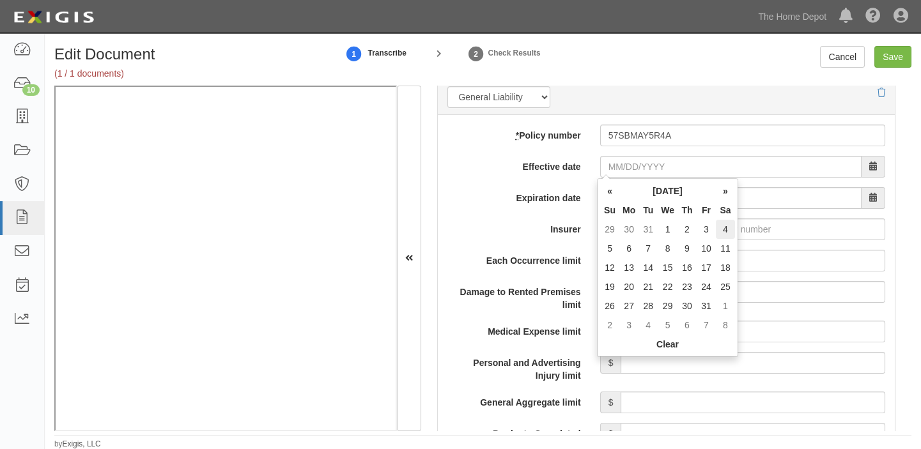
click at [720, 232] on td "4" at bounding box center [725, 229] width 19 height 19
type input "01/04/2025"
type input "01/04/2026"
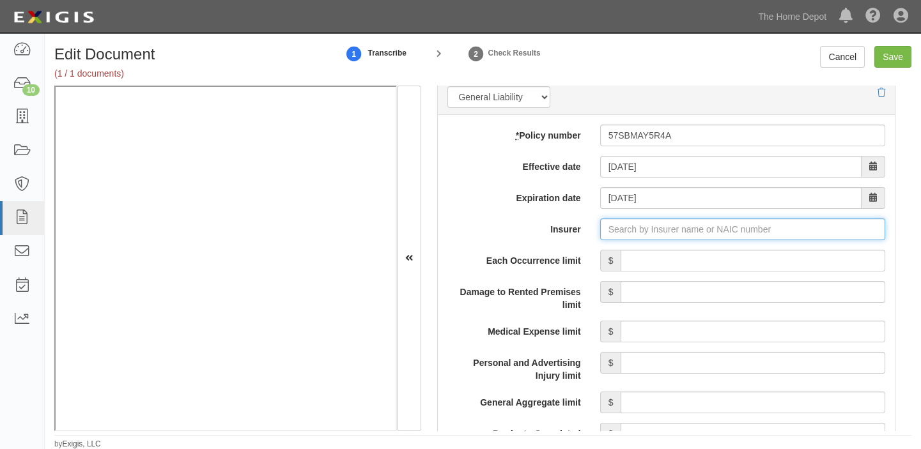
click at [641, 229] on input "Insurer" at bounding box center [742, 230] width 285 height 22
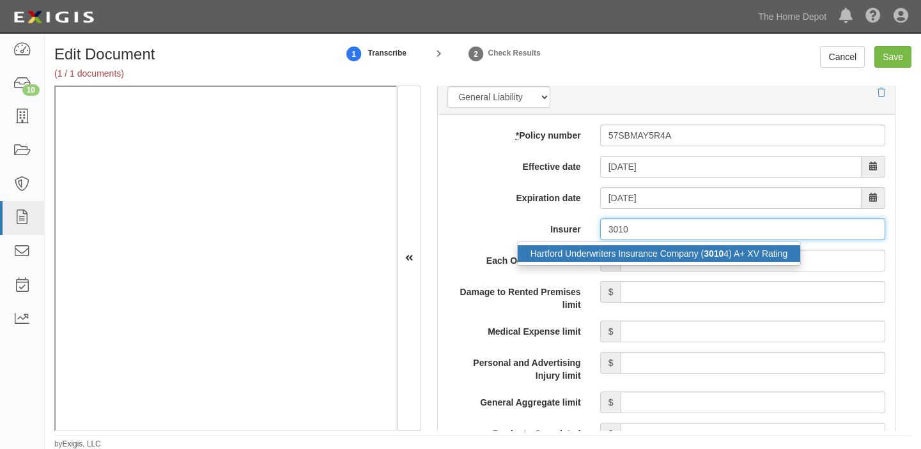
click at [647, 252] on div "Hartford Underwriters Insurance Company ( 3010 4) A+ XV Rating" at bounding box center [659, 253] width 283 height 17
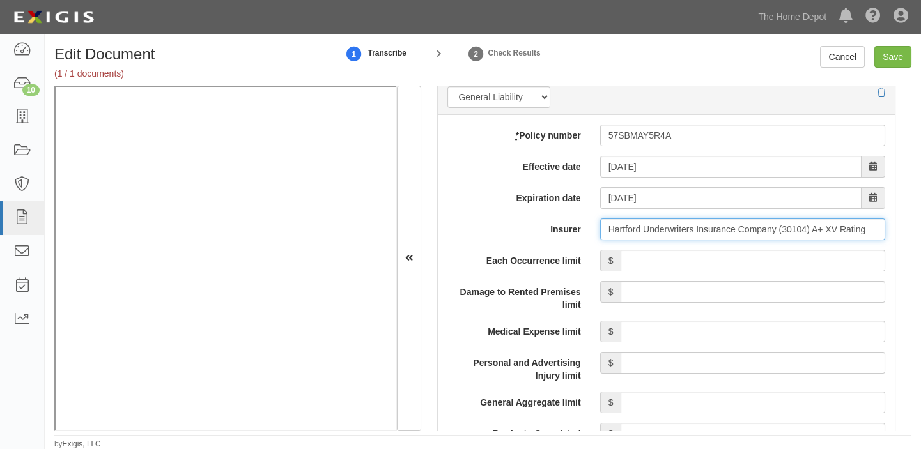
type input "Hartford Underwriters Insurance Company (30104) A+ XV Rating"
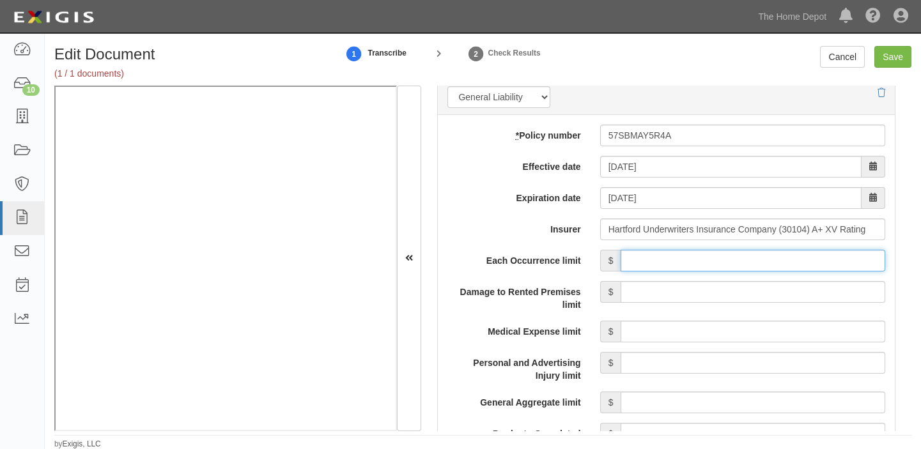
click at [653, 266] on input "Each Occurrence limit" at bounding box center [752, 261] width 265 height 22
type input "1,000,000"
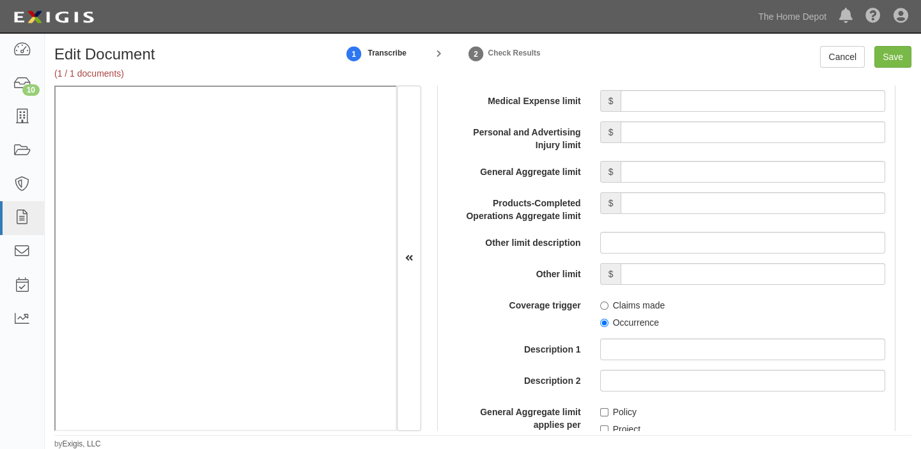
scroll to position [1220, 0]
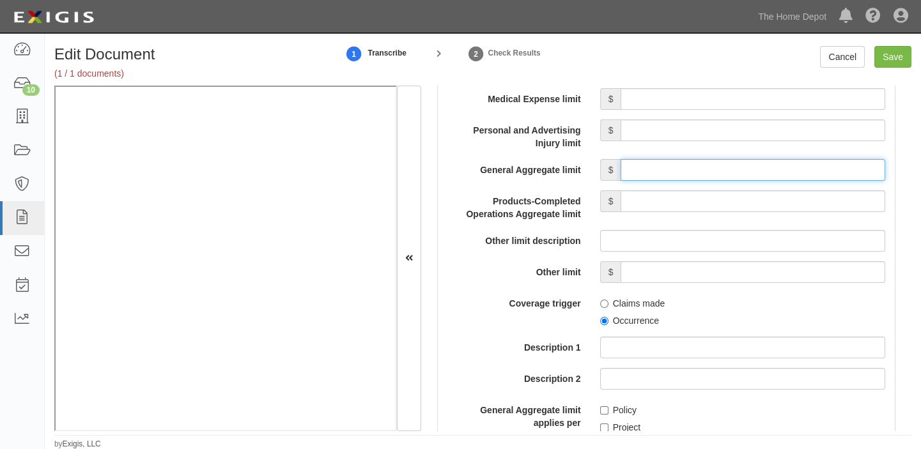
click at [727, 172] on input "General Aggregate limit" at bounding box center [752, 170] width 265 height 22
type input "2,000,000"
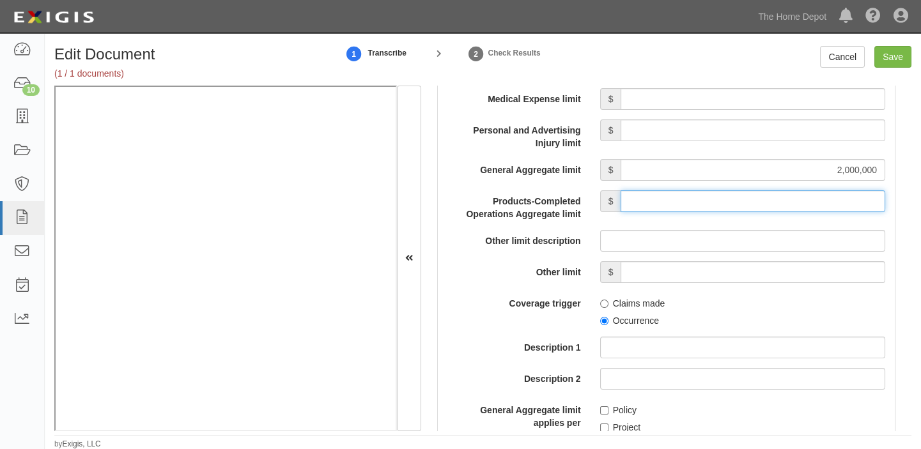
click at [742, 197] on input "Products-Completed Operations Aggregate limit" at bounding box center [752, 201] width 265 height 22
type input "2,000,000"
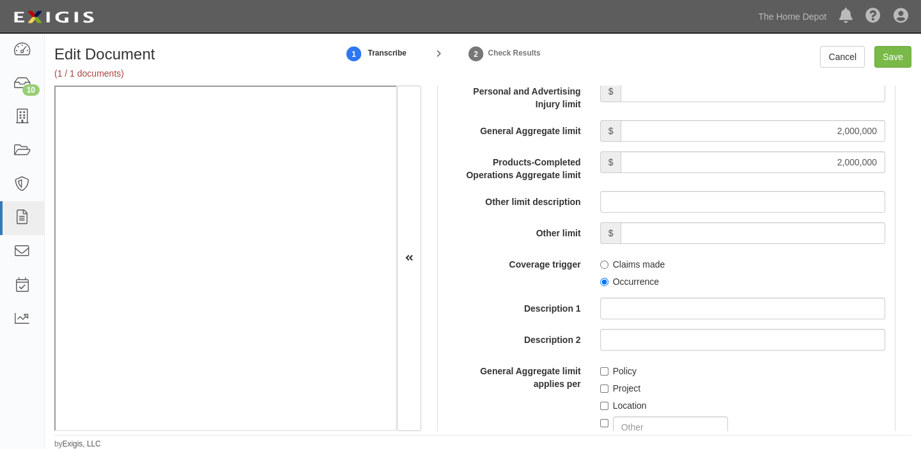
scroll to position [1278, 0]
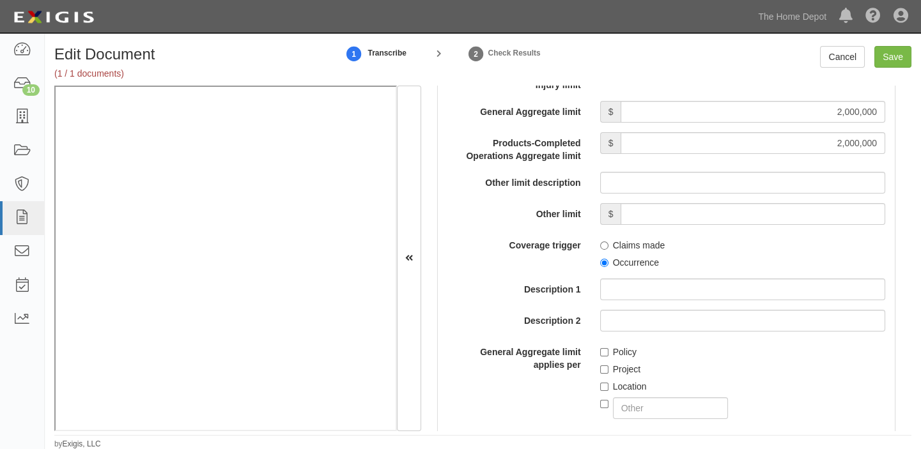
click at [636, 263] on label "Occurrence" at bounding box center [629, 262] width 59 height 13
click at [608, 263] on input "Occurrence" at bounding box center [604, 263] width 8 height 8
radio input "true"
click at [613, 348] on label "Policy" at bounding box center [618, 352] width 36 height 13
click at [608, 348] on input "Policy" at bounding box center [604, 352] width 8 height 8
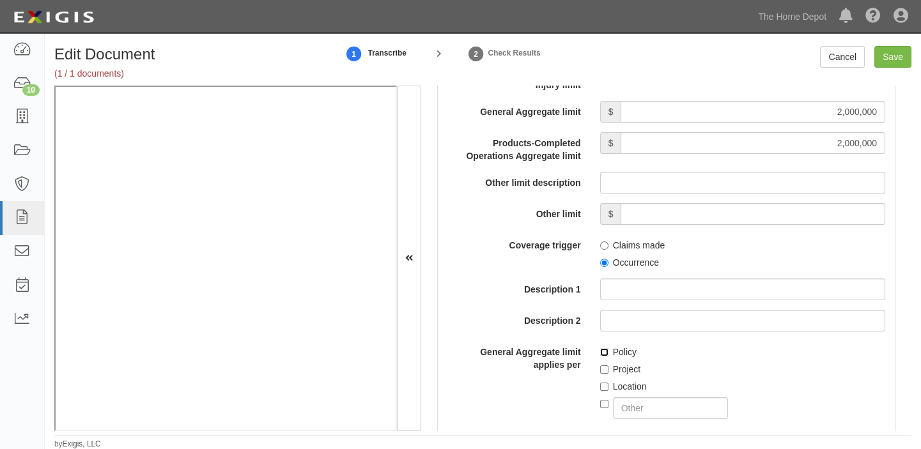
checkbox input "true"
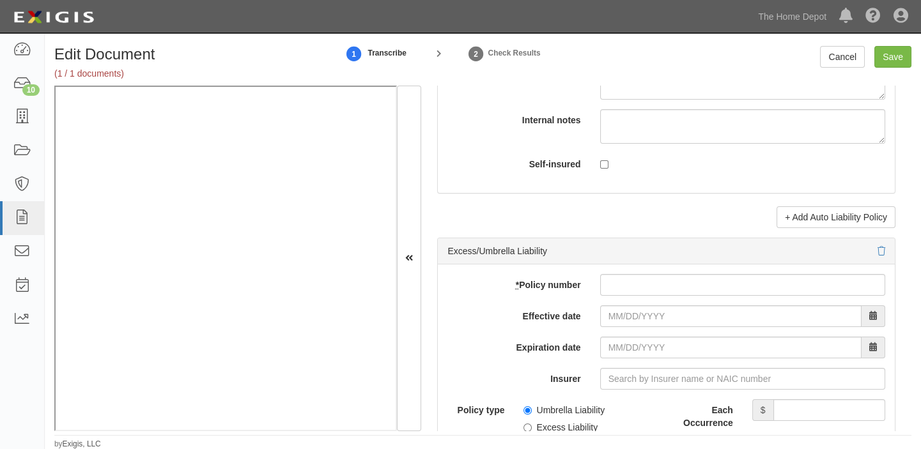
scroll to position [2439, 0]
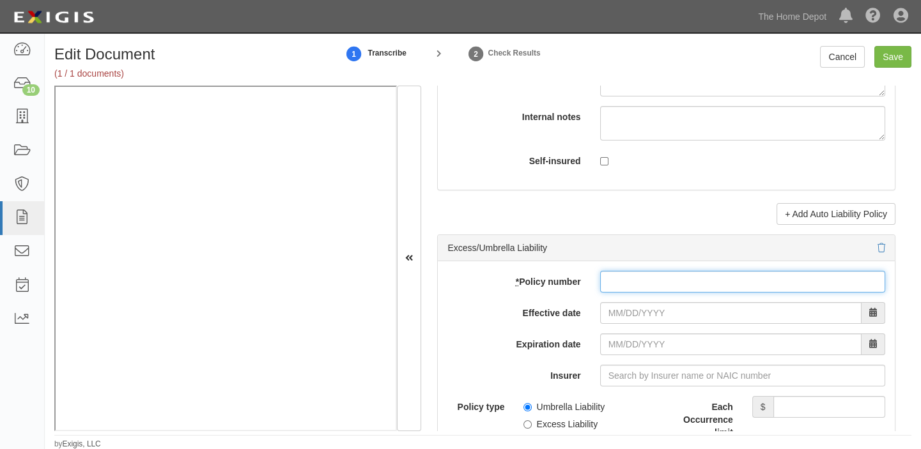
click at [668, 285] on input "* Policy number" at bounding box center [742, 282] width 285 height 22
paste input "57SBMAY5R4A"
type input "57SBMAY5R4A"
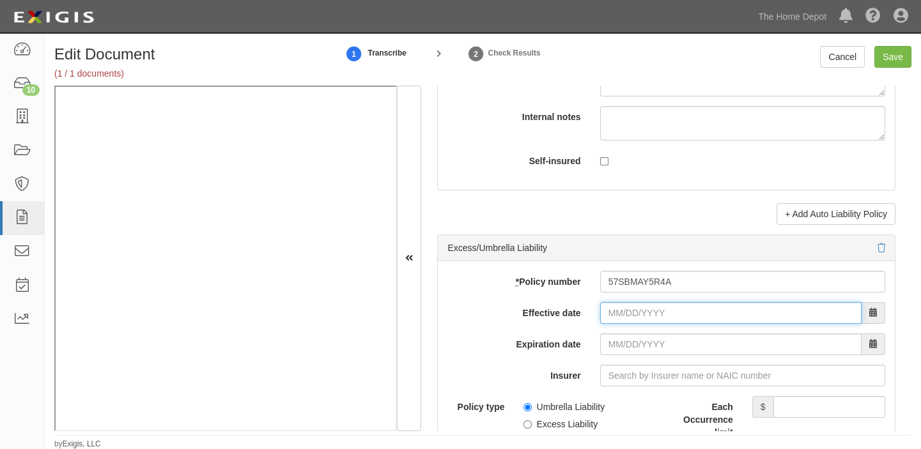
click at [623, 318] on input "Effective date" at bounding box center [730, 313] width 261 height 22
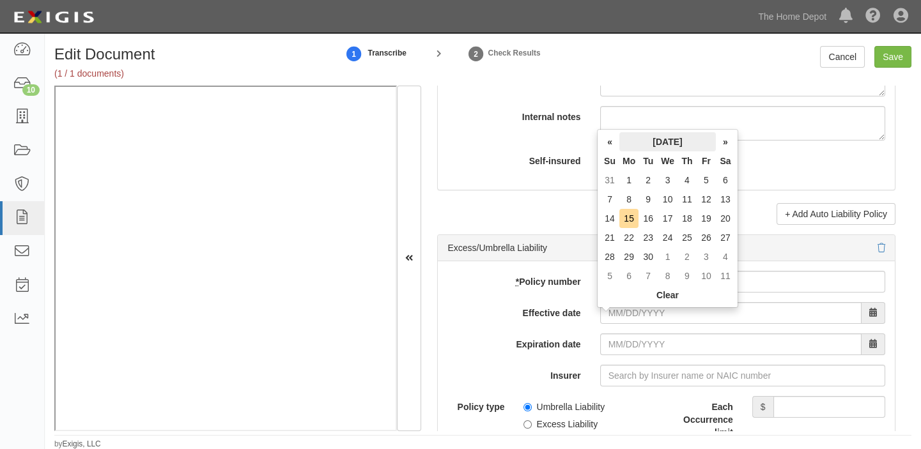
click at [650, 142] on th "September 2025" at bounding box center [667, 141] width 96 height 19
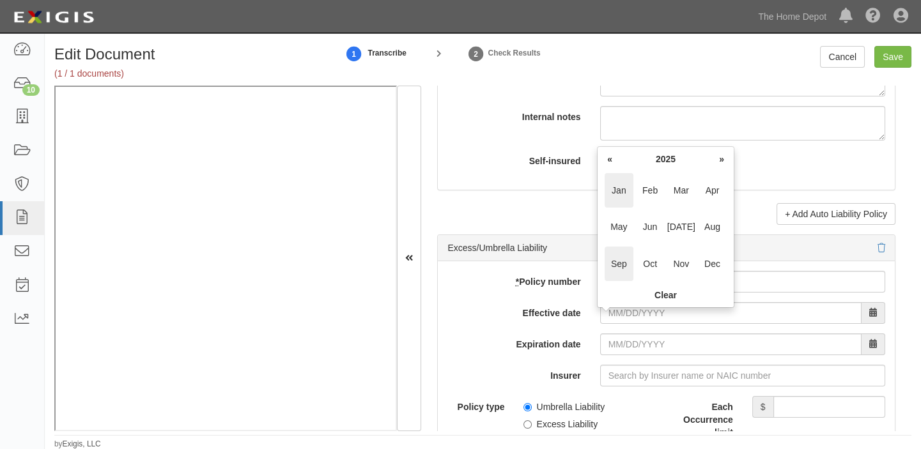
click at [626, 201] on span "Jan" at bounding box center [618, 190] width 29 height 35
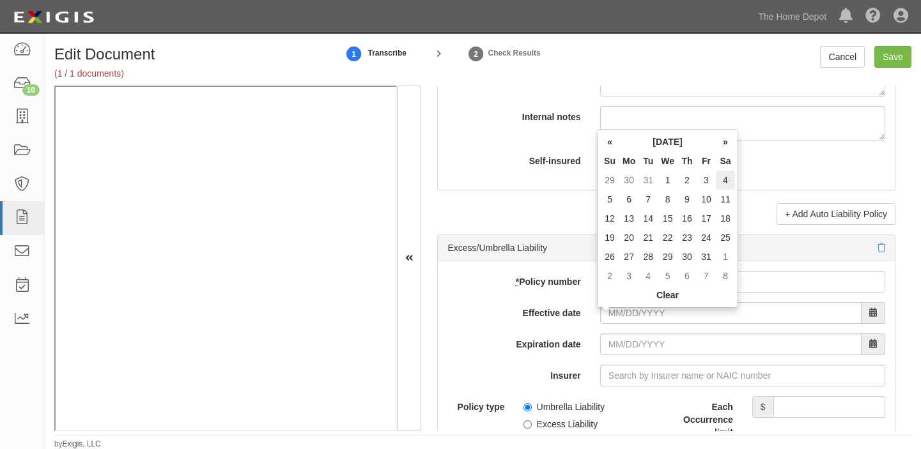
click at [726, 181] on td "4" at bounding box center [725, 180] width 19 height 19
type input "01/04/2025"
type input "01/04/2026"
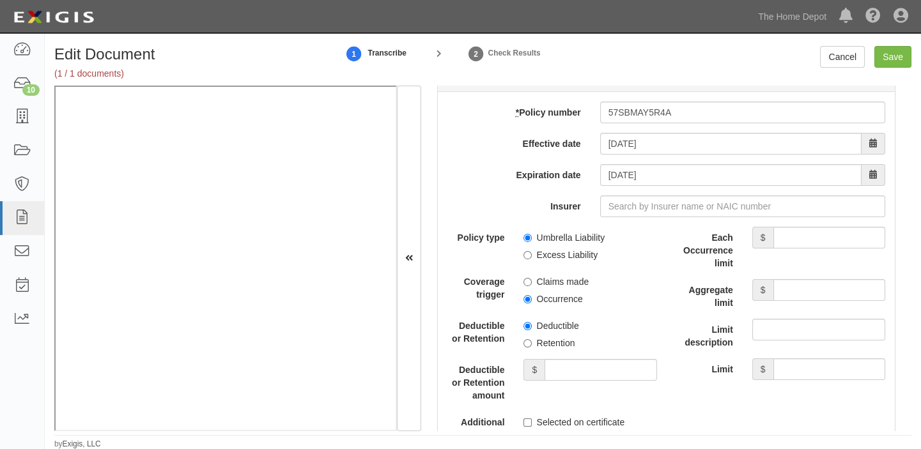
scroll to position [2613, 0]
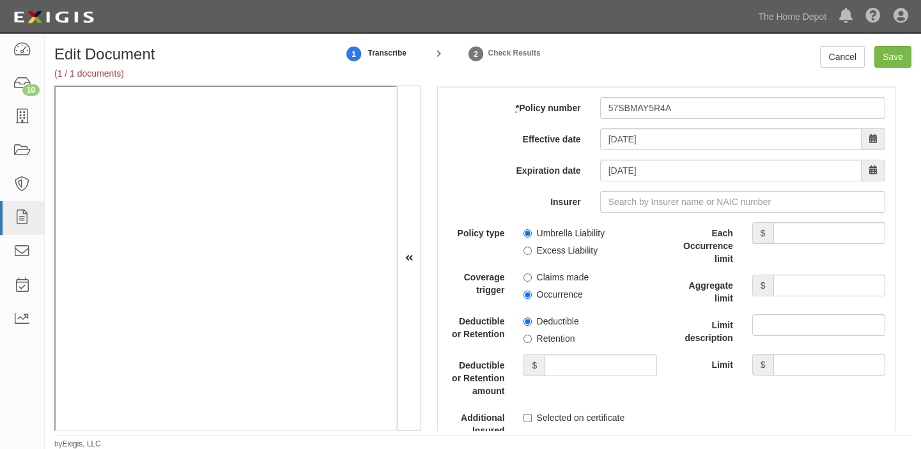
click at [544, 237] on label "Umbrella Liability" at bounding box center [563, 233] width 81 height 13
click at [532, 237] on input "Umbrella Liability" at bounding box center [527, 233] width 8 height 8
radio input "true"
click at [555, 345] on label "Retention" at bounding box center [548, 338] width 51 height 13
click at [532, 343] on input "Retention" at bounding box center [527, 339] width 8 height 8
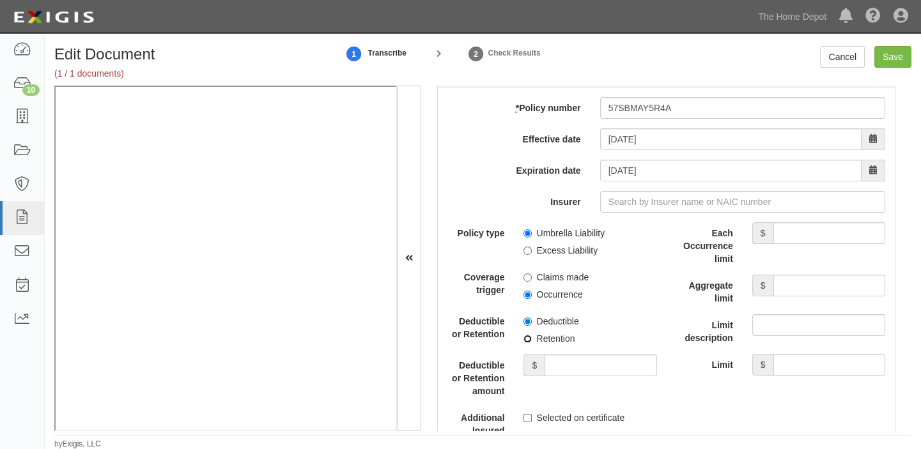
radio input "true"
click at [560, 363] on input "Deductible or Retention amount" at bounding box center [600, 366] width 112 height 22
type input "10,000"
click at [806, 226] on div "add update renew This new policy will be added This new policy will update exis…" at bounding box center [666, 369] width 457 height 562
click at [803, 244] on input "Each Occurrence limit" at bounding box center [829, 233] width 112 height 22
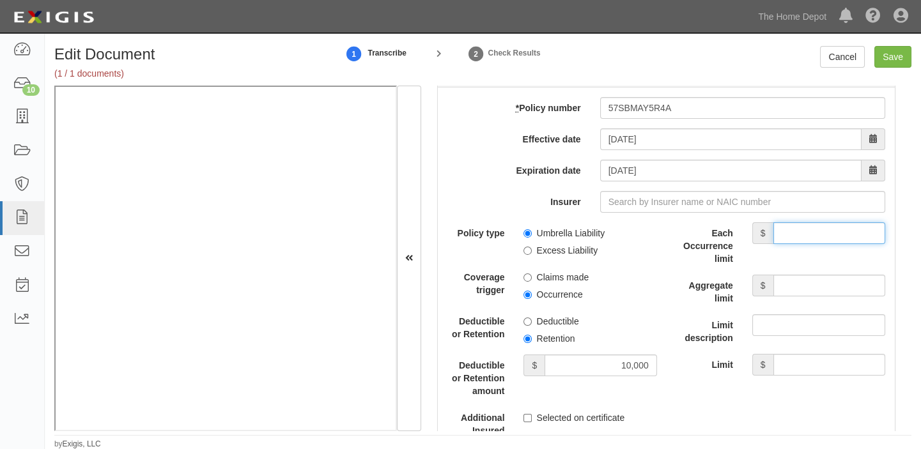
type input "8,000,000"
click at [783, 276] on div "Each Occurrence limit $ 8,000,000 Aggregate limit $ Limit description Limit $" at bounding box center [780, 298] width 209 height 153
click at [786, 292] on input "Aggregate limit" at bounding box center [829, 286] width 112 height 22
type input "8,000,000"
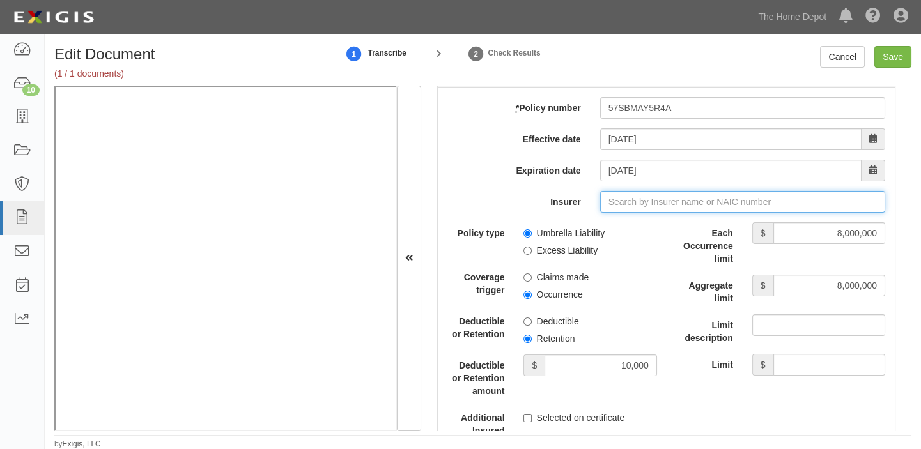
click at [710, 200] on input "Insurer" at bounding box center [742, 202] width 285 height 22
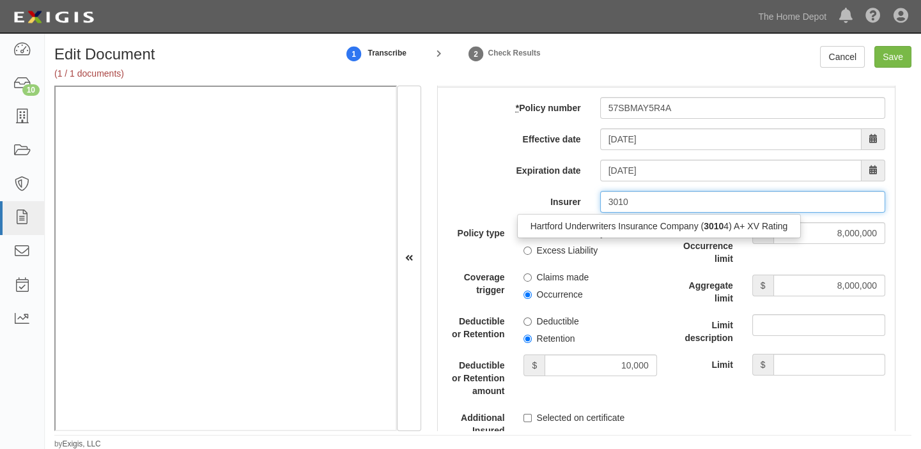
click at [712, 230] on strong "3010" at bounding box center [713, 226] width 20 height 10
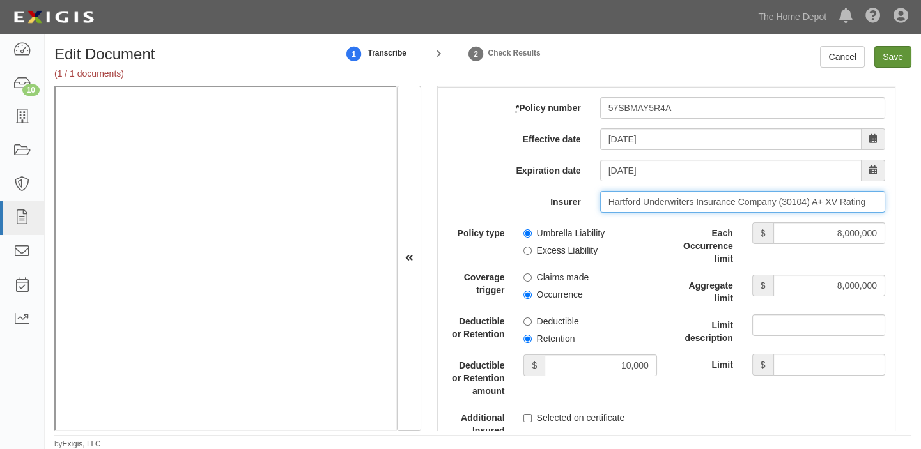
type input "Hartford Underwriters Insurance Company (30104) A+ XV Rating"
click at [886, 59] on input "Save" at bounding box center [892, 57] width 37 height 22
type input "1000000"
type input "2000000"
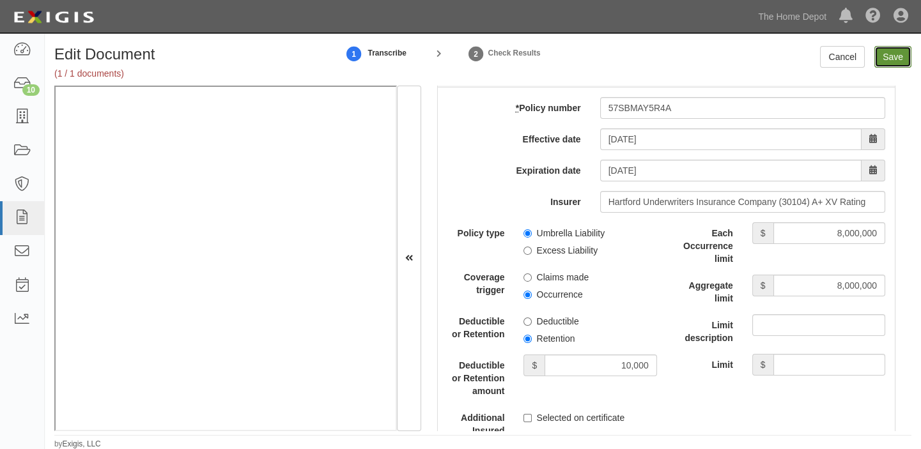
type input "10000"
type input "8000000"
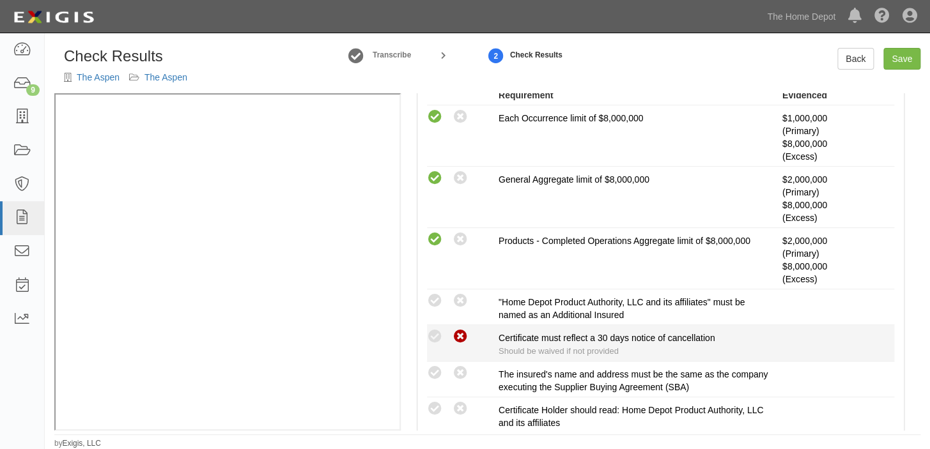
scroll to position [290, 0]
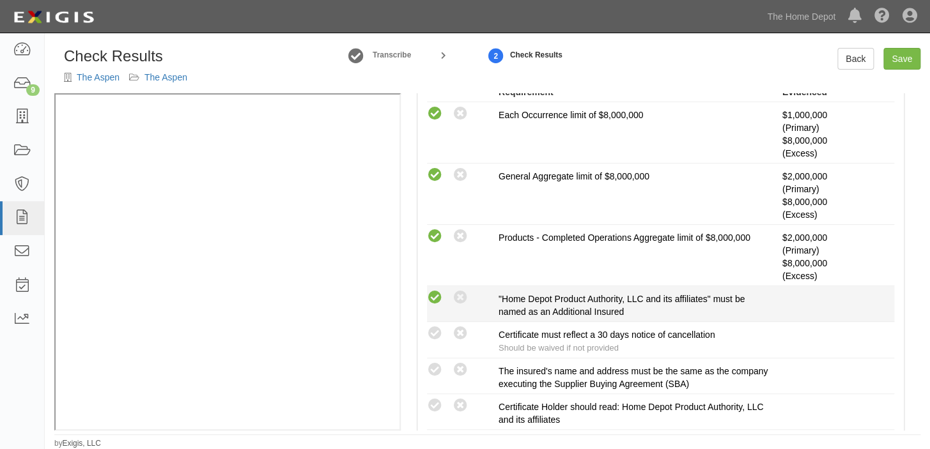
click at [432, 300] on icon at bounding box center [435, 298] width 16 height 16
radio input "true"
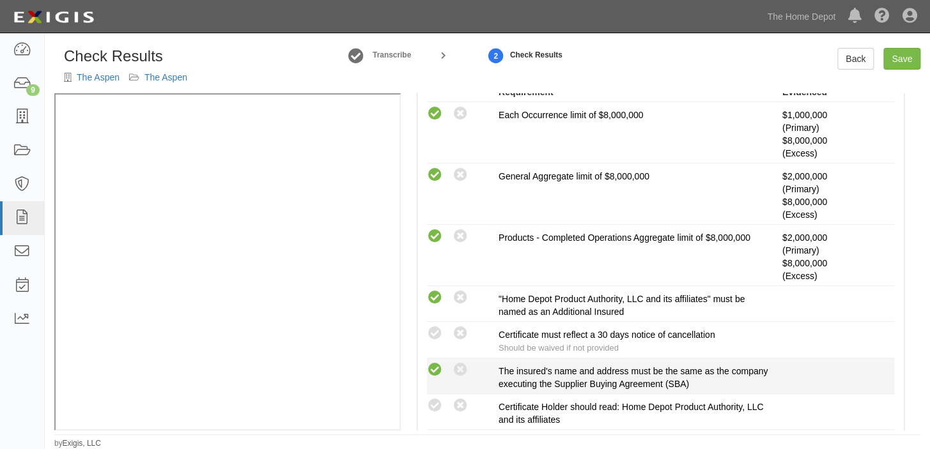
click at [433, 366] on icon at bounding box center [435, 370] width 16 height 16
radio input "true"
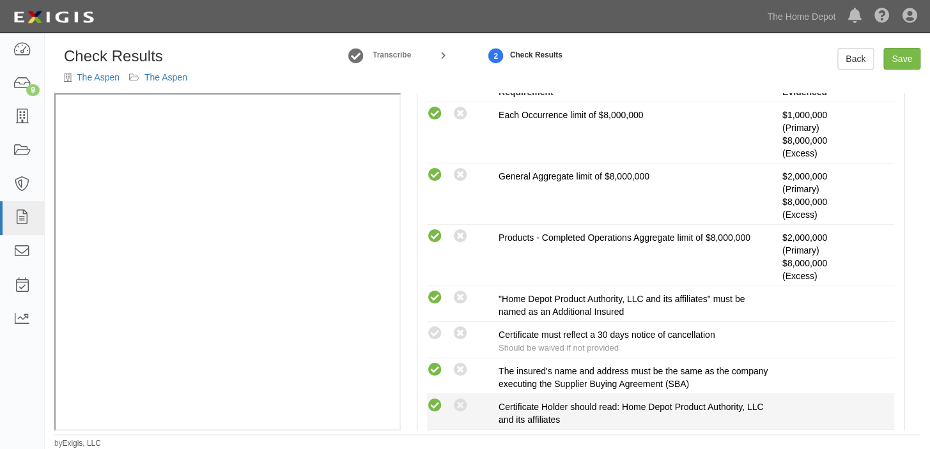
click at [433, 399] on icon at bounding box center [435, 406] width 16 height 16
radio input "true"
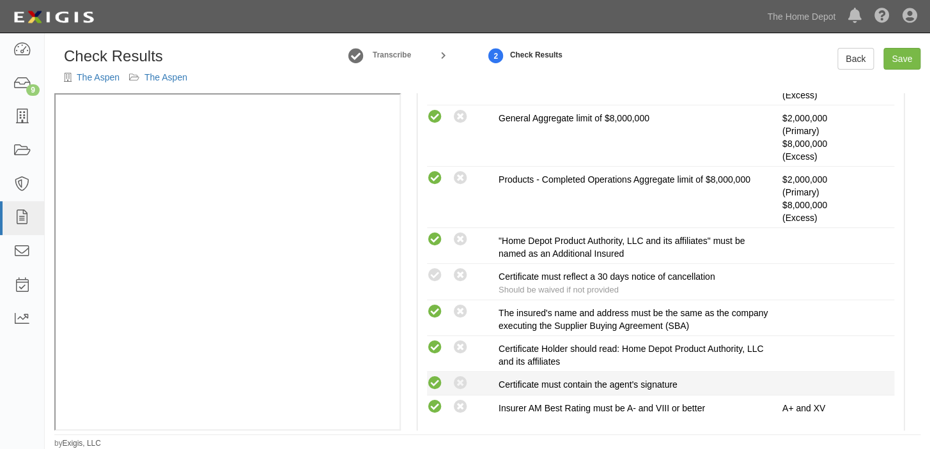
click at [429, 378] on icon at bounding box center [435, 384] width 16 height 16
radio input "true"
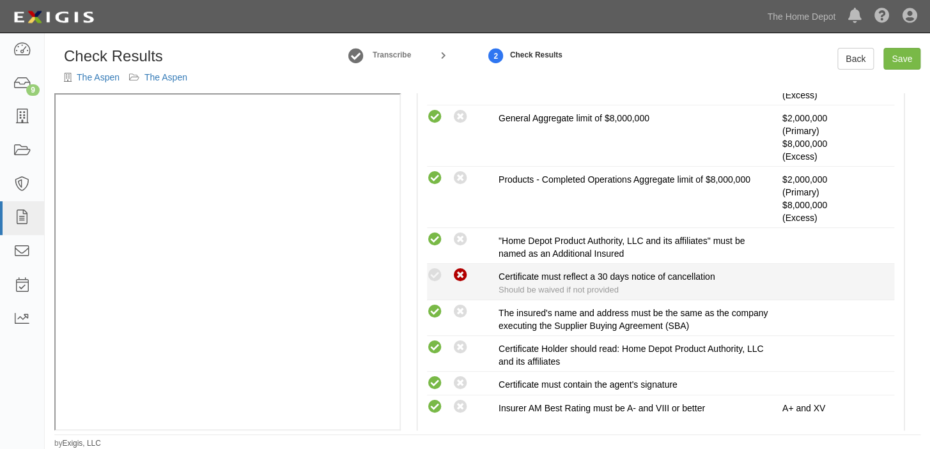
click at [455, 279] on icon at bounding box center [460, 276] width 16 height 16
radio input "true"
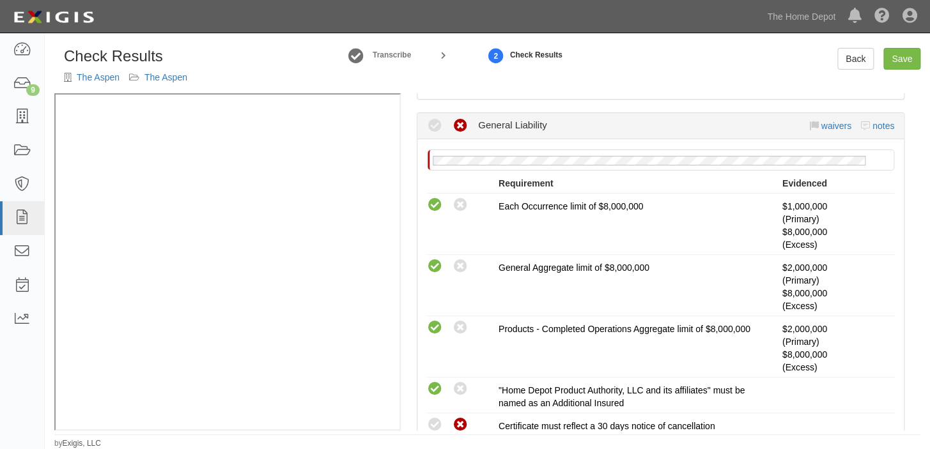
scroll to position [174, 0]
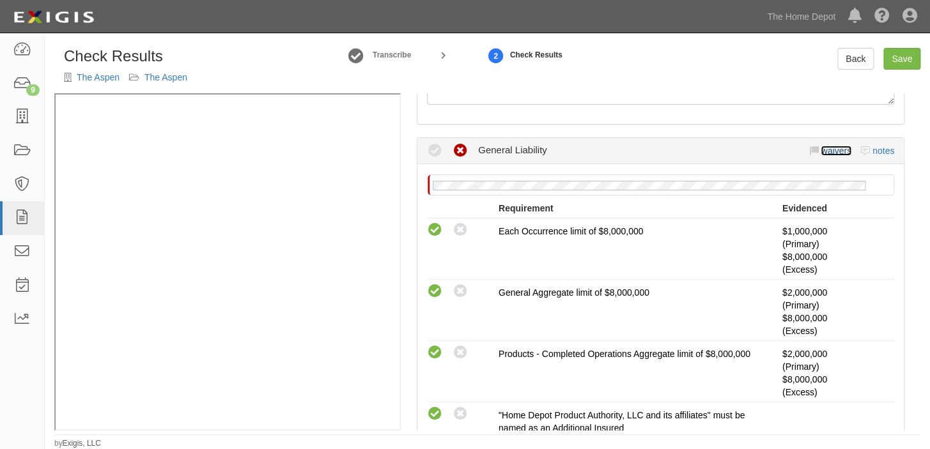
click at [823, 149] on link "waivers" at bounding box center [835, 151] width 30 height 10
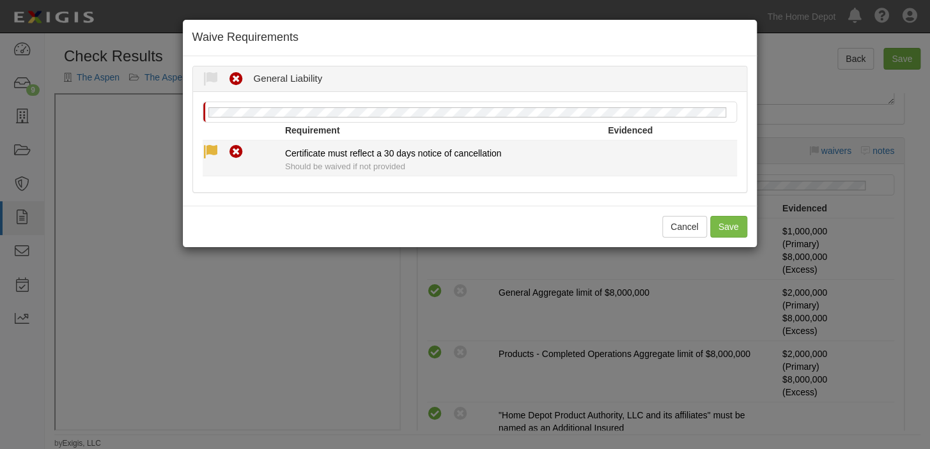
click at [204, 148] on icon at bounding box center [211, 152] width 16 height 16
radio input "true"
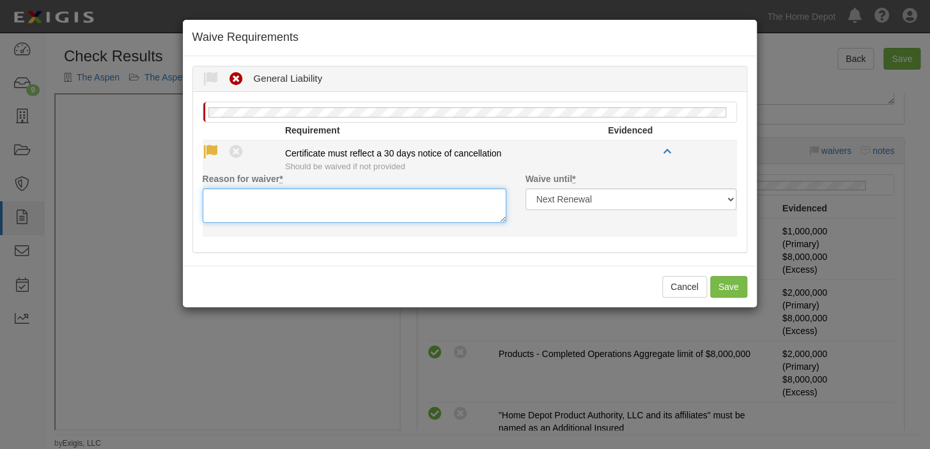
click at [227, 194] on textarea "Reason for waiver *" at bounding box center [354, 205] width 303 height 35
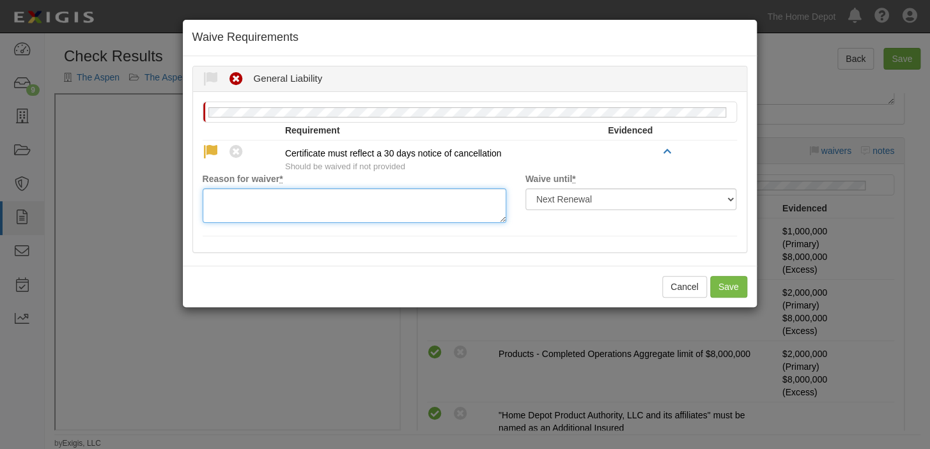
paste textarea "waived per client"
type textarea "waived per client"
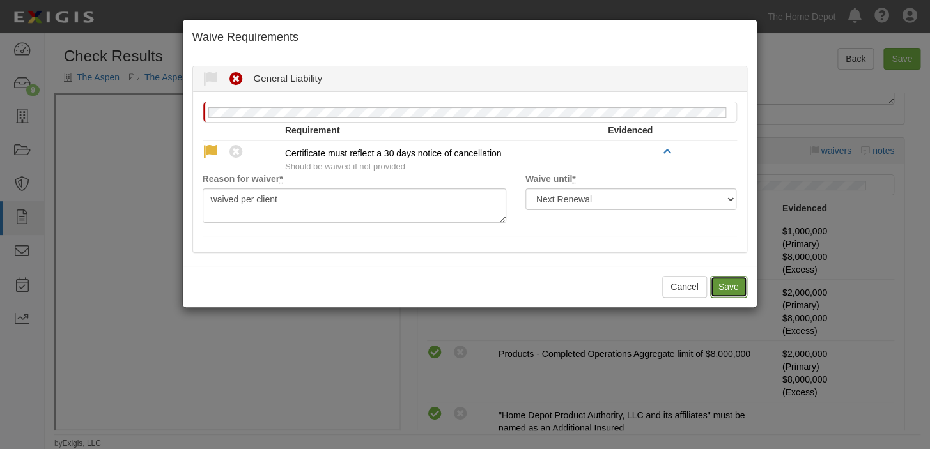
click at [723, 291] on button "Save" at bounding box center [728, 287] width 37 height 22
radio input "true"
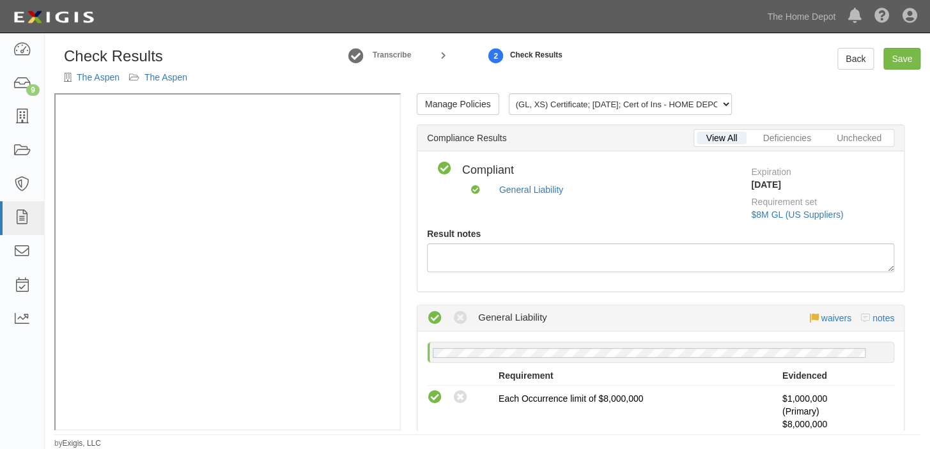
scroll to position [0, 0]
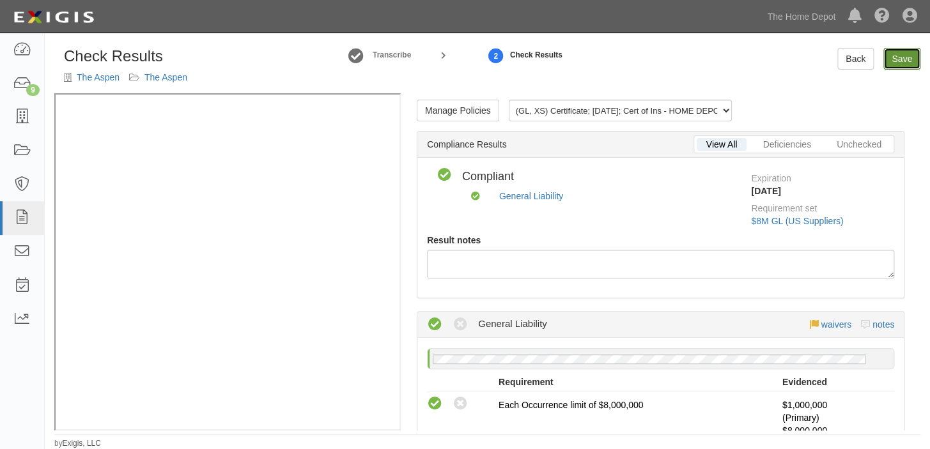
click at [902, 69] on link "Save" at bounding box center [901, 59] width 37 height 22
radio input "true"
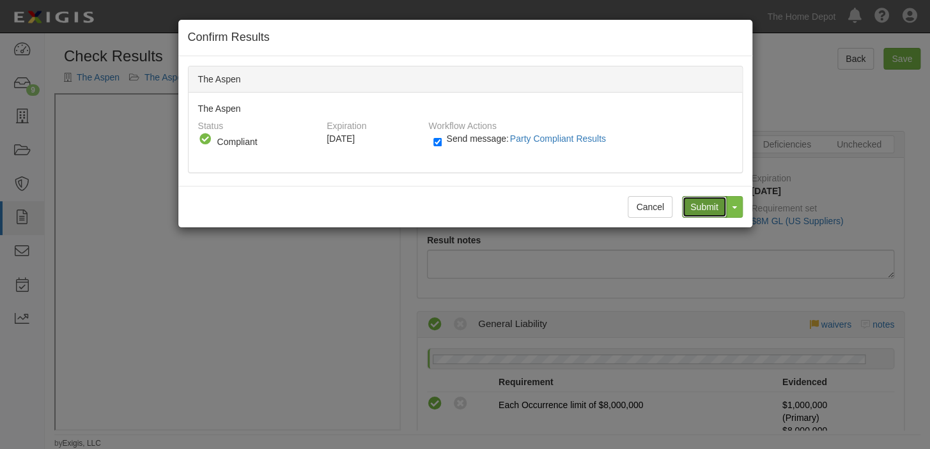
click at [713, 200] on input "Submit" at bounding box center [704, 207] width 45 height 22
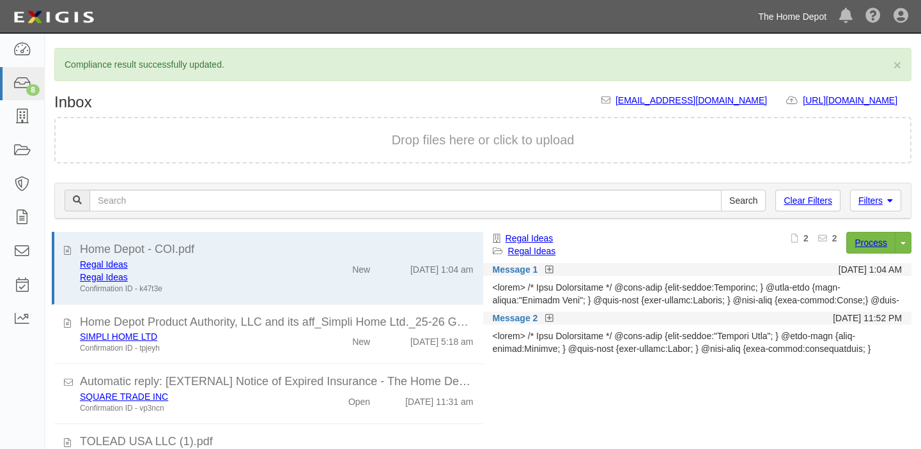
click at [776, 15] on link "The Home Depot" at bounding box center [791, 17] width 81 height 26
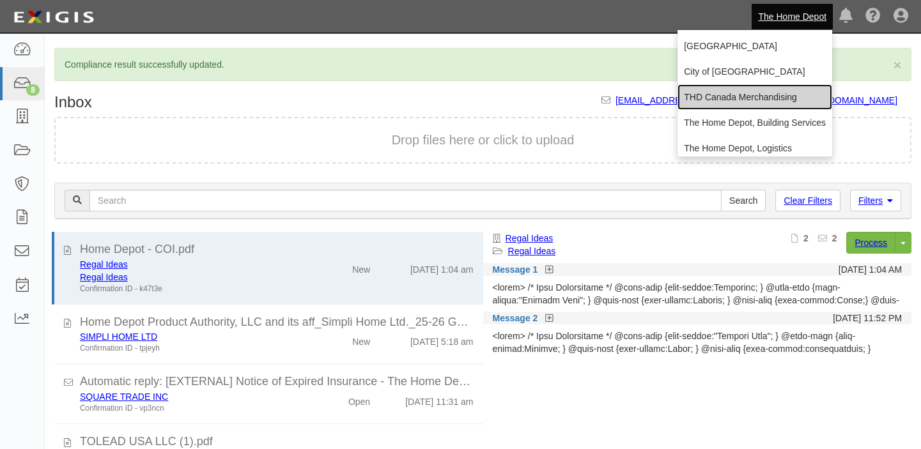
click at [741, 91] on link "THD Canada Merchandising" at bounding box center [754, 97] width 155 height 26
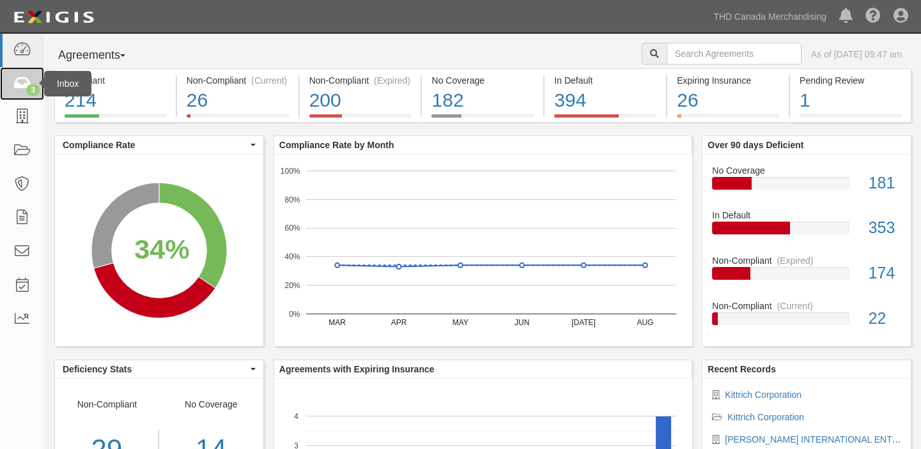
click at [10, 79] on link "3" at bounding box center [22, 84] width 44 height 34
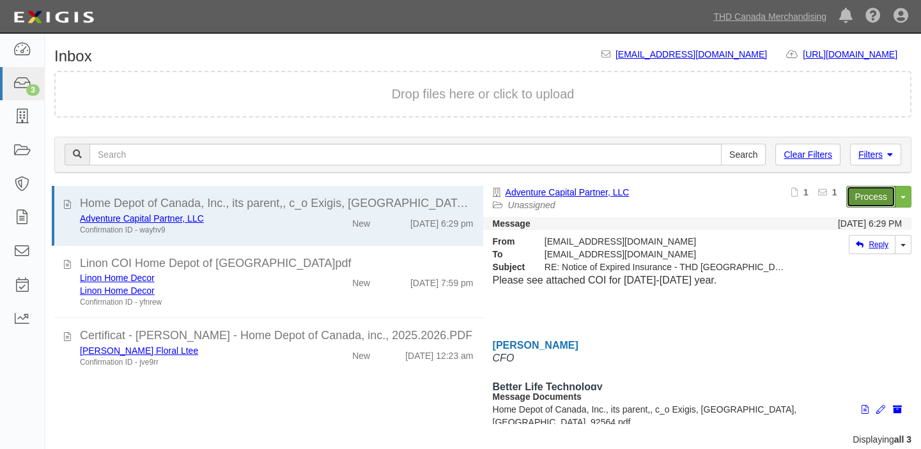
click at [872, 194] on link "Process" at bounding box center [870, 197] width 49 height 22
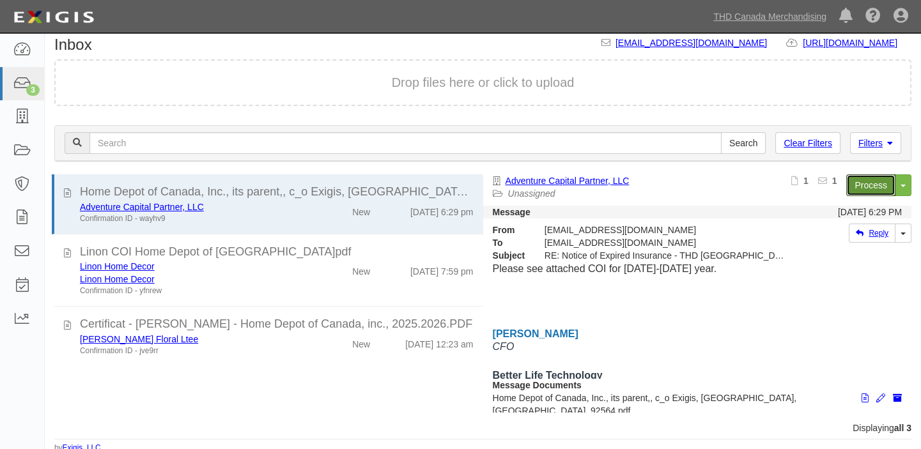
scroll to position [15, 0]
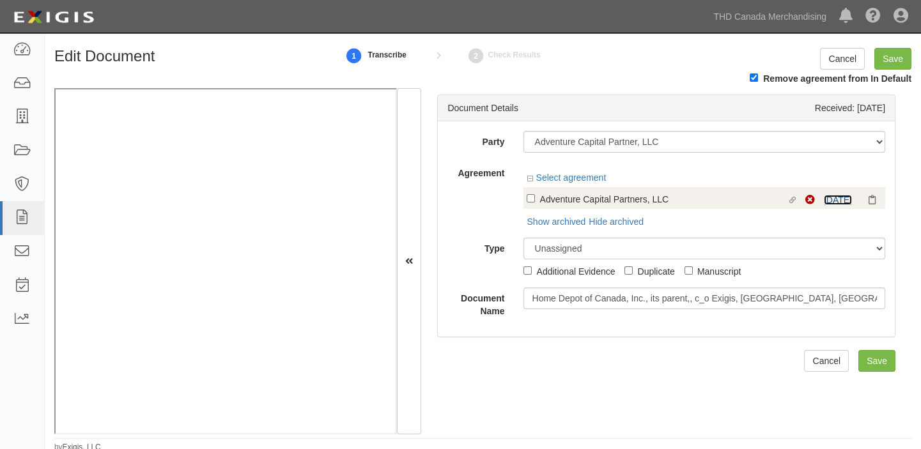
click at [827, 201] on link "[DATE]" at bounding box center [838, 200] width 28 height 10
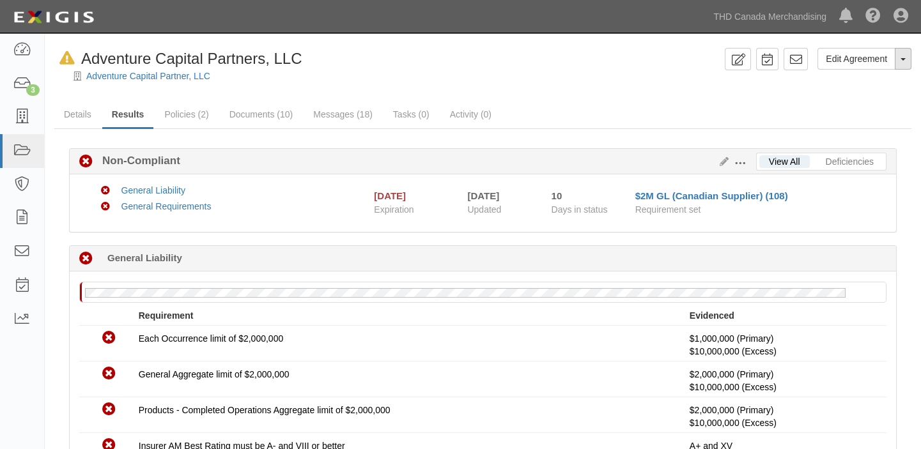
click at [900, 64] on button "Toggle Agreement Dropdown" at bounding box center [903, 59] width 17 height 22
click at [880, 111] on button "Remove from Default" at bounding box center [859, 117] width 104 height 19
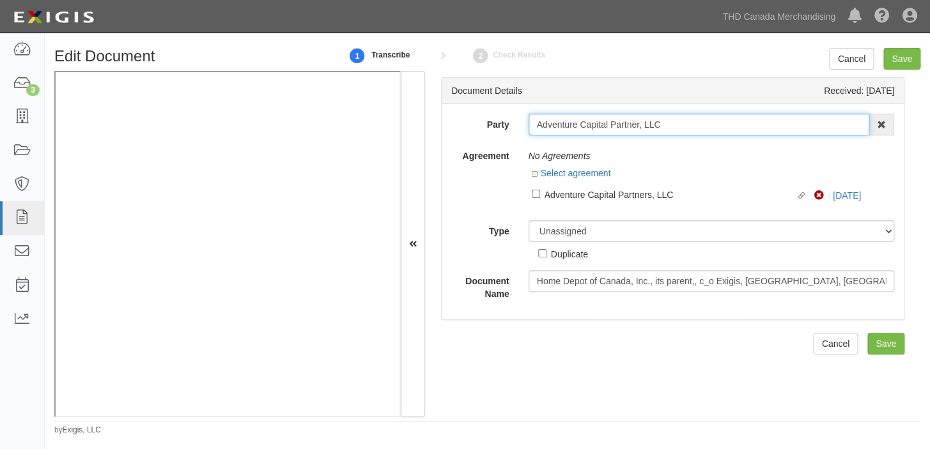
drag, startPoint x: 534, startPoint y: 130, endPoint x: 690, endPoint y: 130, distance: 156.5
click at [690, 130] on input "Adventure Capital Partner, LLC" at bounding box center [698, 125] width 341 height 22
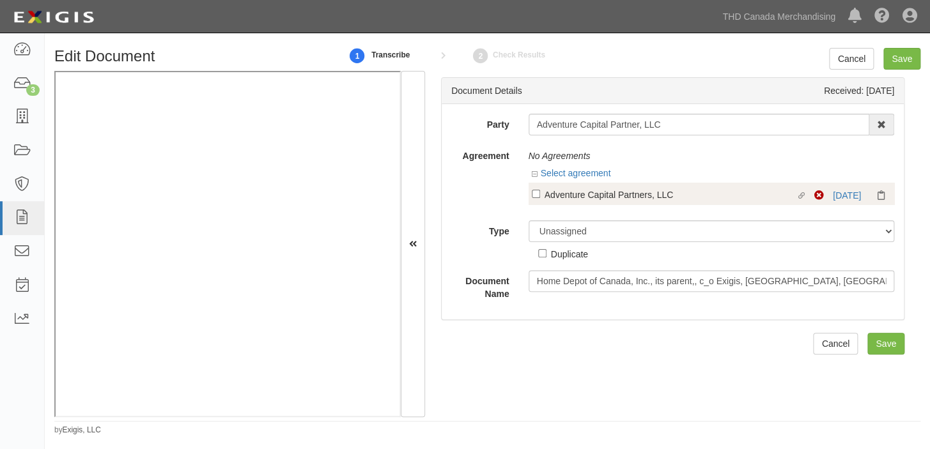
click at [606, 189] on div "Adventure Capital Partners, LLC" at bounding box center [669, 194] width 251 height 14
click at [540, 190] on input "Linked agreement Adventure Capital Partners, LLC Linked agreement" at bounding box center [536, 194] width 8 height 8
checkbox input "true"
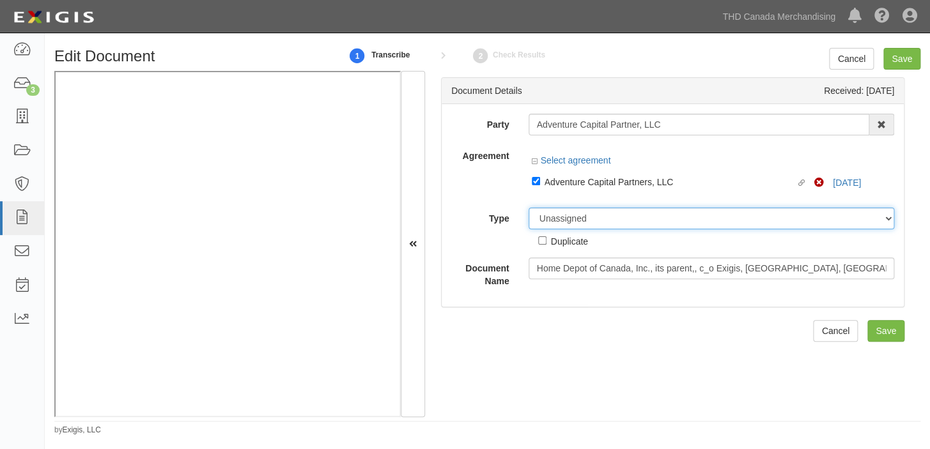
click at [593, 217] on select "Unassigned Binder Cancellation Notice Certificate Contract Endorsement Insuranc…" at bounding box center [711, 219] width 366 height 22
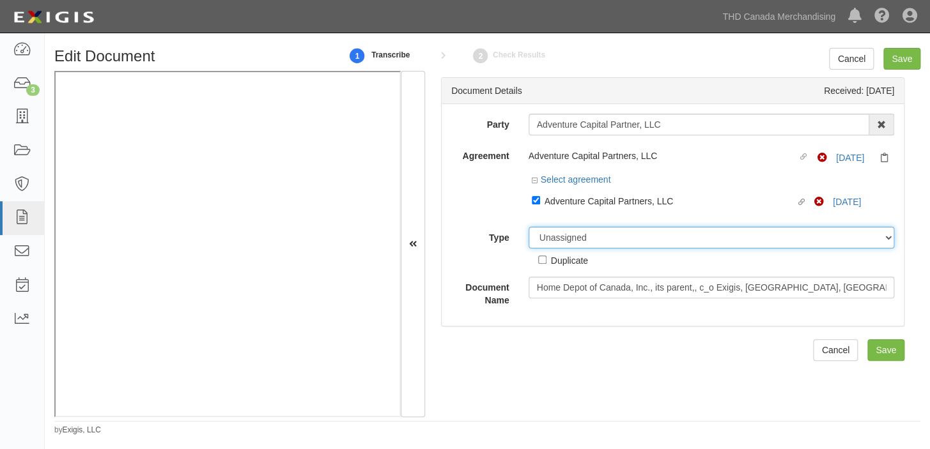
select select "CertificateDetail"
click at [528, 227] on select "Unassigned Binder Cancellation Notice Certificate Contract Endorsement Insuranc…" at bounding box center [711, 238] width 366 height 22
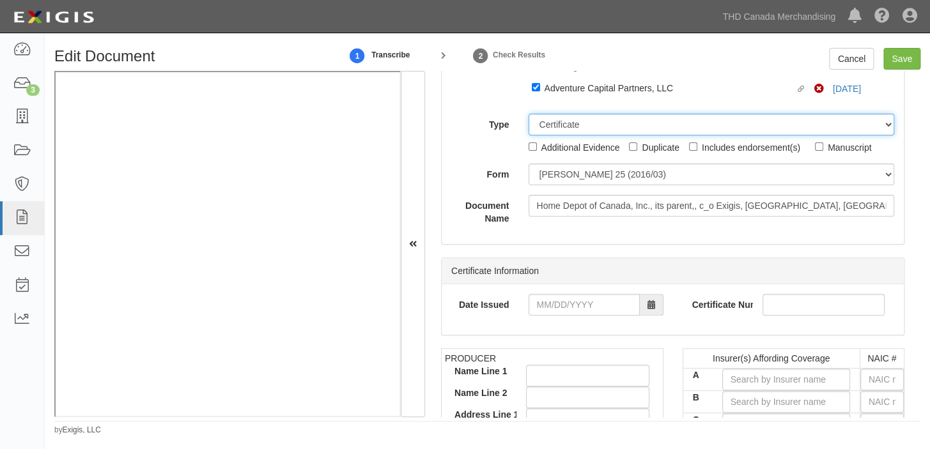
scroll to position [116, 0]
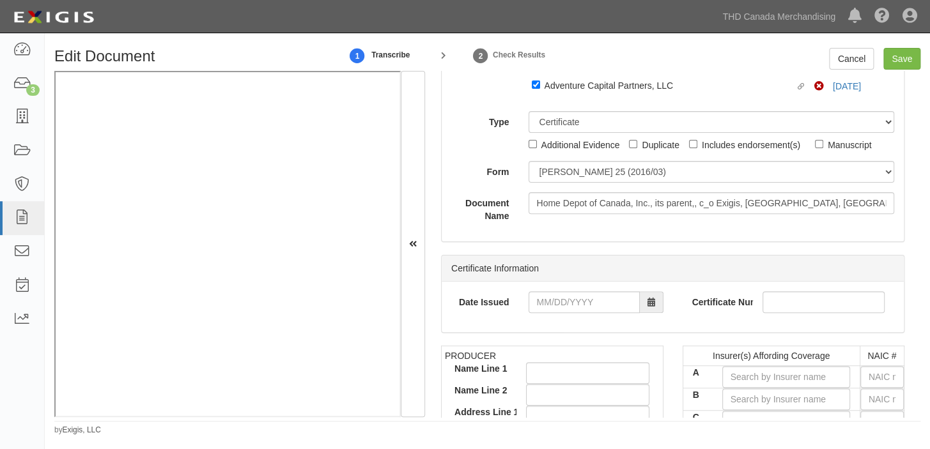
click at [541, 160] on div "Party Adventure Capital Partner, LLC 1000576868 Ontario Inc 1371815-8 CANADA IN…" at bounding box center [672, 110] width 443 height 224
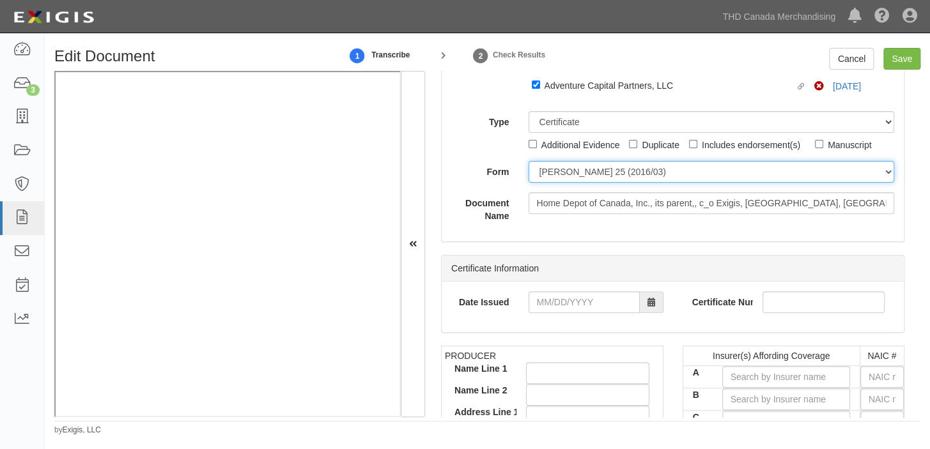
click at [553, 165] on select "ACORD 25 (2016/03) ACORD 101 ACORD 855 NY (2014/05) General" at bounding box center [711, 172] width 366 height 22
select select "GeneralFormDetail"
click at [528, 161] on select "ACORD 25 (2016/03) ACORD 101 ACORD 855 NY (2014/05) General" at bounding box center [711, 172] width 366 height 22
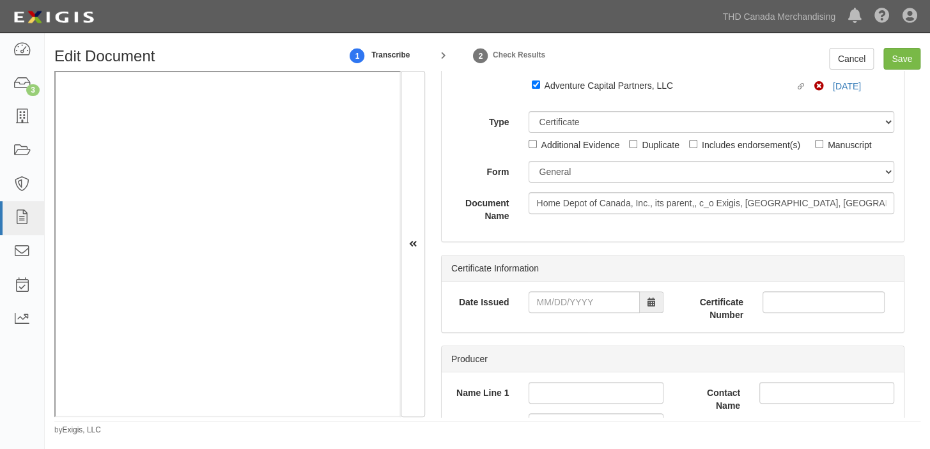
click at [552, 285] on div "Date Issued Certificate Number" at bounding box center [673, 307] width 462 height 50
click at [567, 296] on input "Date Issued" at bounding box center [583, 302] width 111 height 22
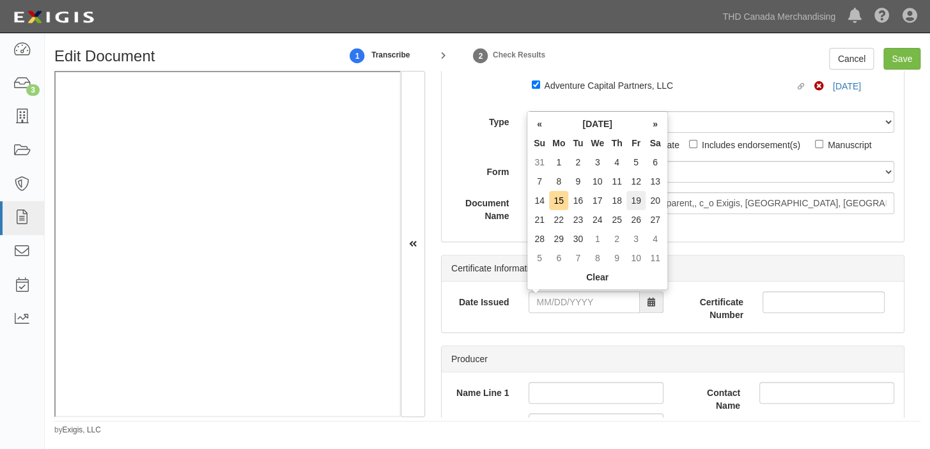
click at [639, 199] on td "19" at bounding box center [635, 200] width 19 height 19
type input "09/19/2025"
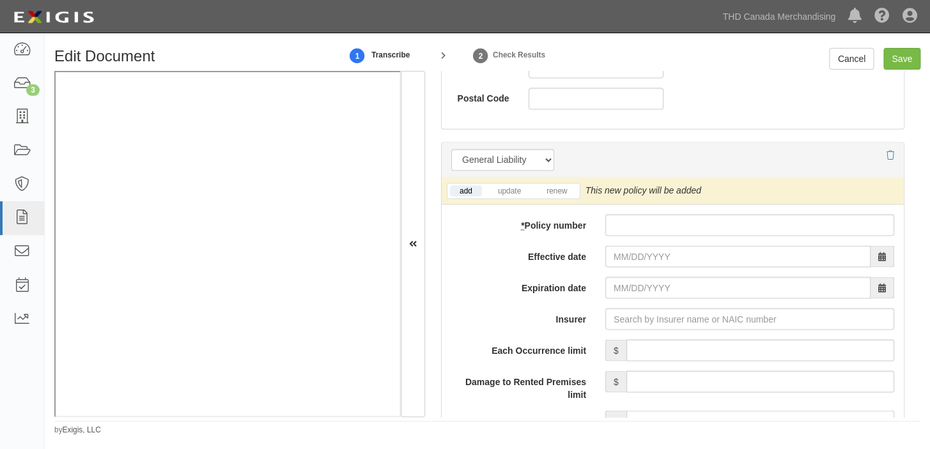
scroll to position [929, 0]
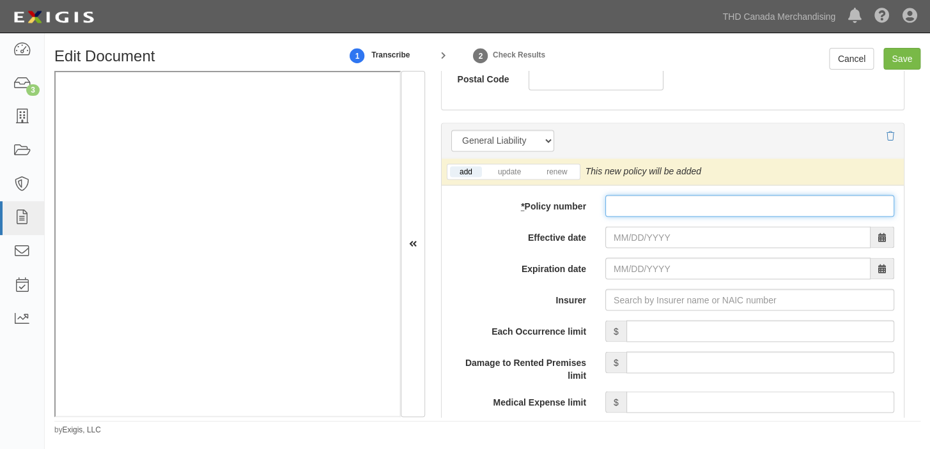
click at [605, 211] on input "* Policy number" at bounding box center [749, 206] width 289 height 22
paste input "CPO 1331367 - 03"
type input "CPO 1331367 - 03"
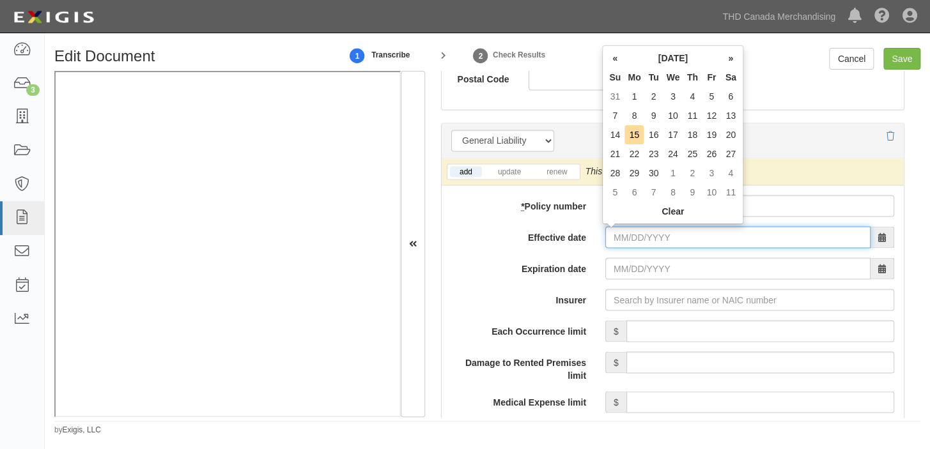
click at [623, 227] on input "Effective date" at bounding box center [737, 237] width 265 height 22
click at [712, 96] on td "5" at bounding box center [711, 96] width 19 height 19
type input "09/05/2025"
type input "09/05/2026"
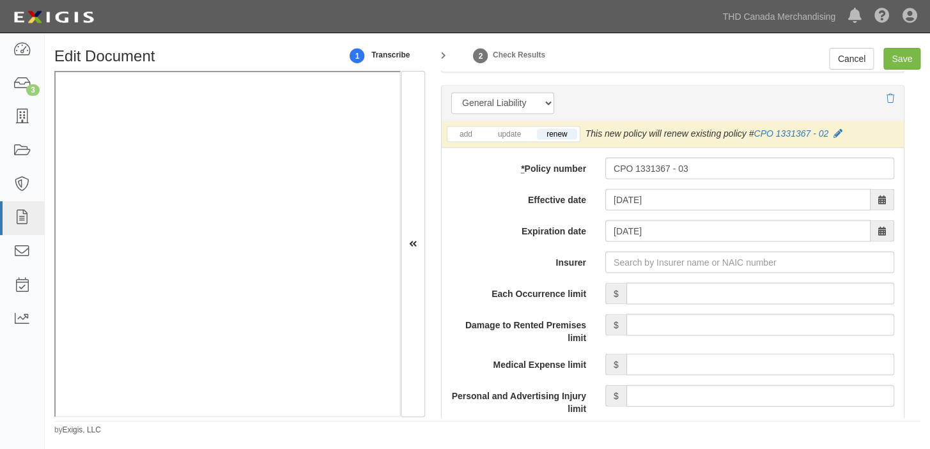
scroll to position [987, 0]
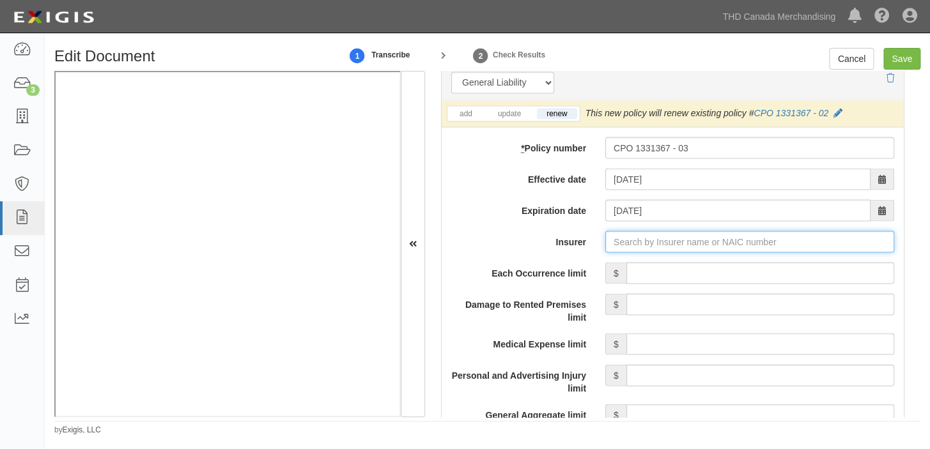
click at [682, 243] on input "Insurer" at bounding box center [749, 242] width 289 height 22
click at [677, 263] on div "American Zurich Insurance Company ( 4014 2) A+ XV Rating" at bounding box center [654, 265] width 263 height 17
type input "American Zurich Insurance Company (40142) A+ XV Rating"
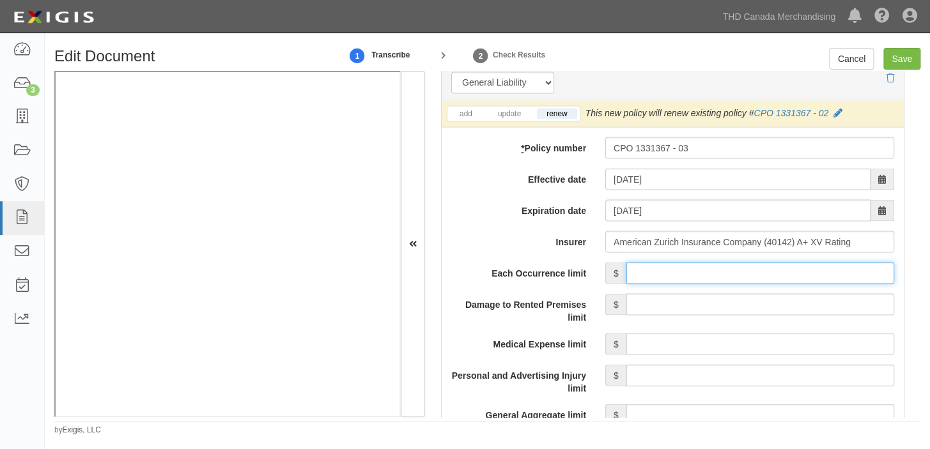
click at [688, 270] on input "Each Occurrence limit" at bounding box center [760, 273] width 268 height 22
type input "1,000,000"
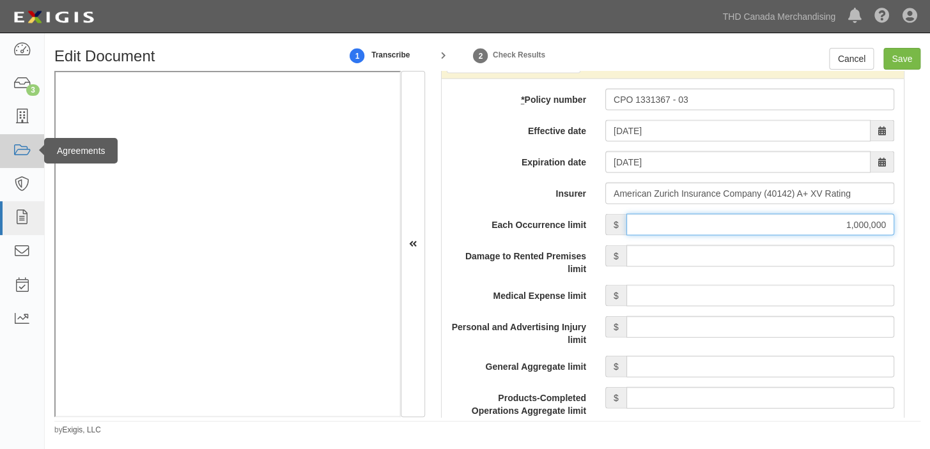
scroll to position [1103, 0]
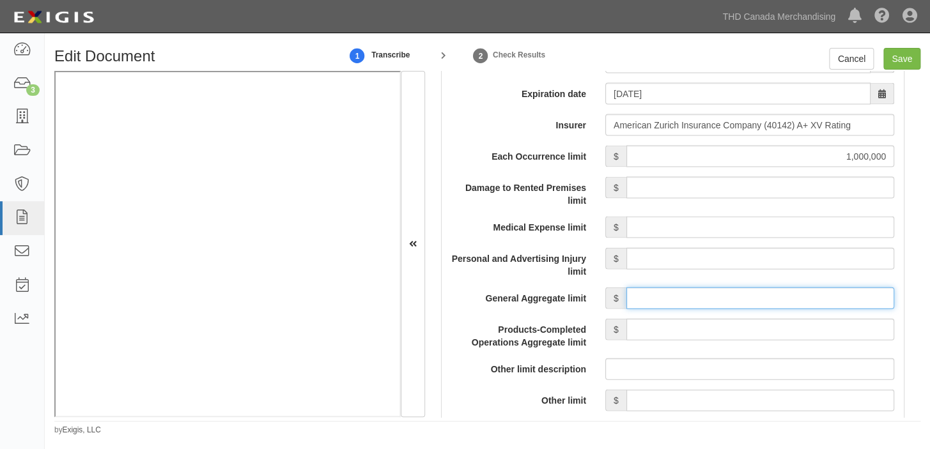
click at [718, 295] on input "General Aggregate limit" at bounding box center [760, 299] width 268 height 22
type input "2,000,000"
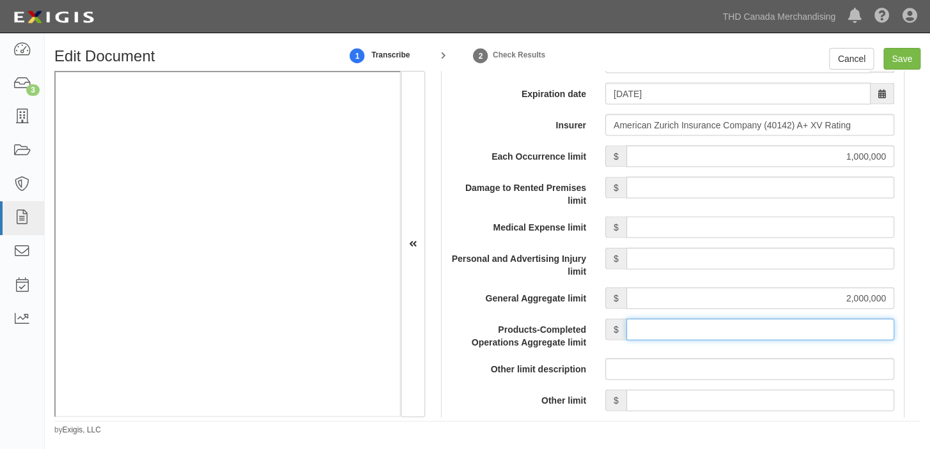
click at [751, 321] on input "Products-Completed Operations Aggregate limit" at bounding box center [760, 330] width 268 height 22
type input "2,000,000"
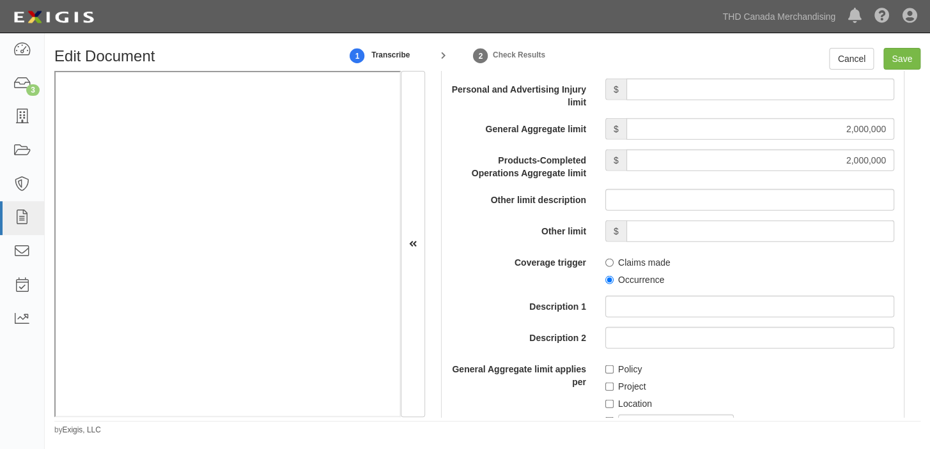
scroll to position [1278, 0]
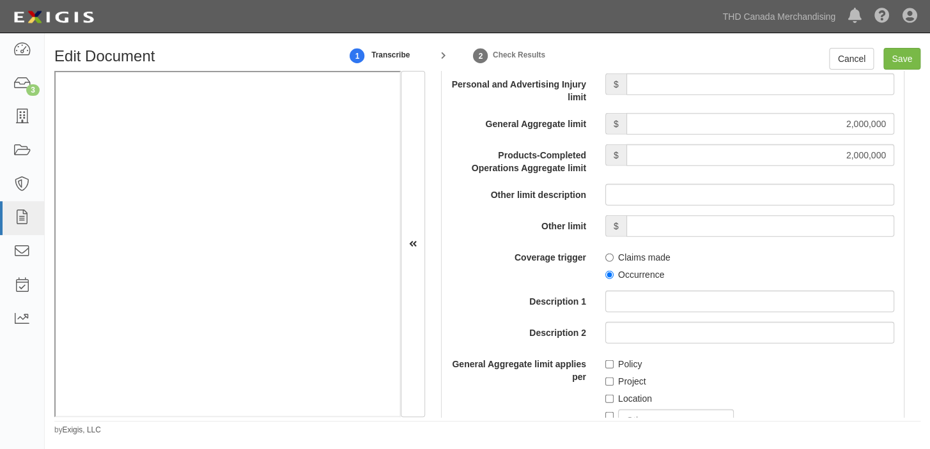
click at [634, 275] on label "Occurrence" at bounding box center [634, 274] width 59 height 13
click at [613, 275] on input "Occurrence" at bounding box center [609, 275] width 8 height 8
radio input "true"
click at [624, 362] on label "Policy" at bounding box center [623, 364] width 36 height 13
click at [613, 362] on input "Policy" at bounding box center [609, 364] width 8 height 8
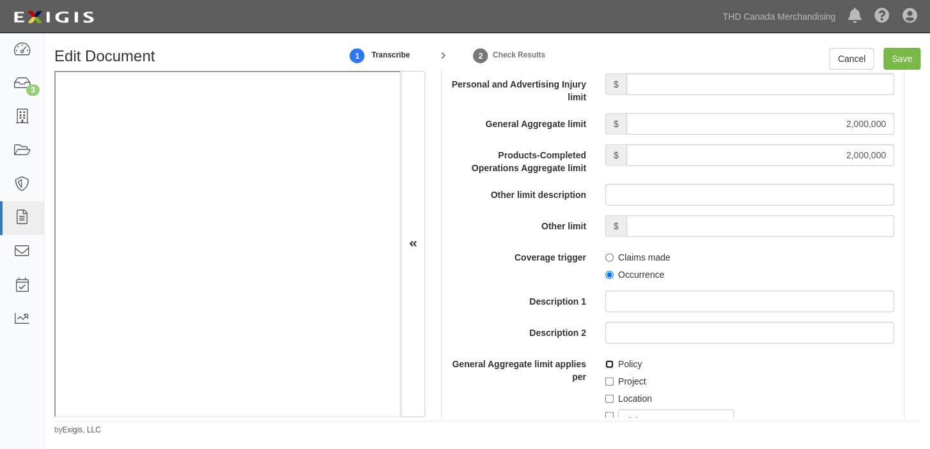
checkbox input "true"
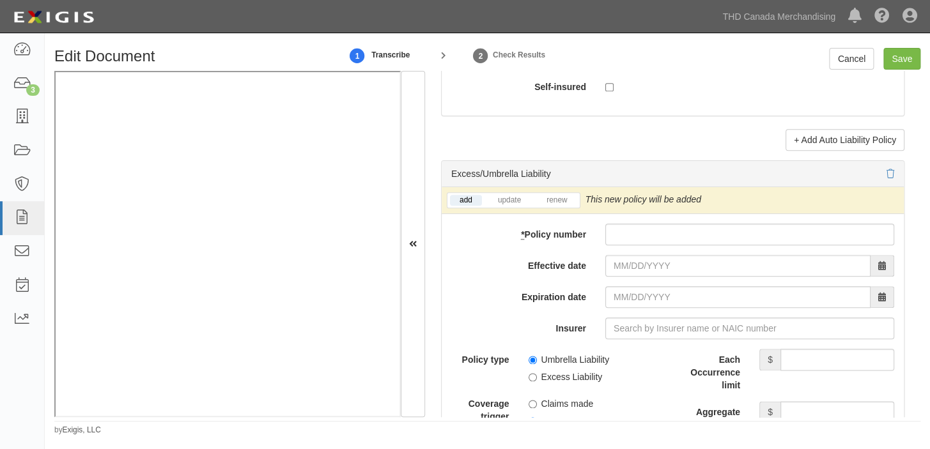
scroll to position [2556, 0]
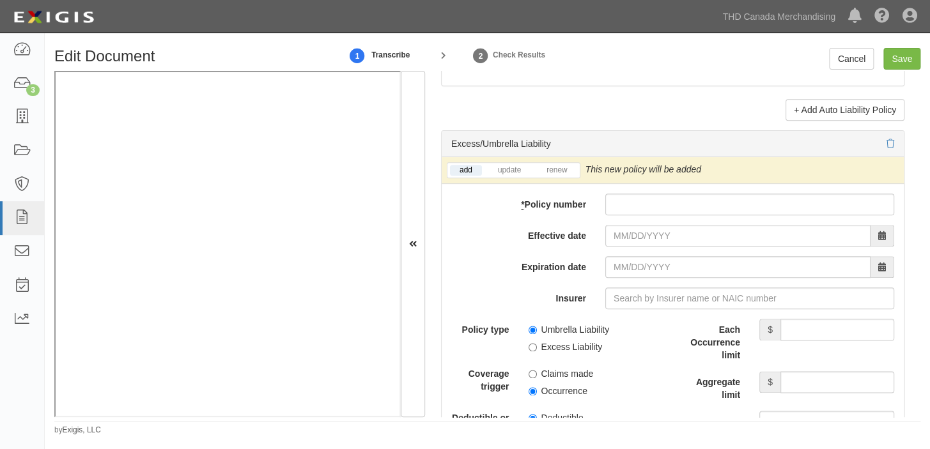
click at [695, 196] on div "add update renew This new policy will be added This new policy will update exis…" at bounding box center [673, 451] width 462 height 589
drag, startPoint x: 649, startPoint y: 208, endPoint x: 643, endPoint y: 222, distance: 15.8
click at [649, 208] on input "* Policy number" at bounding box center [749, 205] width 289 height 22
paste input "AUC 1331681 - 03"
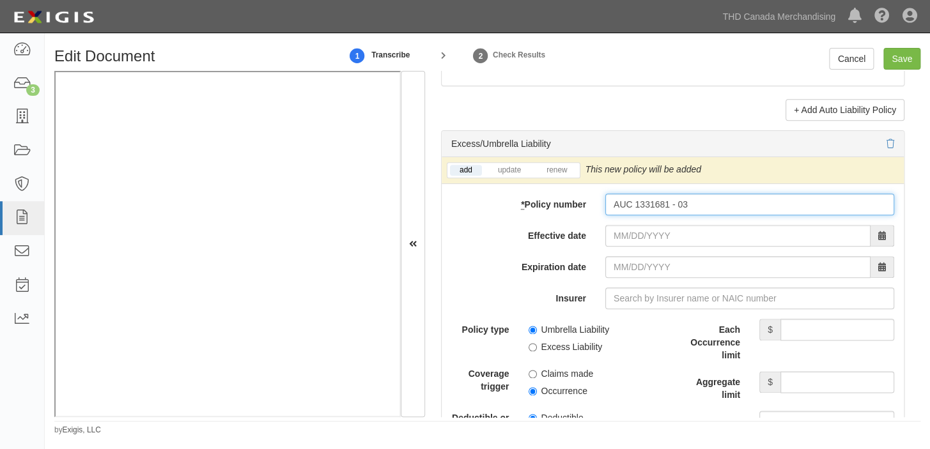
type input "AUC 1331681 - 03"
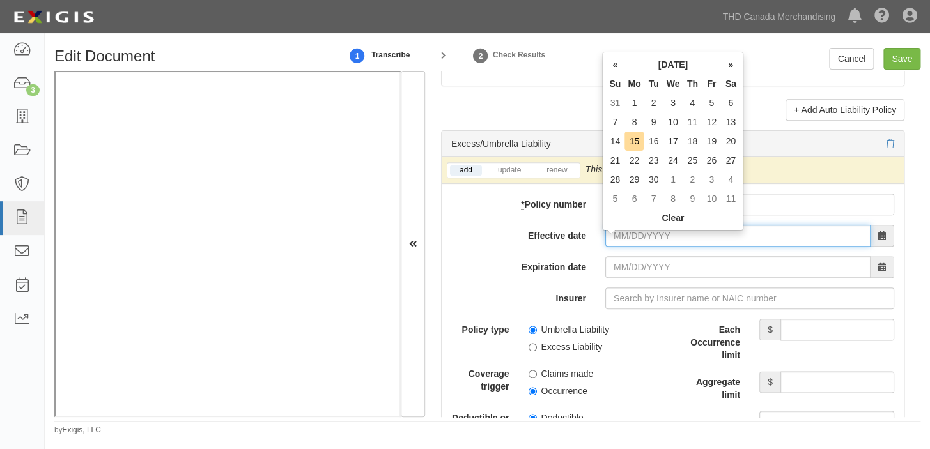
click at [627, 245] on input "Effective date" at bounding box center [737, 236] width 265 height 22
click at [708, 105] on td "5" at bounding box center [711, 102] width 19 height 19
type input "09/05/2025"
type input "09/05/2026"
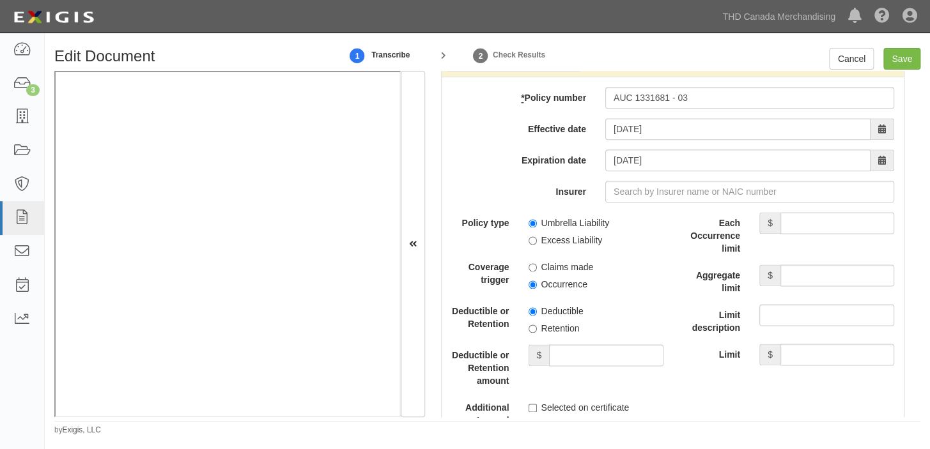
scroll to position [2671, 0]
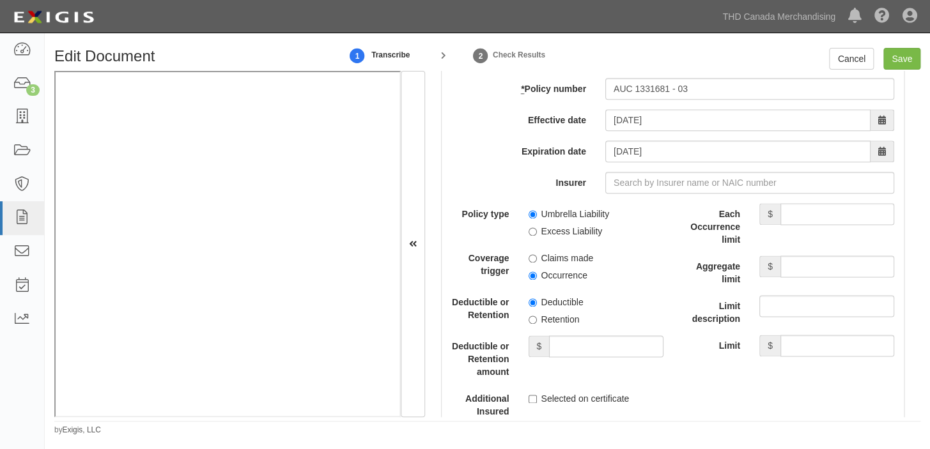
click at [568, 220] on label "Umbrella Liability" at bounding box center [568, 214] width 81 height 13
click at [537, 219] on input "Umbrella Liability" at bounding box center [532, 214] width 8 height 8
radio input "true"
click at [553, 276] on label "Occurrence" at bounding box center [557, 275] width 59 height 13
click at [537, 276] on input "Occurrence" at bounding box center [532, 276] width 8 height 8
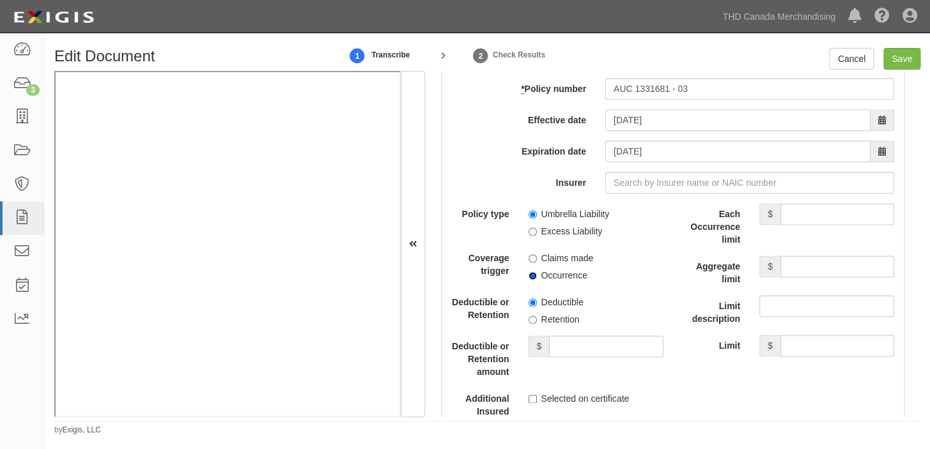
radio input "true"
click at [788, 233] on div "Each Occurrence limit $" at bounding box center [788, 224] width 231 height 43
click at [788, 223] on input "Each Occurrence limit" at bounding box center [837, 214] width 114 height 22
type input "10,000,000"
click at [792, 277] on input "Aggregate limit" at bounding box center [837, 267] width 114 height 22
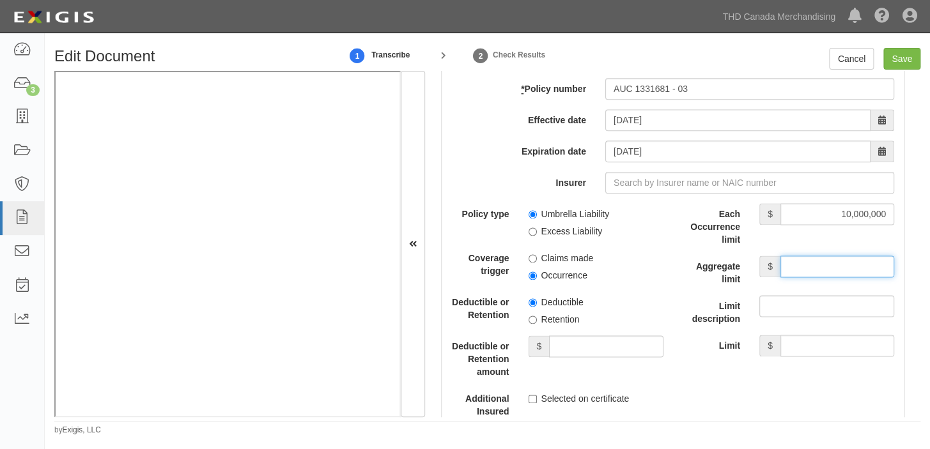
type input "10,000,000"
click at [664, 205] on div "add update renew This new policy will be added This new policy will update exis…" at bounding box center [673, 336] width 462 height 589
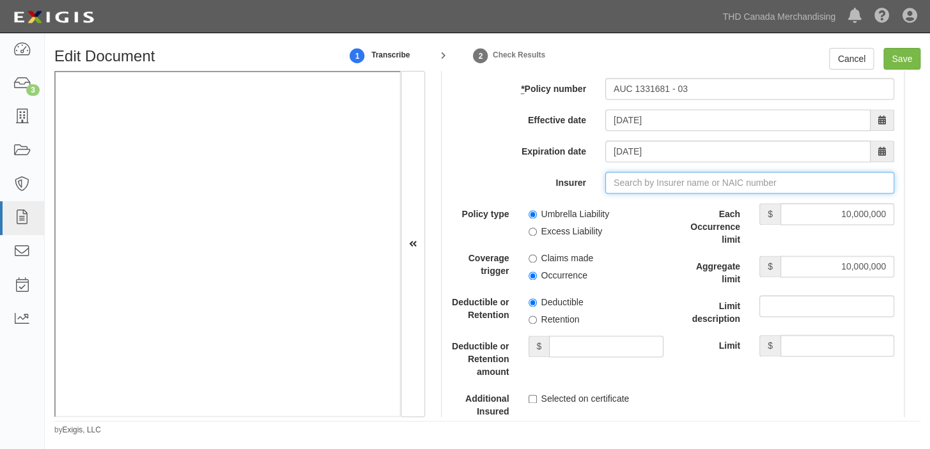
click at [664, 188] on input "Insurer" at bounding box center [749, 183] width 289 height 22
type input "21st Century Advantage Insurance Company (25232) NR Rating"
type input "2"
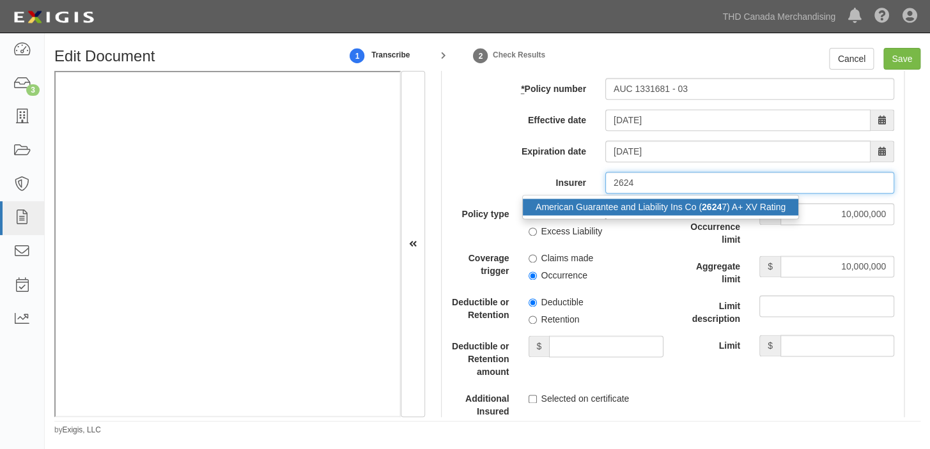
click at [669, 208] on div "American Guarantee and Liability Ins Co ( 2624 7) A+ XV Rating" at bounding box center [660, 207] width 275 height 17
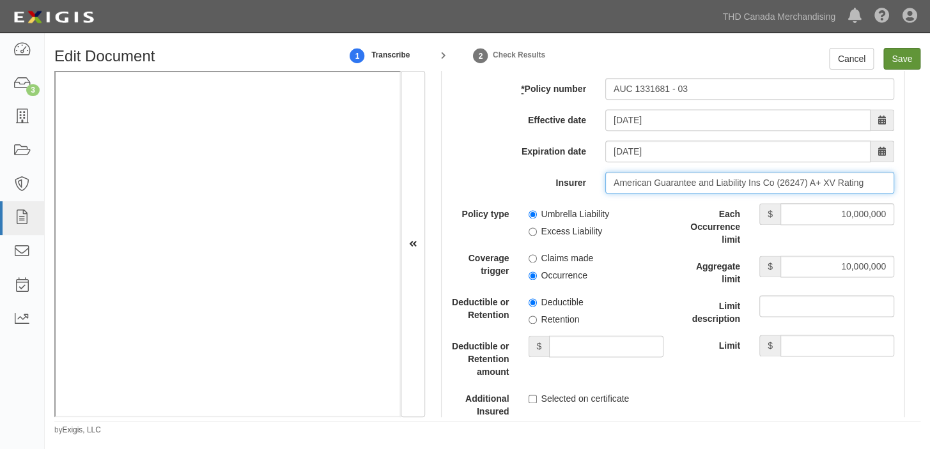
type input "American Guarantee and Liability Ins Co (26247) A+ XV Rating"
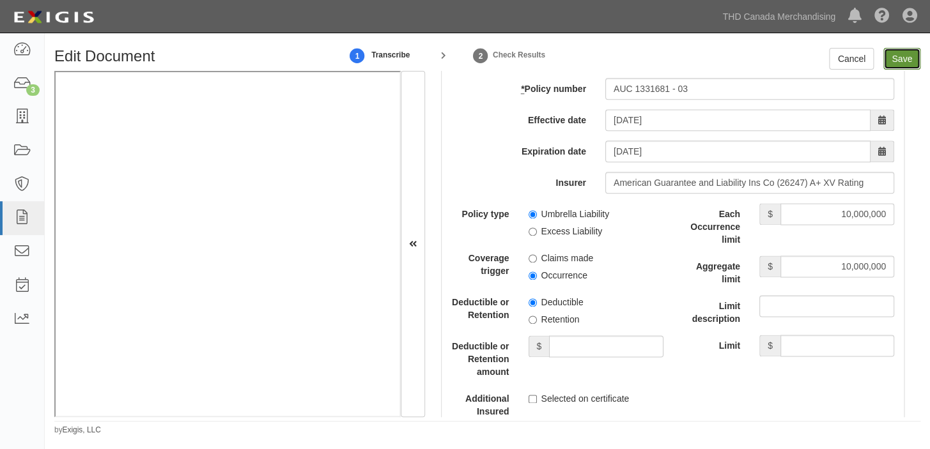
click at [901, 57] on input "Save" at bounding box center [901, 59] width 37 height 22
type input "1000000"
type input "2000000"
type input "10000000"
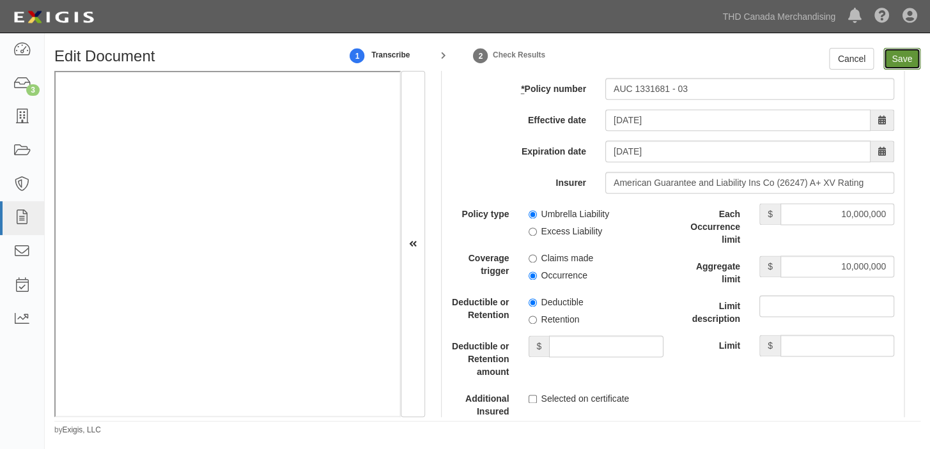
type input "10000000"
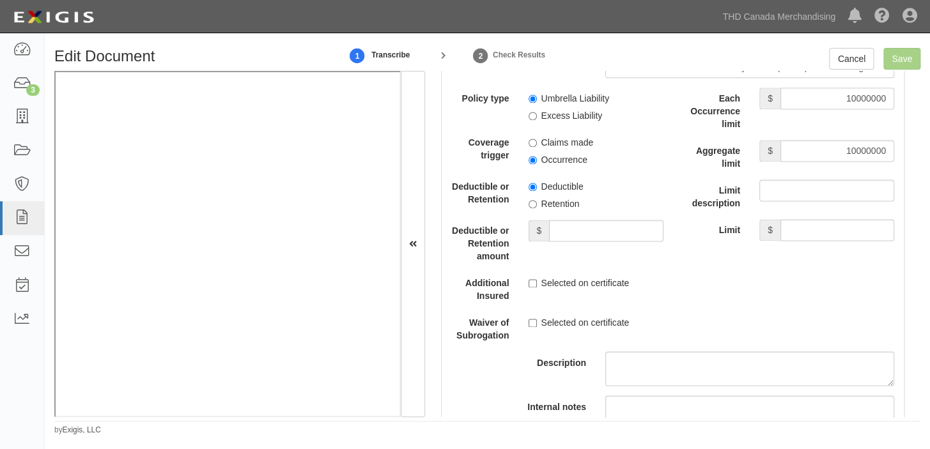
scroll to position [2788, 0]
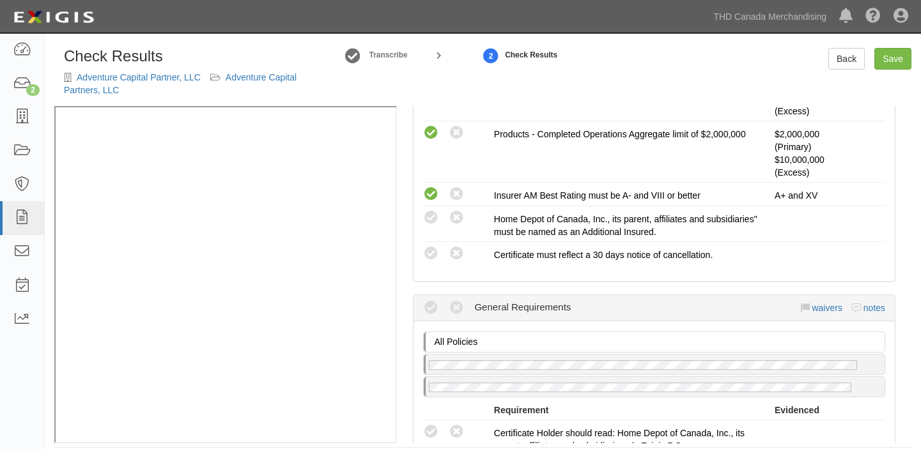
scroll to position [465, 0]
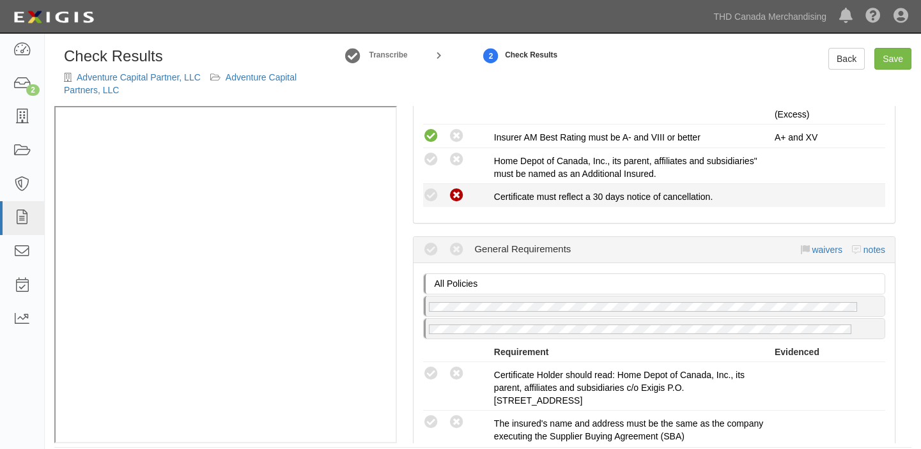
click at [452, 194] on icon at bounding box center [457, 196] width 16 height 16
radio input "true"
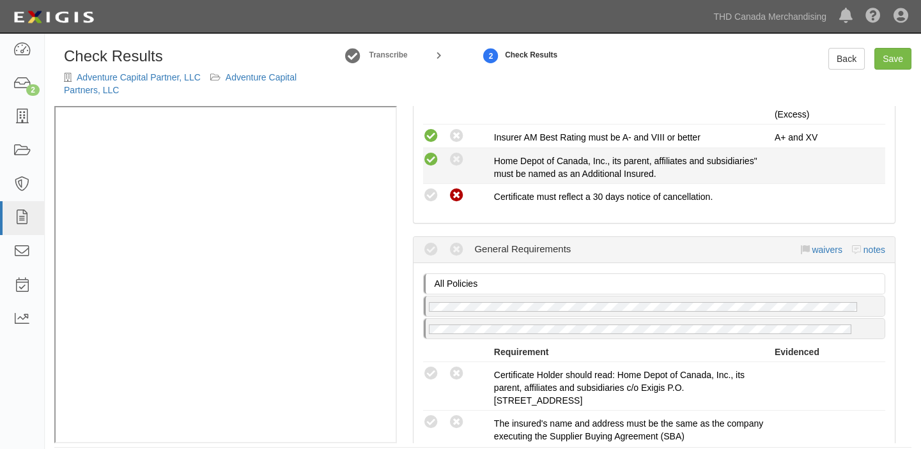
click at [431, 158] on icon at bounding box center [431, 160] width 16 height 16
radio input "true"
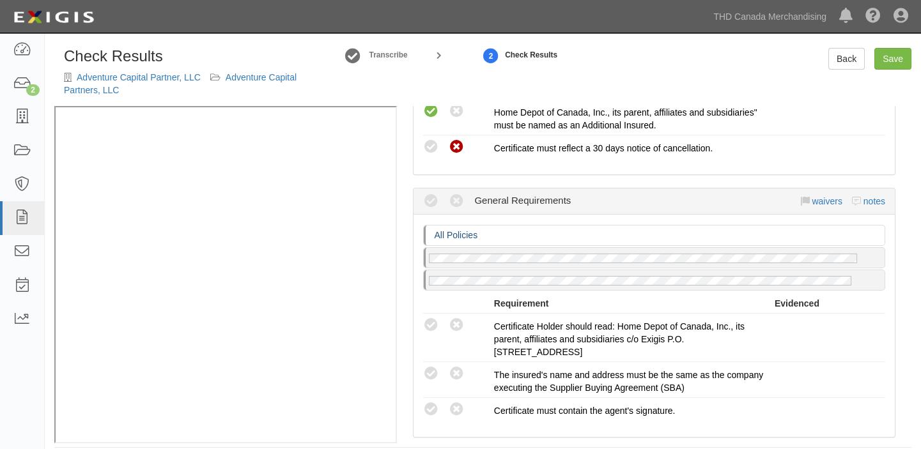
scroll to position [581, 0]
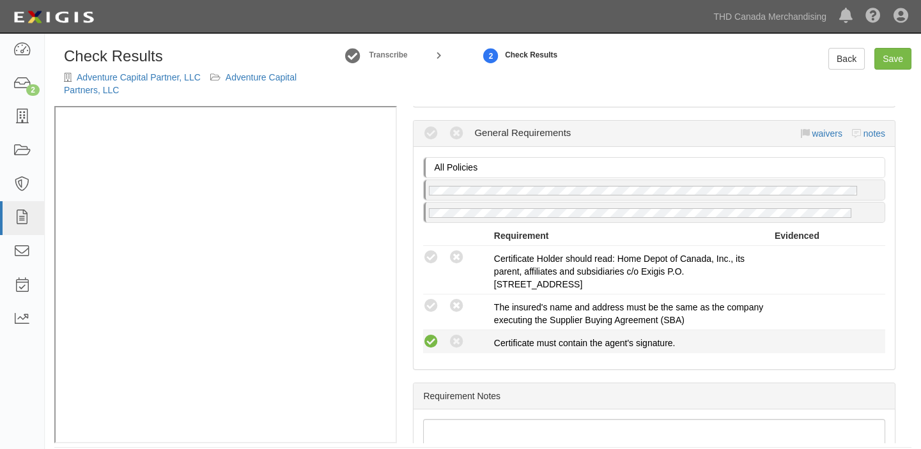
click at [428, 337] on icon at bounding box center [431, 342] width 16 height 16
radio input "true"
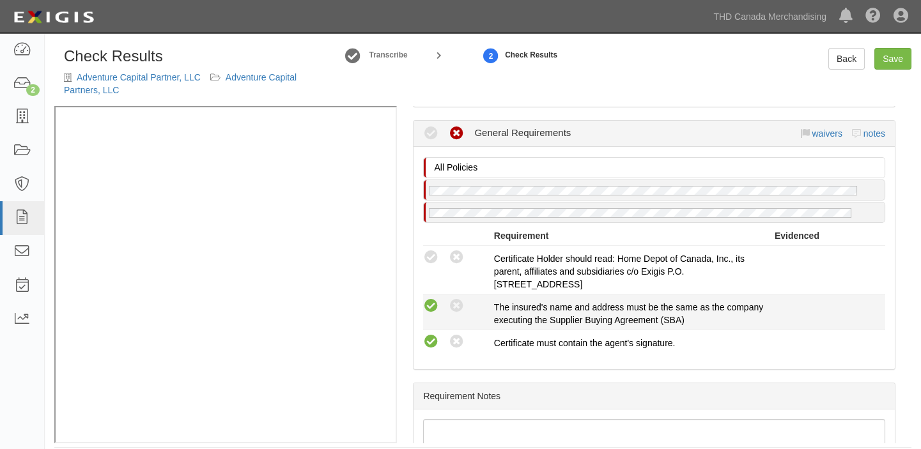
click at [428, 304] on icon at bounding box center [431, 306] width 16 height 16
radio input "true"
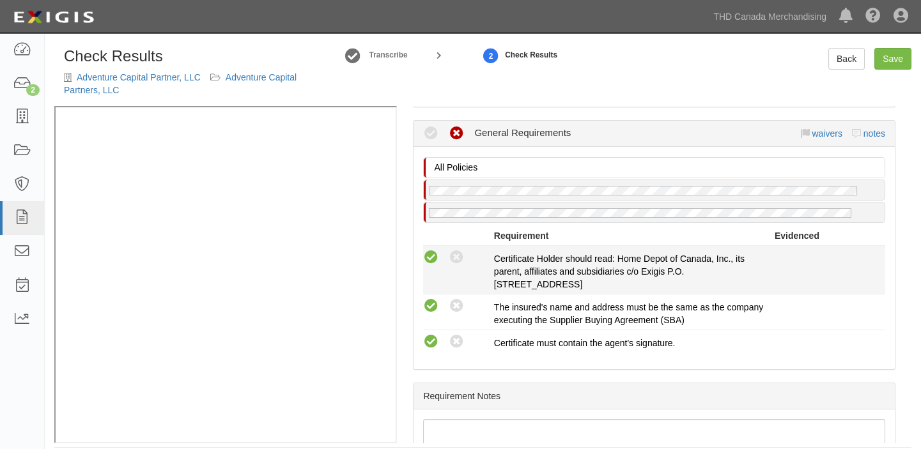
click at [437, 256] on icon at bounding box center [431, 258] width 16 height 16
radio input "true"
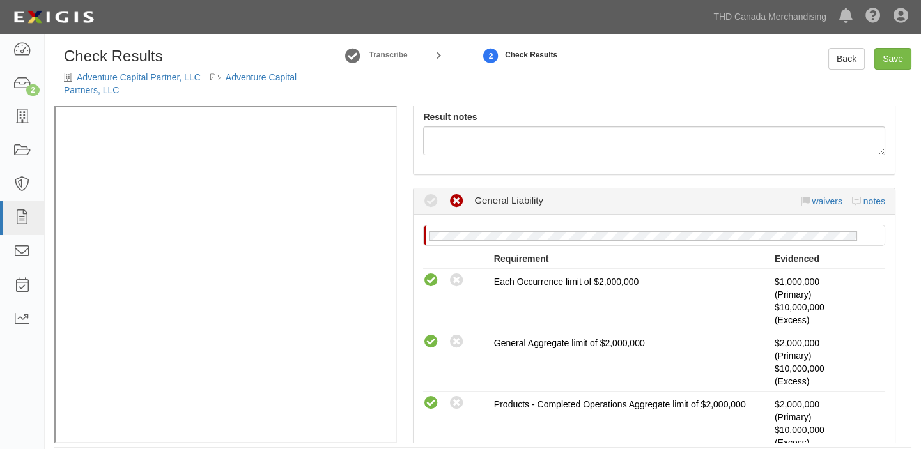
scroll to position [116, 0]
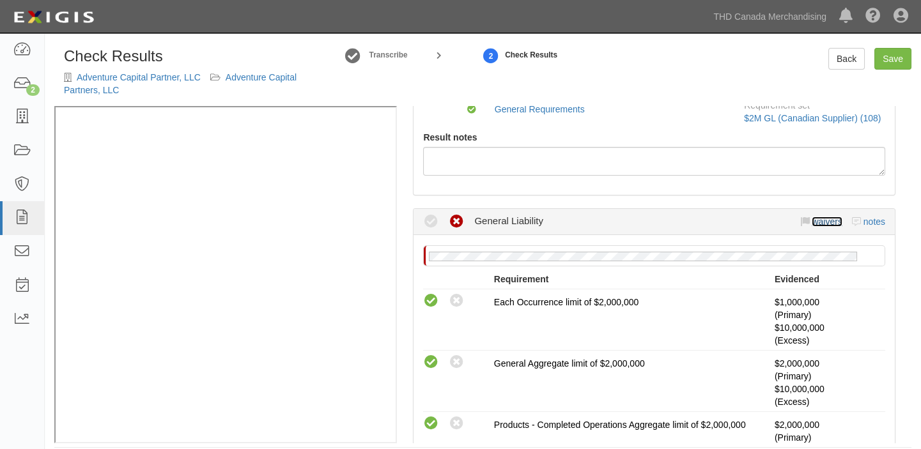
click at [829, 224] on link "waivers" at bounding box center [826, 222] width 30 height 10
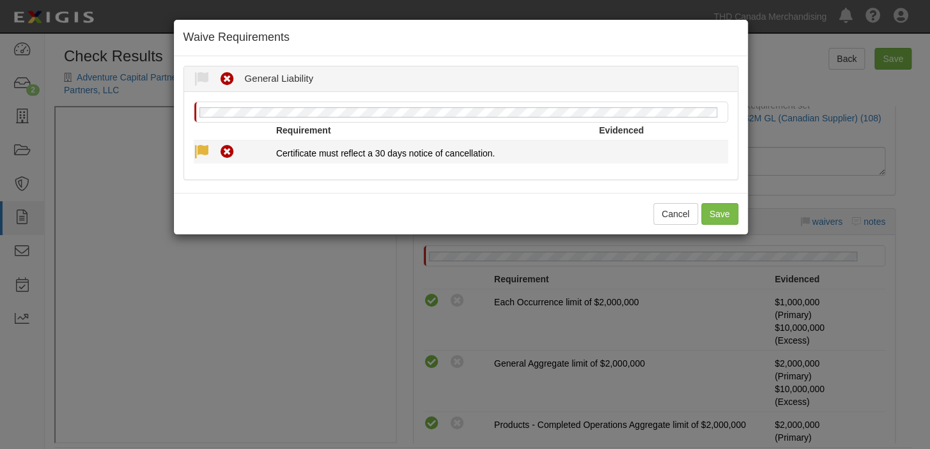
click at [196, 148] on icon at bounding box center [202, 152] width 16 height 16
radio input "true"
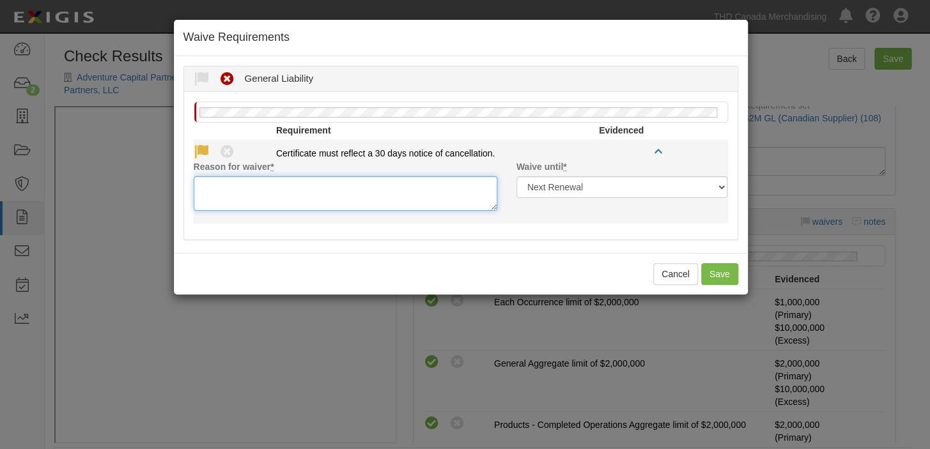
click at [209, 183] on textarea "Reason for waiver *" at bounding box center [345, 193] width 303 height 35
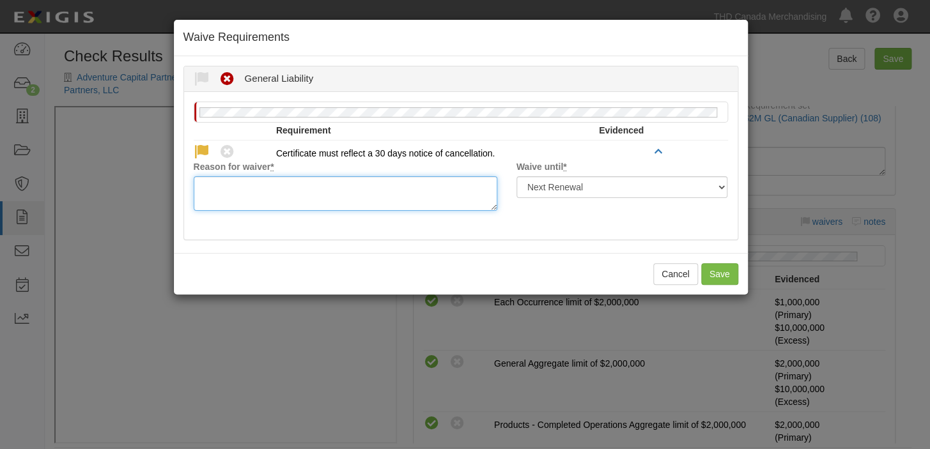
paste textarea "waived per client"
type textarea "waived per client"
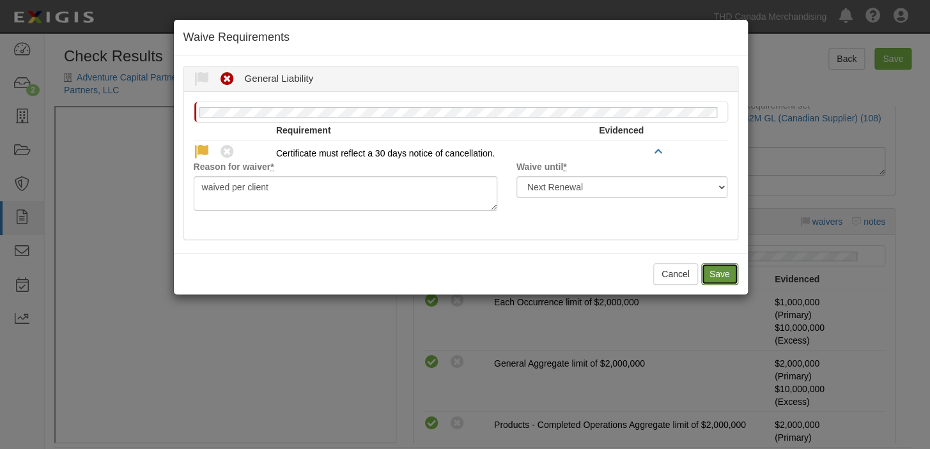
click at [715, 263] on button "Save" at bounding box center [719, 274] width 37 height 22
radio input "true"
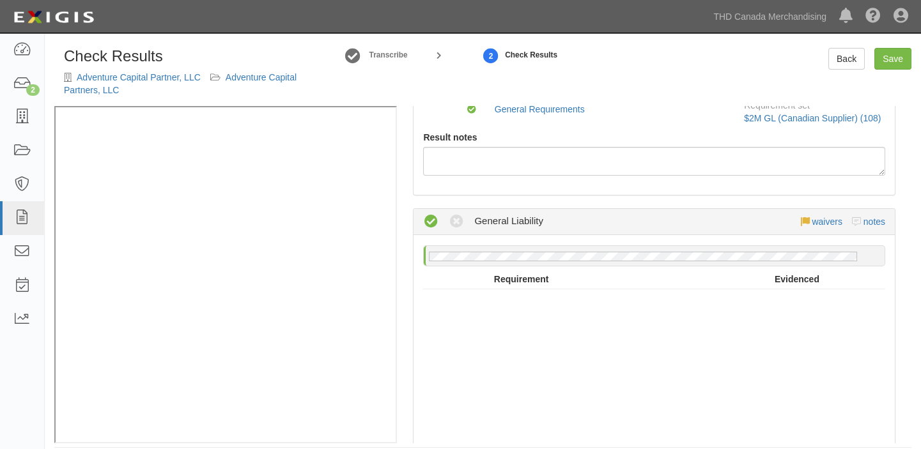
click at [718, 268] on div "No General Liability policy on file" at bounding box center [654, 258] width 462 height 27
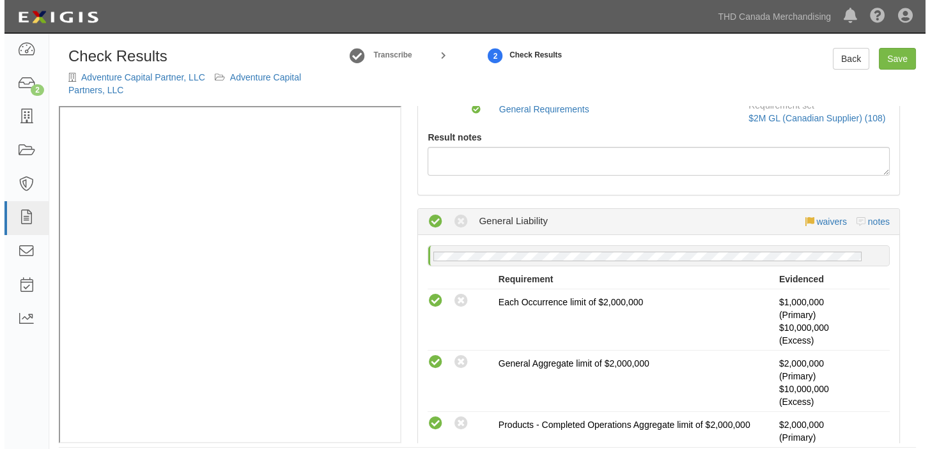
scroll to position [0, 0]
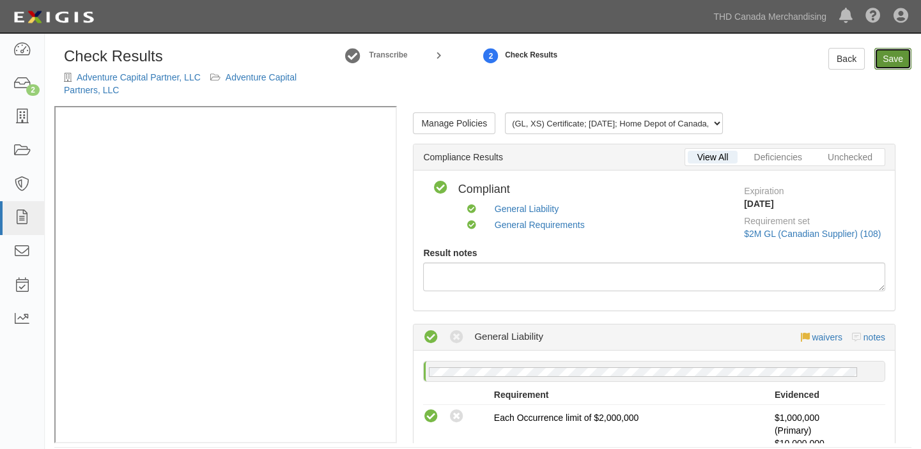
click at [887, 54] on link "Save" at bounding box center [892, 59] width 37 height 22
radio input "true"
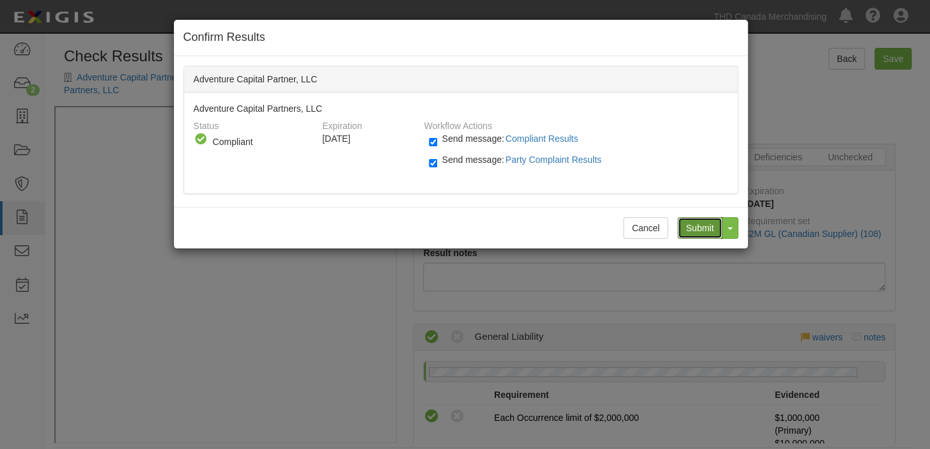
click at [696, 230] on input "Submit" at bounding box center [699, 228] width 45 height 22
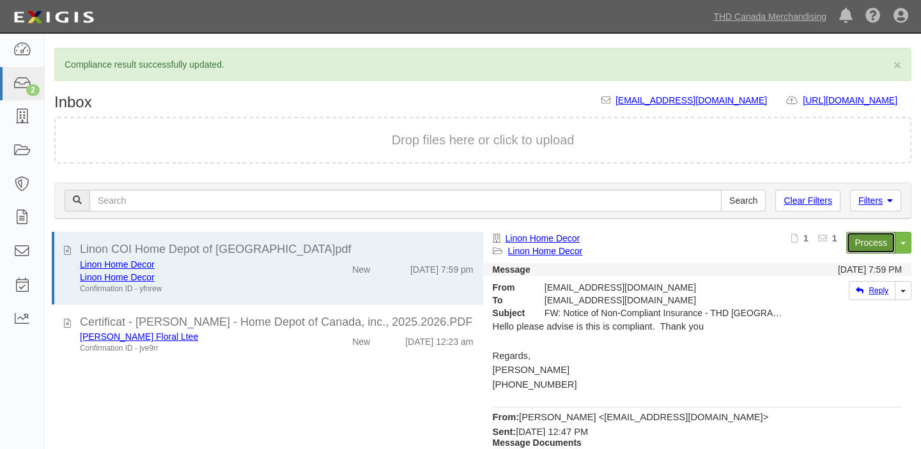
click at [862, 246] on link "Process" at bounding box center [870, 243] width 49 height 22
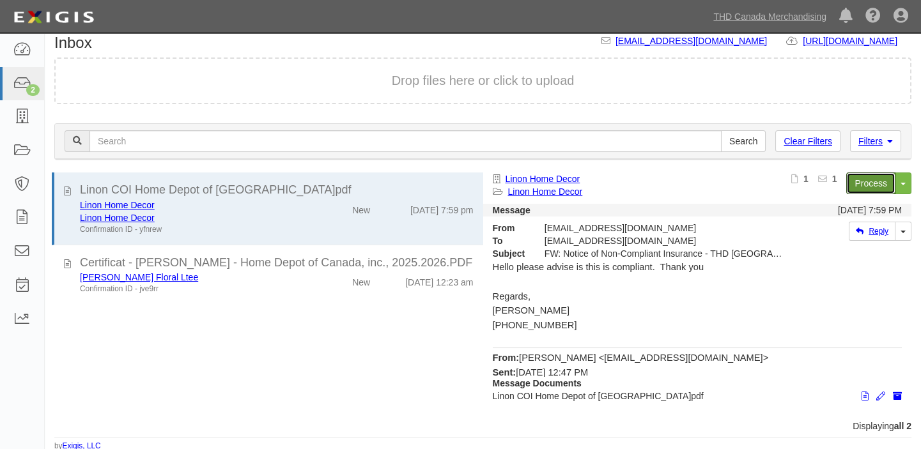
scroll to position [61, 0]
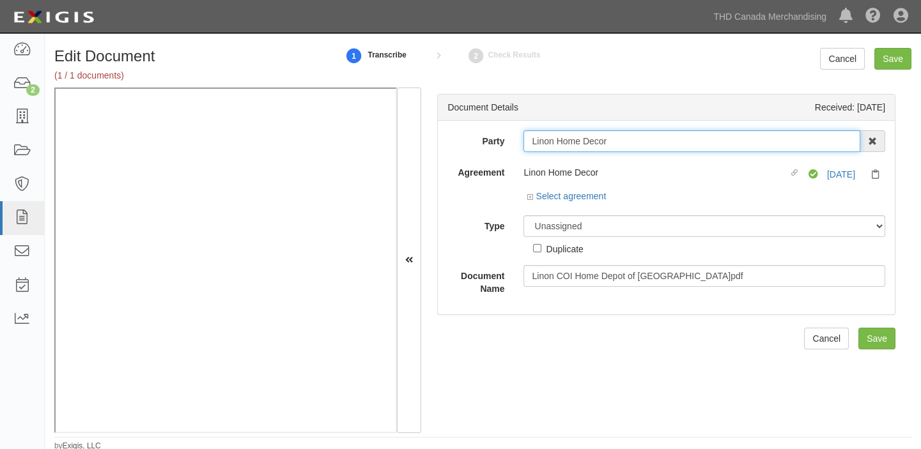
drag, startPoint x: 528, startPoint y: 146, endPoint x: 702, endPoint y: 146, distance: 173.8
click at [702, 146] on input "Linon Home Decor" at bounding box center [691, 141] width 337 height 22
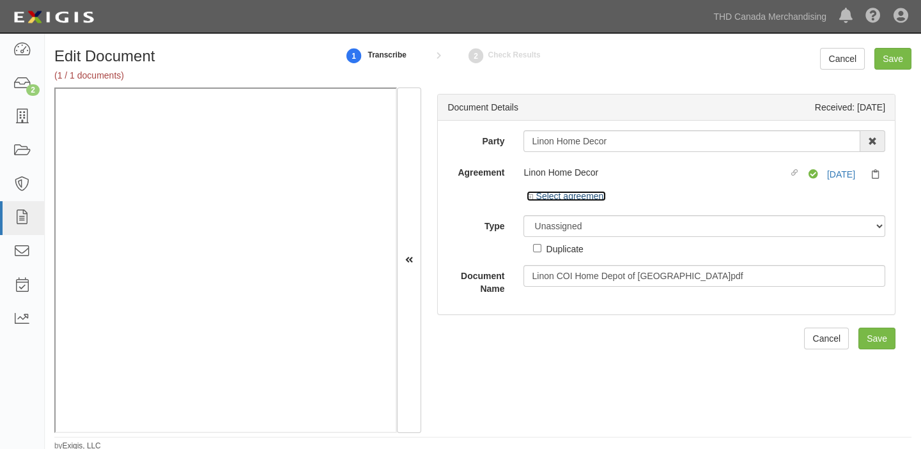
click at [579, 195] on link "Select agreement" at bounding box center [565, 196] width 79 height 10
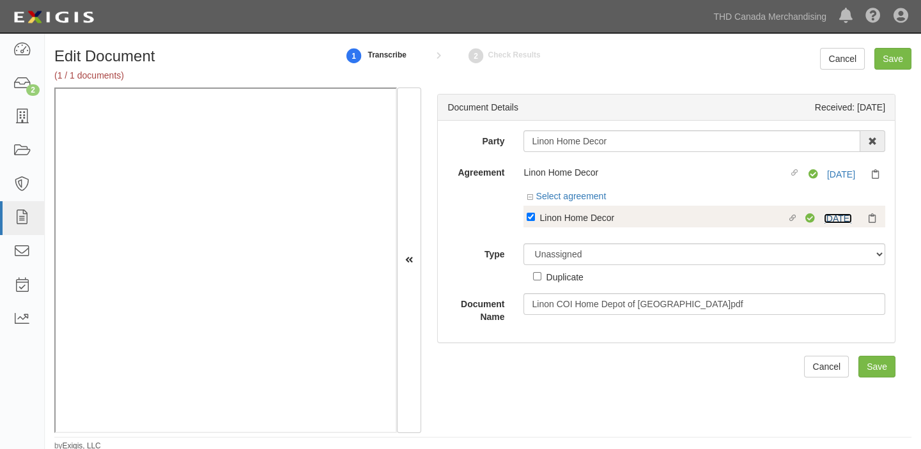
click at [831, 219] on link "[DATE]" at bounding box center [838, 218] width 28 height 10
click at [603, 220] on div "Linon Home Decor" at bounding box center [662, 217] width 247 height 14
click at [535, 220] on input "Linked agreement Linon Home Decor Linked agreement" at bounding box center [530, 217] width 8 height 8
checkbox input "false"
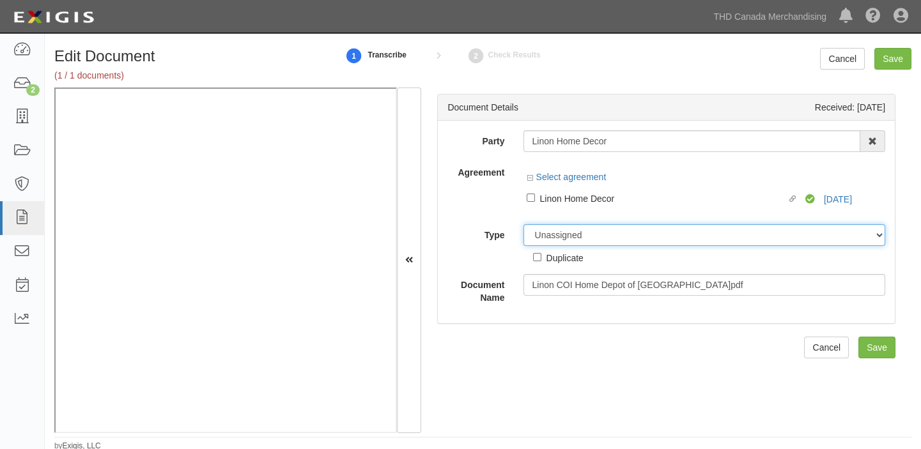
click at [582, 243] on select "Unassigned Binder Cancellation Notice Certificate Contract Endorsement Insuranc…" at bounding box center [704, 235] width 362 height 22
select select "OtherDetail"
click at [523, 224] on select "Unassigned Binder Cancellation Notice Certificate Contract Endorsement Insuranc…" at bounding box center [704, 235] width 362 height 22
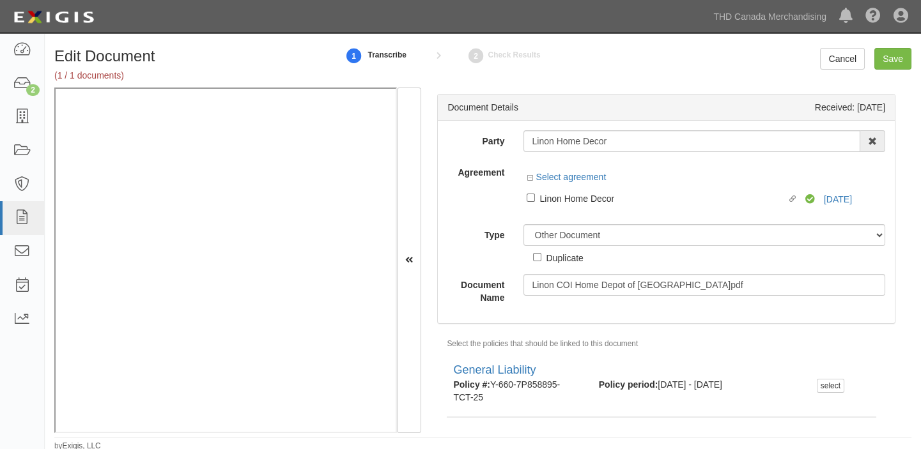
click at [549, 262] on div "Duplicate" at bounding box center [564, 257] width 37 height 14
click at [541, 261] on input "Duplicate" at bounding box center [537, 257] width 8 height 8
checkbox input "true"
click at [891, 59] on input "Save" at bounding box center [892, 59] width 37 height 22
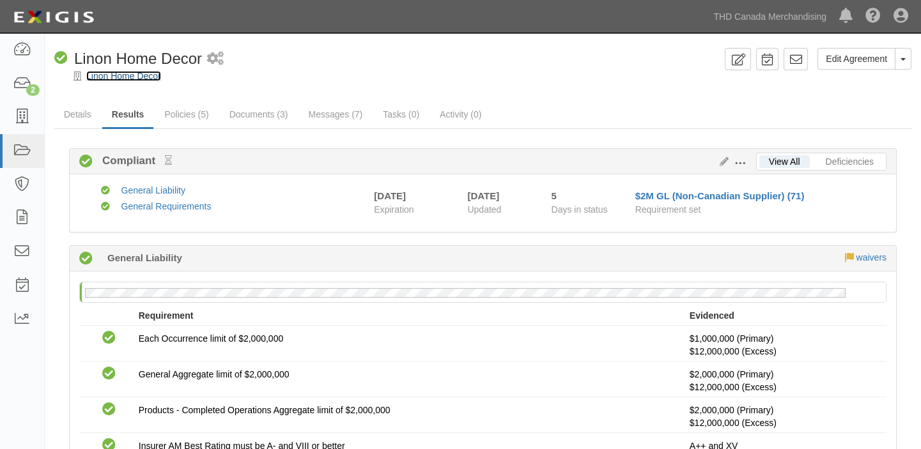
click at [142, 73] on link "Linon Home Decor" at bounding box center [123, 76] width 75 height 10
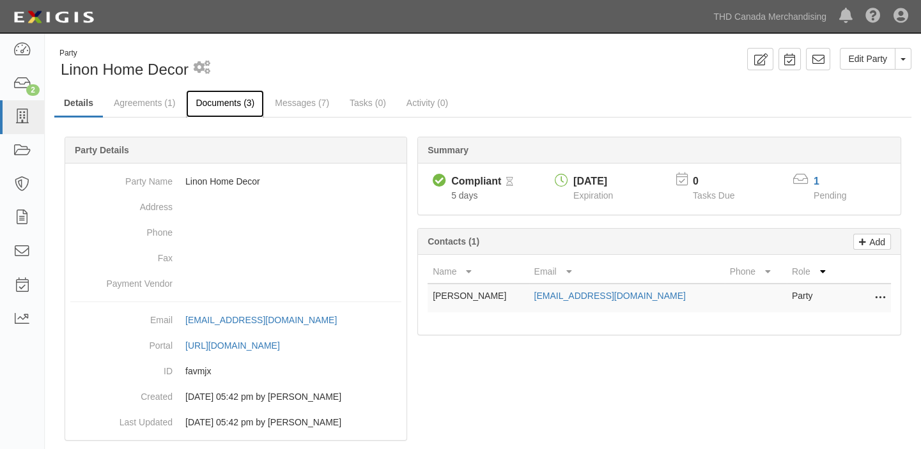
click at [201, 103] on link "Documents (3)" at bounding box center [225, 103] width 78 height 27
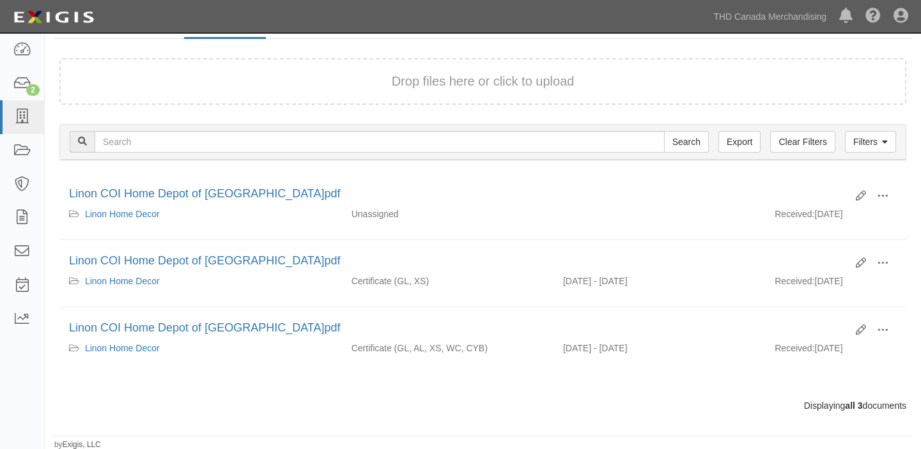
scroll to position [79, 0]
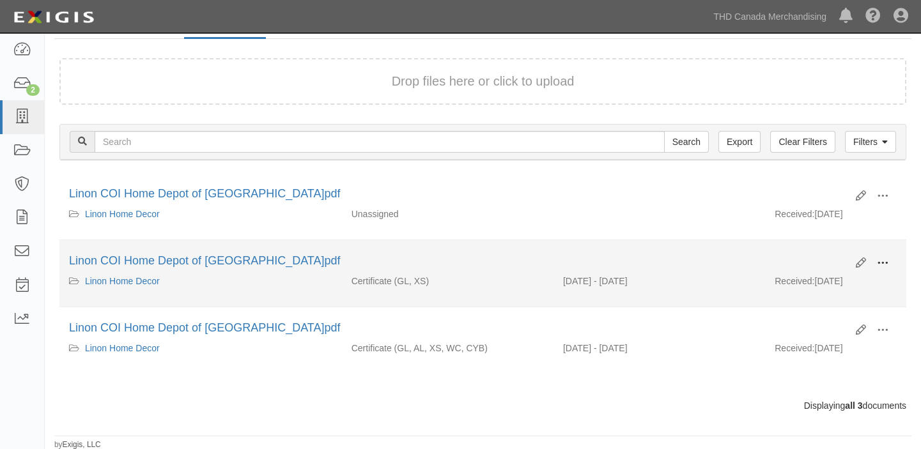
click at [889, 261] on button at bounding box center [882, 264] width 28 height 22
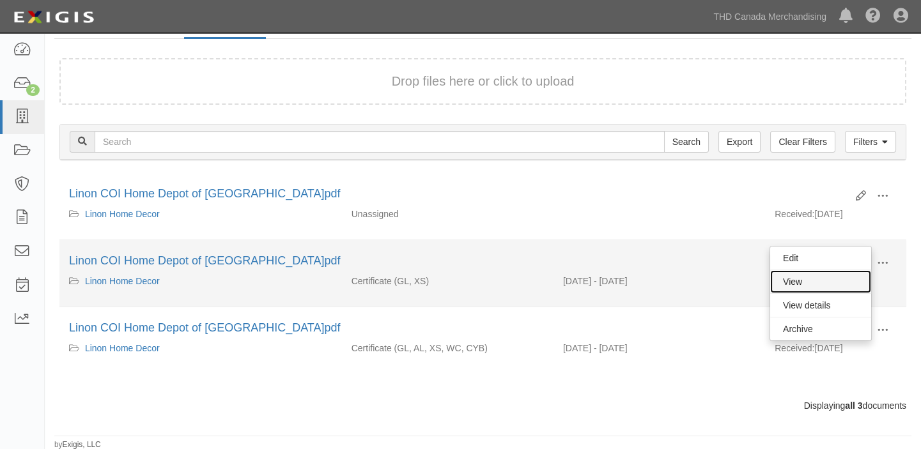
click at [834, 277] on link "View" at bounding box center [820, 281] width 101 height 23
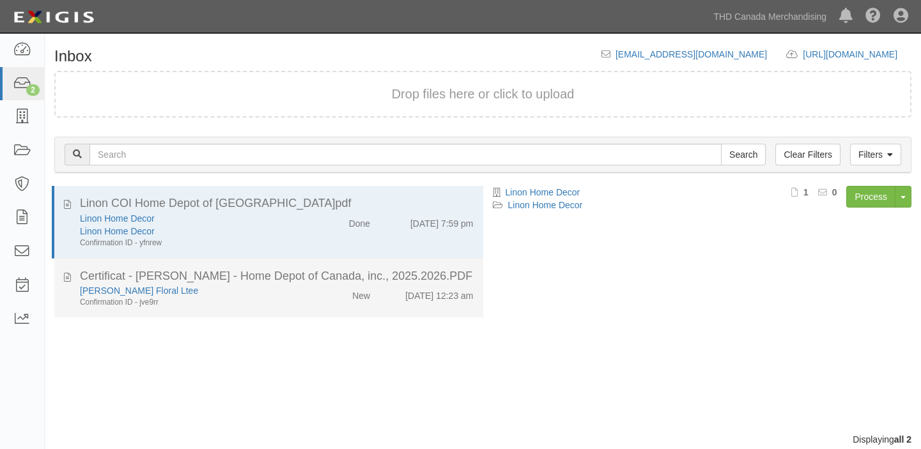
click at [371, 282] on div "Certificat - [PERSON_NAME] - Home Depot of Canada, inc., 2025.2026.PDF" at bounding box center [277, 276] width 394 height 17
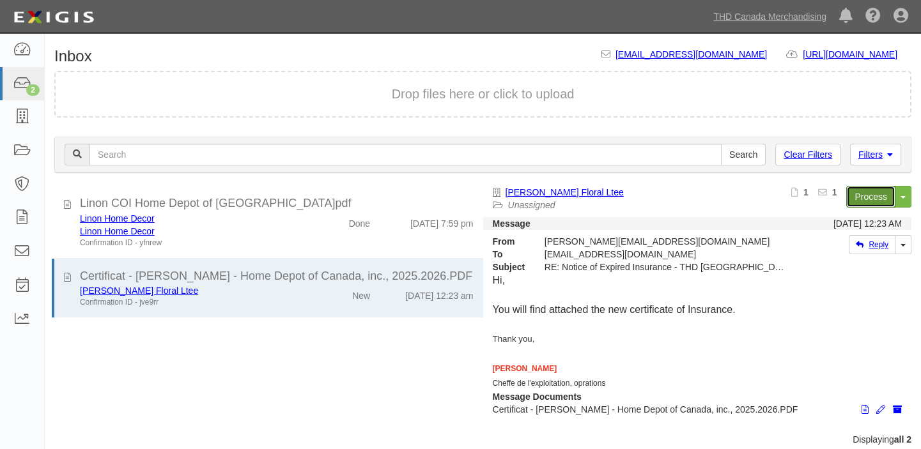
click at [869, 187] on link "Process" at bounding box center [870, 197] width 49 height 22
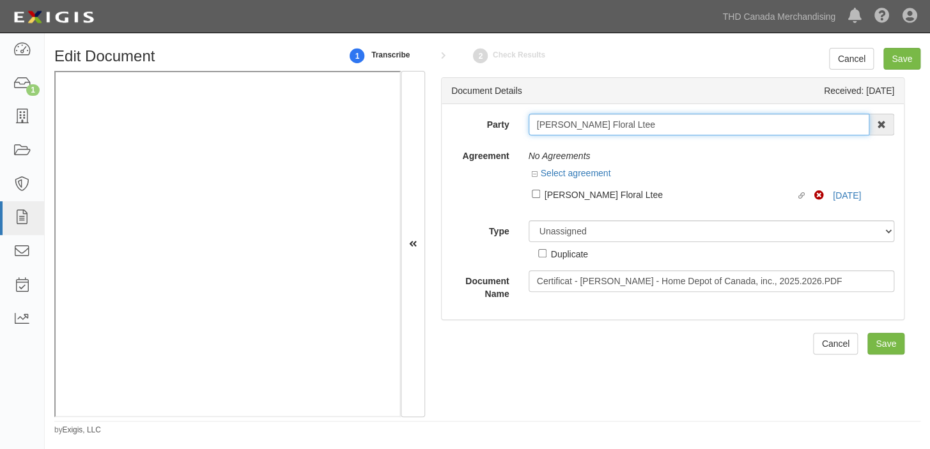
drag, startPoint x: 533, startPoint y: 129, endPoint x: 718, endPoint y: 129, distance: 185.3
click at [718, 129] on input "[PERSON_NAME] Floral Ltee" at bounding box center [698, 125] width 341 height 22
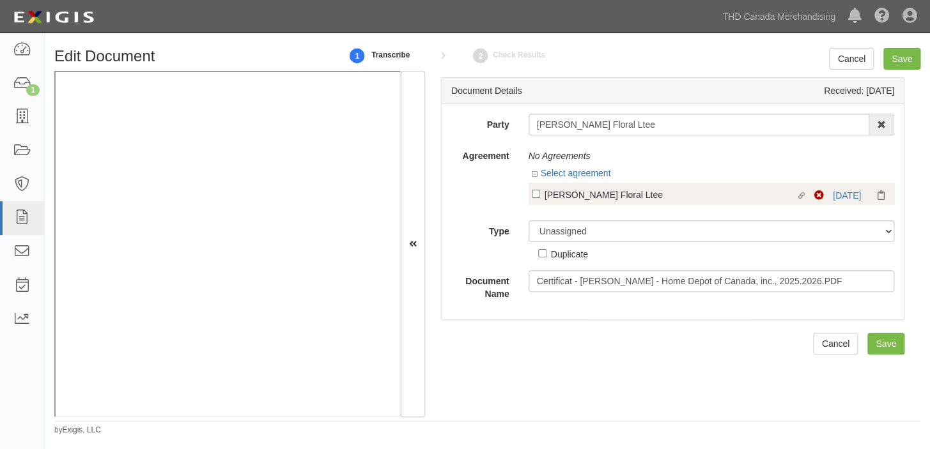
click at [618, 204] on label "Linked agreement Gaston Charbonneau Floral Ltee Linked agreement" at bounding box center [673, 195] width 283 height 17
click at [540, 198] on input "Linked agreement Gaston Charbonneau Floral Ltee Linked agreement" at bounding box center [536, 194] width 8 height 8
checkbox input "true"
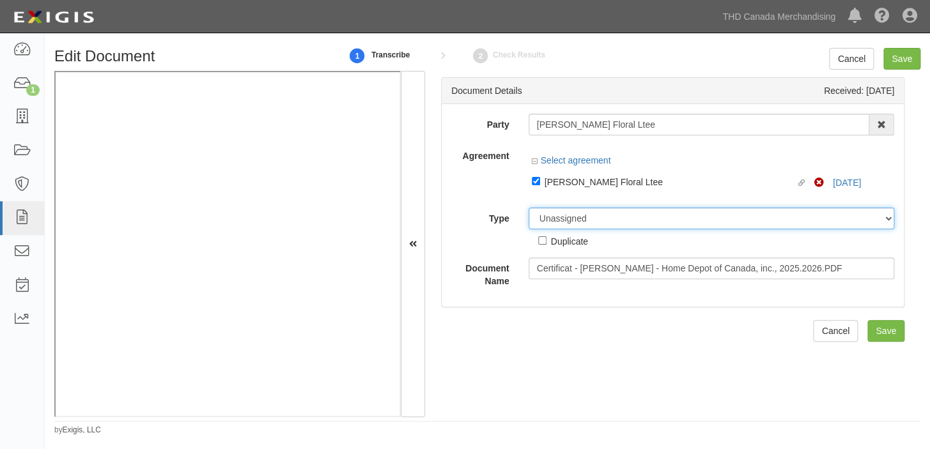
drag, startPoint x: 618, startPoint y: 217, endPoint x: 617, endPoint y: 228, distance: 10.9
click at [618, 217] on select "Unassigned Binder Cancellation Notice Certificate Contract Endorsement Insuranc…" at bounding box center [711, 219] width 366 height 22
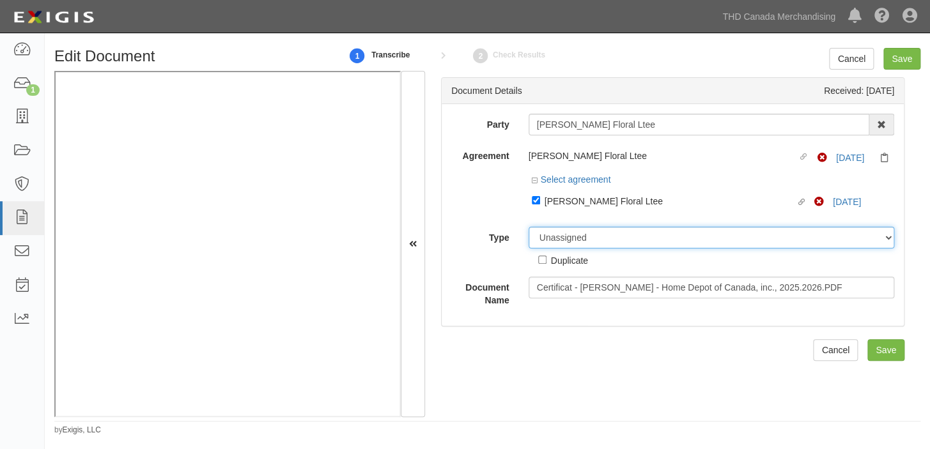
select select "CertificateDetail"
click at [528, 227] on select "Unassigned Binder Cancellation Notice Certificate Contract Endorsement Insuranc…" at bounding box center [711, 238] width 366 height 22
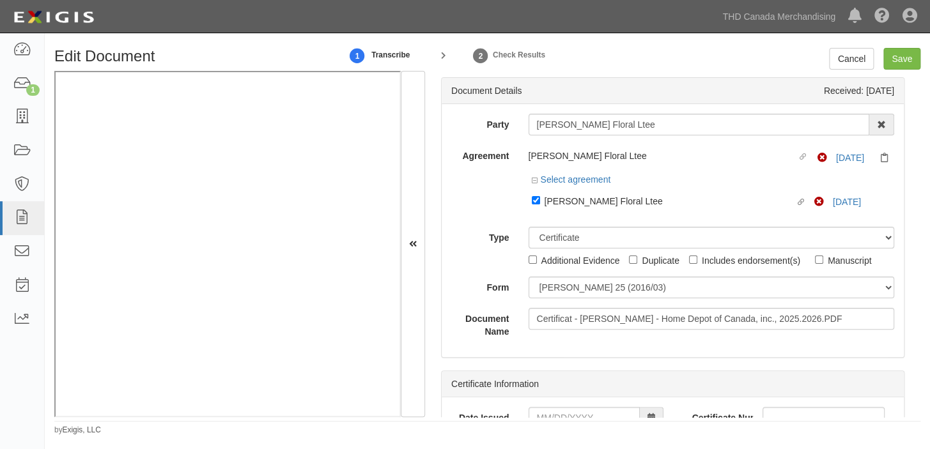
click at [564, 273] on div "Party Gaston Charbonneau Floral Ltee 1000576868 Ontario Inc 1371815-8 CANADA IN…" at bounding box center [672, 226] width 443 height 224
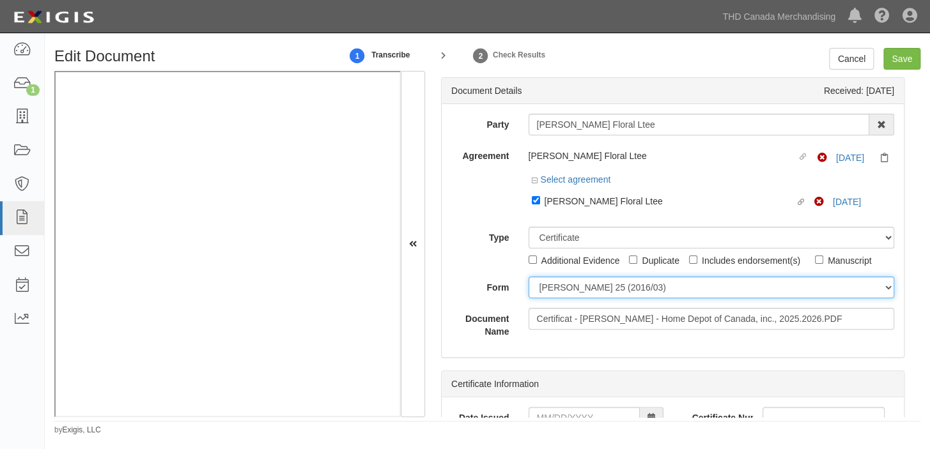
drag, startPoint x: 564, startPoint y: 280, endPoint x: 565, endPoint y: 291, distance: 10.9
click at [564, 280] on select "ACORD 25 (2016/03) ACORD 101 ACORD 855 NY (2014/05) General" at bounding box center [711, 288] width 366 height 22
select select "GeneralFormDetail"
click at [528, 277] on select "ACORD 25 (2016/03) ACORD 101 ACORD 855 NY (2014/05) General" at bounding box center [711, 288] width 366 height 22
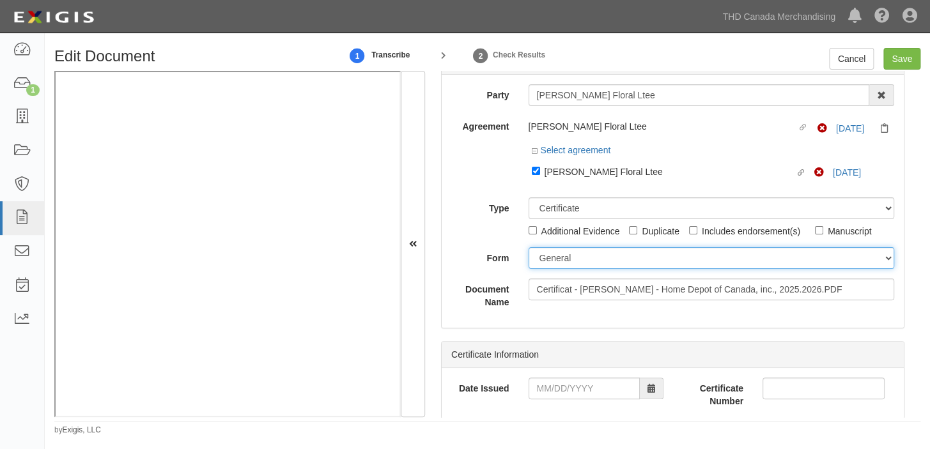
scroll to position [58, 0]
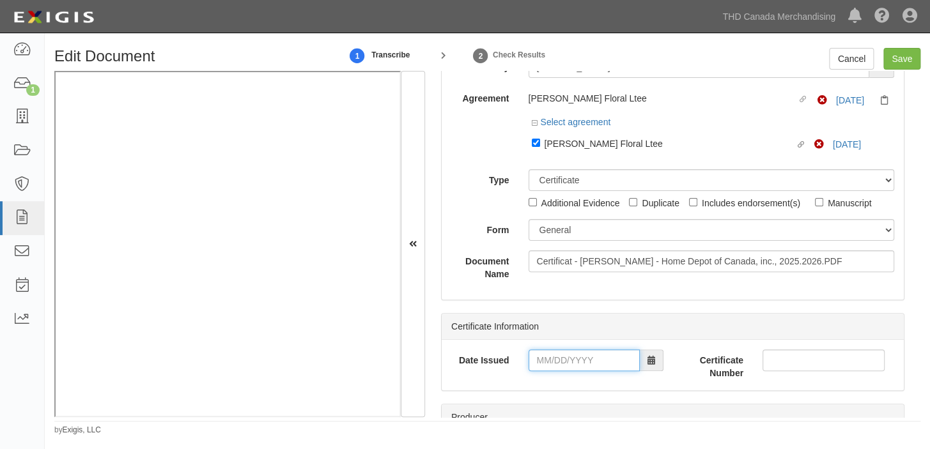
click at [580, 354] on input "Date Issued" at bounding box center [583, 361] width 111 height 22
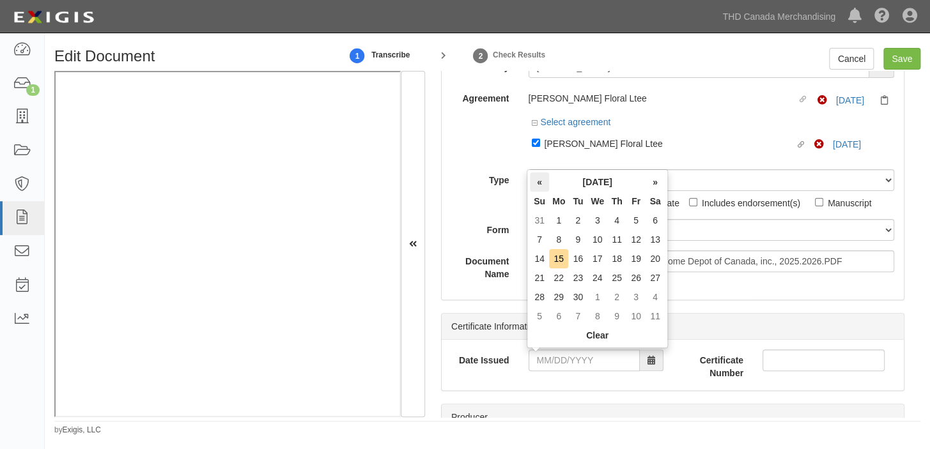
click at [539, 181] on th "«" at bounding box center [539, 182] width 19 height 19
click at [606, 300] on td "27" at bounding box center [597, 297] width 20 height 19
type input "08/27/2025"
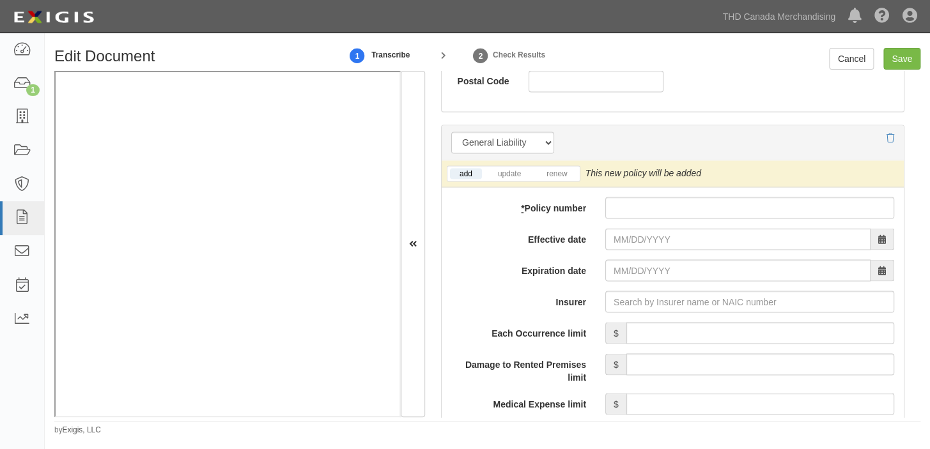
scroll to position [929, 0]
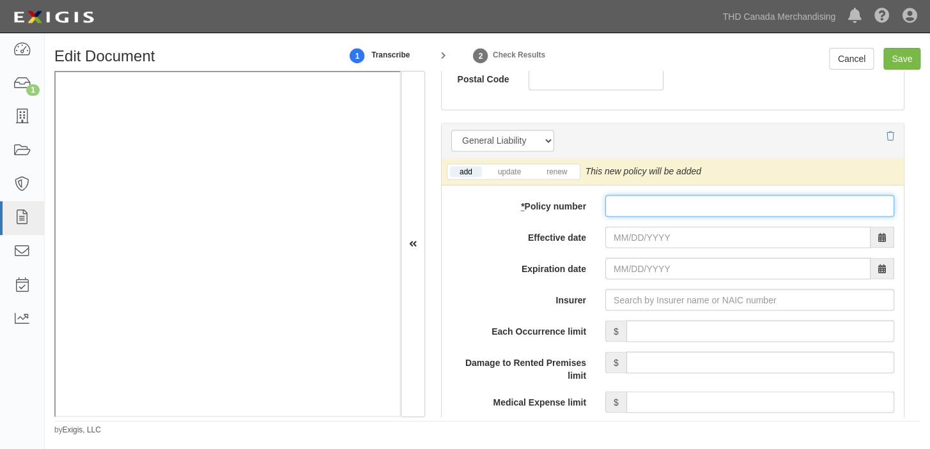
click at [629, 204] on input "* Policy number" at bounding box center [749, 206] width 289 height 22
paste input "5100037"
type input "5100037"
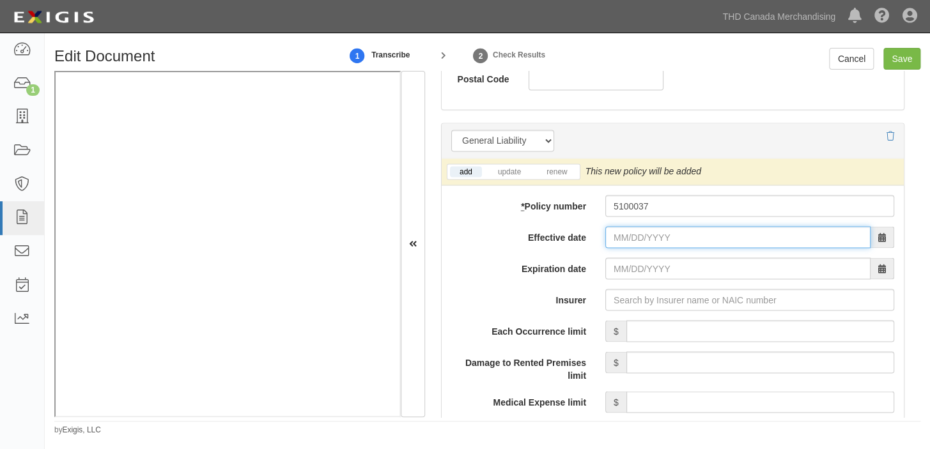
click at [630, 243] on input "Effective date" at bounding box center [737, 237] width 265 height 22
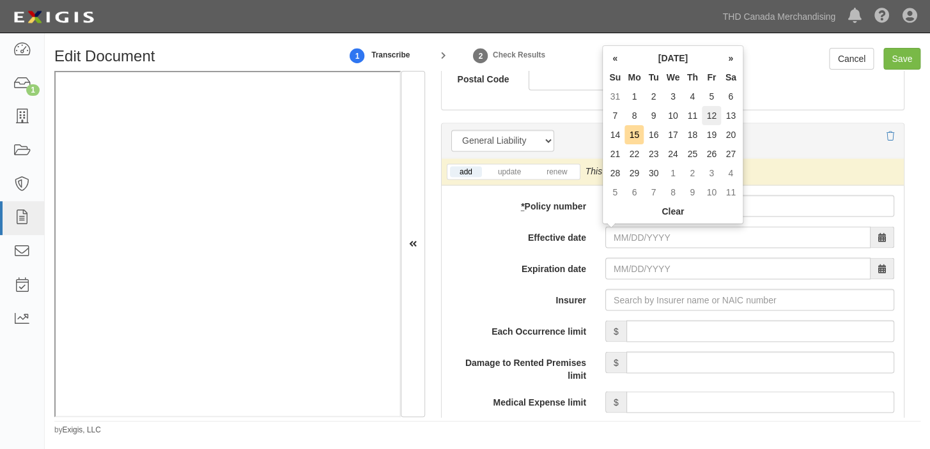
click at [708, 118] on td "12" at bounding box center [711, 115] width 19 height 19
type input "09/12/2025"
type input "09/12/2026"
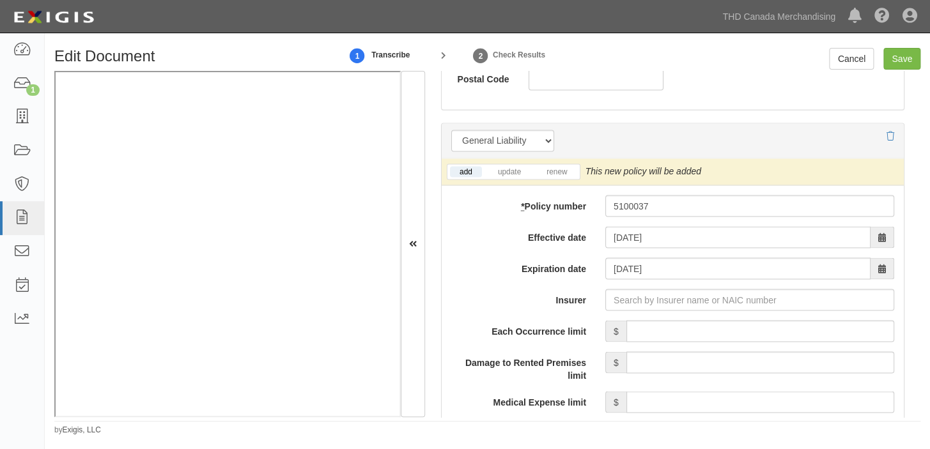
click at [323, 420] on div "Edit Document 1 Transcribe 2 Check Results Cancel Save Document Details Receive…" at bounding box center [487, 242] width 885 height 388
click at [362, 416] on iframe at bounding box center [227, 244] width 346 height 346
click at [643, 306] on input "Insurer" at bounding box center [749, 300] width 289 height 22
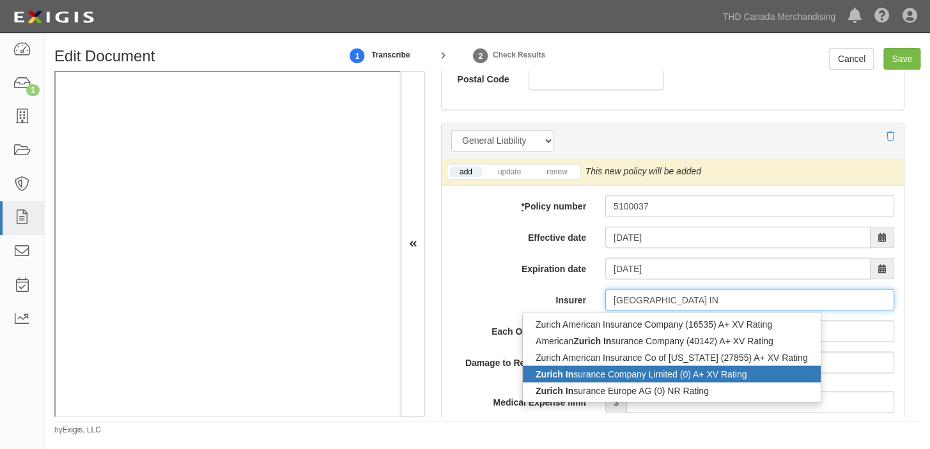
click at [631, 371] on div "Zurich In surance Company Limited (0) A+ XV Rating" at bounding box center [672, 373] width 298 height 17
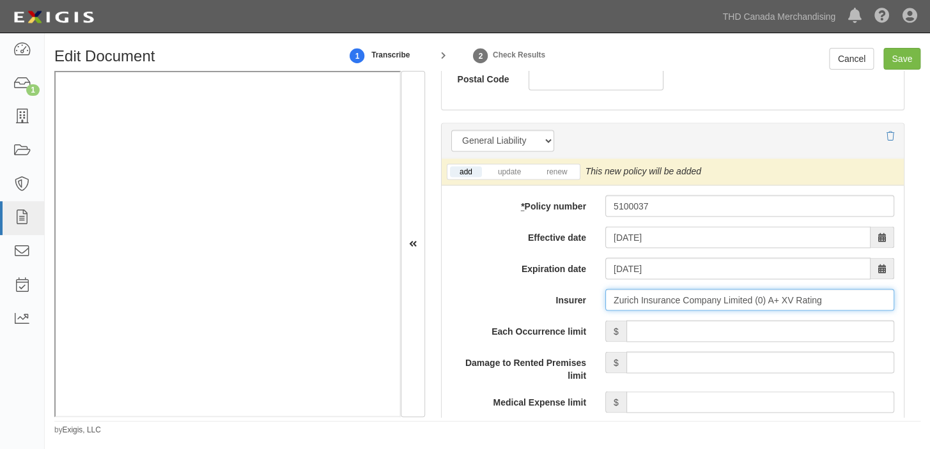
type input "Zurich Insurance Company Limited (0) A+ XV Rating"
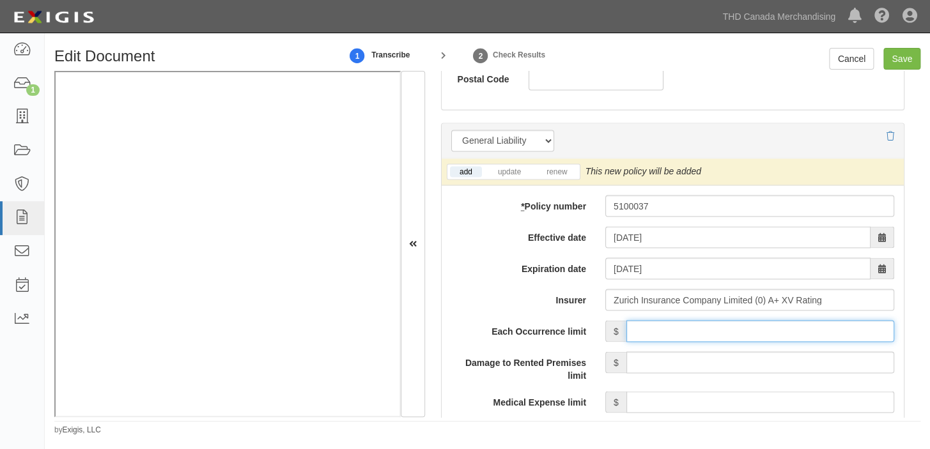
click at [675, 335] on input "Each Occurrence limit" at bounding box center [760, 331] width 268 height 22
click at [702, 334] on input "Each Occurrence limit" at bounding box center [760, 331] width 268 height 22
type input "2,000,000"
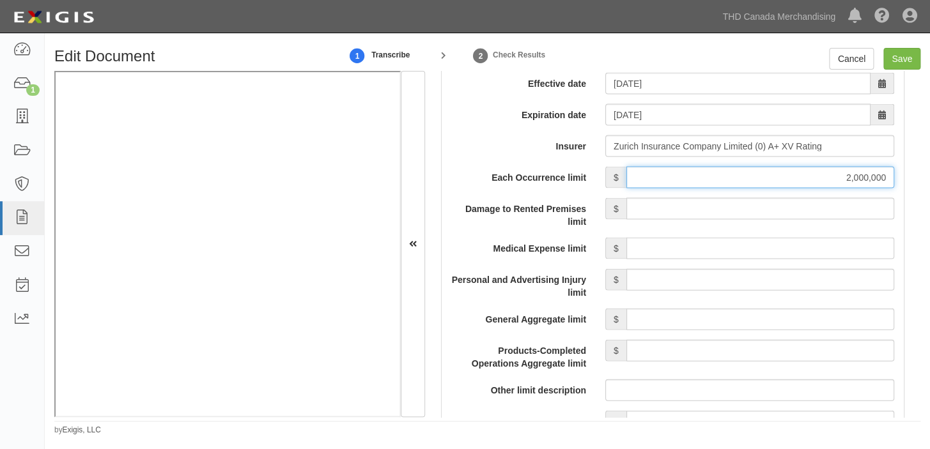
scroll to position [1103, 0]
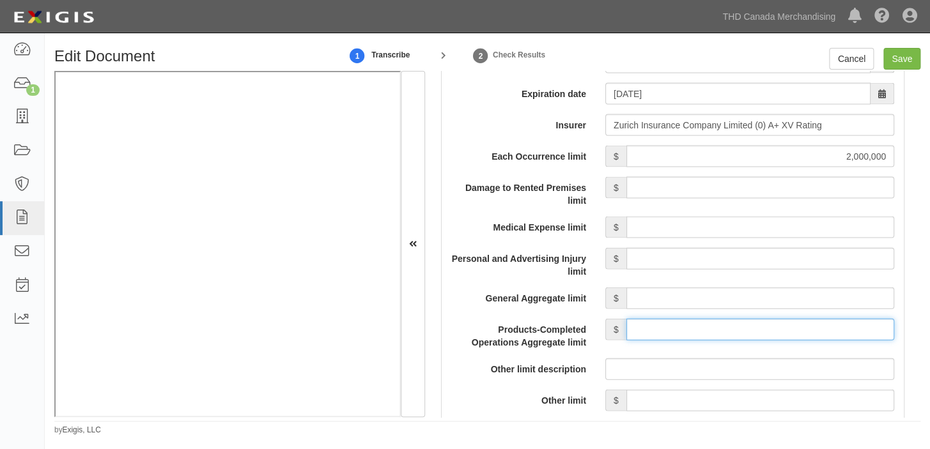
click at [695, 335] on input "Products-Completed Operations Aggregate limit" at bounding box center [760, 330] width 268 height 22
type input "2,000,000"
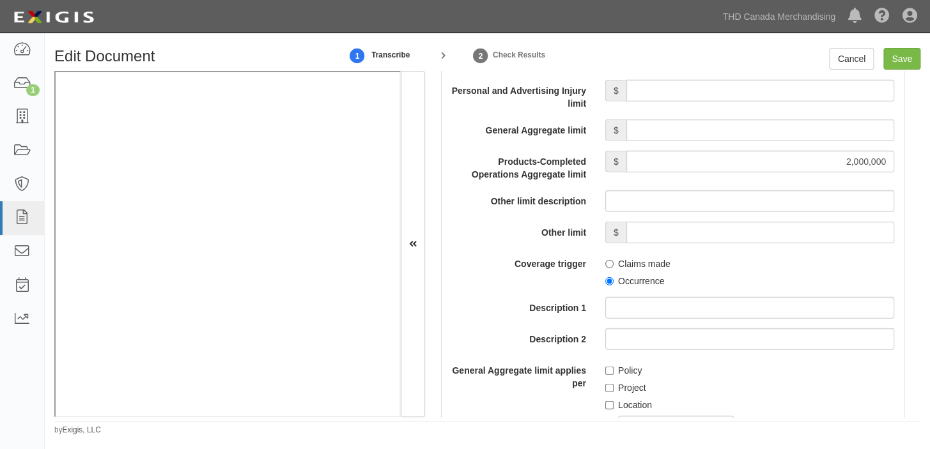
scroll to position [1278, 0]
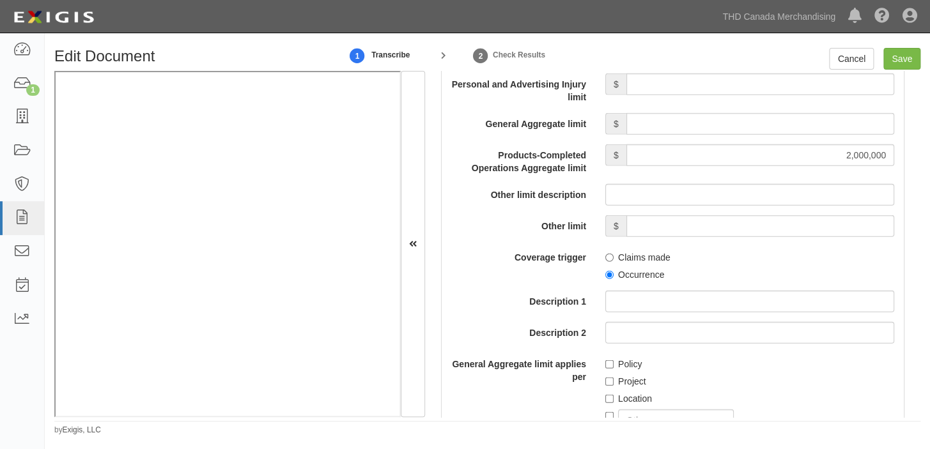
click at [640, 268] on label "Occurrence" at bounding box center [634, 274] width 59 height 13
click at [613, 271] on input "Occurrence" at bounding box center [609, 275] width 8 height 8
radio input "true"
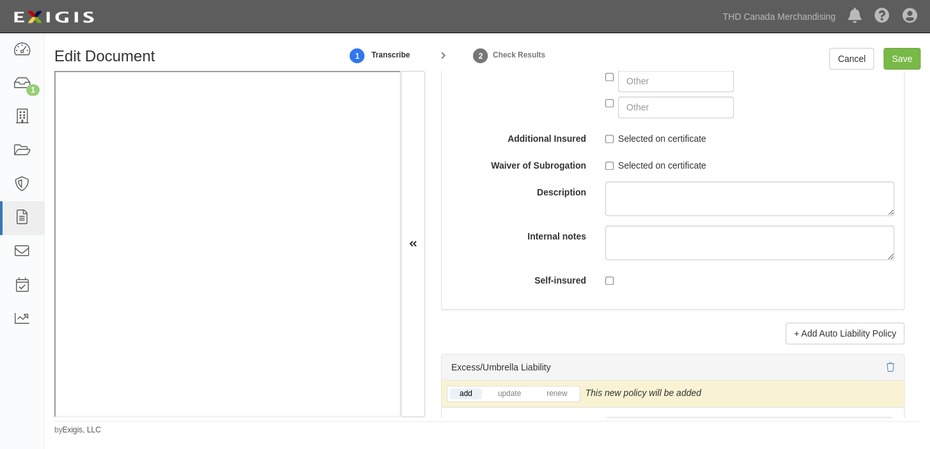
scroll to position [2439, 0]
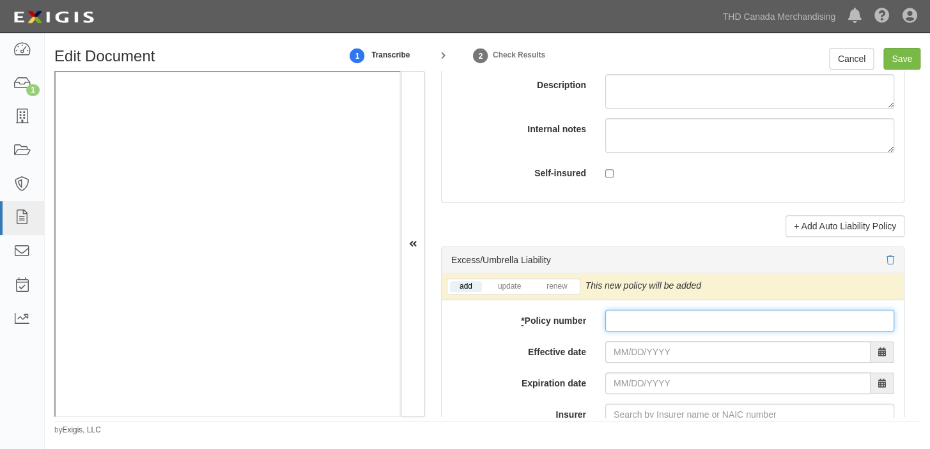
click at [633, 332] on input "* Policy number" at bounding box center [749, 321] width 289 height 22
paste input "5100037"
type input "5100037"
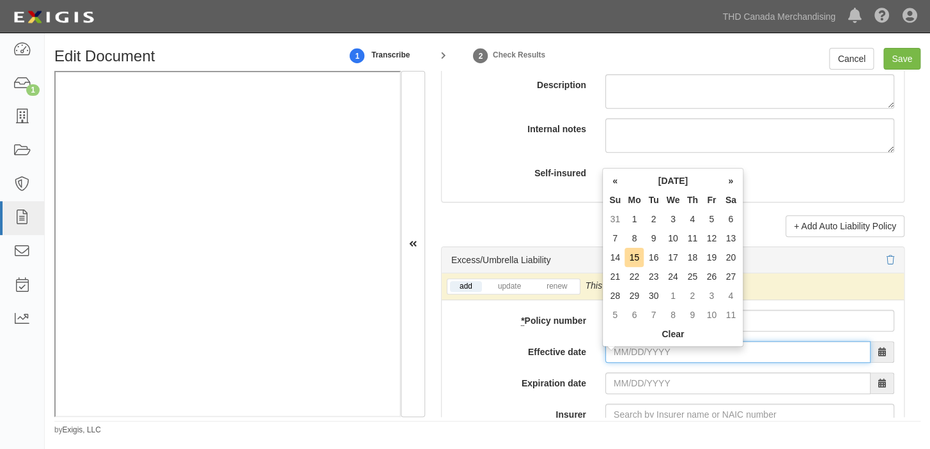
click at [636, 351] on input "Effective date" at bounding box center [737, 352] width 265 height 22
click at [629, 196] on th "Mo" at bounding box center [633, 199] width 19 height 19
click at [710, 236] on td "12" at bounding box center [711, 238] width 19 height 19
type input "09/12/2025"
type input "09/12/2026"
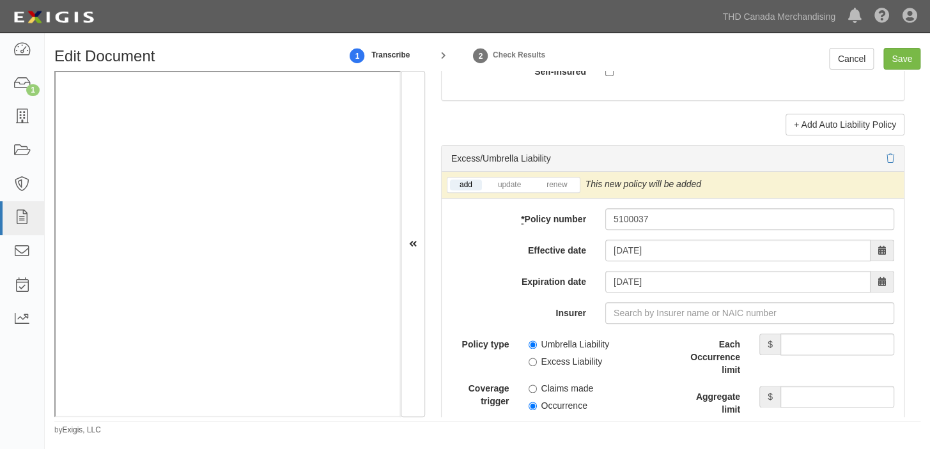
scroll to position [2556, 0]
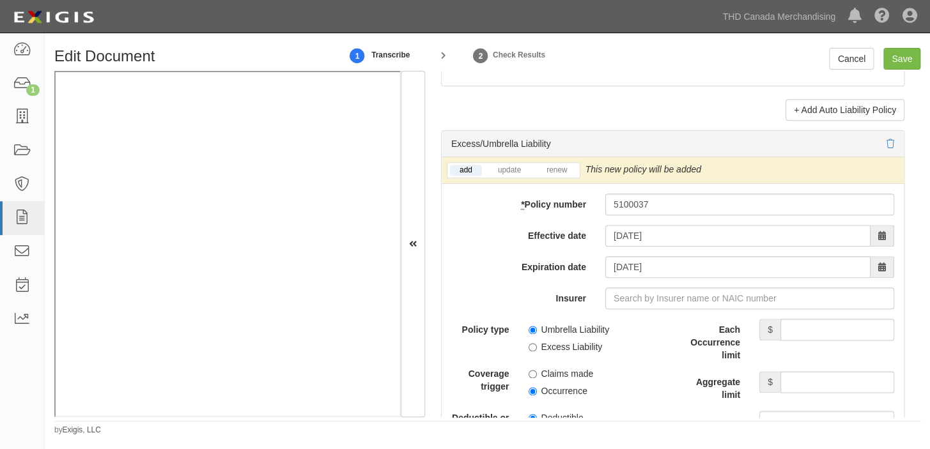
click at [577, 336] on label "Umbrella Liability" at bounding box center [568, 329] width 81 height 13
click at [537, 334] on input "Umbrella Liability" at bounding box center [532, 330] width 8 height 8
radio input "true"
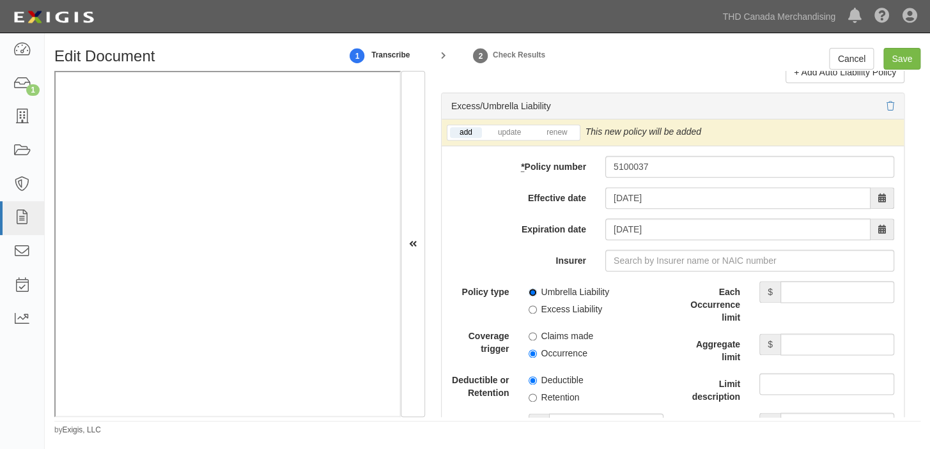
scroll to position [2613, 0]
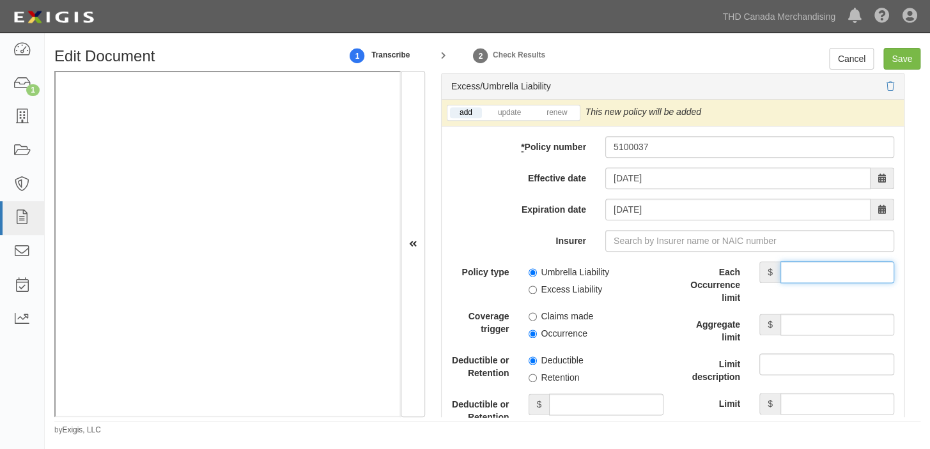
click at [801, 277] on input "Each Occurrence limit" at bounding box center [837, 272] width 114 height 22
type input "8,000,000"
click at [804, 335] on input "Aggregate limit" at bounding box center [837, 325] width 114 height 22
type input "8,000,000"
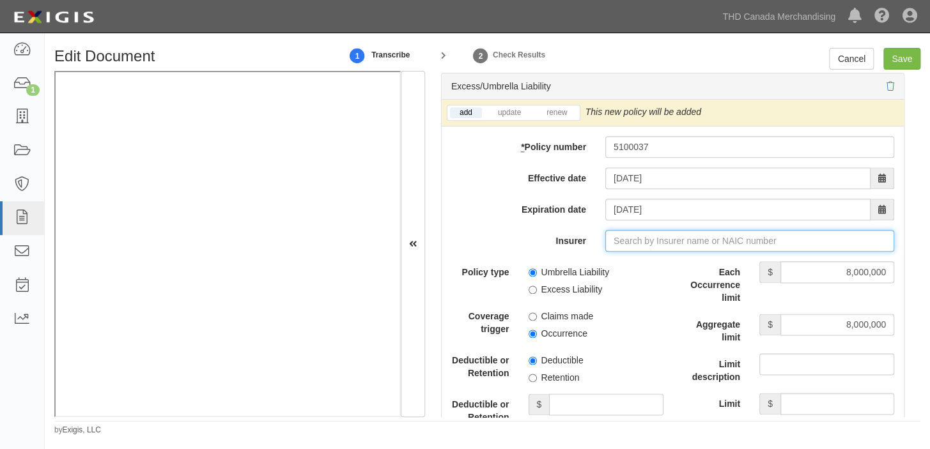
click at [640, 247] on input "Insurer" at bounding box center [749, 241] width 289 height 22
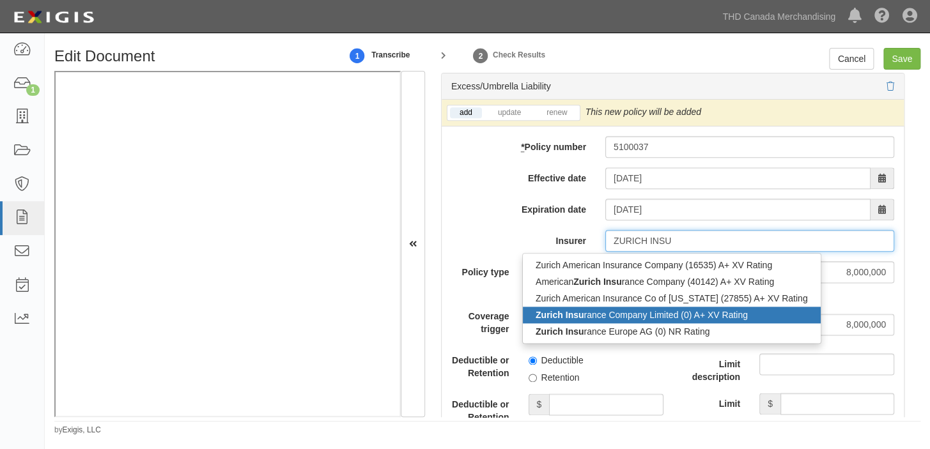
click at [673, 321] on div "Zurich Insu rance Company Limited (0) A+ XV Rating" at bounding box center [672, 315] width 298 height 17
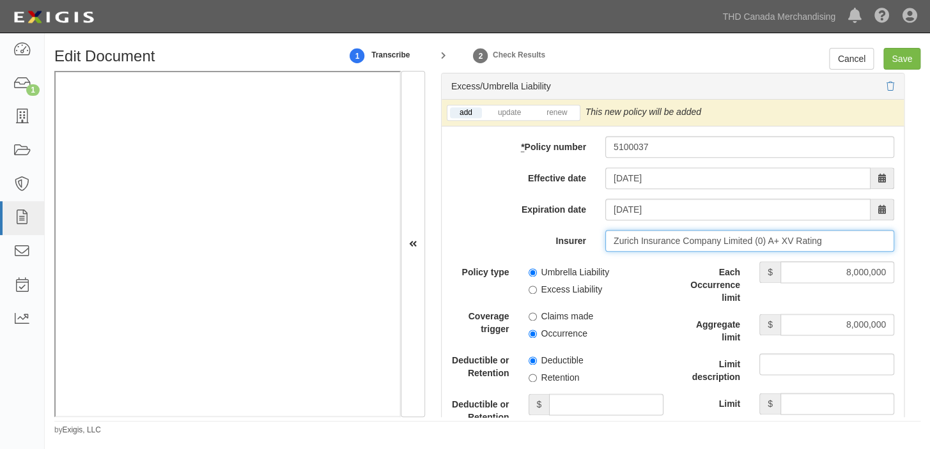
type input "Zurich Insurance Company Limited (0) A+ XV Rating"
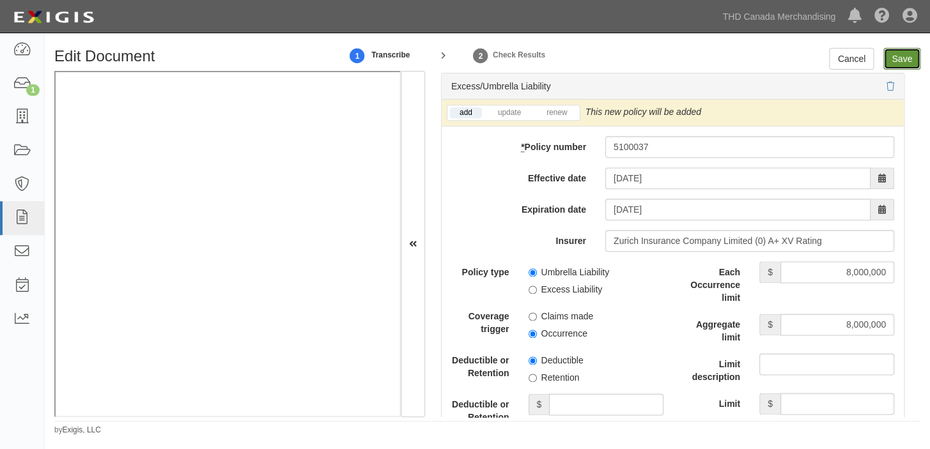
click at [895, 59] on input "Save" at bounding box center [901, 59] width 37 height 22
type input "2000000"
type input "8000000"
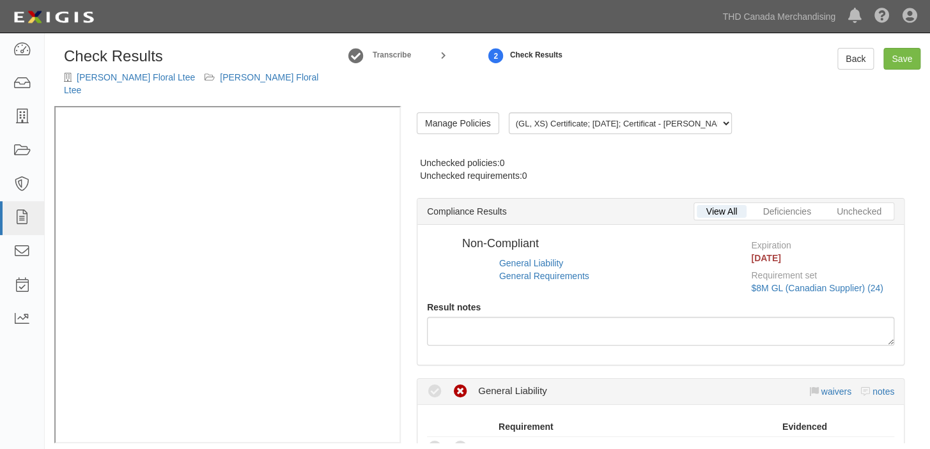
radio input "true"
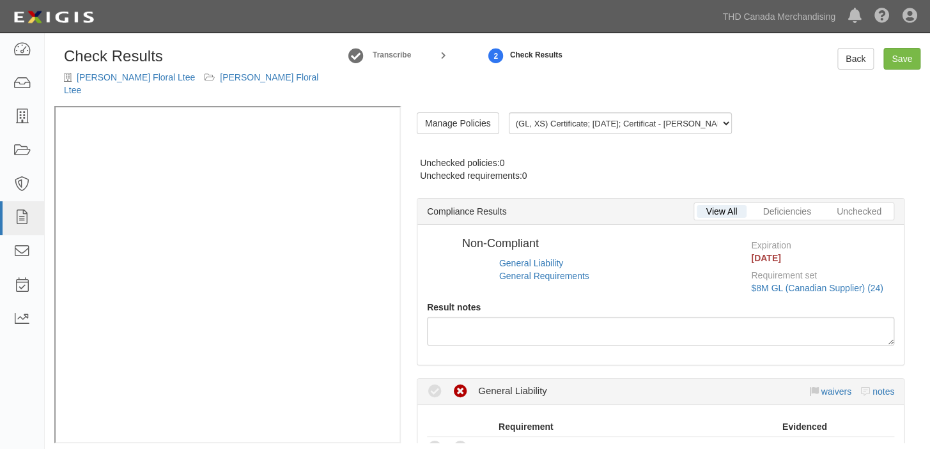
radio input "true"
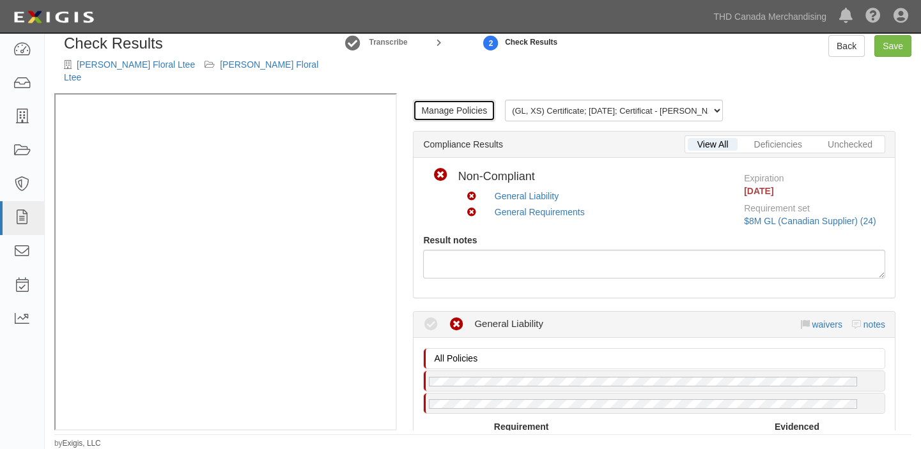
click at [480, 106] on link "Manage Policies" at bounding box center [454, 111] width 82 height 22
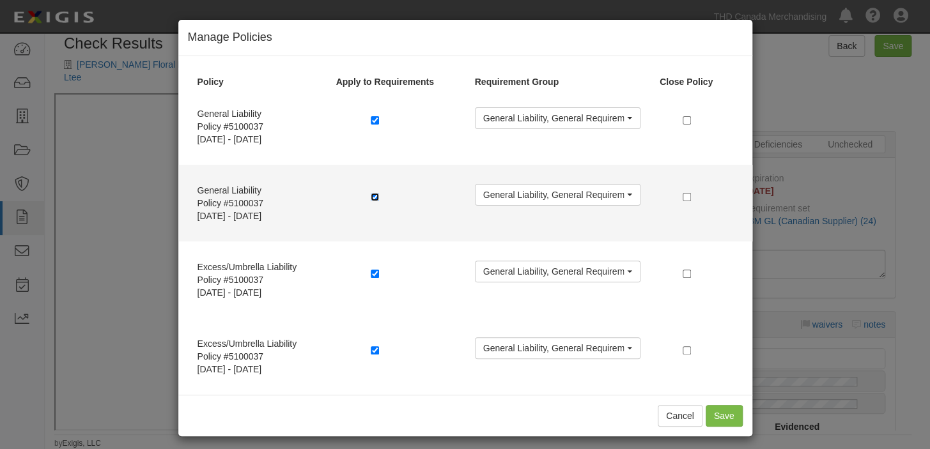
click at [371, 196] on input "checkbox" at bounding box center [375, 197] width 8 height 8
checkbox input "false"
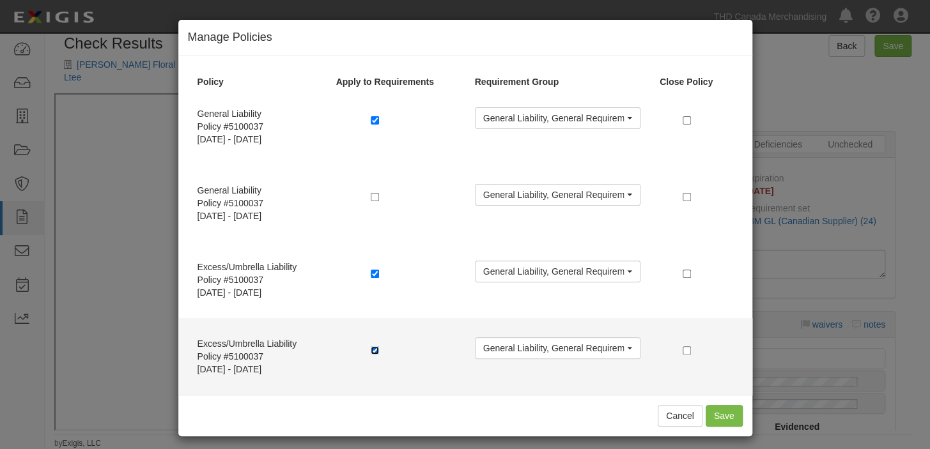
click at [371, 350] on input "checkbox" at bounding box center [375, 350] width 8 height 8
checkbox input "false"
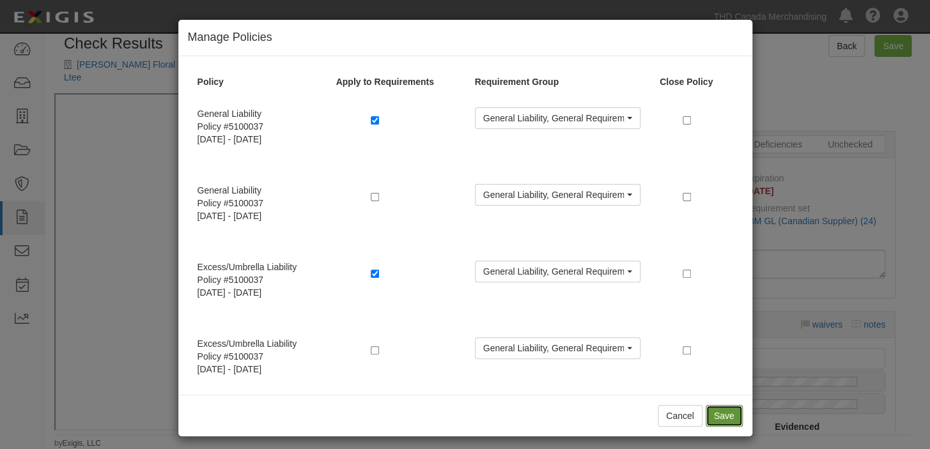
click at [718, 420] on button "Save" at bounding box center [723, 416] width 37 height 22
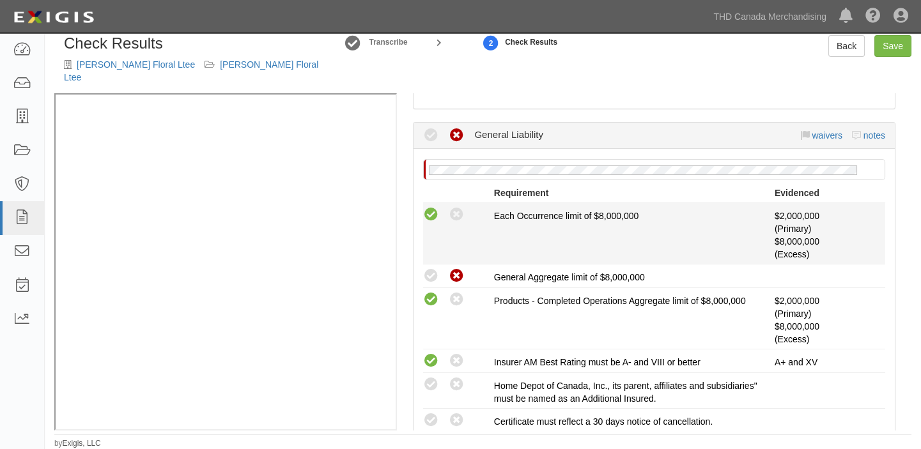
scroll to position [348, 0]
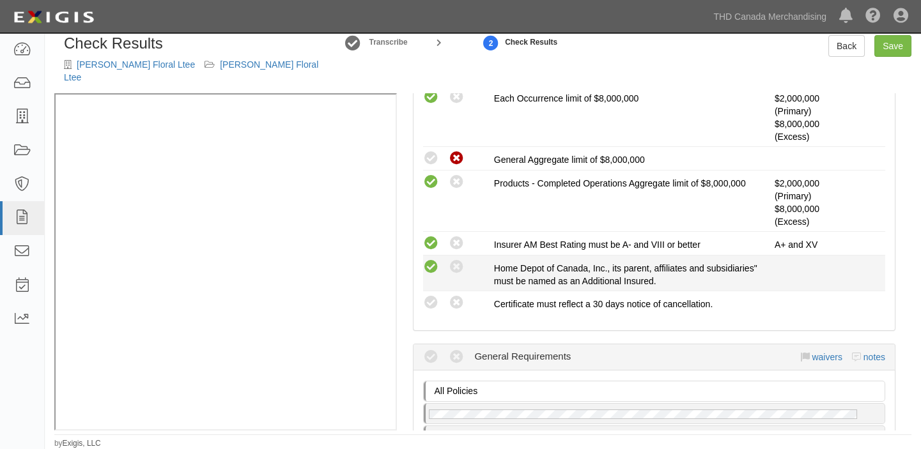
click at [429, 259] on icon at bounding box center [431, 267] width 16 height 16
radio input "true"
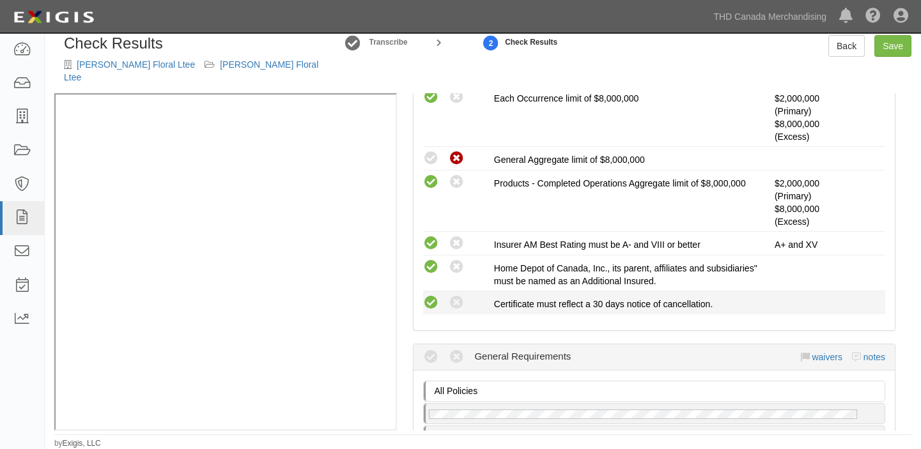
click at [426, 306] on icon at bounding box center [431, 303] width 16 height 16
radio input "true"
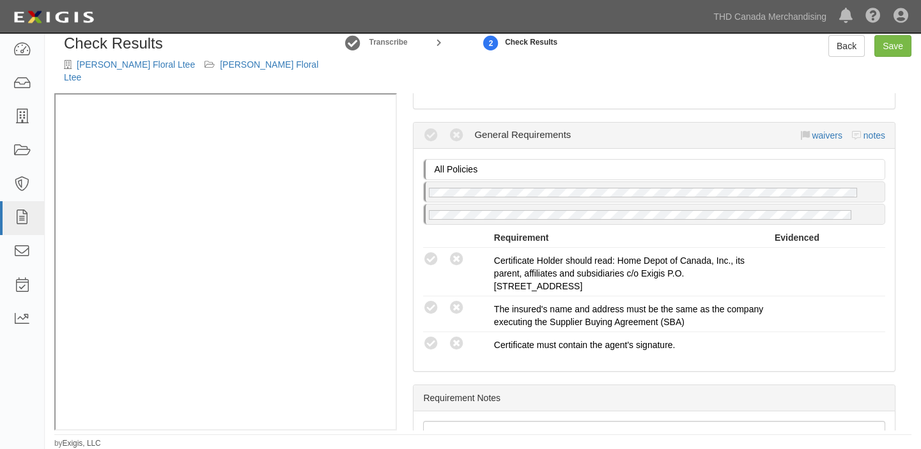
scroll to position [581, 0]
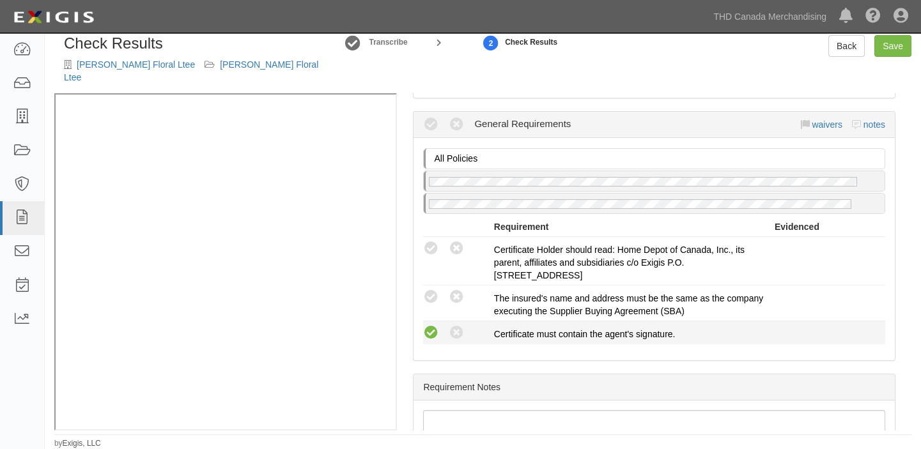
click at [428, 330] on icon at bounding box center [431, 333] width 16 height 16
radio input "true"
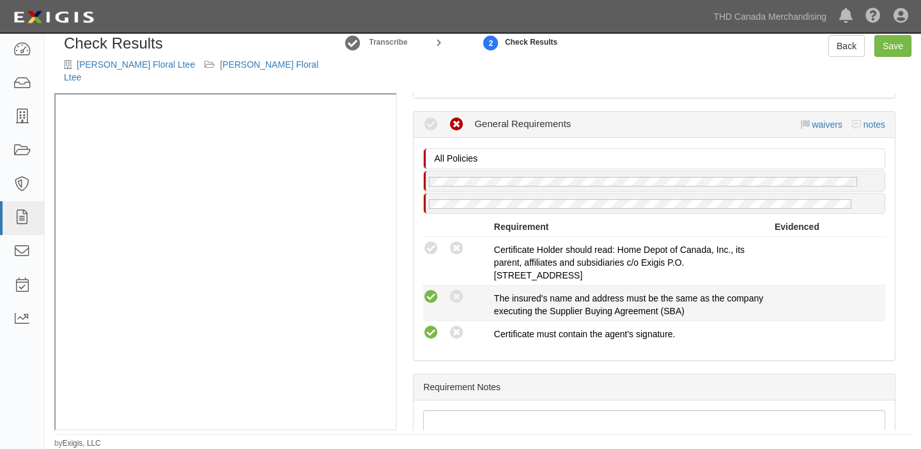
click at [432, 295] on icon at bounding box center [431, 297] width 16 height 16
radio input "true"
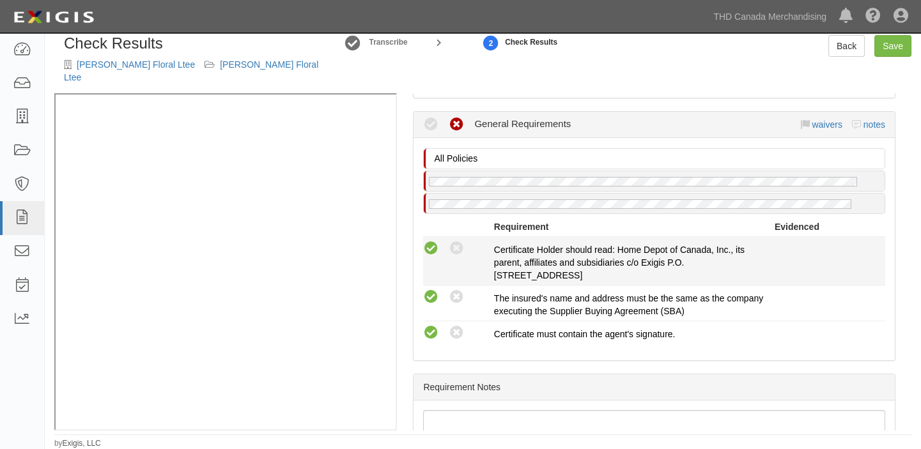
click at [433, 251] on icon at bounding box center [431, 249] width 16 height 16
radio input "true"
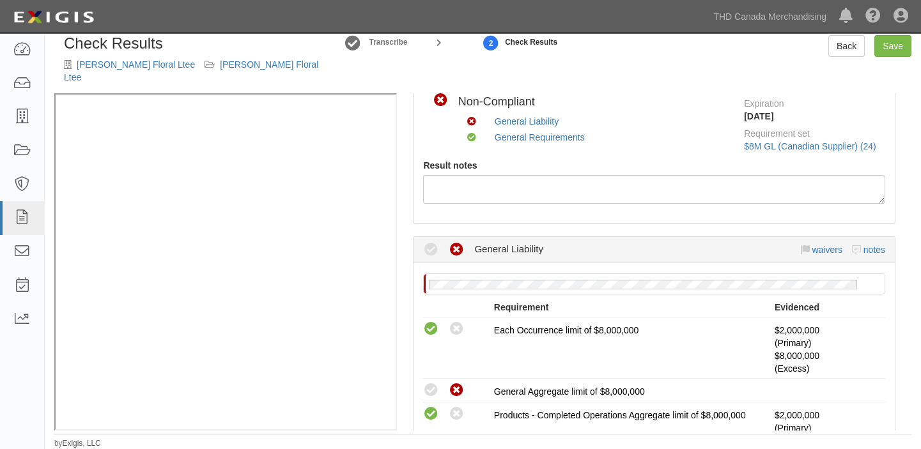
scroll to position [116, 0]
click at [819, 249] on link "waivers" at bounding box center [826, 250] width 30 height 10
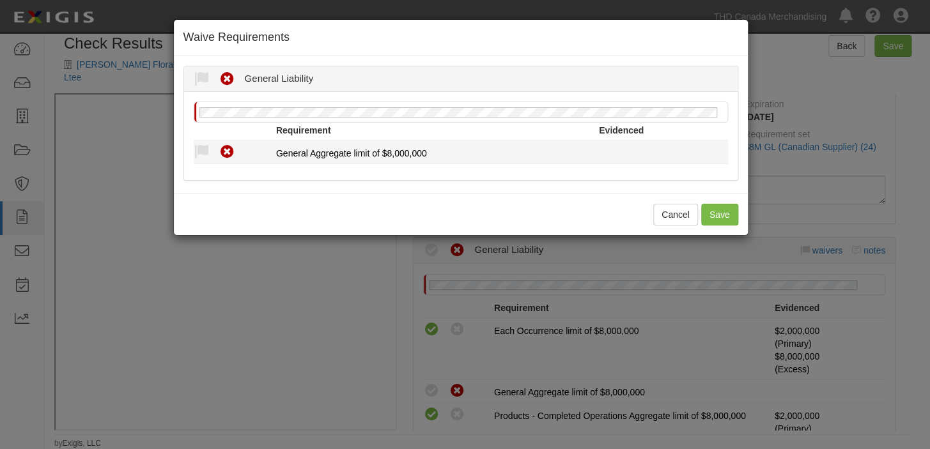
click at [210, 146] on div "Compliant Waived Non-Compliant" at bounding box center [235, 152] width 82 height 17
click at [203, 153] on icon at bounding box center [202, 152] width 16 height 16
radio input "true"
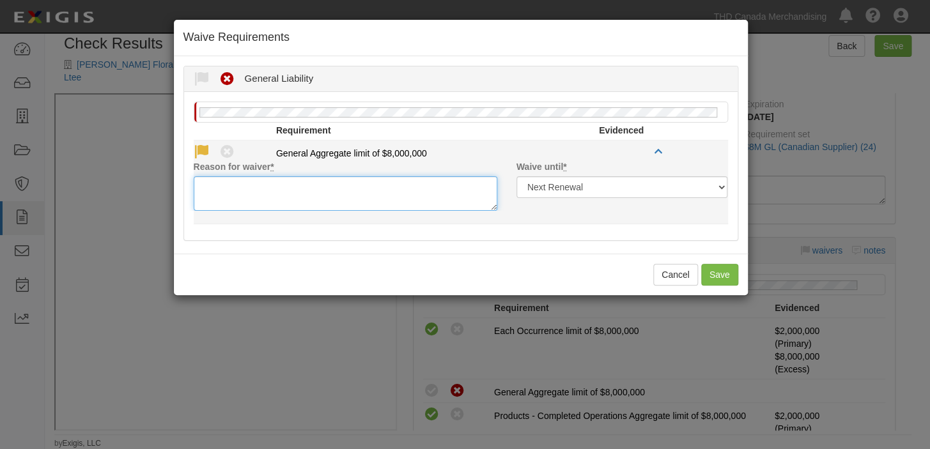
click at [212, 185] on textarea "Reason for waiver *" at bounding box center [345, 193] width 303 height 35
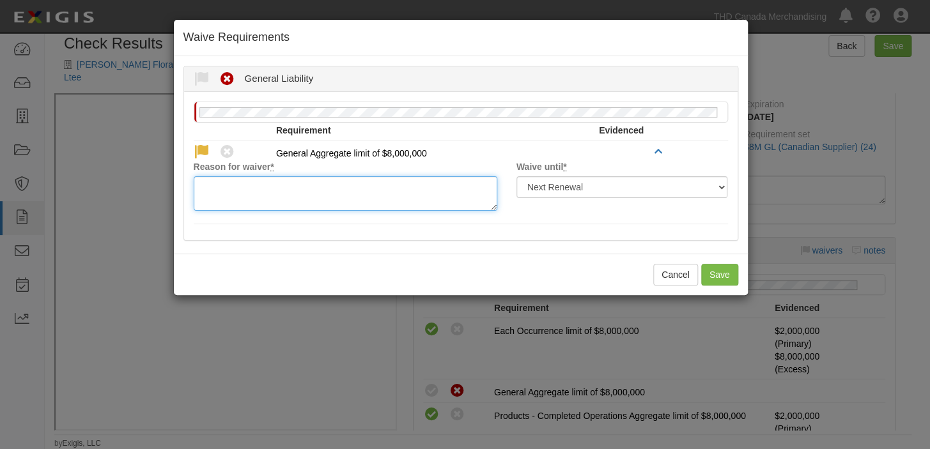
paste textarea "acceptable w/o GA Limits"
type textarea "acceptable w/o GA Limits"
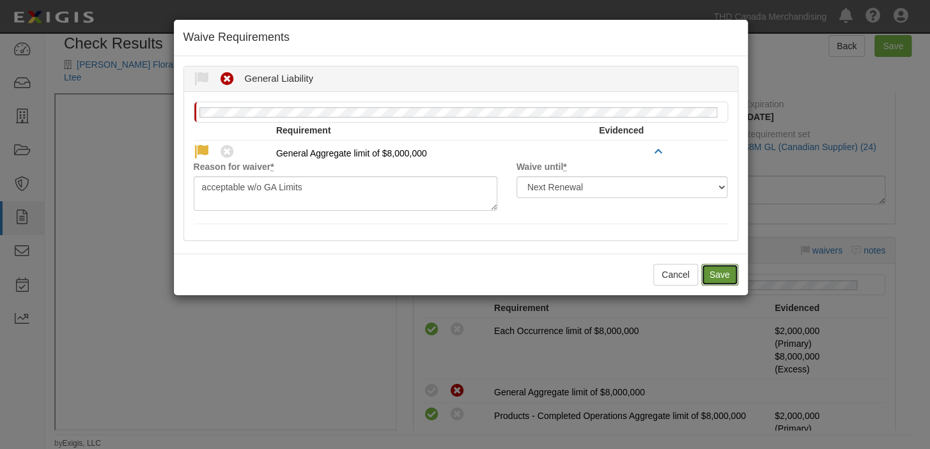
click at [718, 279] on button "Save" at bounding box center [719, 275] width 37 height 22
radio input "true"
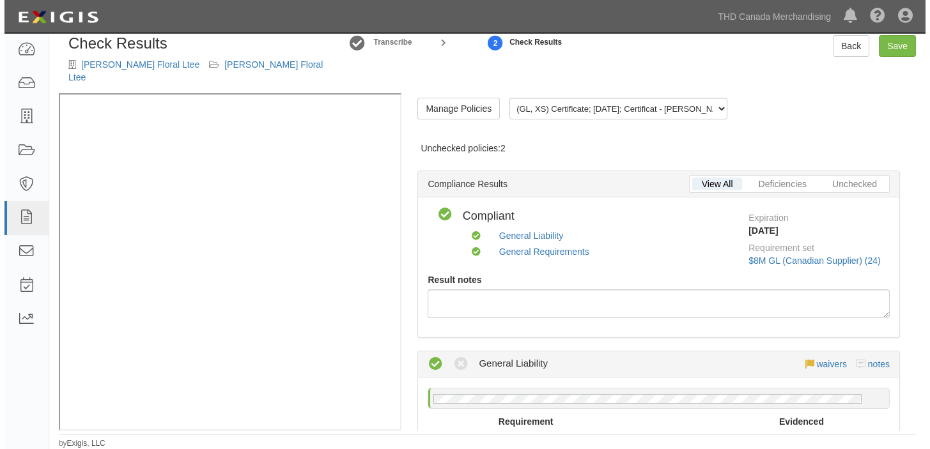
scroll to position [0, 0]
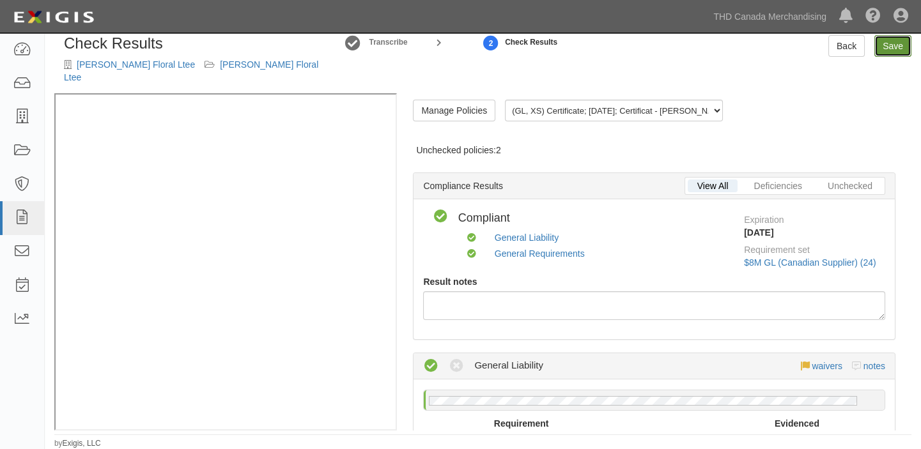
click at [891, 47] on link "Save" at bounding box center [892, 46] width 37 height 22
radio input "true"
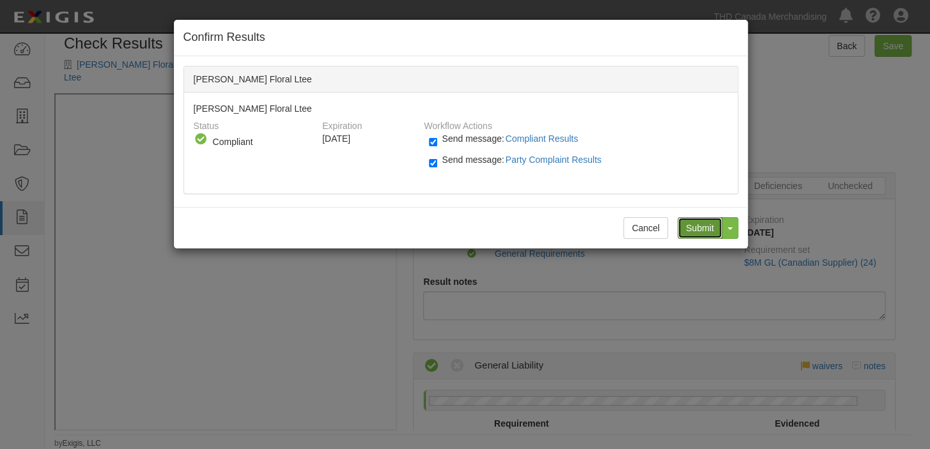
click at [698, 222] on input "Submit" at bounding box center [699, 228] width 45 height 22
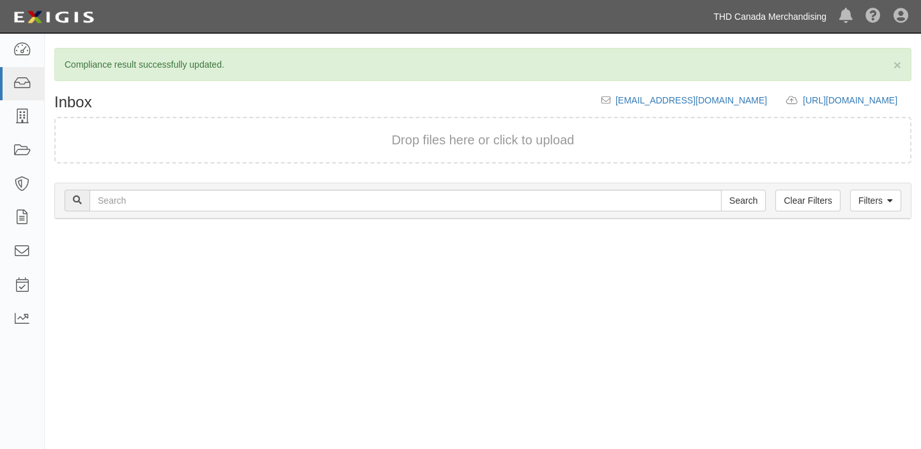
click at [792, 13] on link "THD Canada Merchandising" at bounding box center [770, 17] width 126 height 26
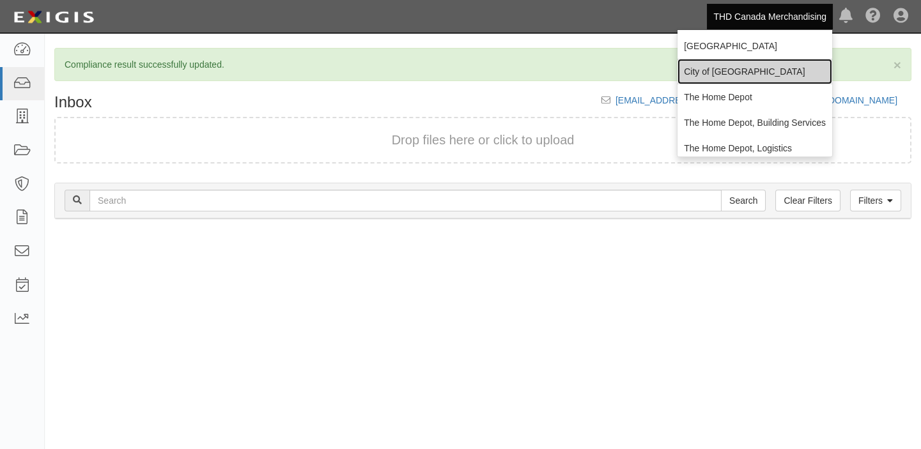
click at [743, 74] on link "City of [GEOGRAPHIC_DATA]" at bounding box center [754, 72] width 155 height 26
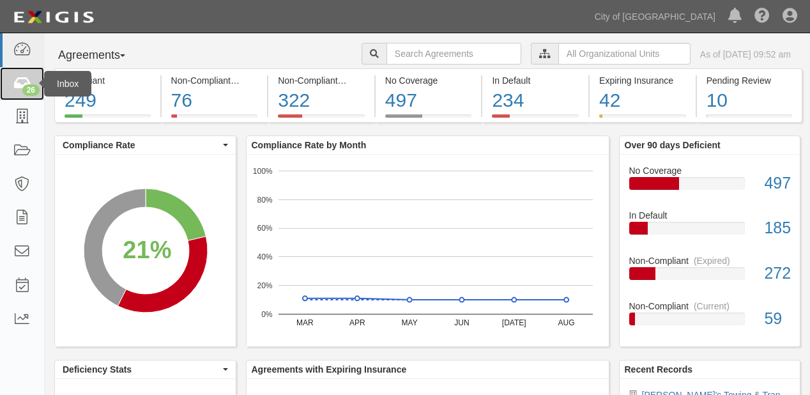
click at [15, 87] on icon at bounding box center [22, 84] width 18 height 15
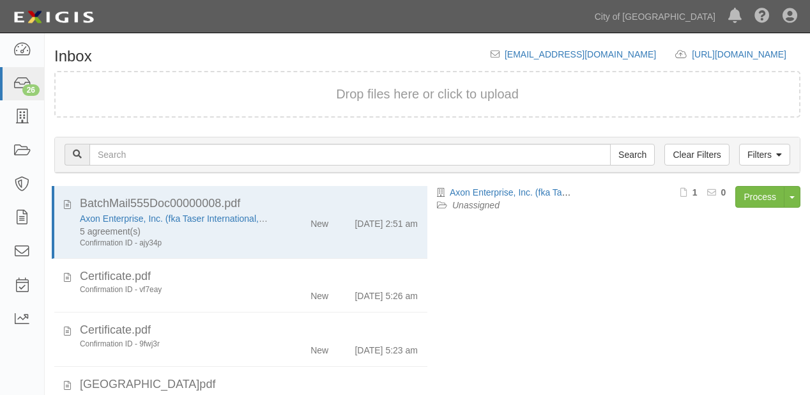
scroll to position [89, 0]
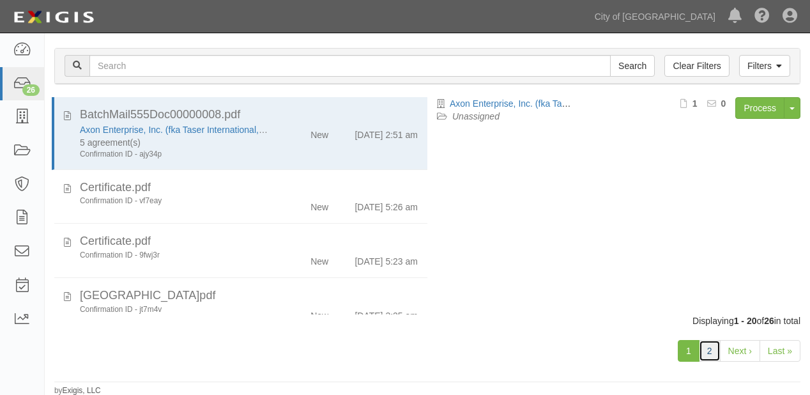
click at [718, 353] on link "2" at bounding box center [710, 351] width 22 height 22
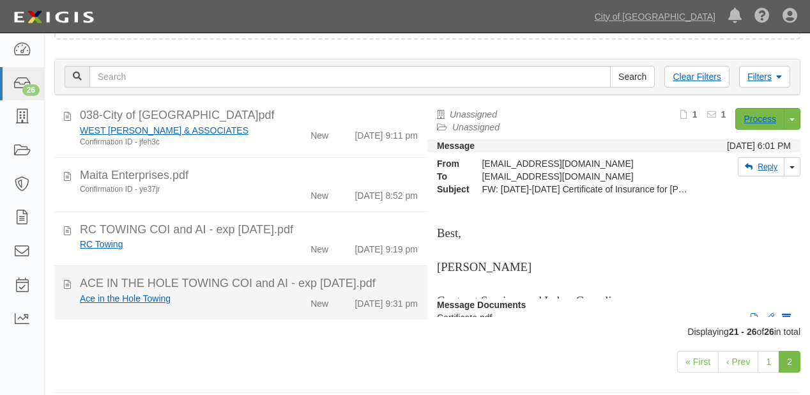
scroll to position [89, 0]
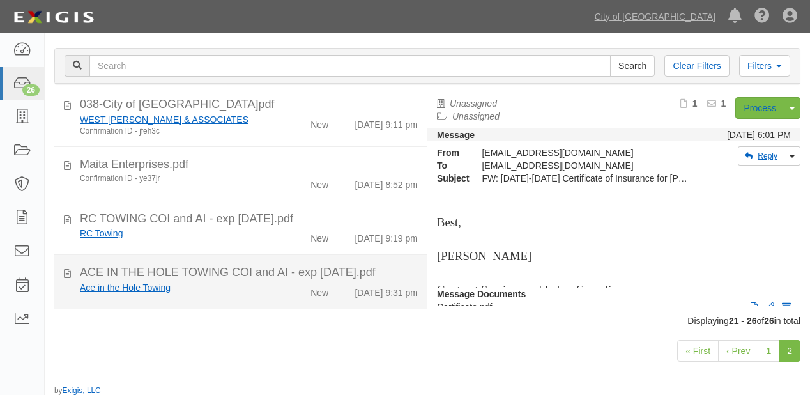
click at [281, 290] on div "New" at bounding box center [308, 290] width 59 height 18
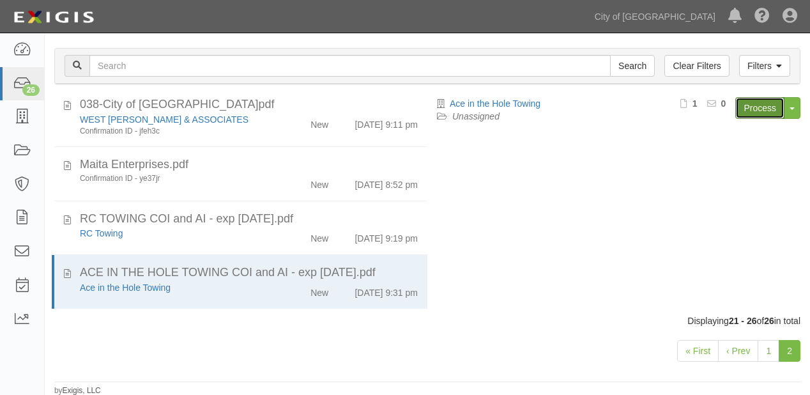
click at [746, 107] on link "Process" at bounding box center [759, 108] width 49 height 22
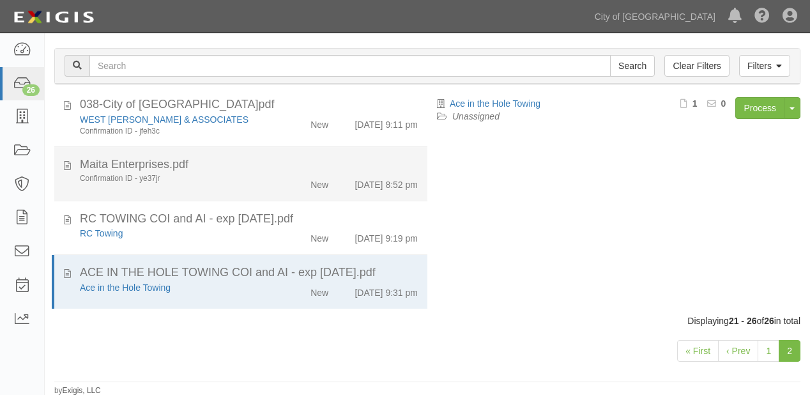
click at [265, 158] on div "Maita Enterprises.pdf" at bounding box center [249, 165] width 338 height 17
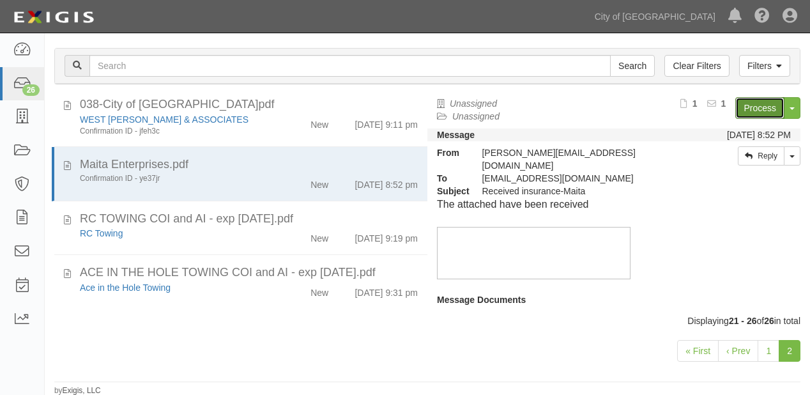
click at [739, 105] on link "Process" at bounding box center [759, 108] width 49 height 22
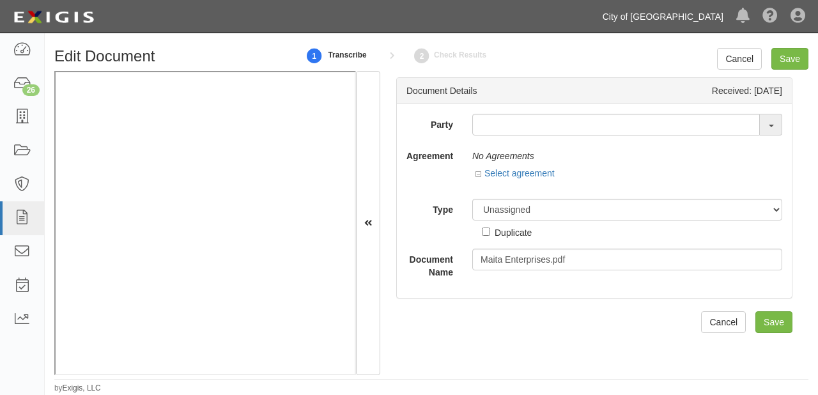
click at [663, 17] on link "City of [GEOGRAPHIC_DATA]" at bounding box center [663, 17] width 134 height 26
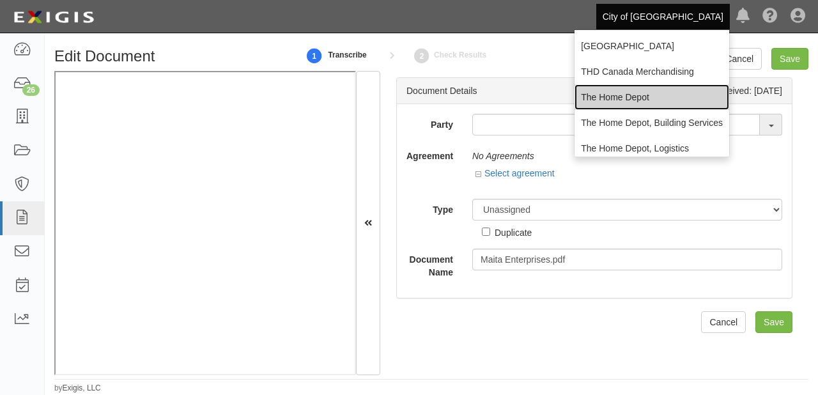
click at [636, 90] on link "The Home Depot" at bounding box center [651, 97] width 155 height 26
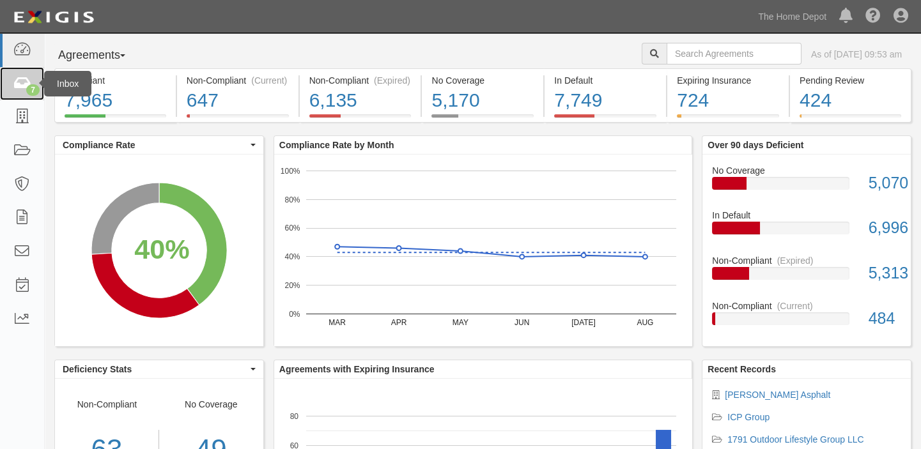
click at [7, 89] on link "7" at bounding box center [22, 84] width 44 height 34
